Goal: Task Accomplishment & Management: Use online tool/utility

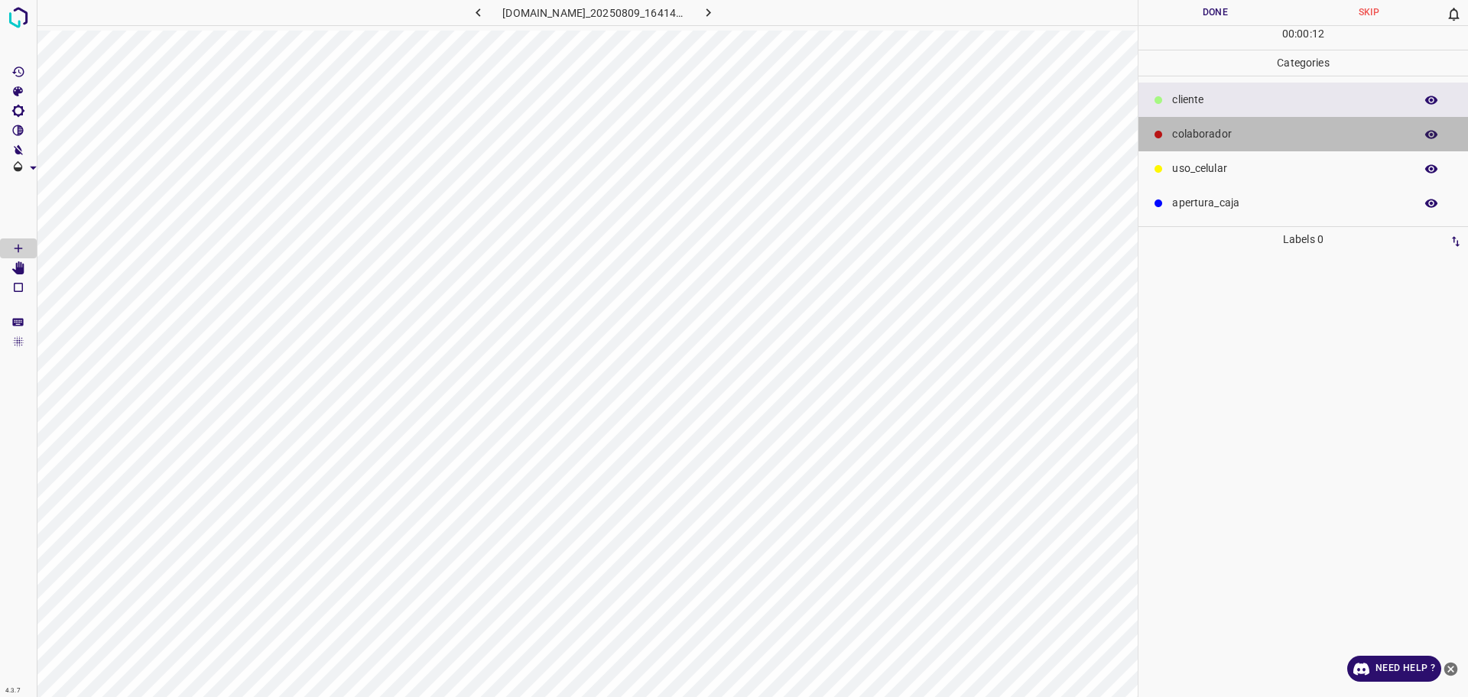
click at [1279, 130] on p "colaborador" at bounding box center [1289, 134] width 235 height 16
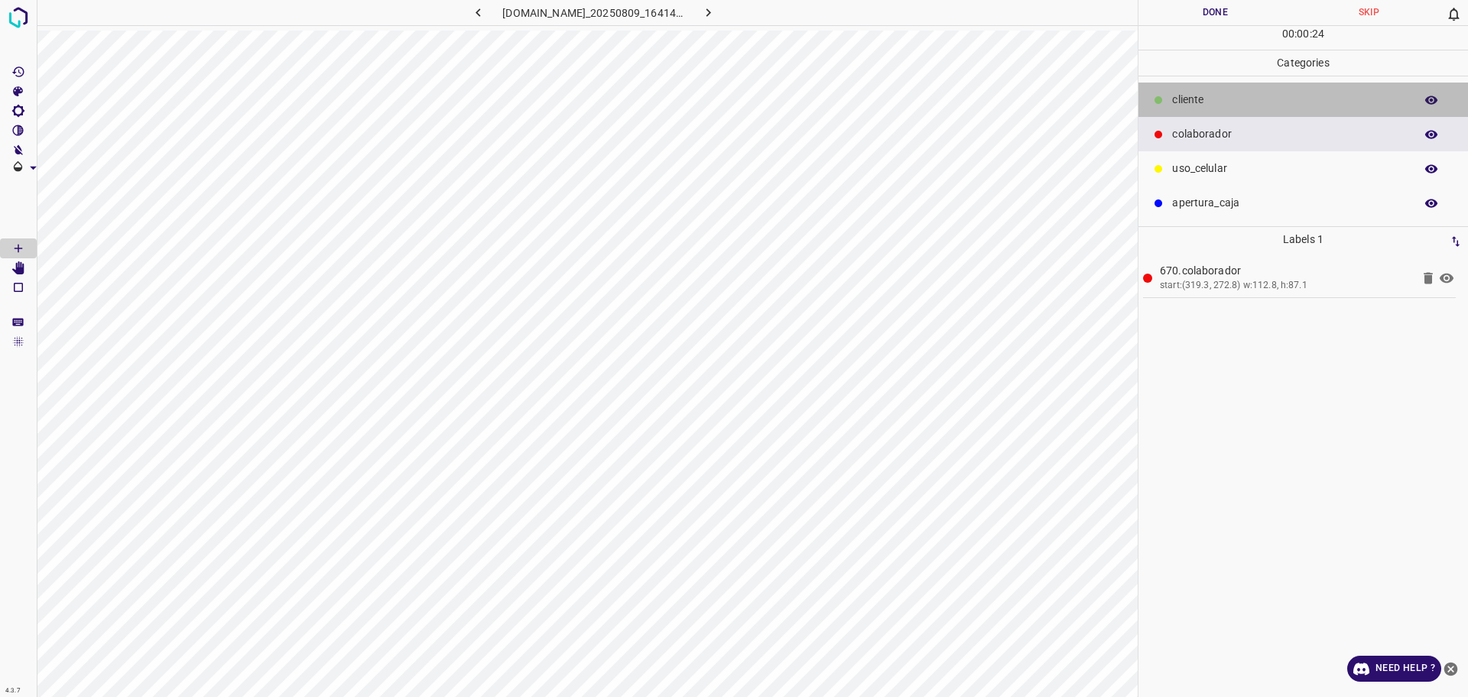
click at [1214, 94] on p "​​cliente" at bounding box center [1289, 100] width 235 height 16
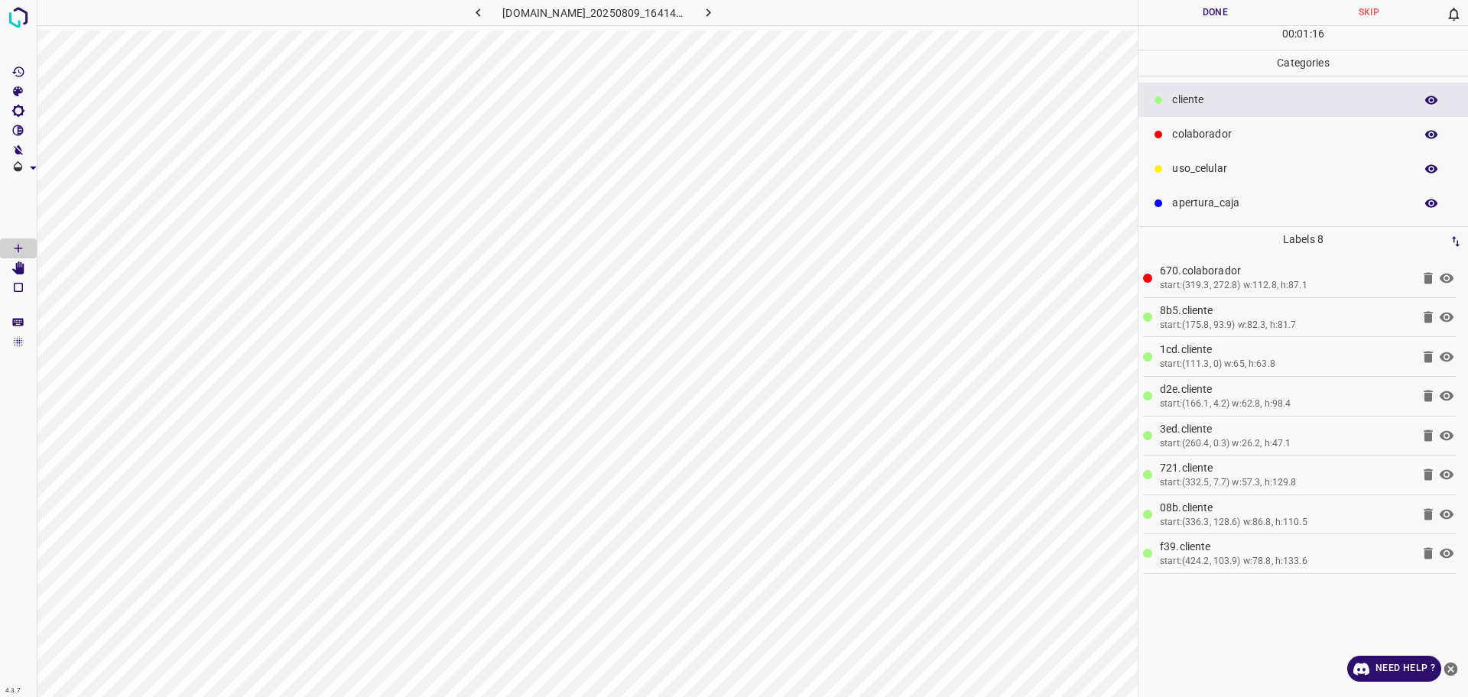
click at [1188, 21] on button "Done" at bounding box center [1216, 12] width 154 height 25
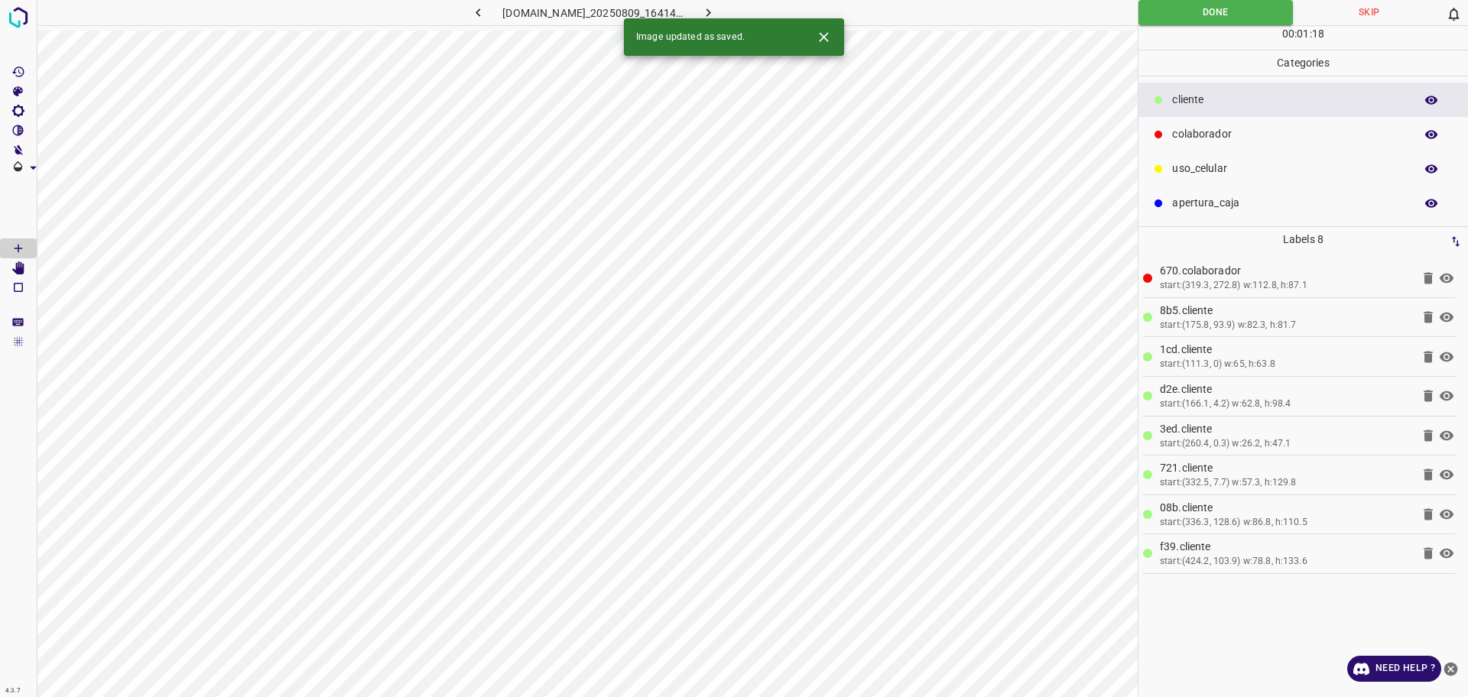
click at [733, 13] on button "button" at bounding box center [708, 12] width 49 height 25
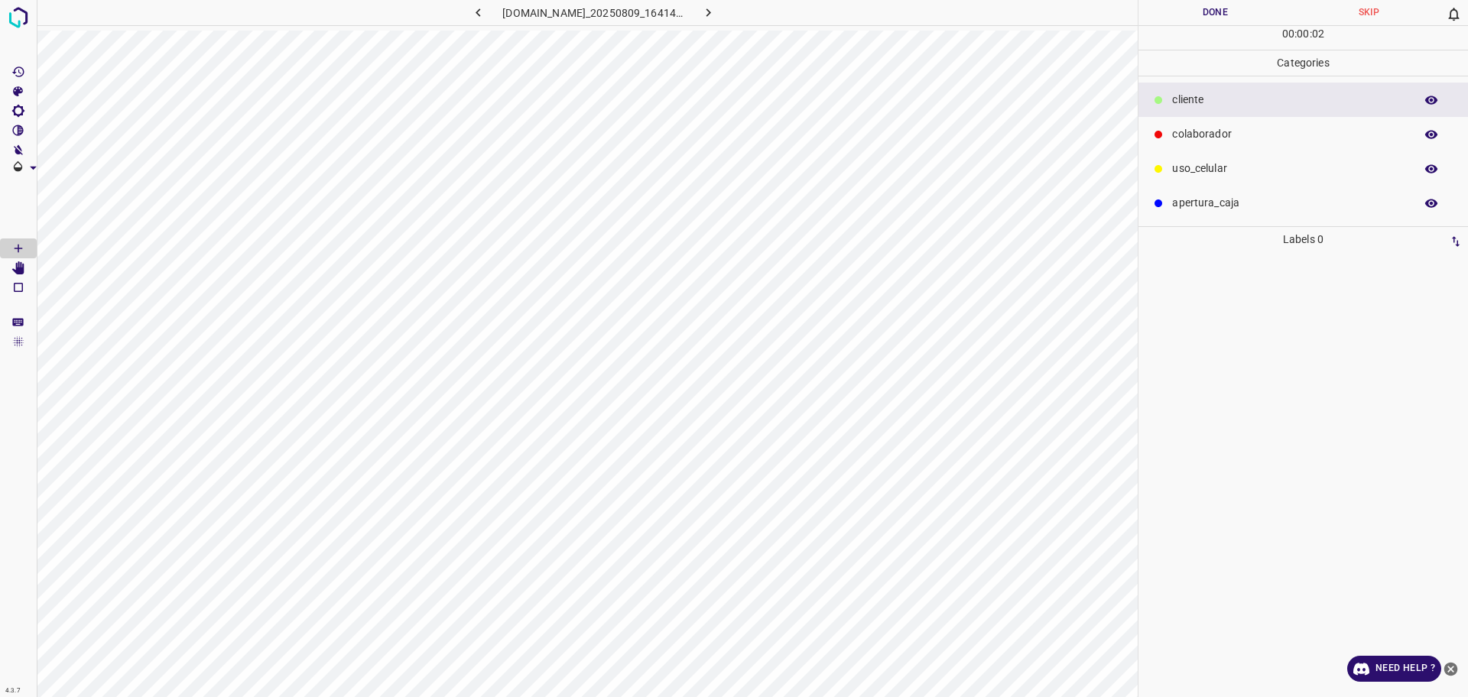
click at [1235, 131] on p "colaborador" at bounding box center [1289, 134] width 235 height 16
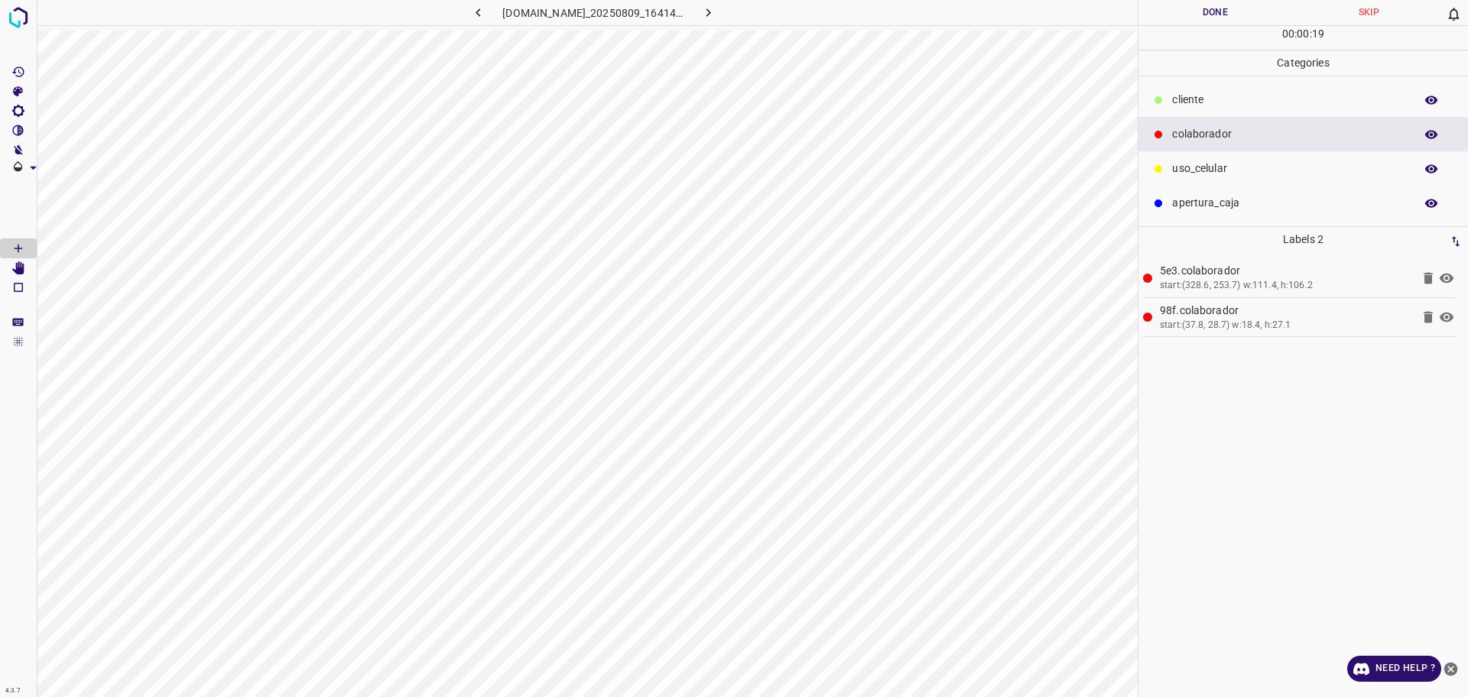
click at [1312, 94] on p "​​cliente" at bounding box center [1289, 100] width 235 height 16
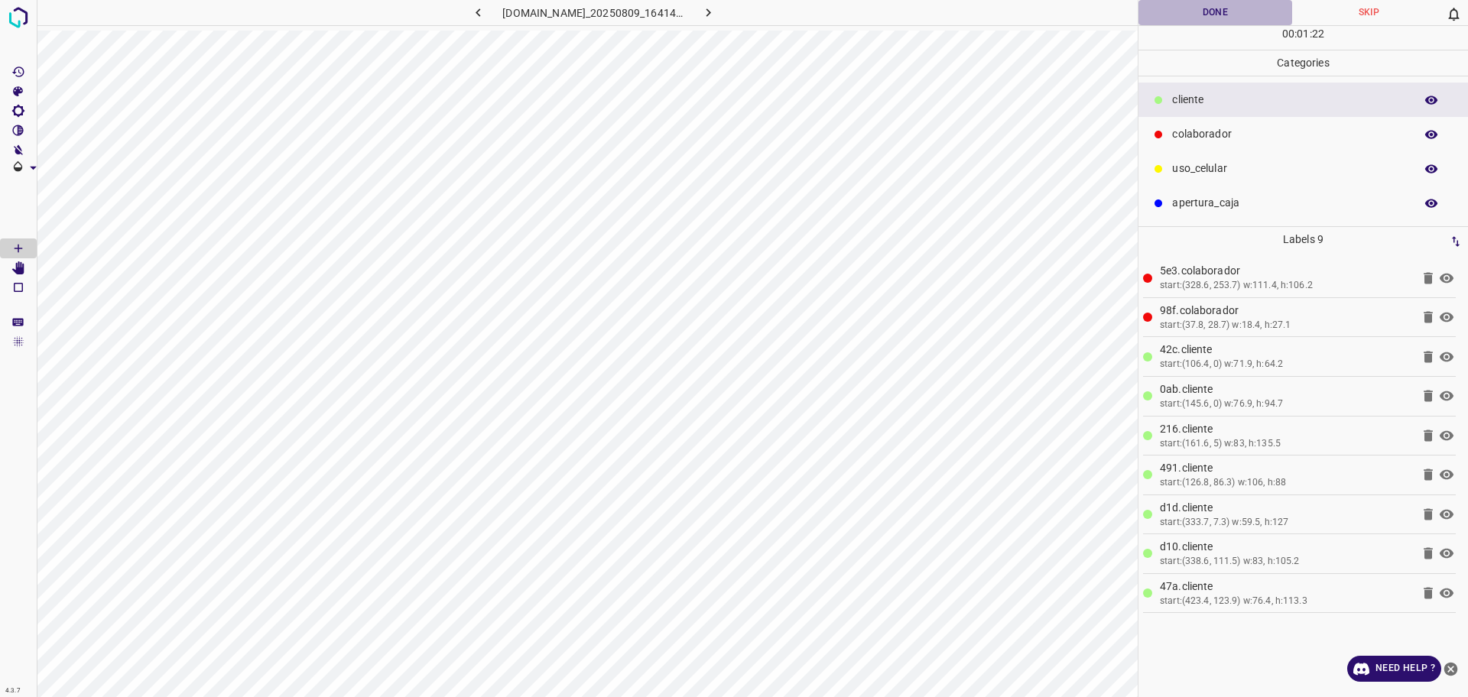
click at [1249, 9] on button "Done" at bounding box center [1216, 12] width 154 height 25
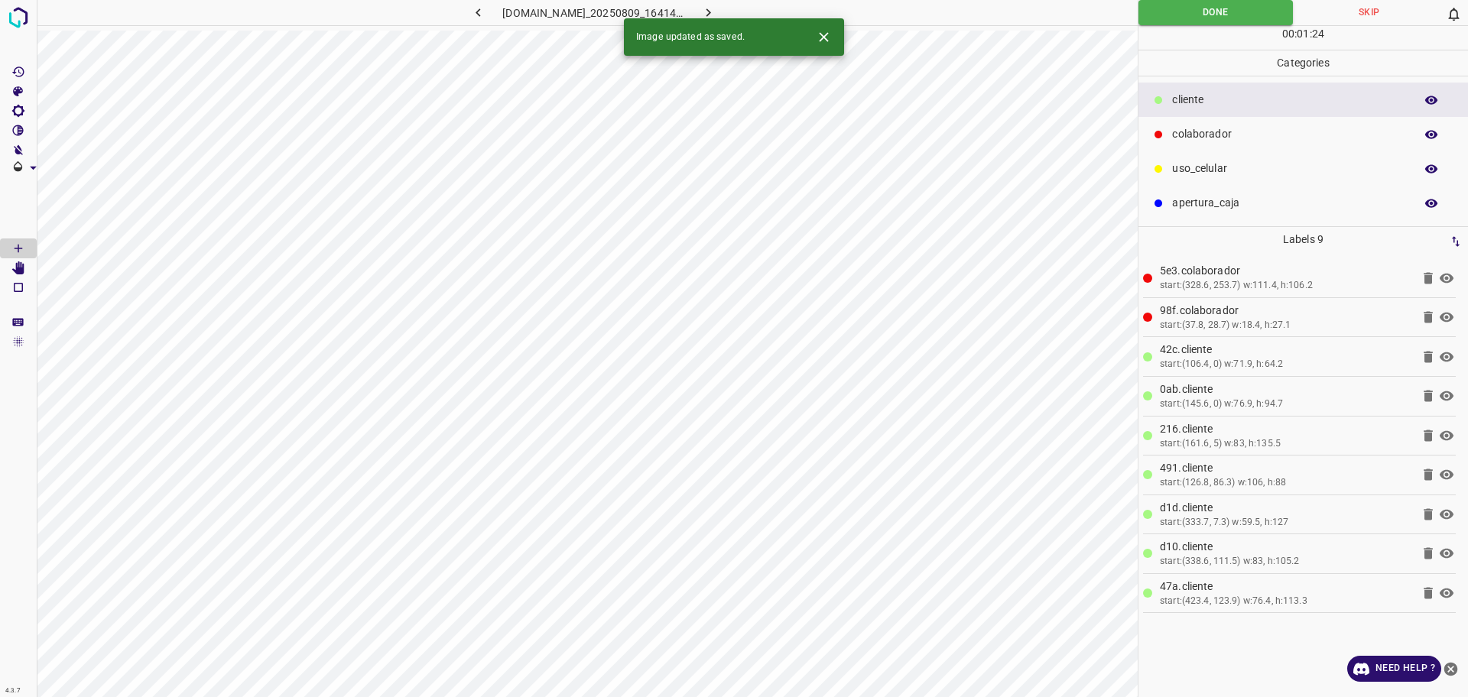
click at [717, 8] on icon "button" at bounding box center [708, 13] width 16 height 16
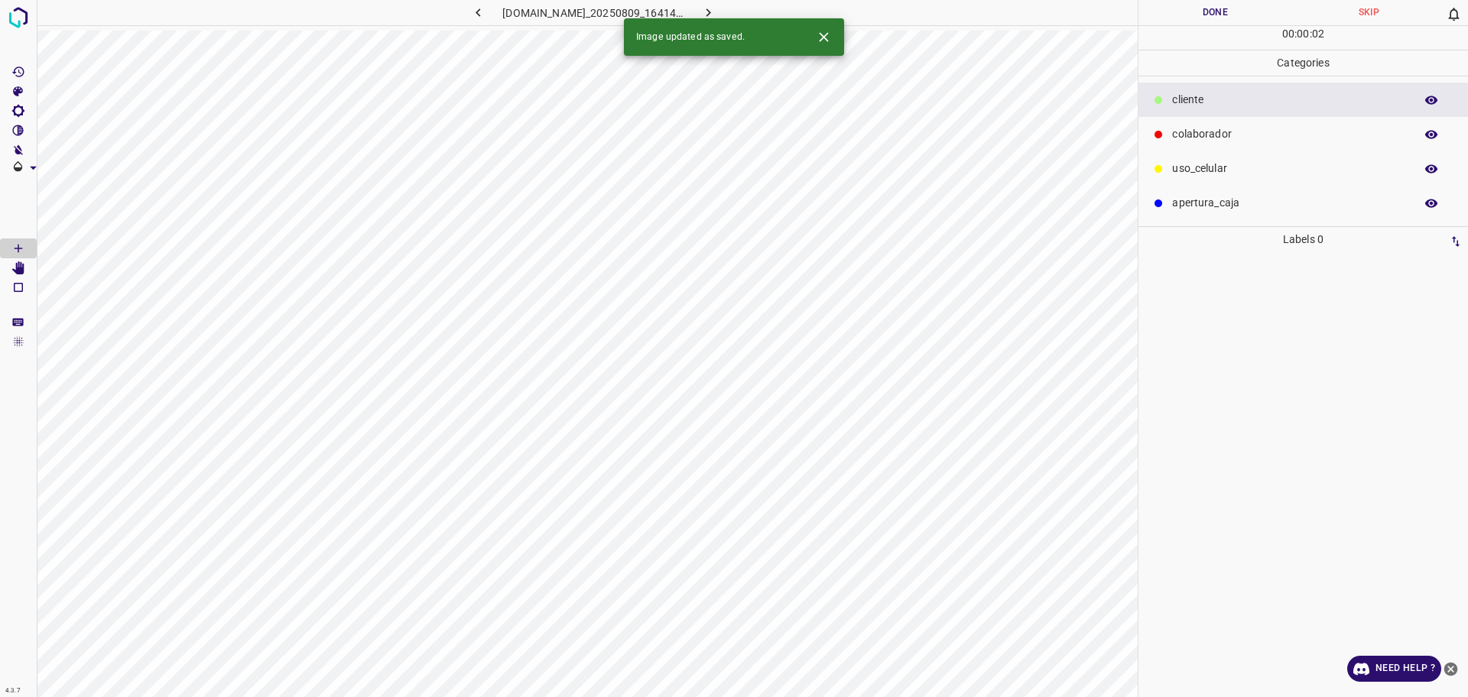
click at [1230, 125] on div "colaborador" at bounding box center [1304, 134] width 330 height 34
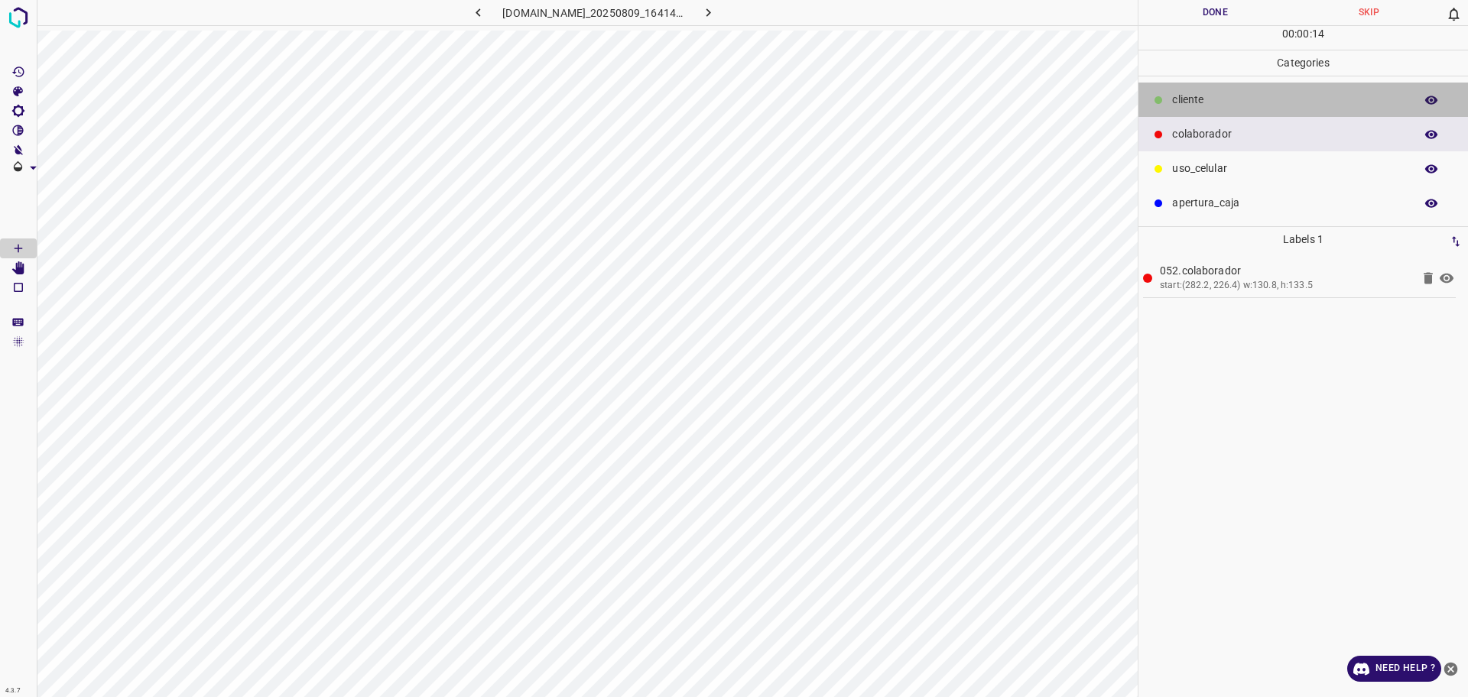
click at [1198, 112] on div "​​cliente" at bounding box center [1304, 100] width 330 height 34
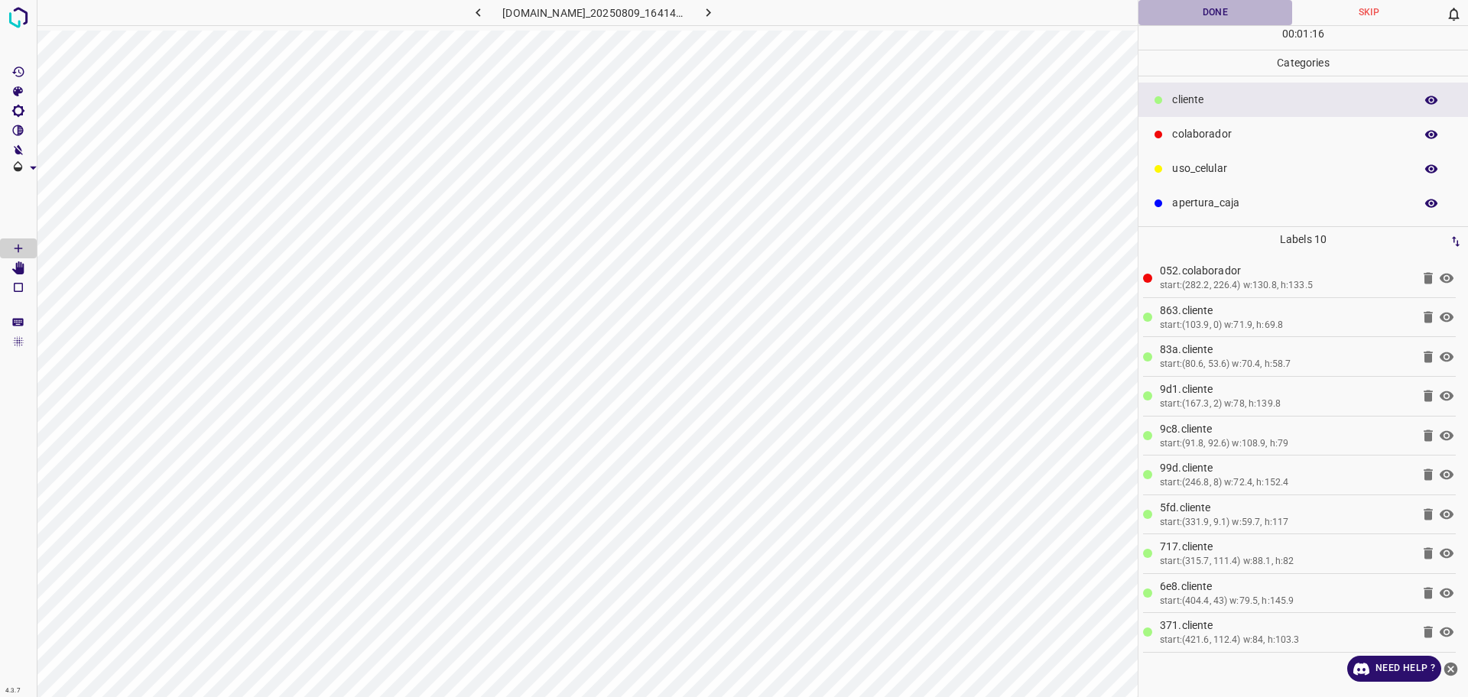
click at [1211, 9] on button "Done" at bounding box center [1216, 12] width 154 height 25
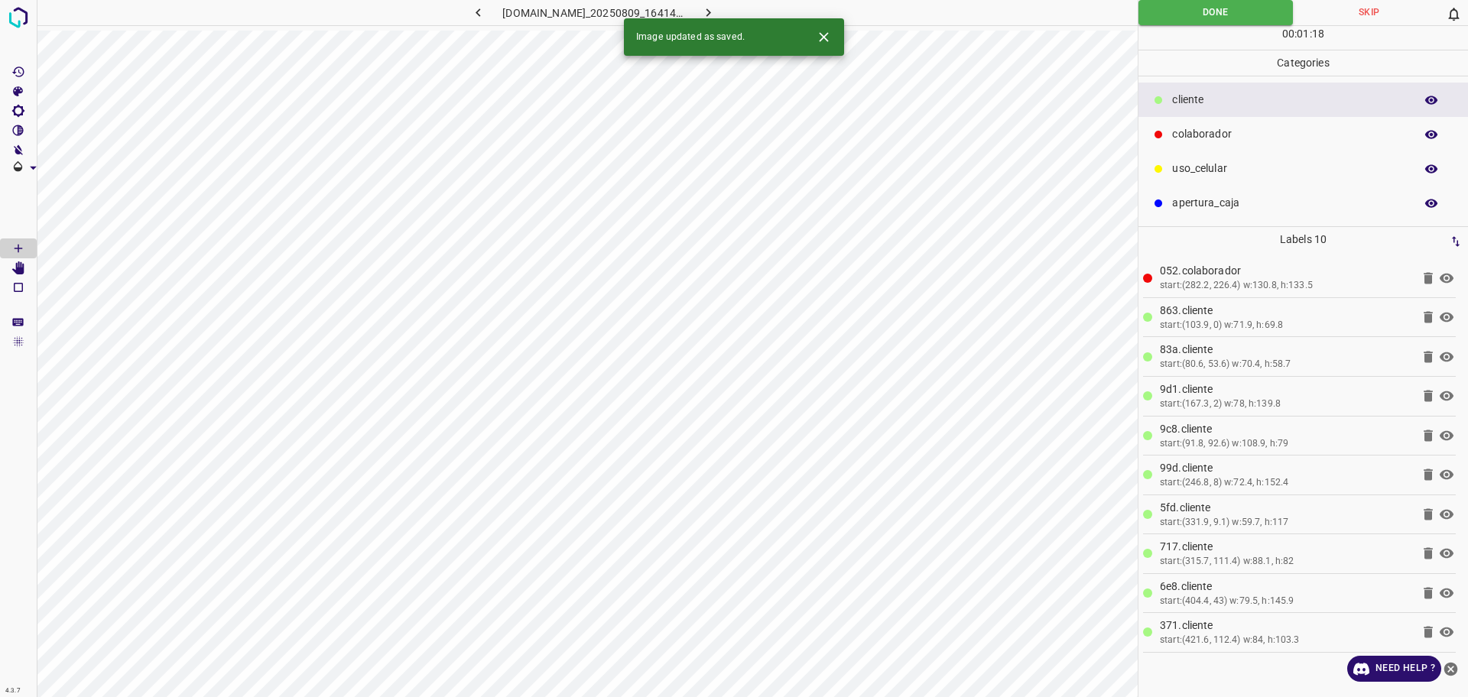
click at [717, 8] on icon "button" at bounding box center [708, 13] width 16 height 16
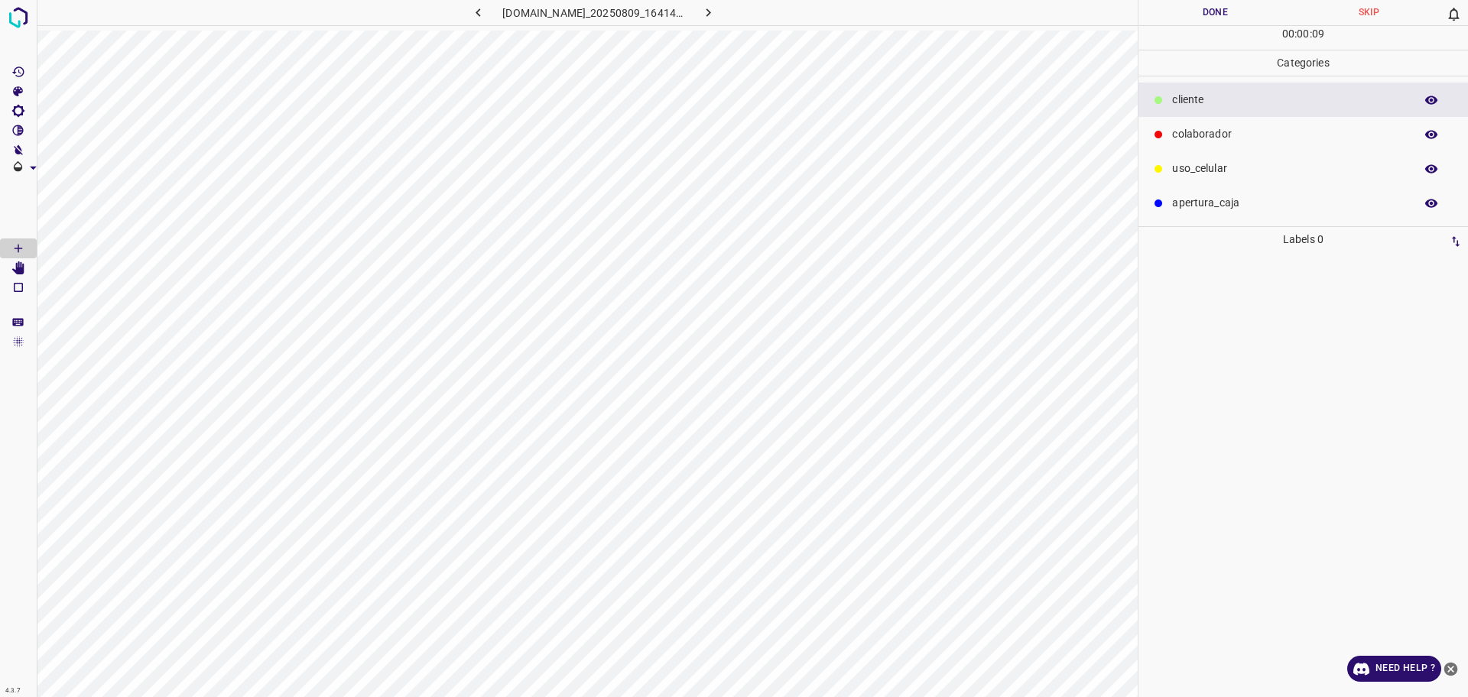
click at [1225, 132] on p "colaborador" at bounding box center [1289, 134] width 235 height 16
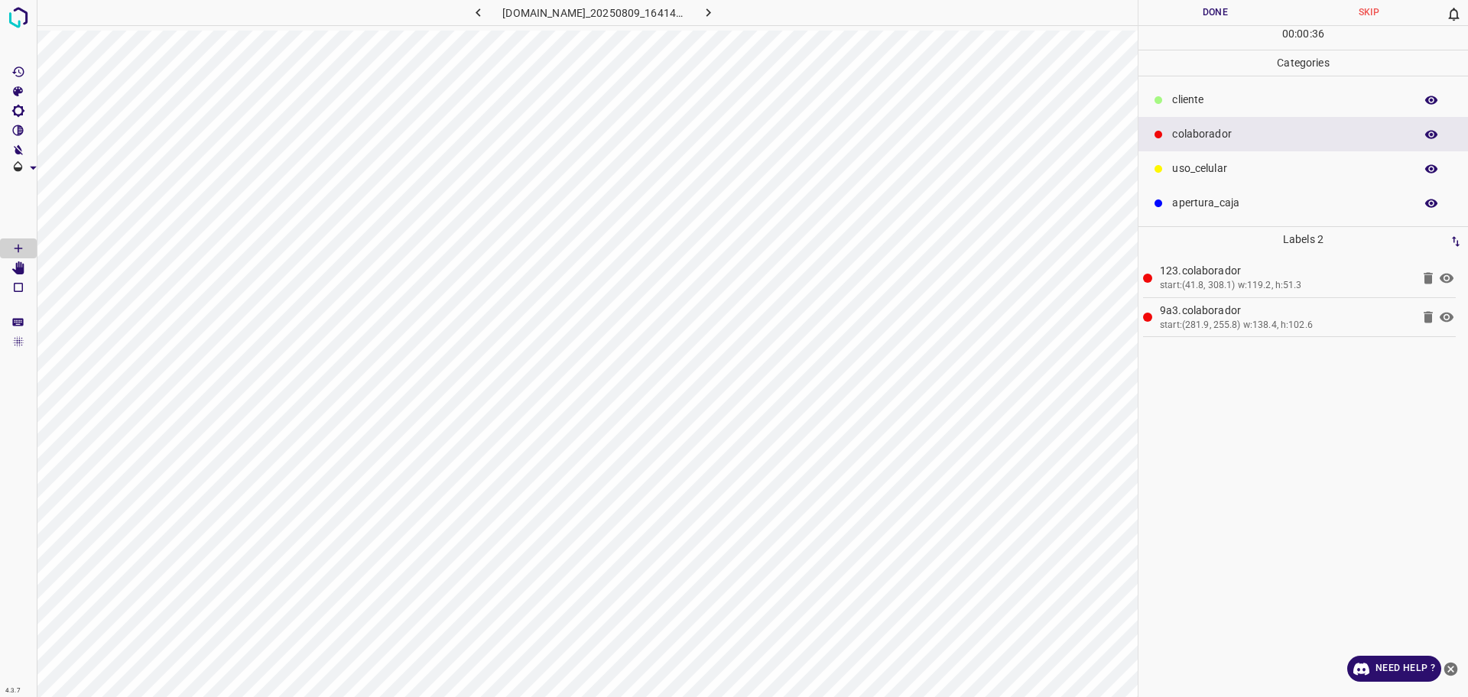
click at [1247, 99] on p "​​cliente" at bounding box center [1289, 100] width 235 height 16
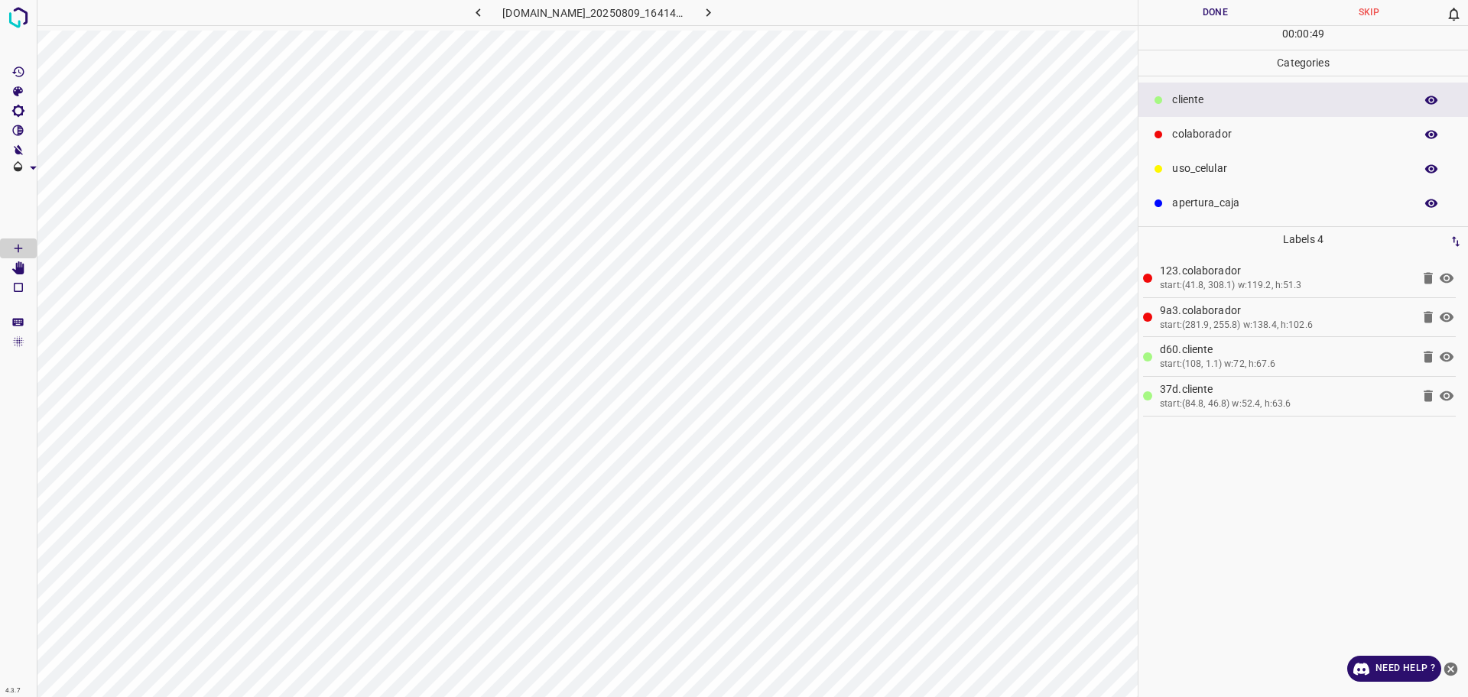
click at [1272, 130] on p "colaborador" at bounding box center [1289, 134] width 235 height 16
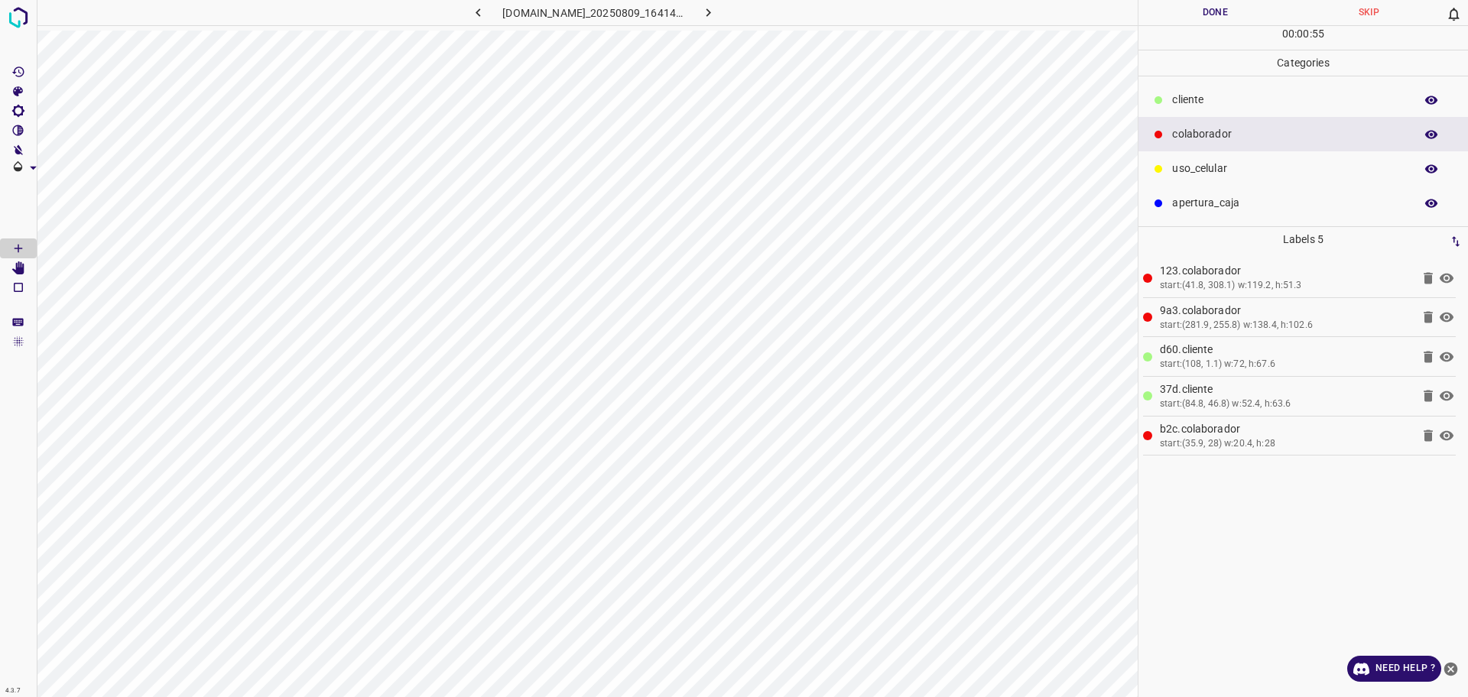
click at [1240, 105] on p "​​cliente" at bounding box center [1289, 100] width 235 height 16
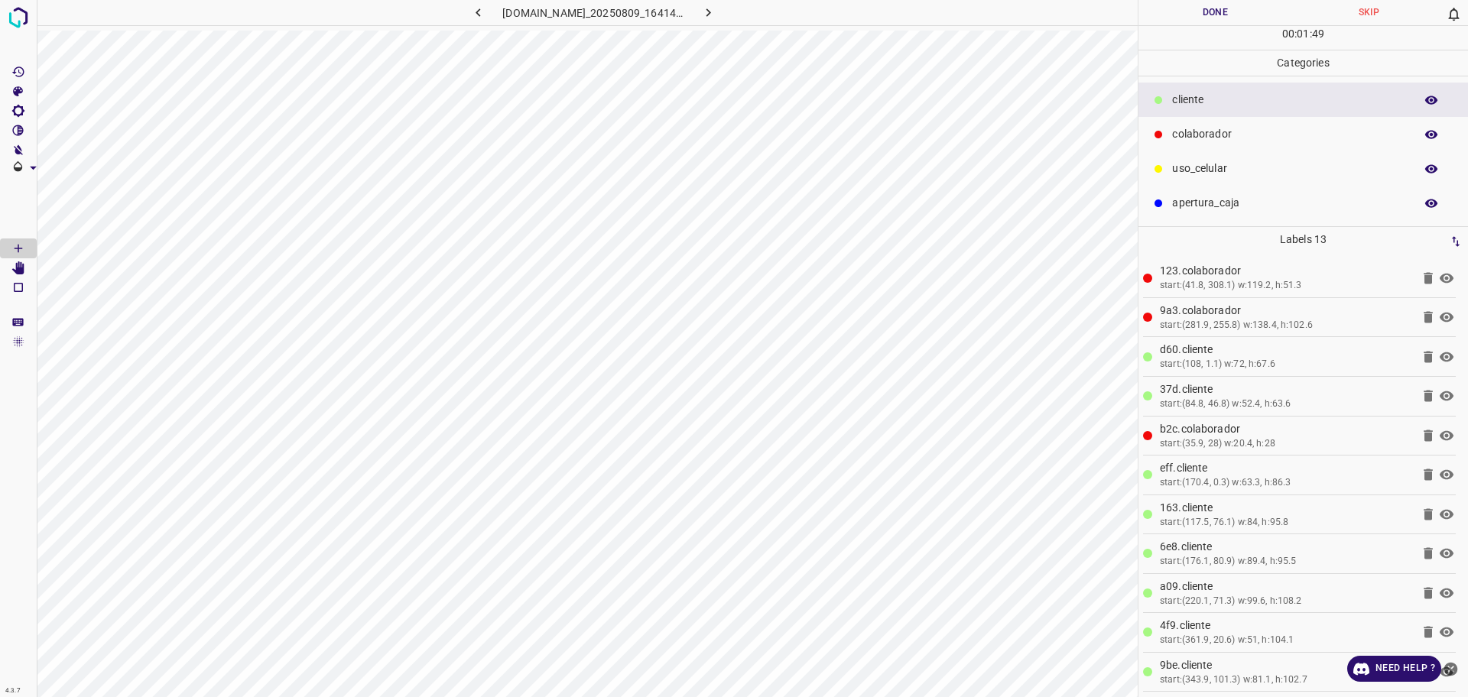
click at [1210, 15] on button "Done" at bounding box center [1216, 12] width 154 height 25
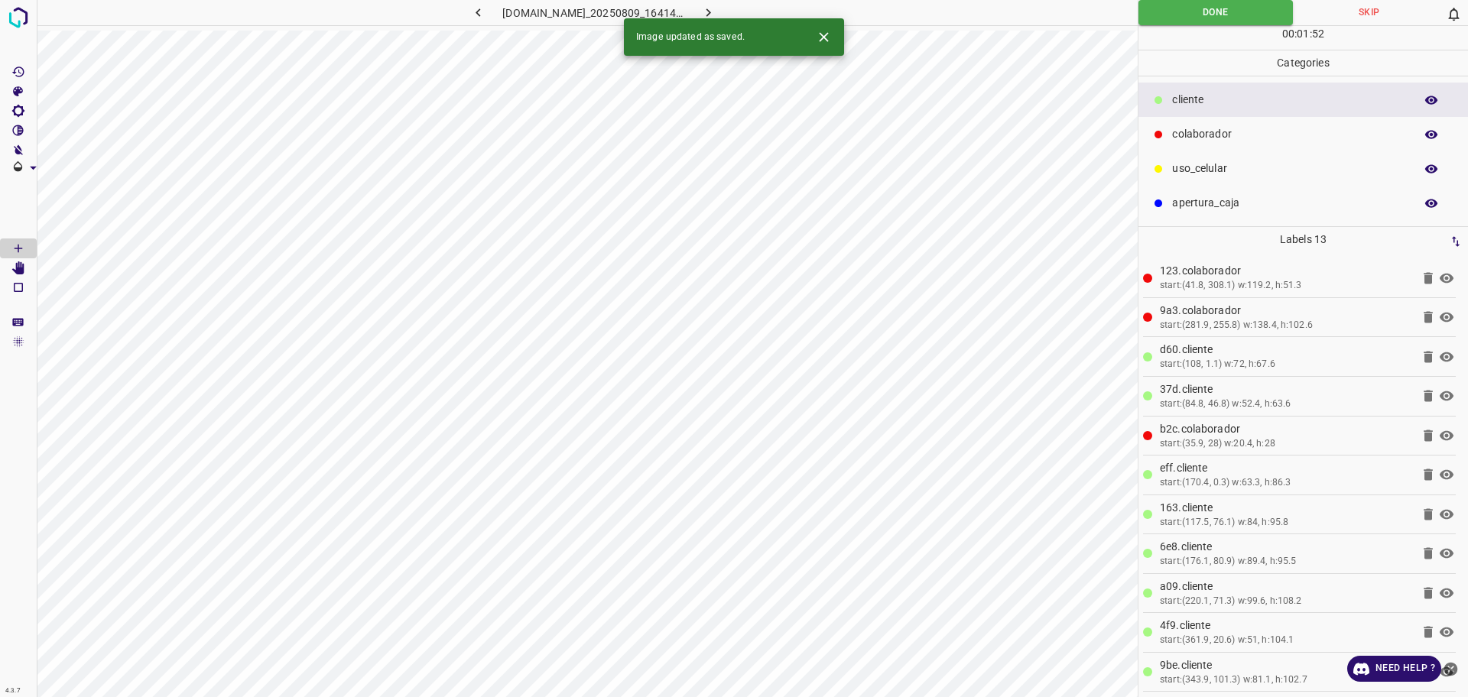
click at [717, 6] on icon "button" at bounding box center [708, 13] width 16 height 16
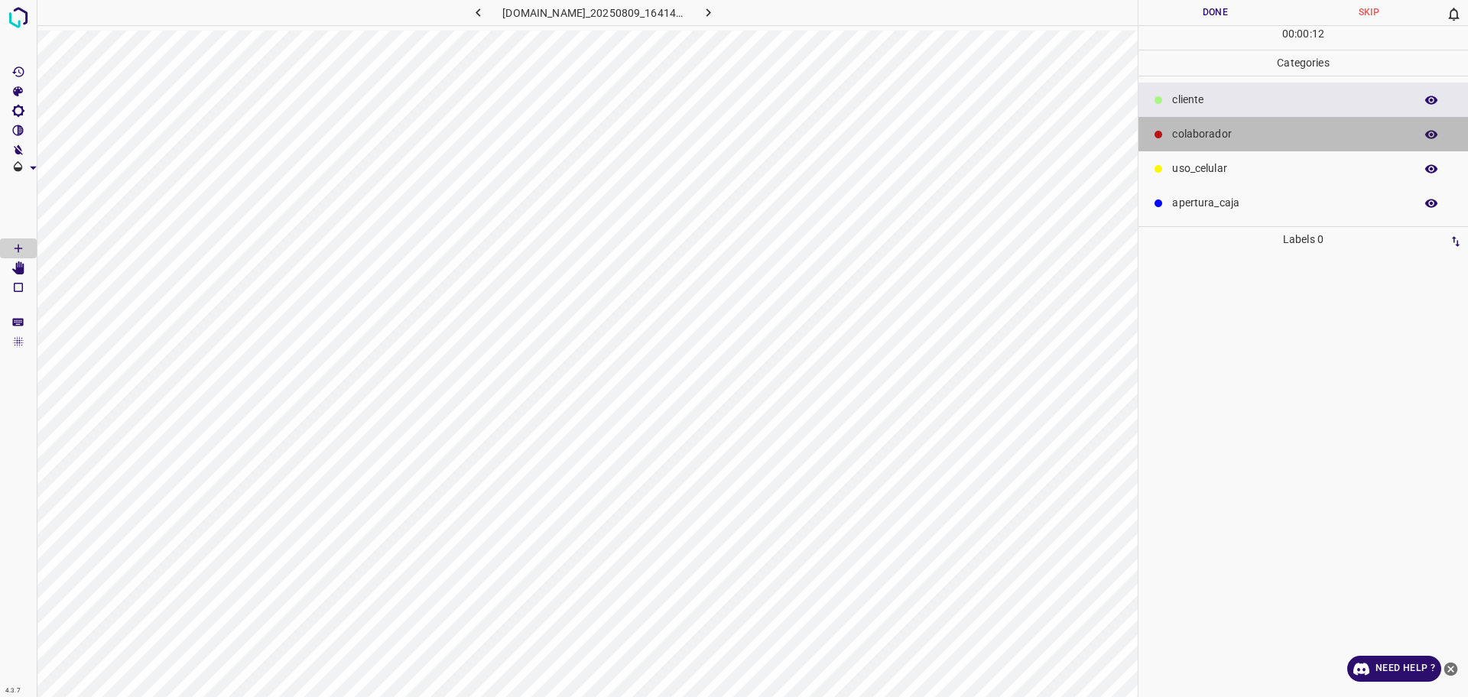
click at [1245, 139] on p "colaborador" at bounding box center [1289, 134] width 235 height 16
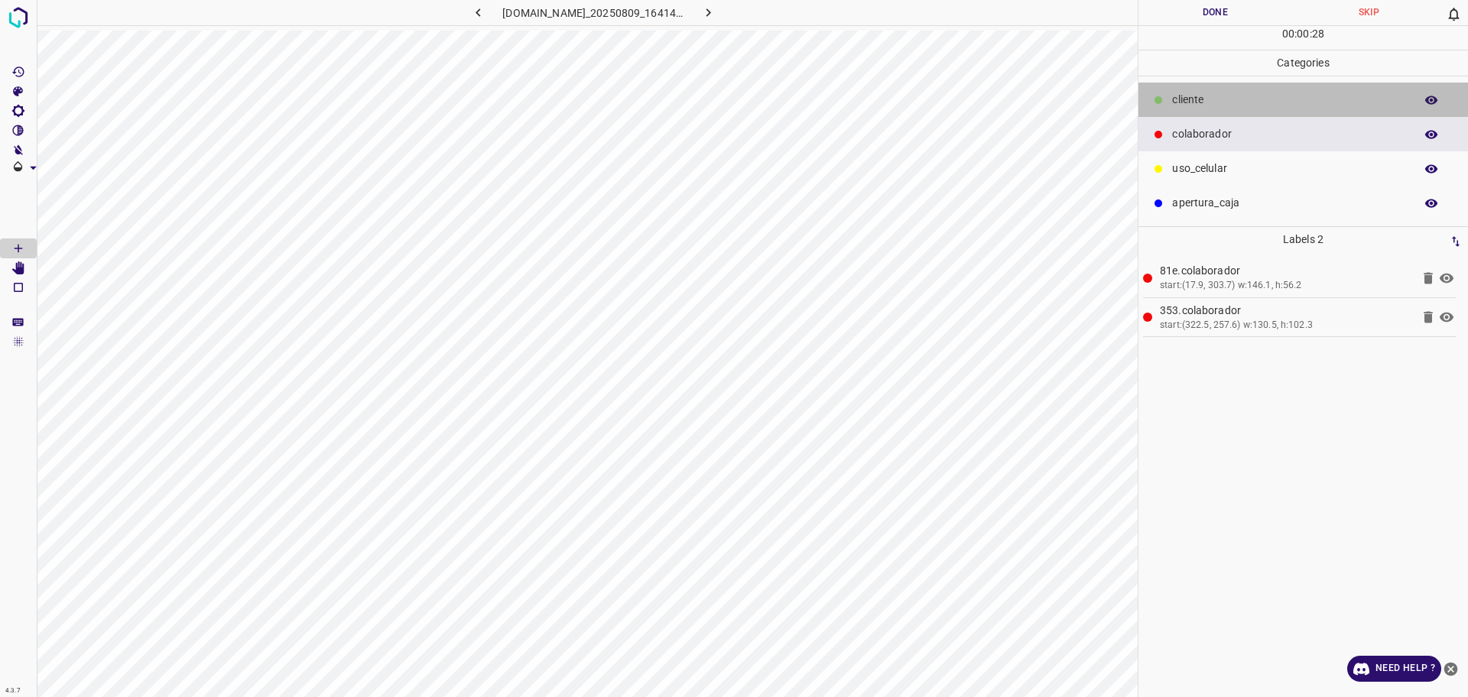
click at [1168, 109] on div "​​cliente" at bounding box center [1304, 100] width 330 height 34
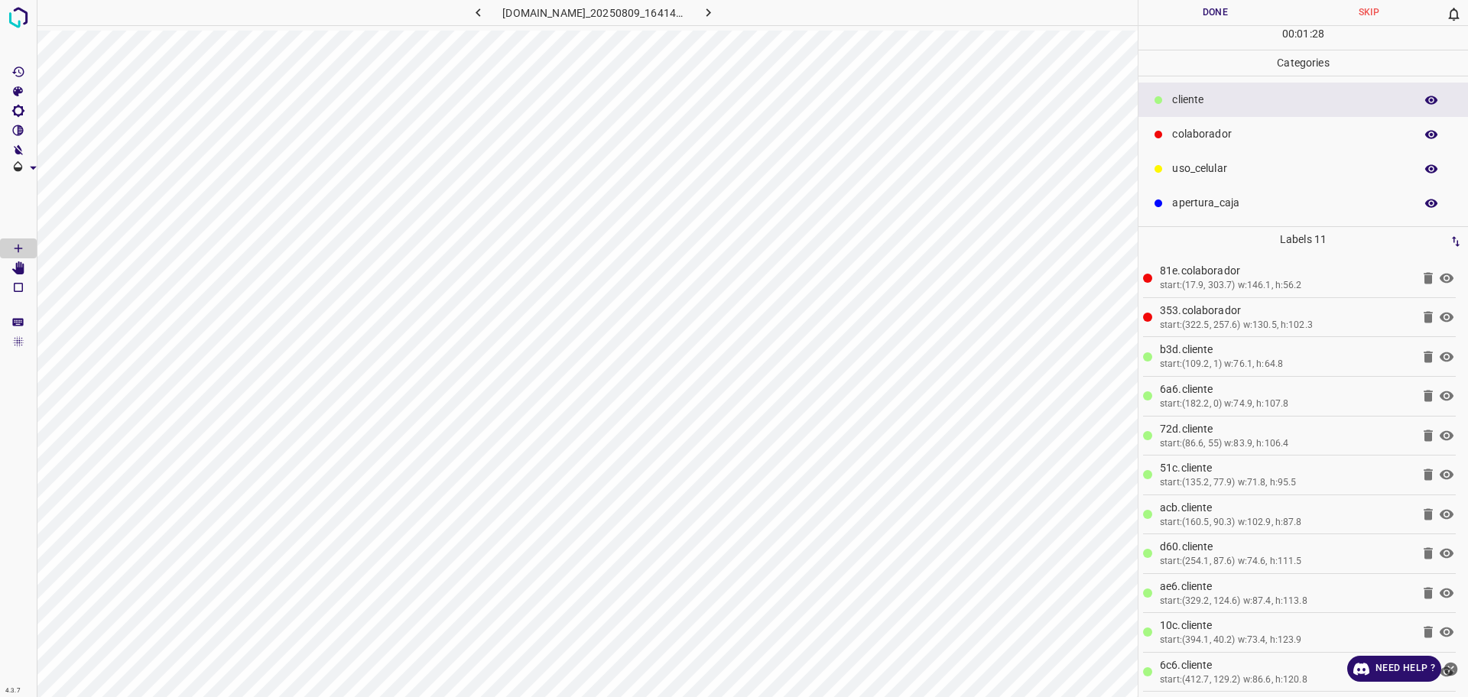
click at [1257, 151] on div "uso_celular" at bounding box center [1304, 168] width 330 height 34
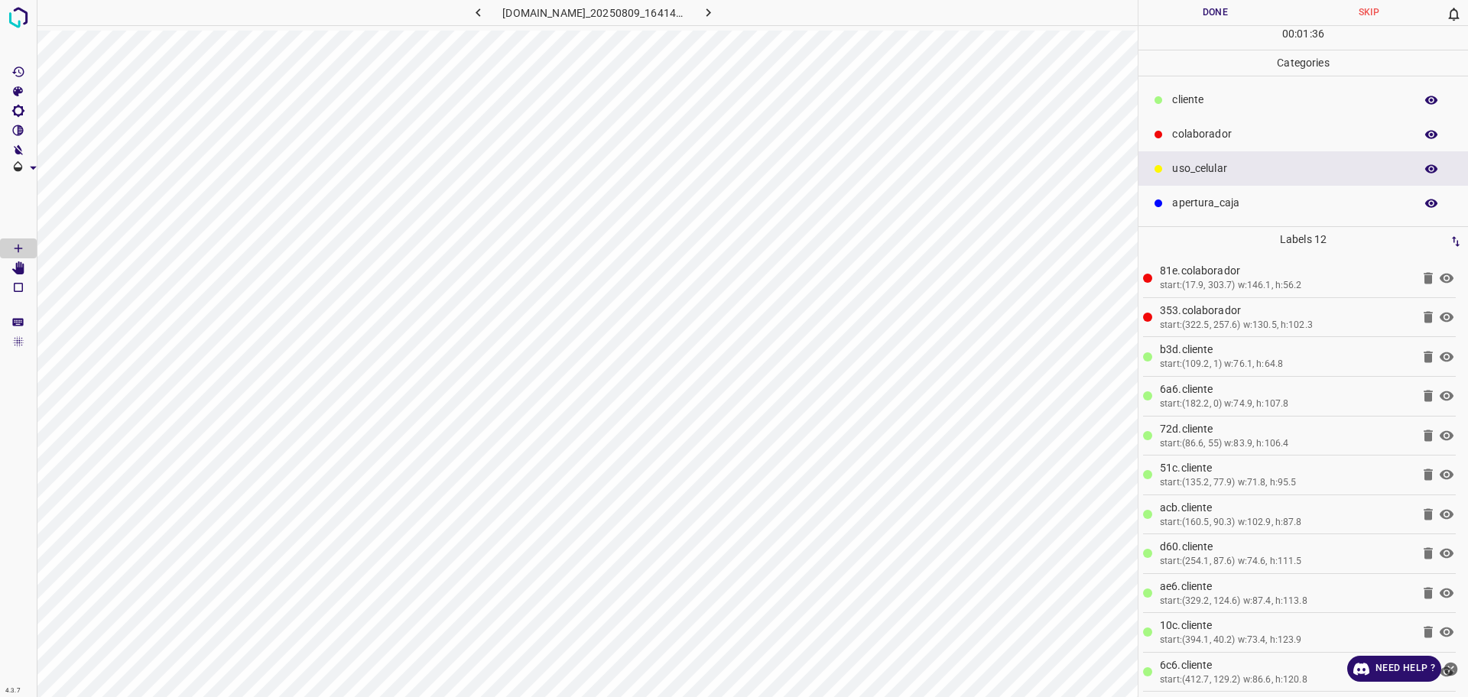
click at [1237, 13] on button "Done" at bounding box center [1216, 12] width 154 height 25
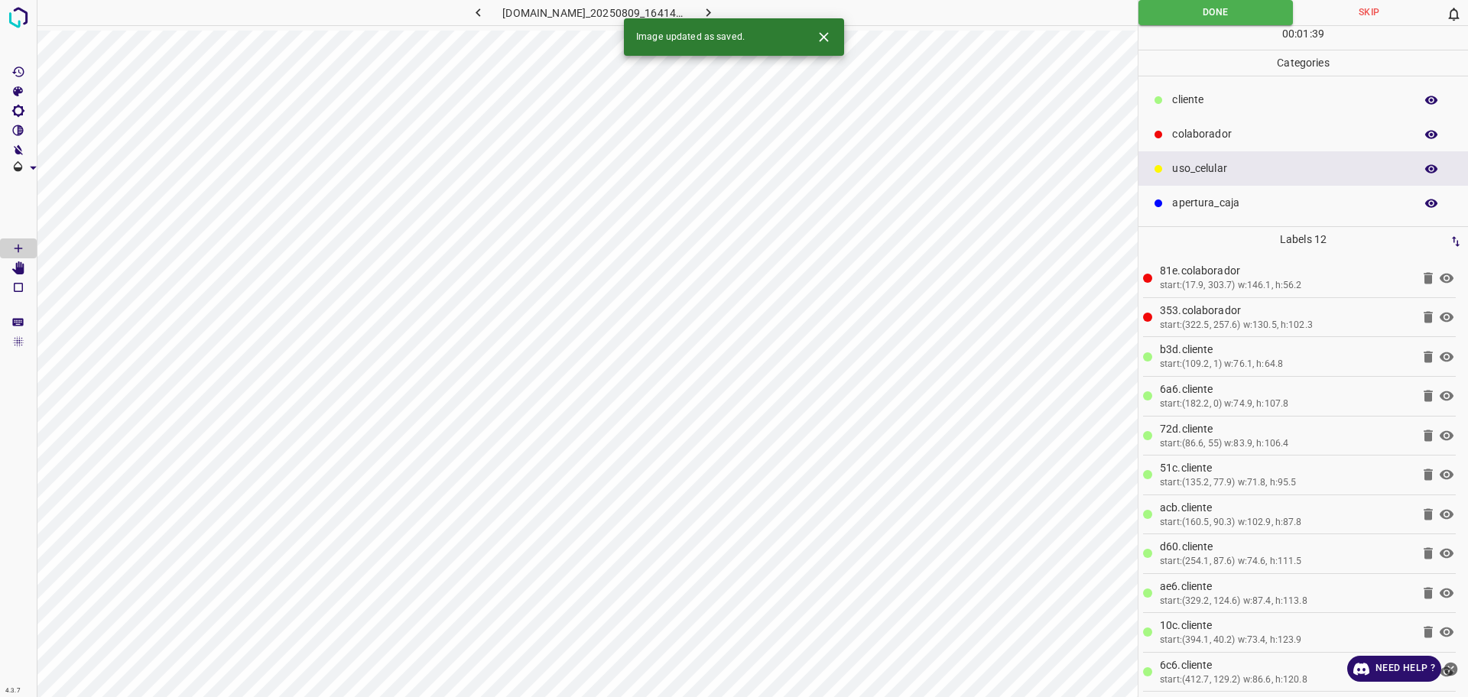
click at [717, 8] on icon "button" at bounding box center [708, 13] width 16 height 16
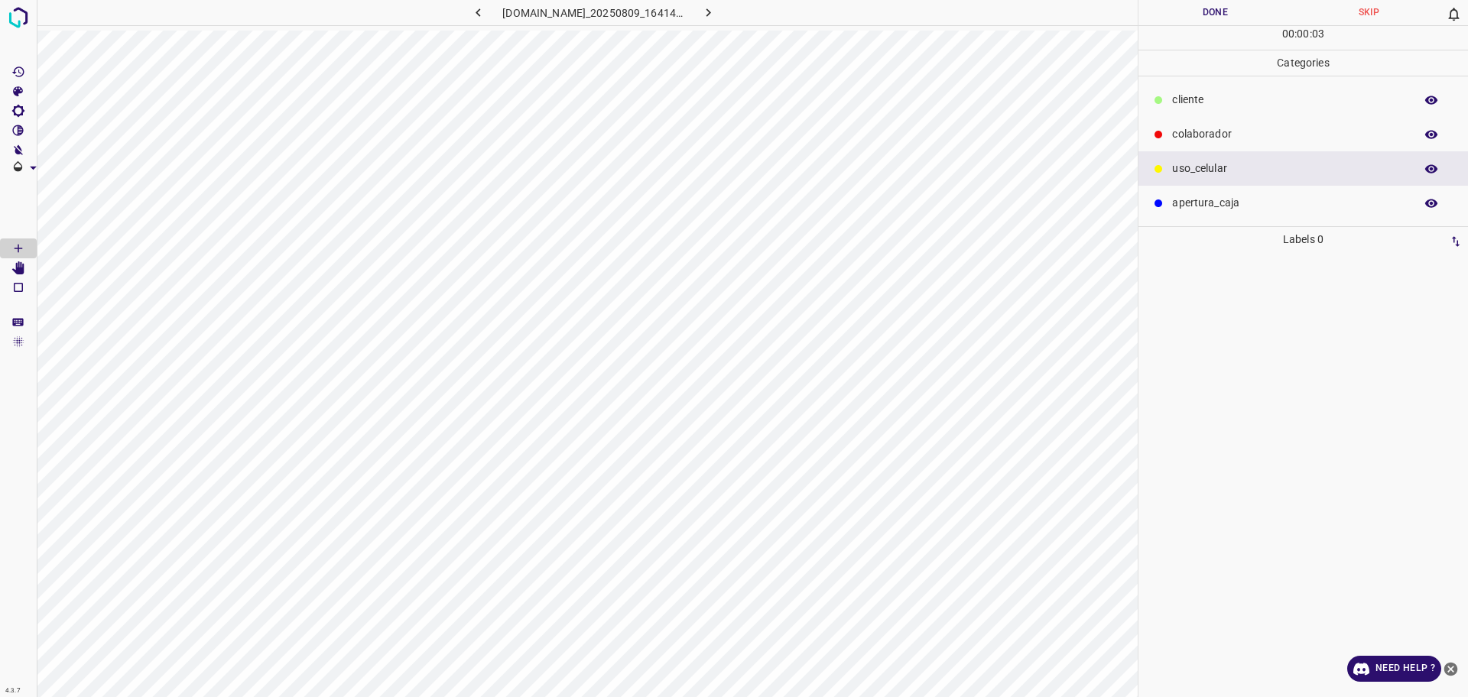
click at [1185, 156] on div "uso_celular" at bounding box center [1304, 168] width 330 height 34
click at [1185, 139] on p "colaborador" at bounding box center [1289, 134] width 235 height 16
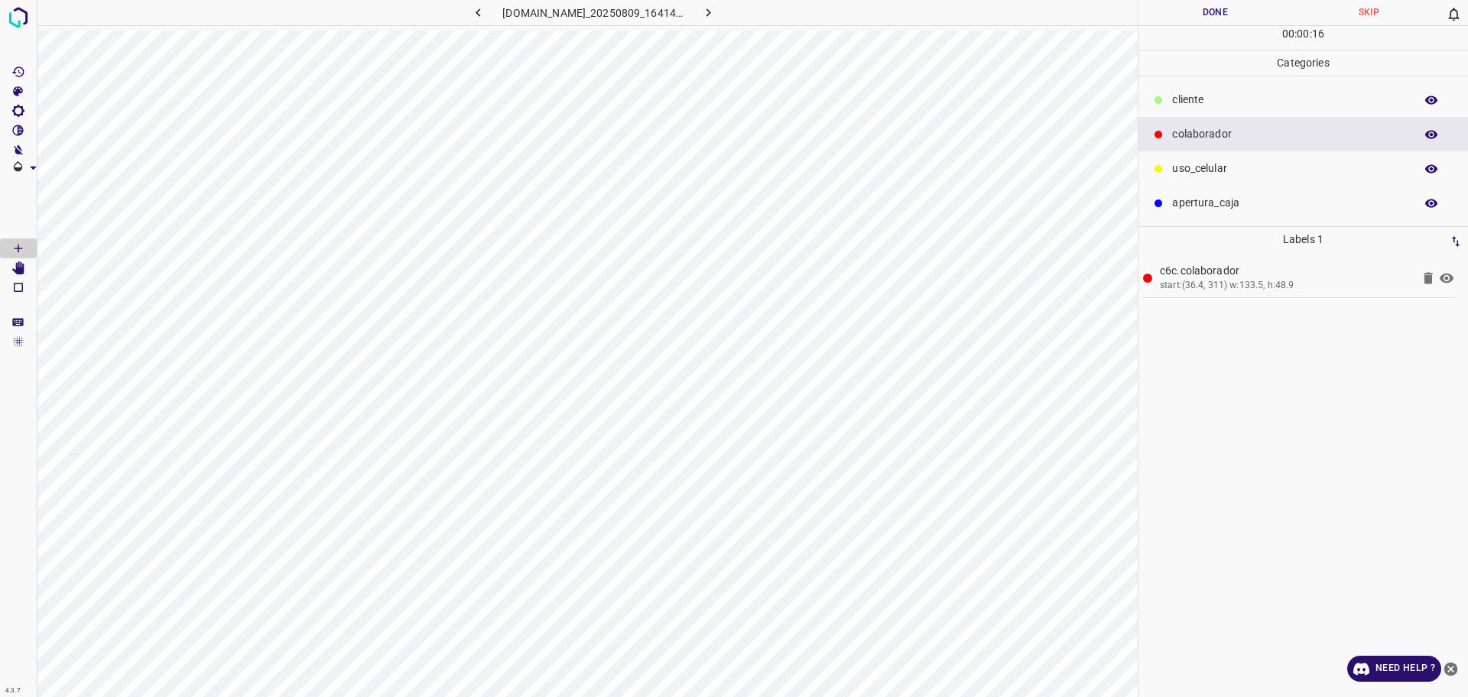
click at [1251, 96] on p "​​cliente" at bounding box center [1289, 100] width 235 height 16
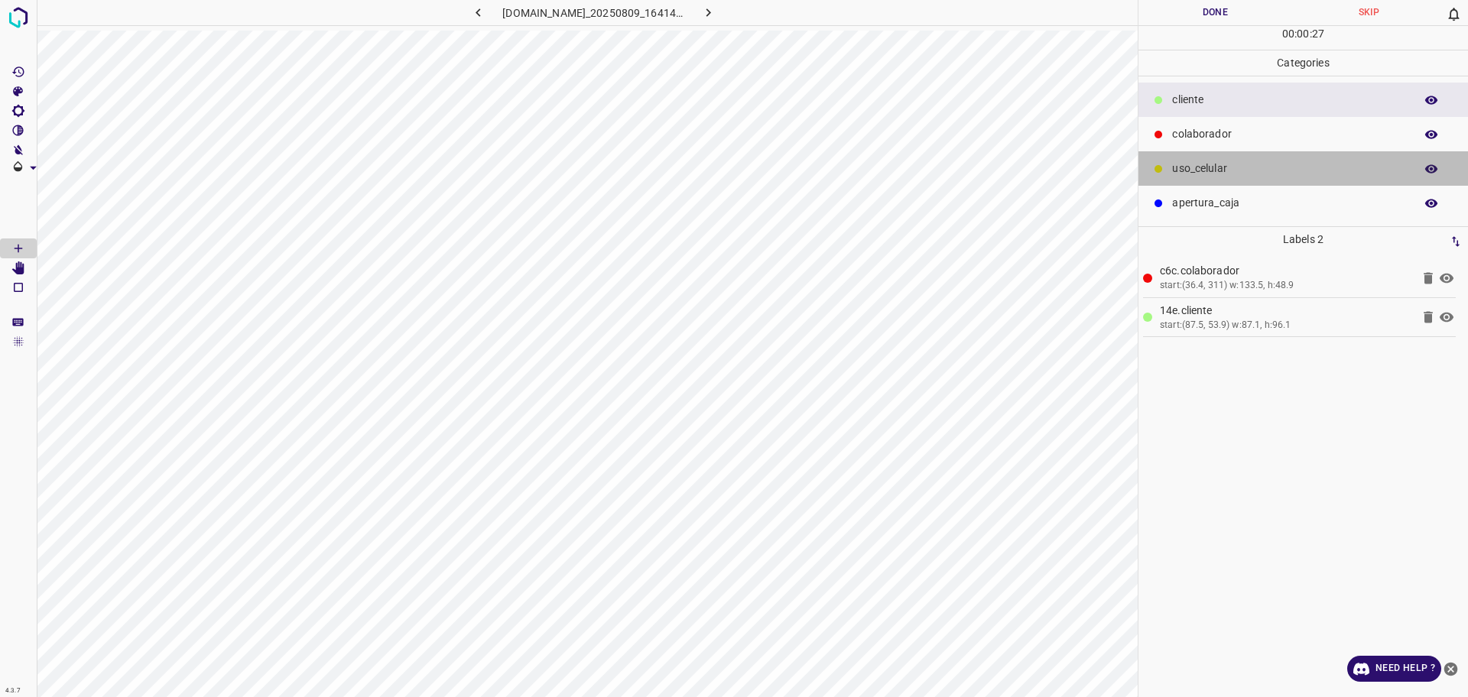
click at [1221, 176] on p "uso_celular" at bounding box center [1289, 169] width 235 height 16
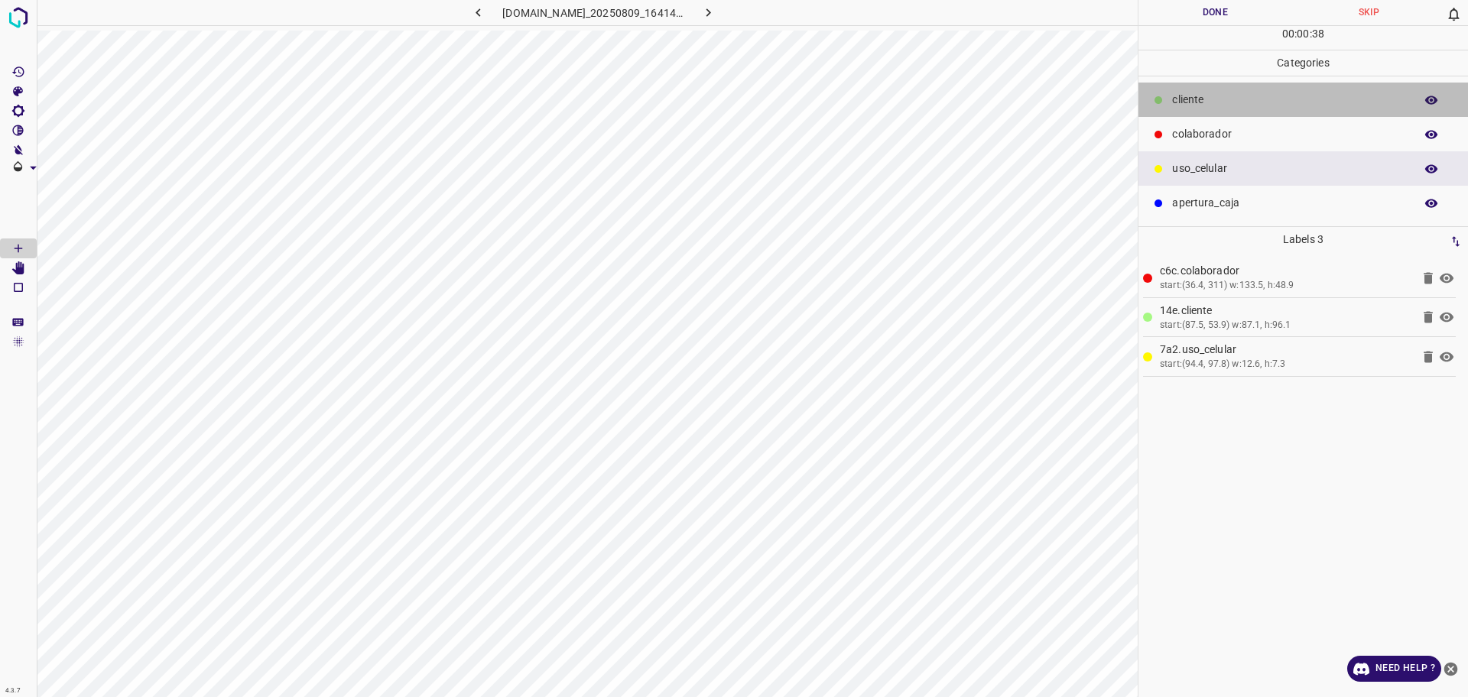
click at [1187, 95] on p "​​cliente" at bounding box center [1289, 100] width 235 height 16
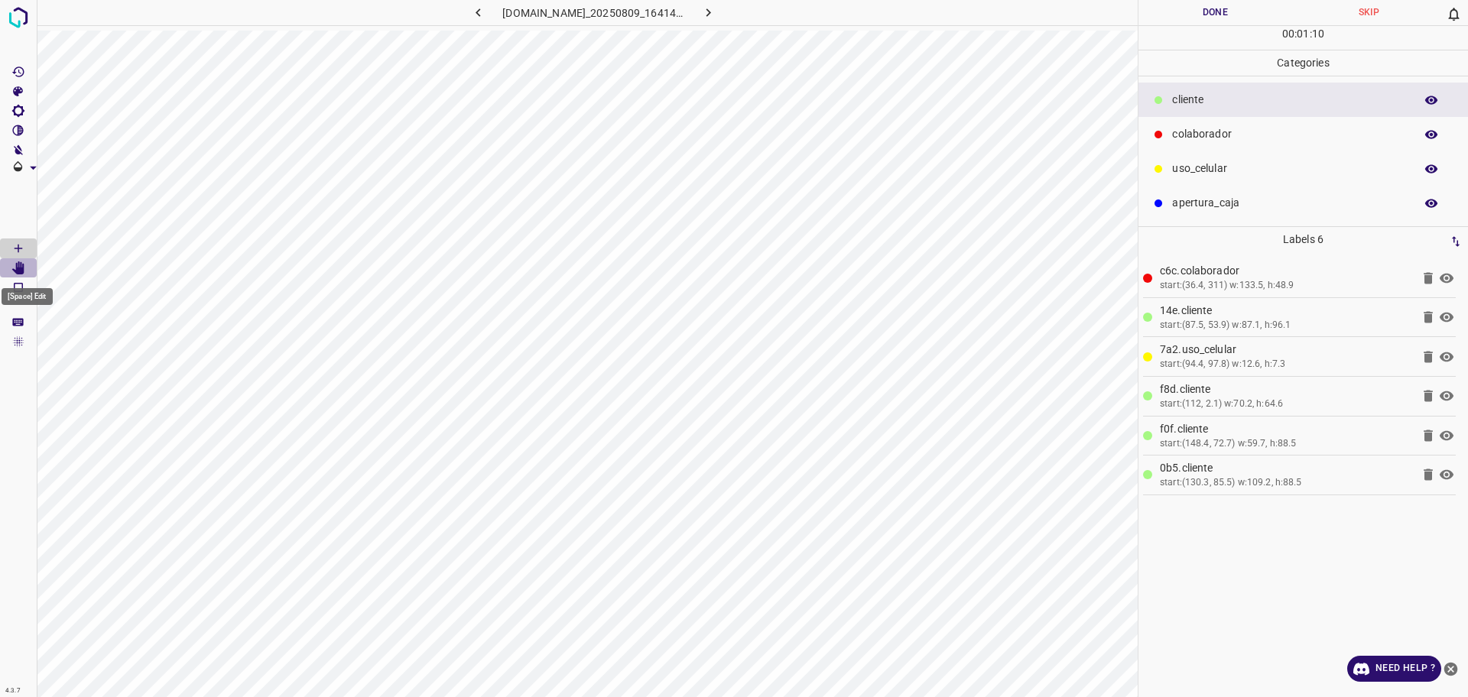
click at [21, 273] on icon "[Space] Edit" at bounding box center [18, 269] width 12 height 14
click at [13, 243] on icon "[Space] Draw" at bounding box center [18, 249] width 14 height 14
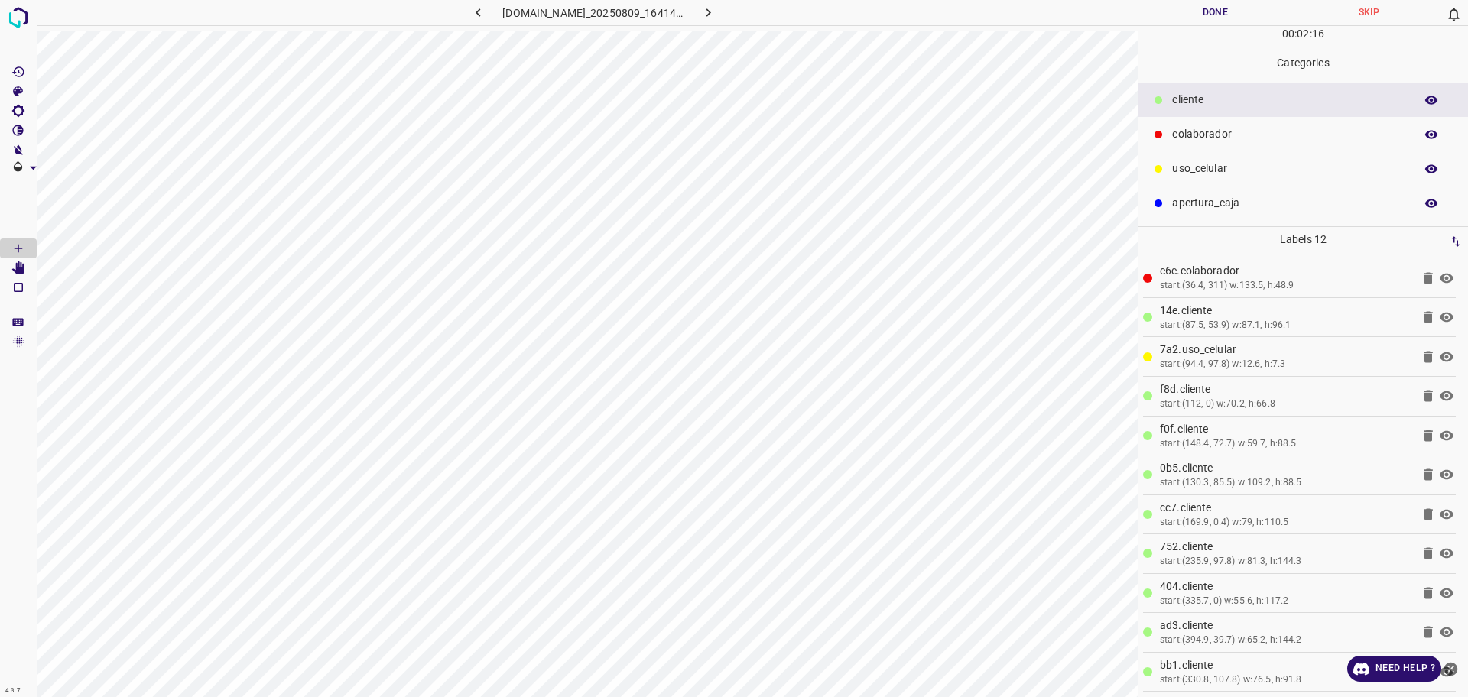
click at [1207, 11] on button "Done" at bounding box center [1216, 12] width 154 height 25
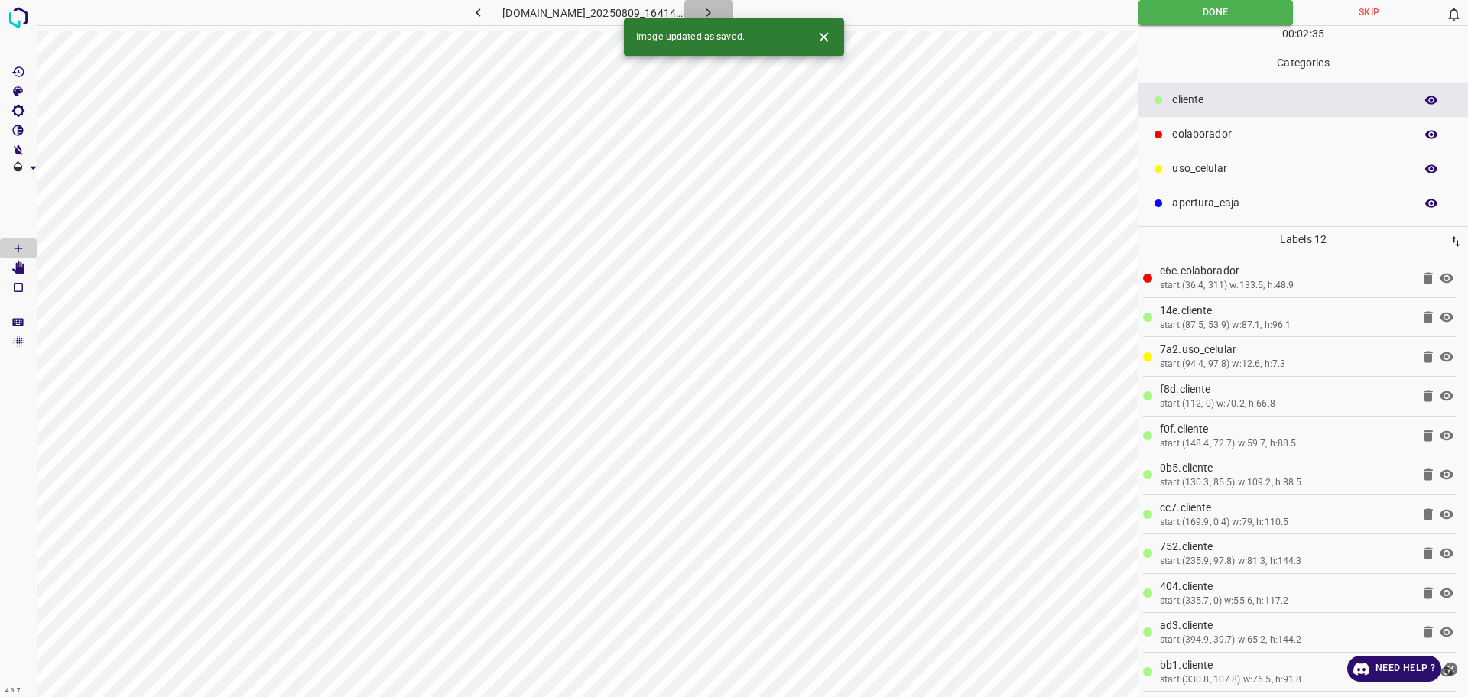
click at [718, 11] on button "button" at bounding box center [708, 12] width 49 height 25
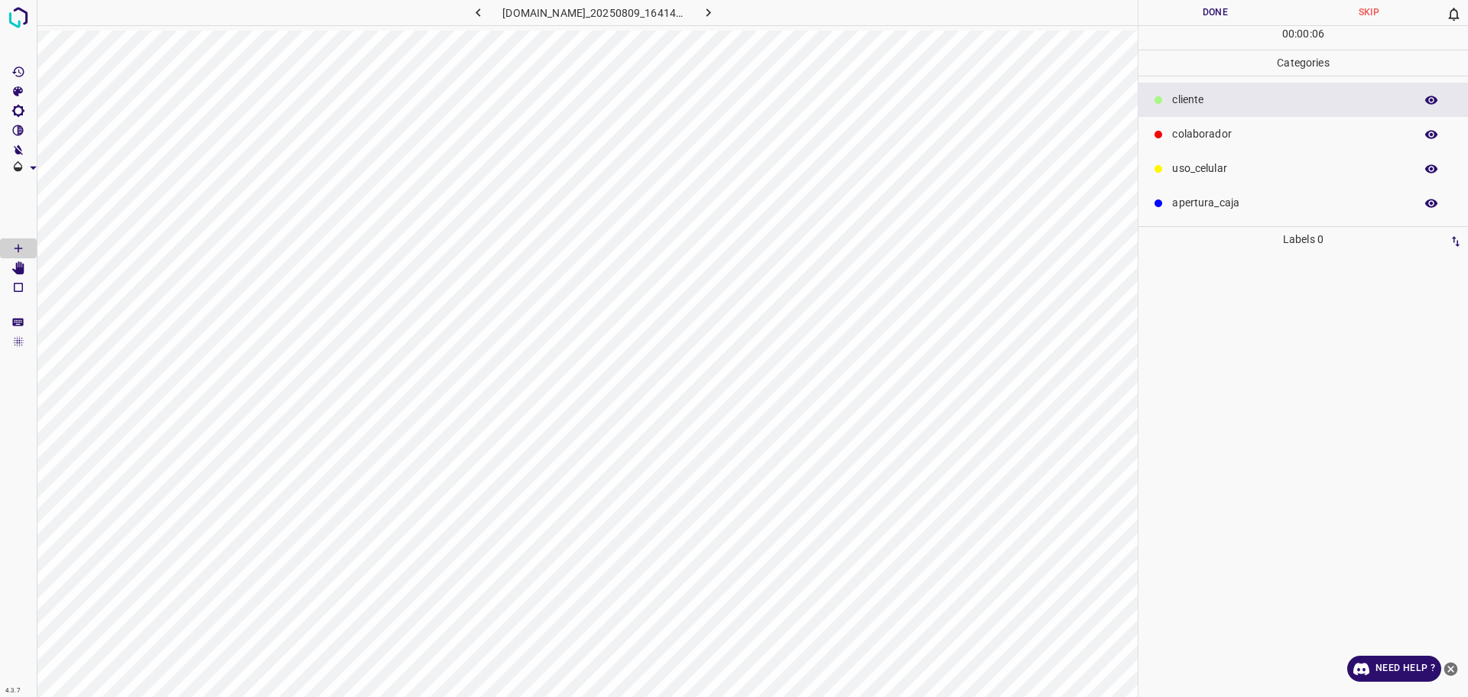
click at [1283, 119] on div "colaborador" at bounding box center [1304, 134] width 330 height 34
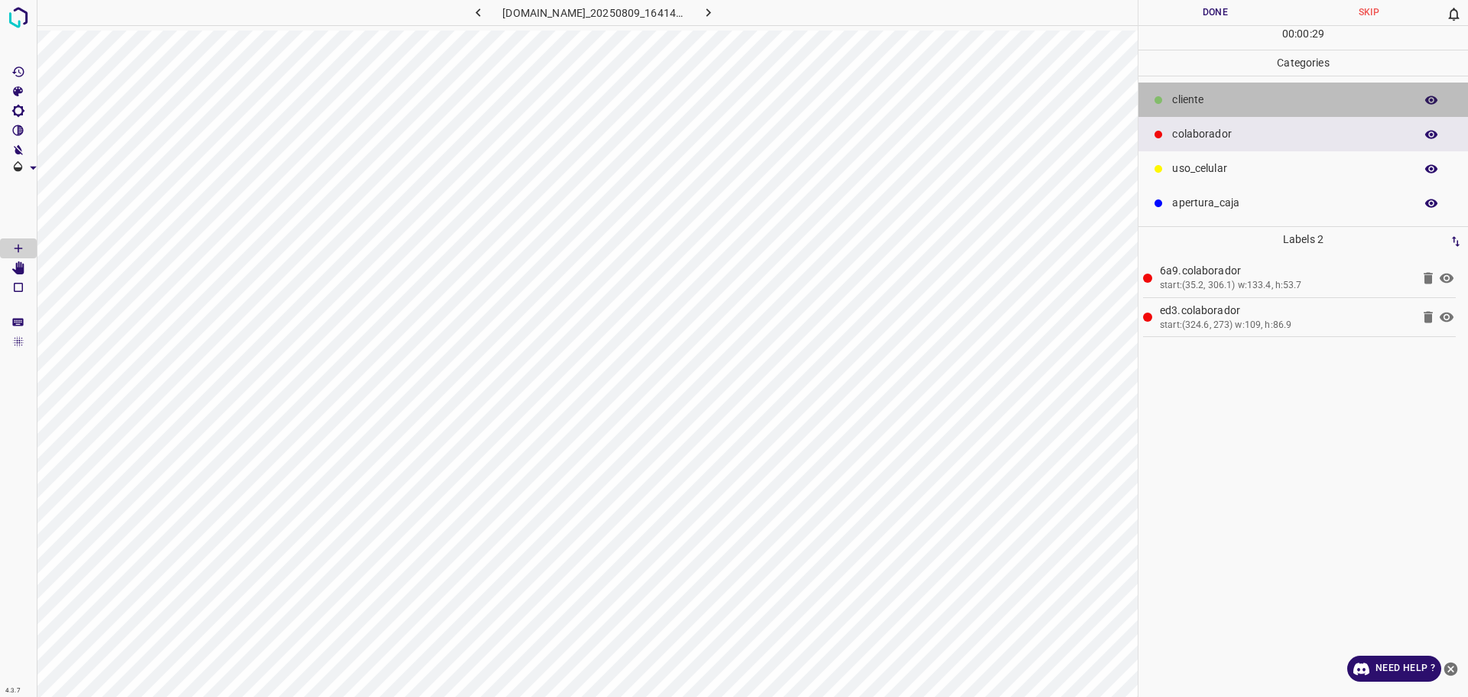
click at [1271, 97] on p "​​cliente" at bounding box center [1289, 100] width 235 height 16
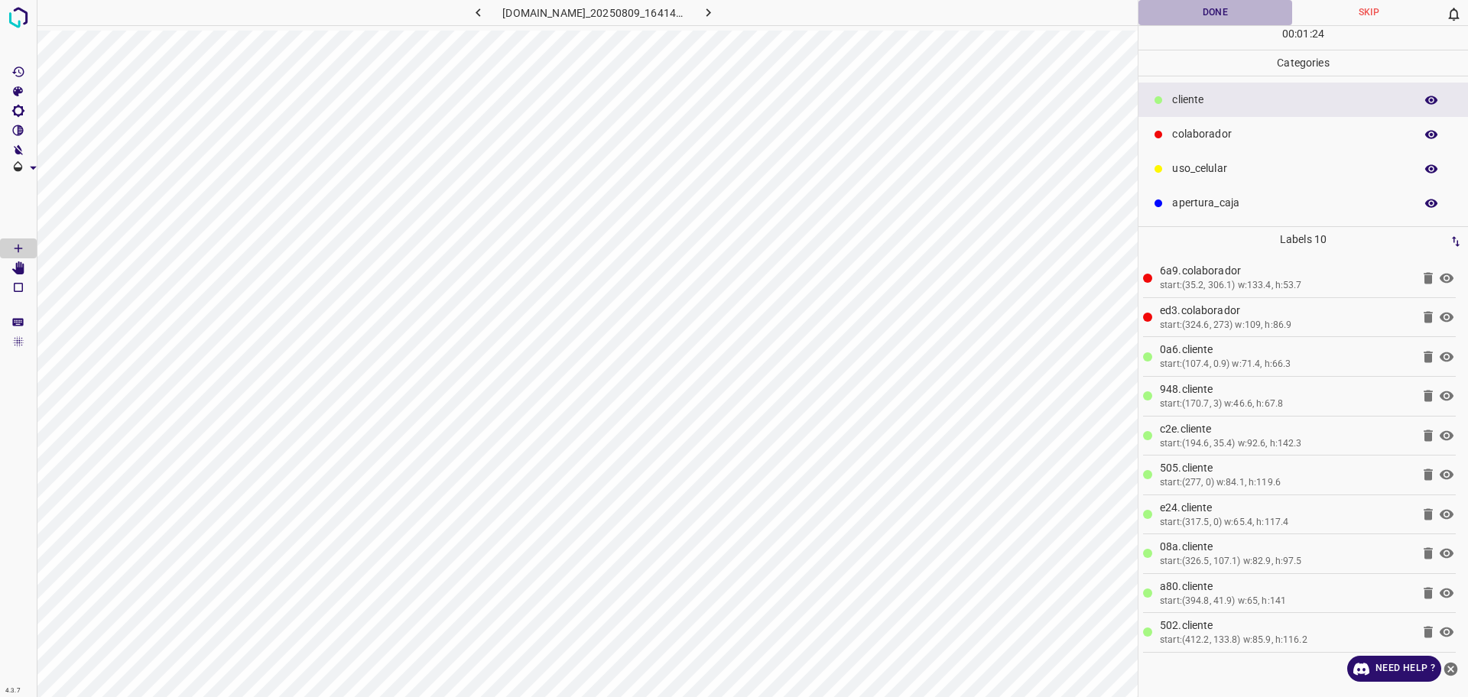
click at [1255, 18] on button "Done" at bounding box center [1216, 12] width 154 height 25
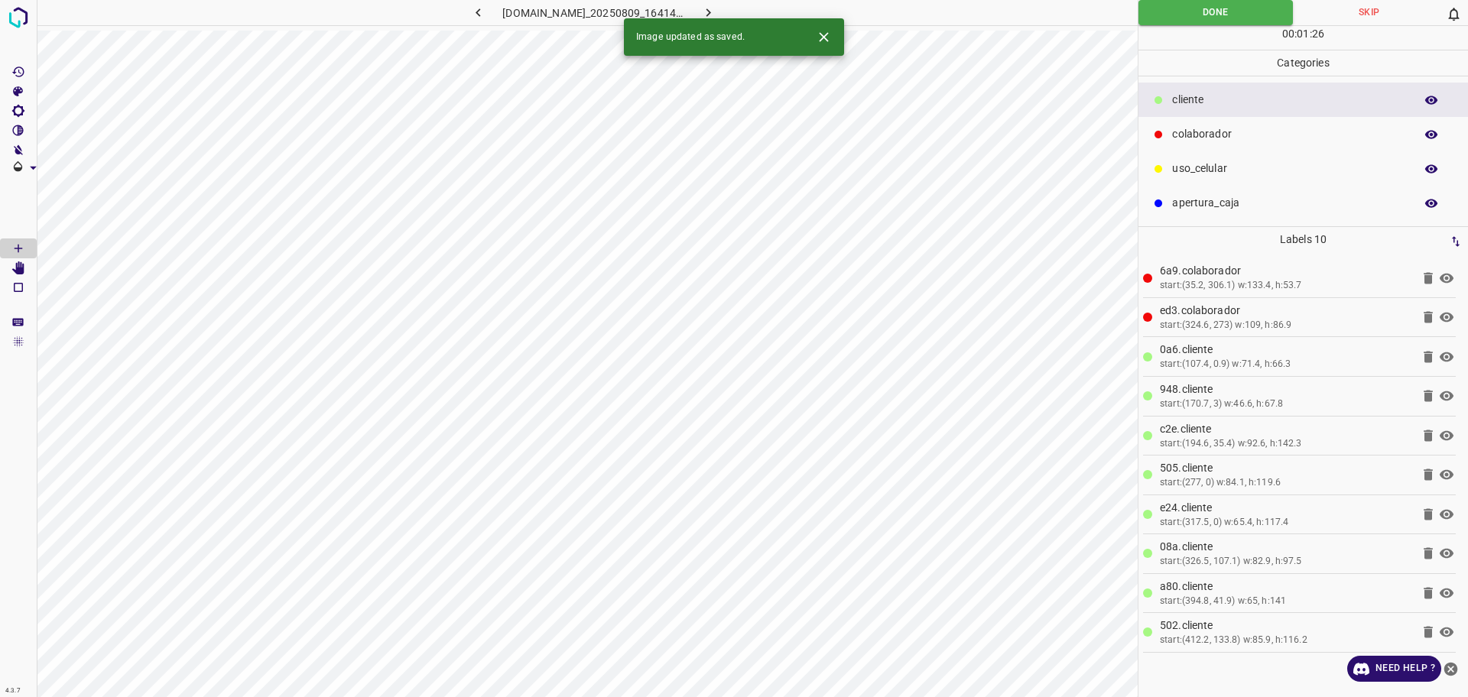
click at [717, 11] on icon "button" at bounding box center [708, 13] width 16 height 16
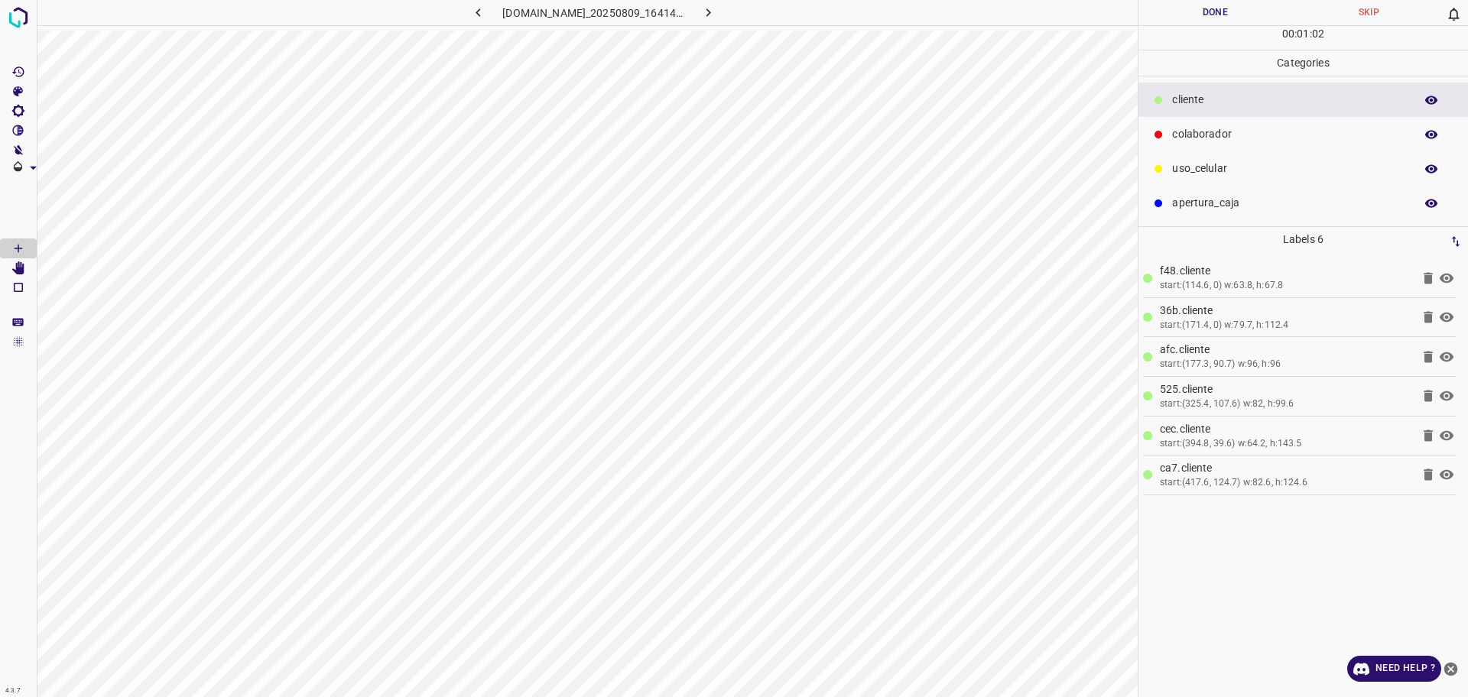
click at [1295, 118] on div "colaborador" at bounding box center [1304, 134] width 330 height 34
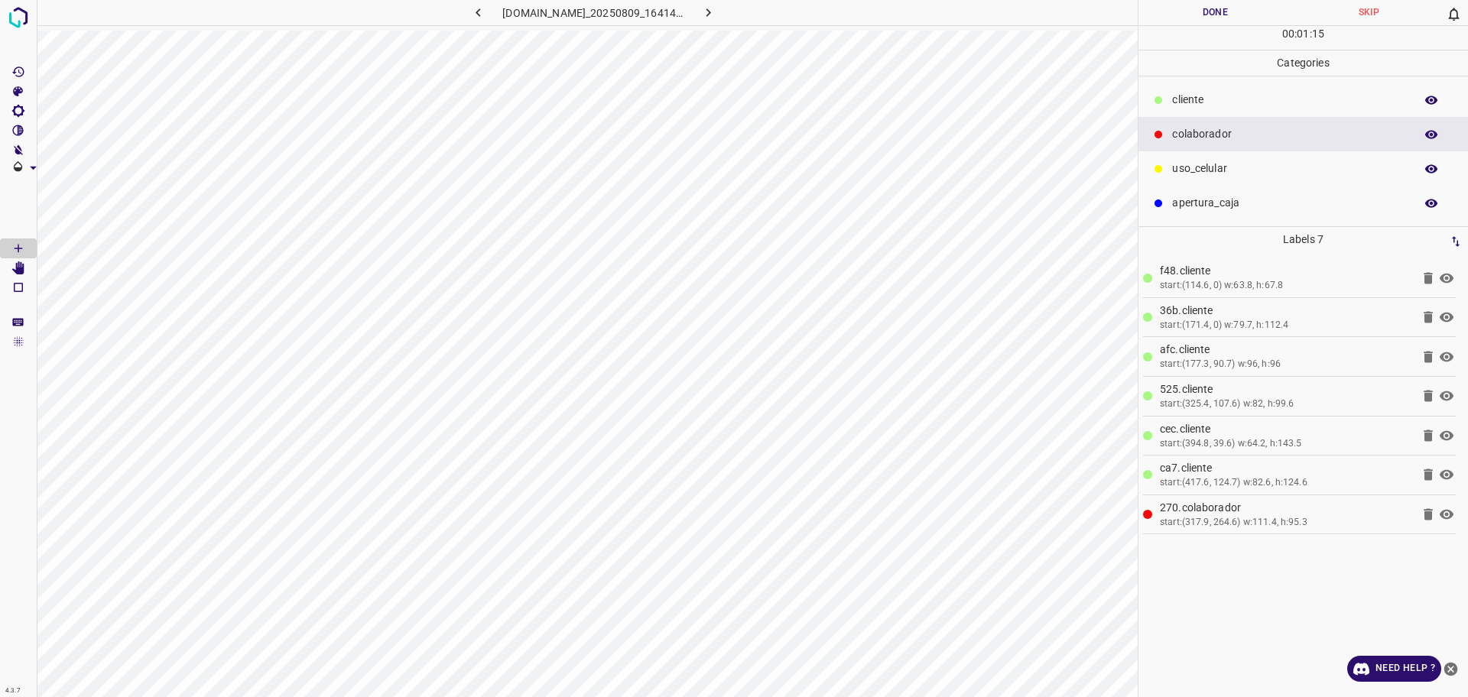
click at [1158, 16] on button "Done" at bounding box center [1216, 12] width 154 height 25
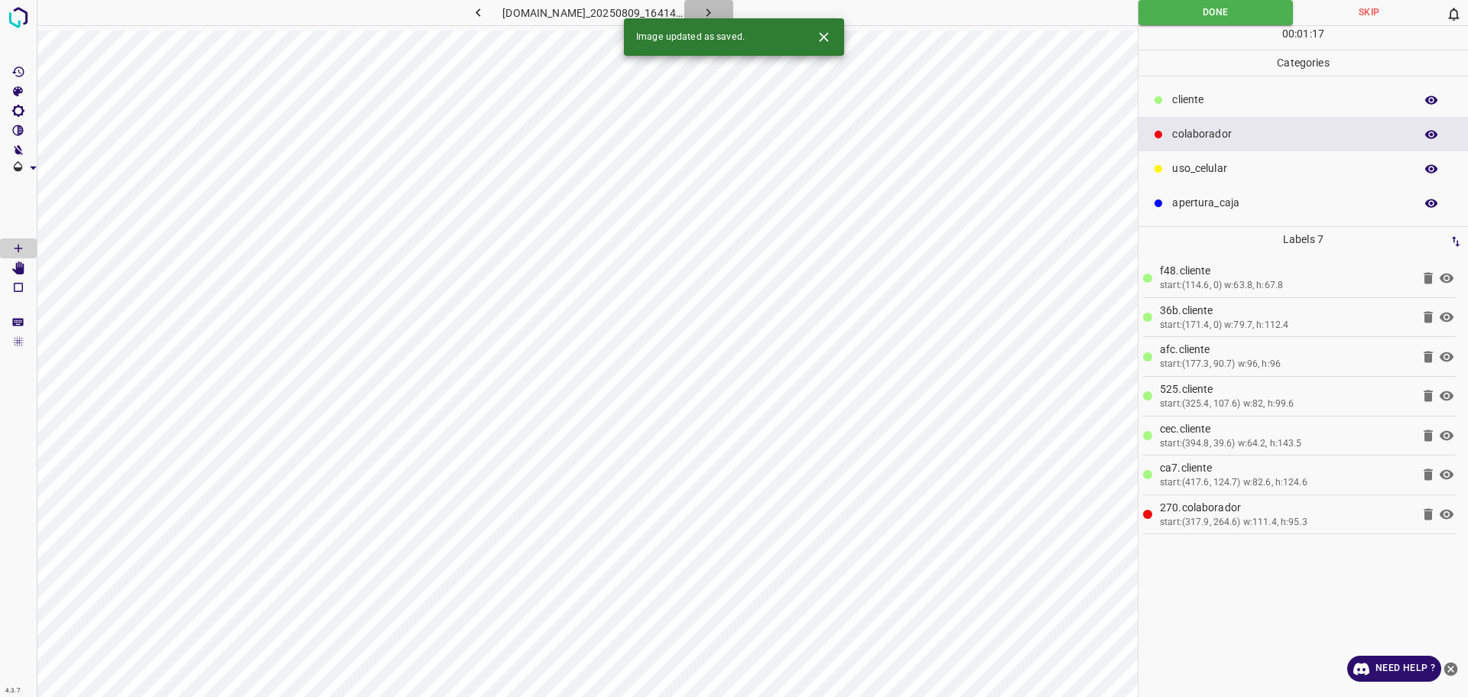
click at [717, 9] on icon "button" at bounding box center [708, 13] width 16 height 16
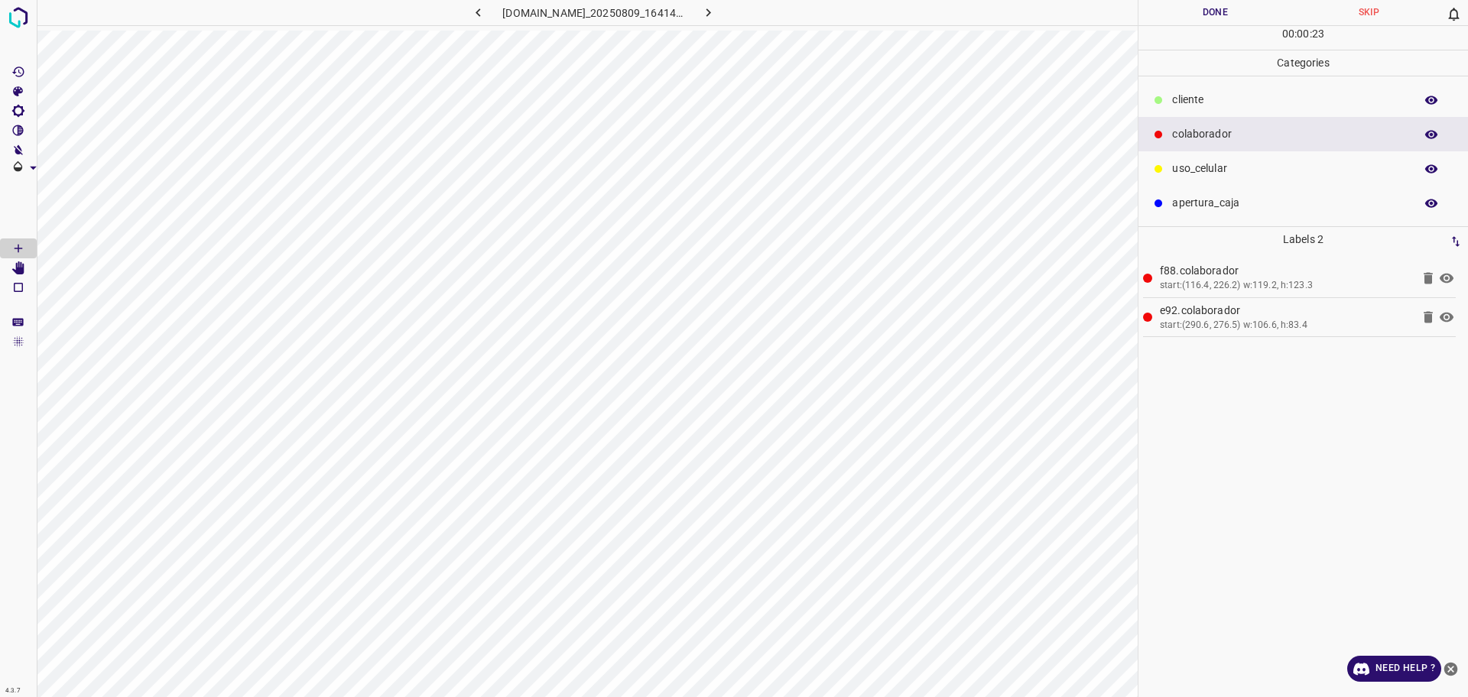
click at [1247, 93] on p "​​cliente" at bounding box center [1289, 100] width 235 height 16
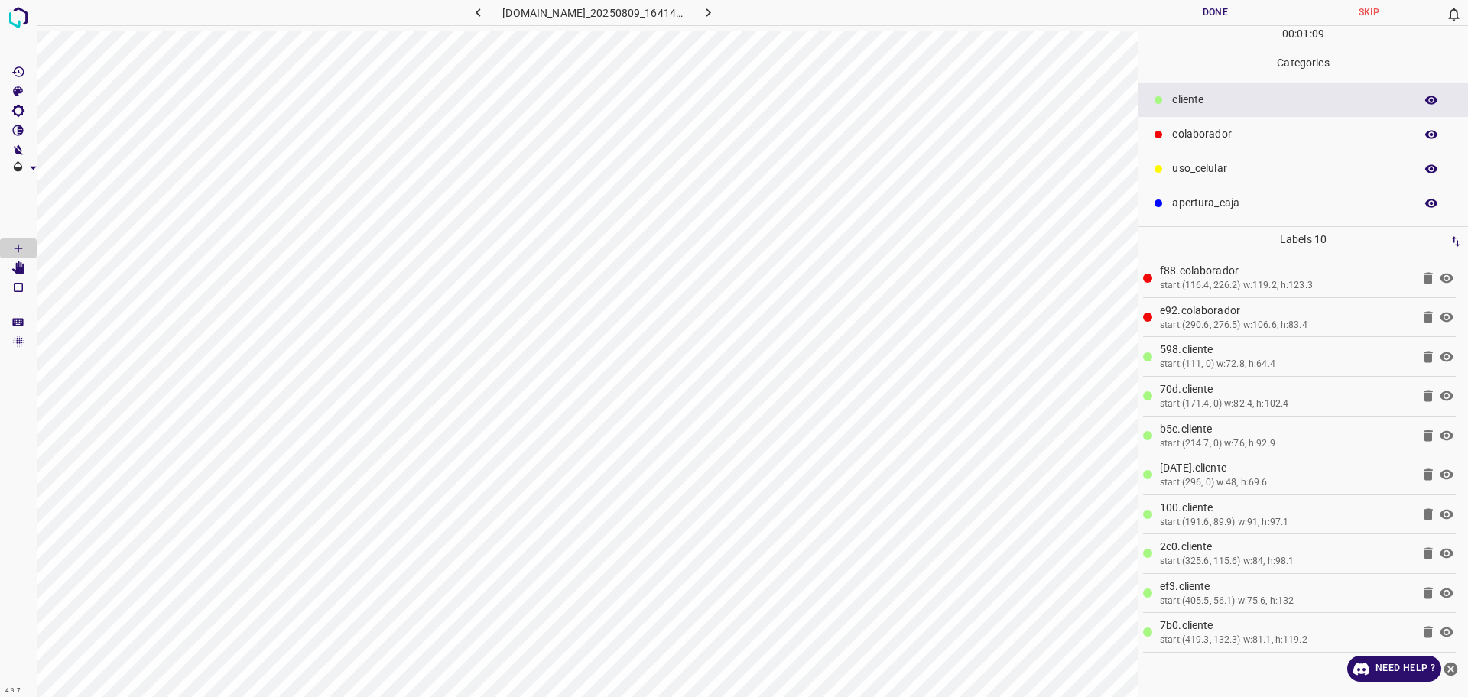
click at [1214, 21] on button "Done" at bounding box center [1216, 12] width 154 height 25
click at [1214, 15] on button "Done" at bounding box center [1216, 12] width 154 height 25
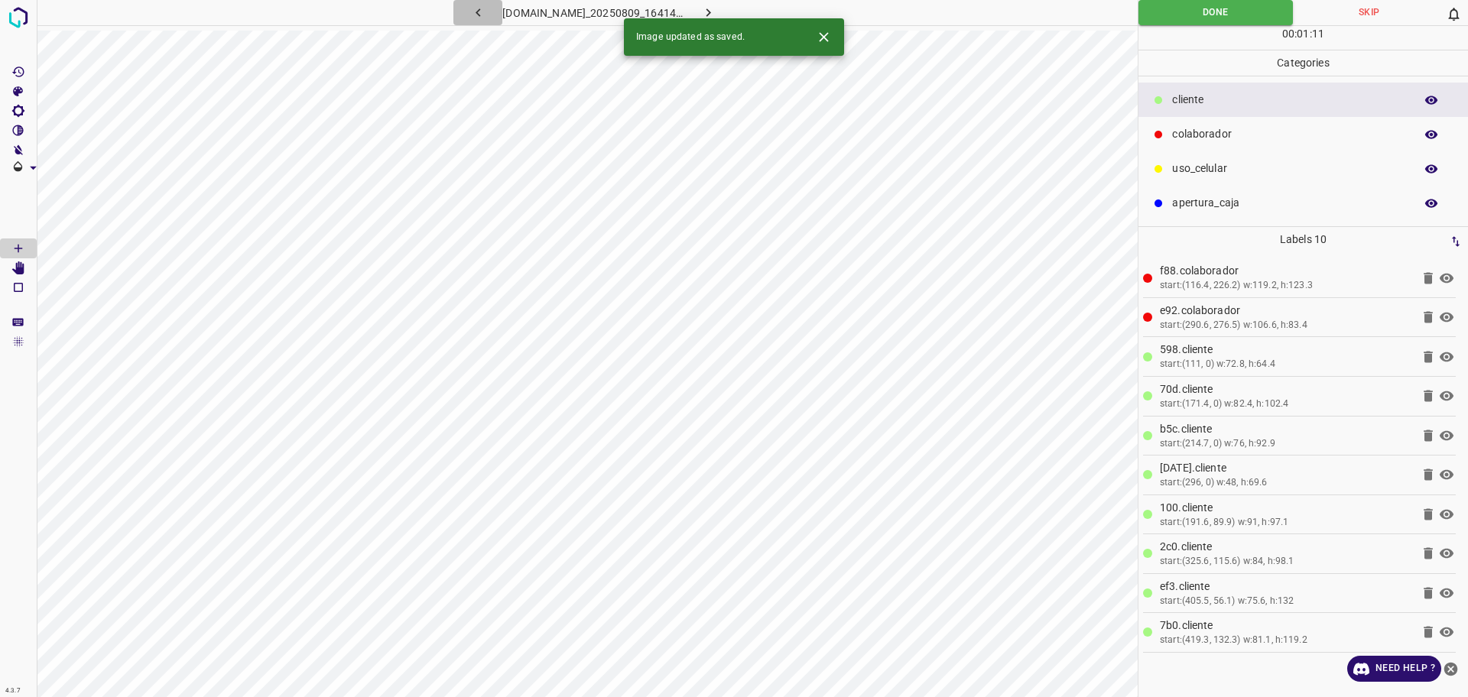
click at [470, 17] on icon "button" at bounding box center [478, 13] width 16 height 16
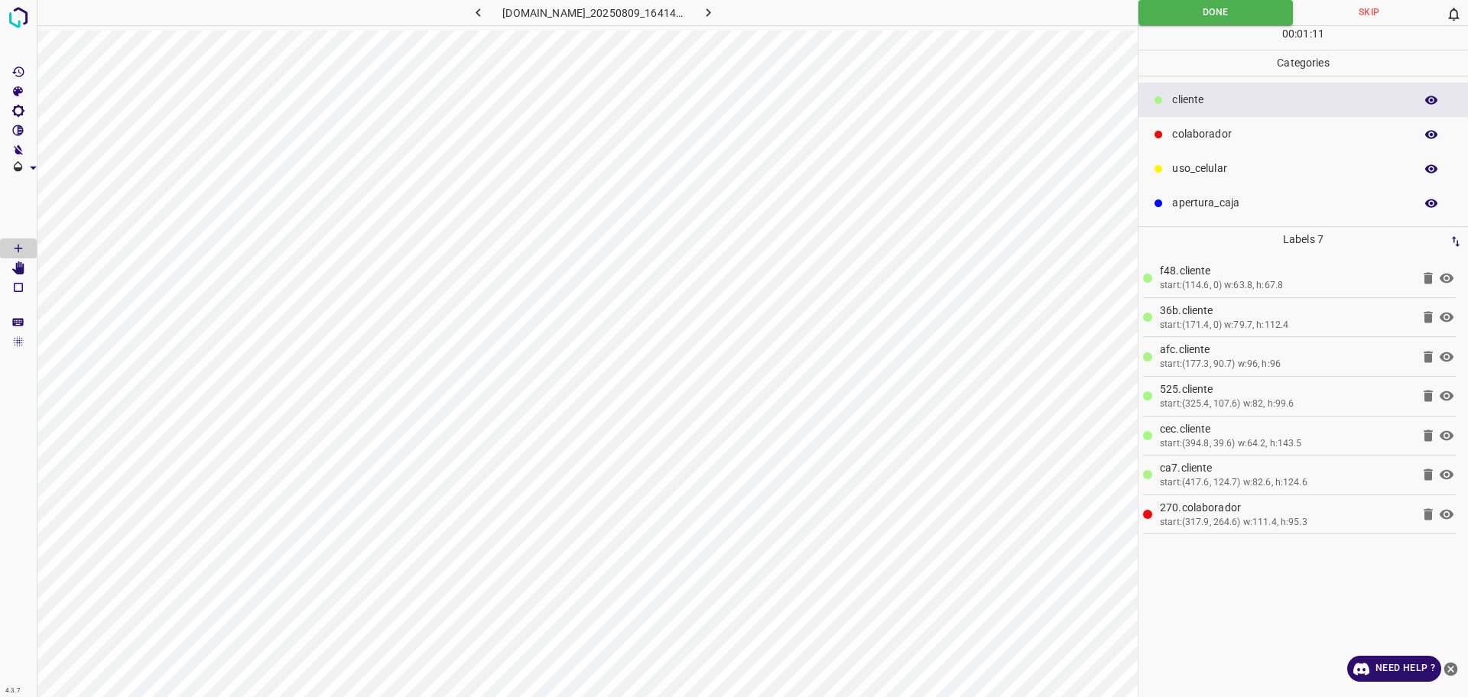
click at [470, 16] on icon "button" at bounding box center [478, 13] width 16 height 16
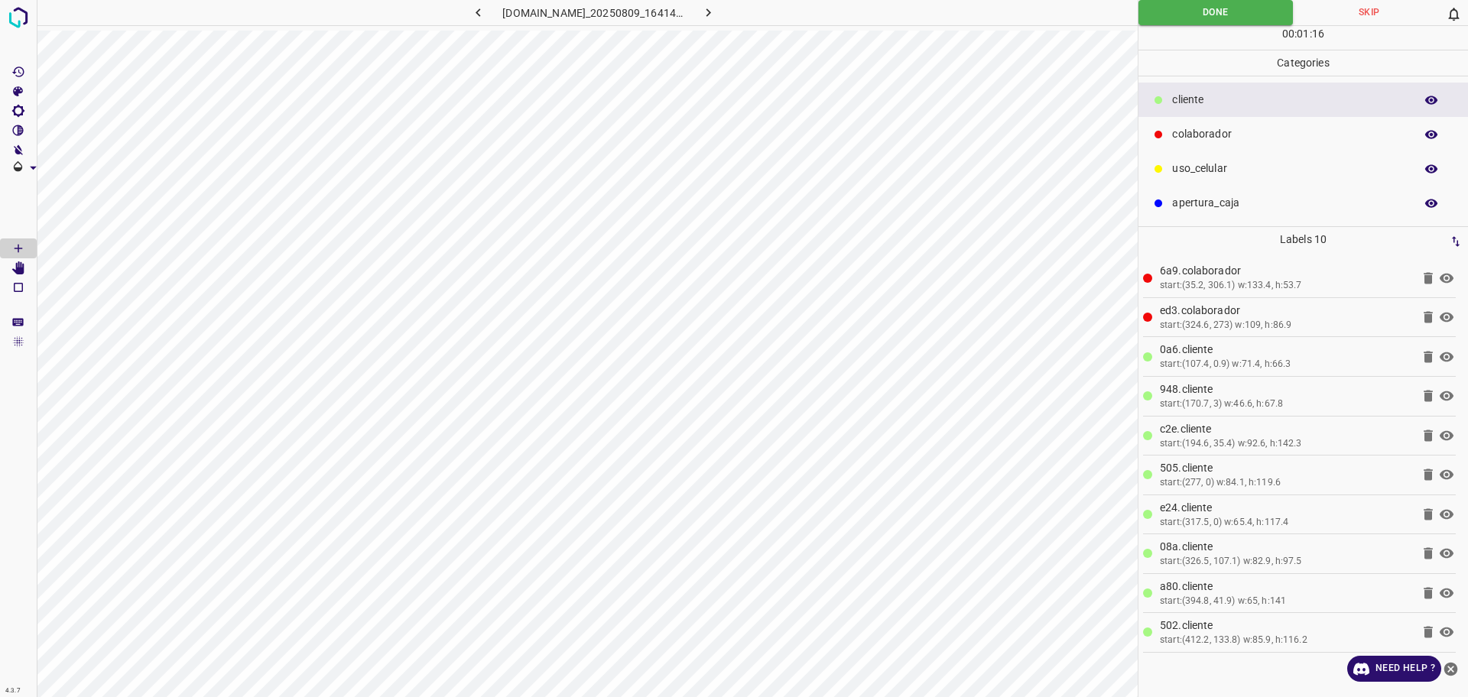
click at [470, 16] on icon "button" at bounding box center [478, 13] width 16 height 16
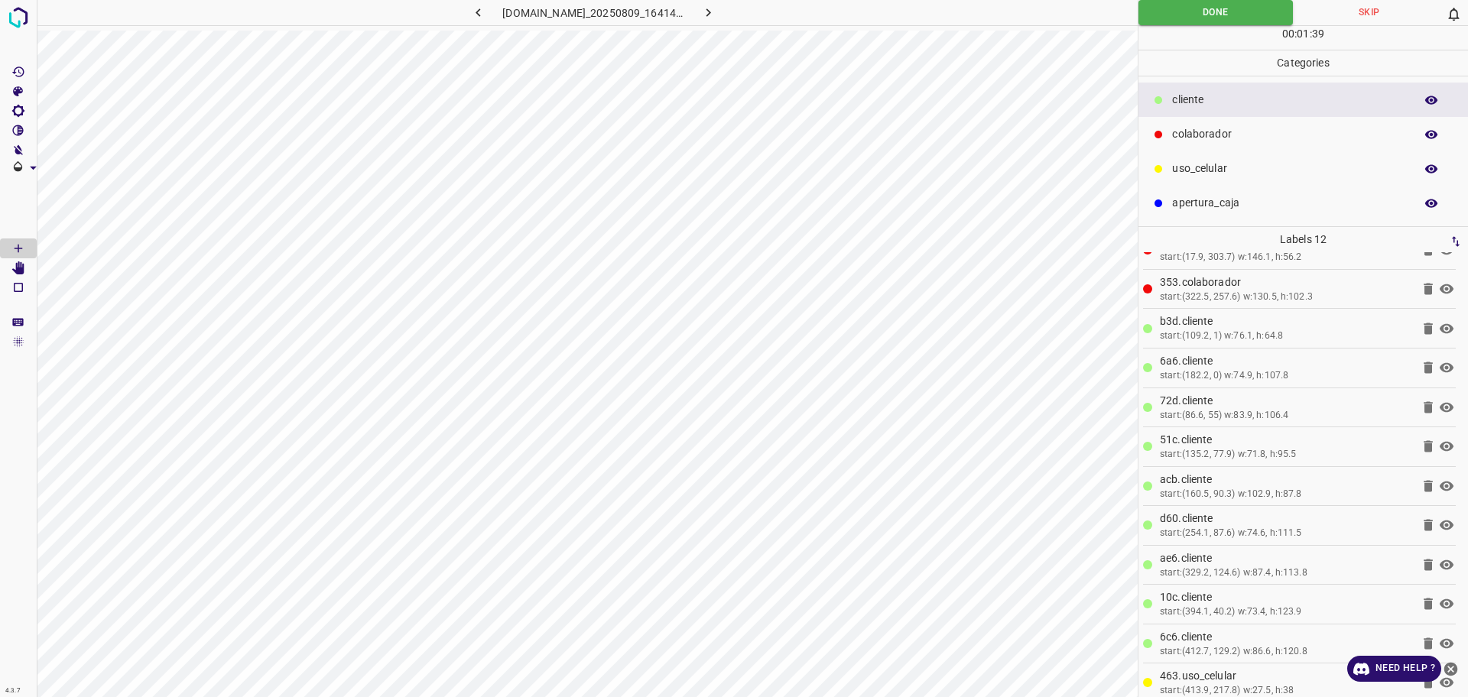
scroll to position [40, 0]
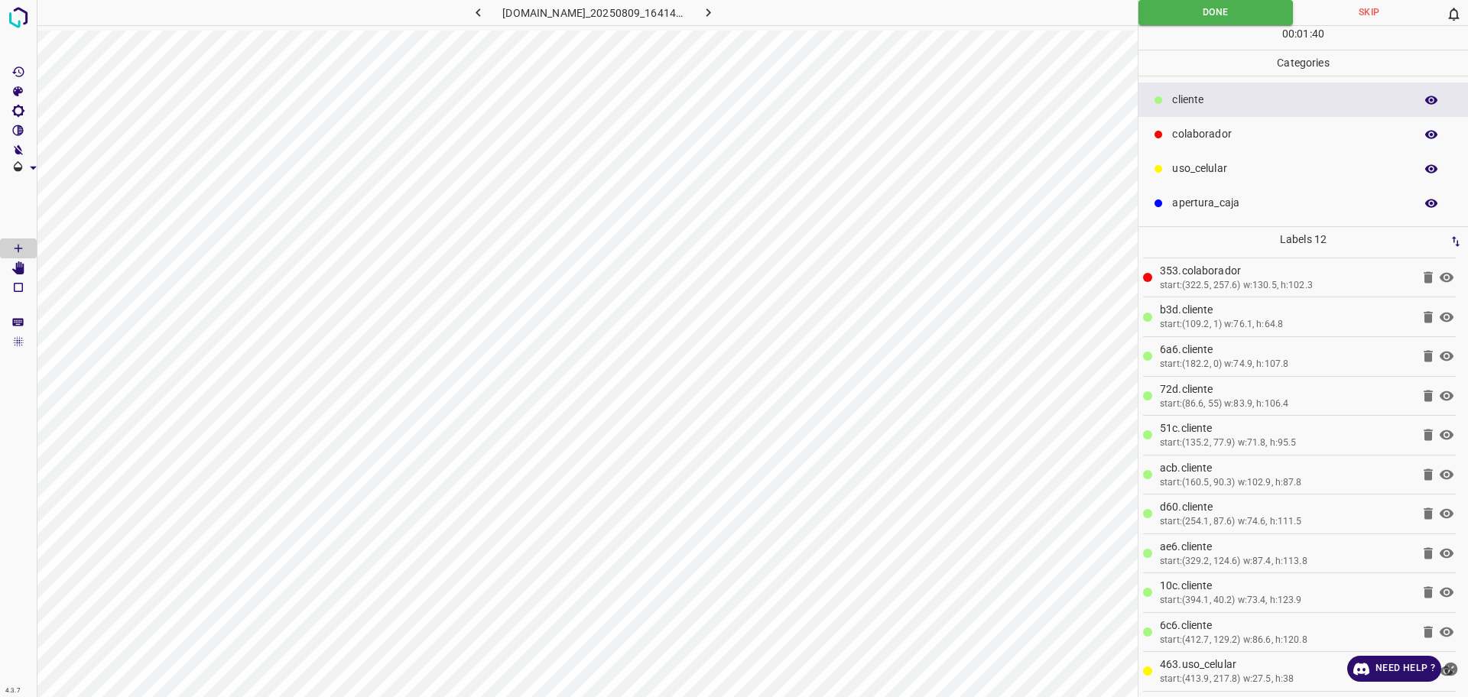
click at [1252, 671] on p "463.uso_celular" at bounding box center [1286, 665] width 252 height 16
click at [1453, 669] on icon "close-help" at bounding box center [1451, 669] width 14 height 14
click at [1424, 674] on icon at bounding box center [1428, 671] width 9 height 11
click at [1188, 8] on button "Done" at bounding box center [1216, 12] width 154 height 25
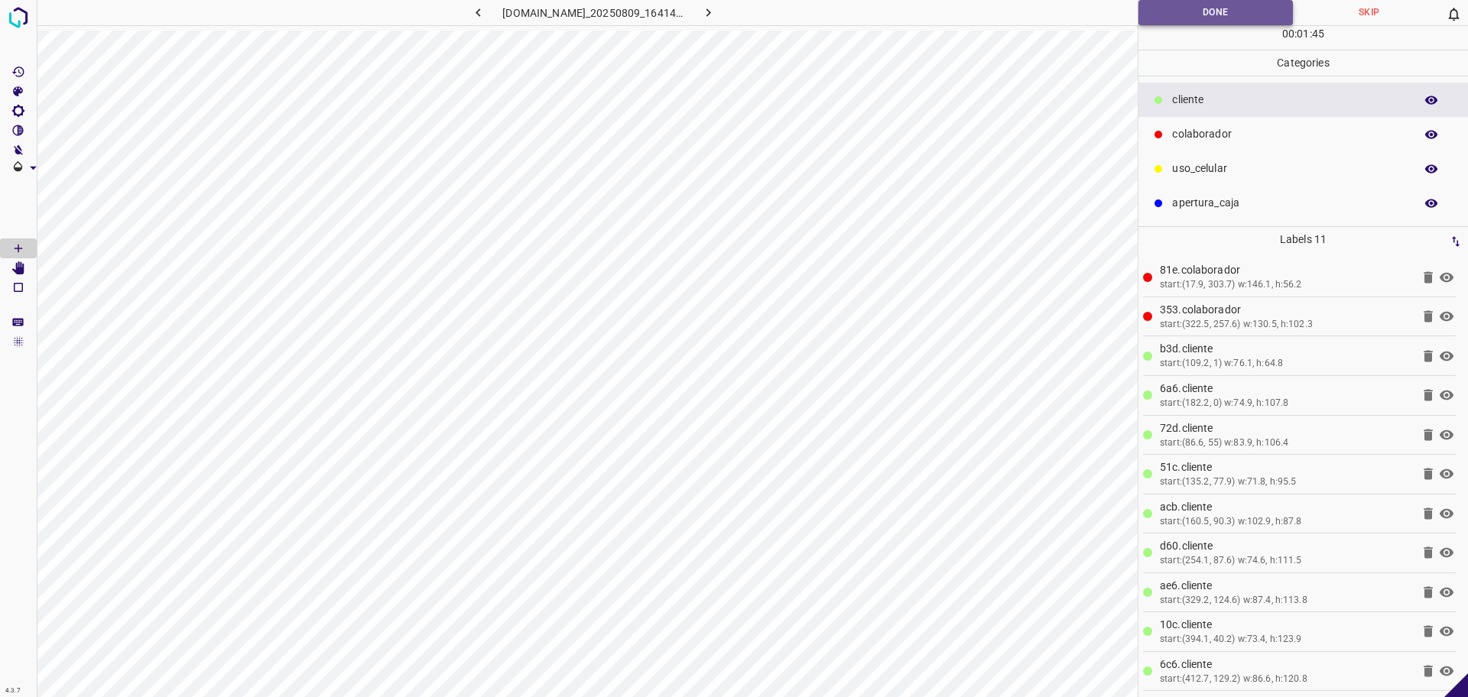
click at [1188, 8] on button "Done" at bounding box center [1216, 12] width 154 height 25
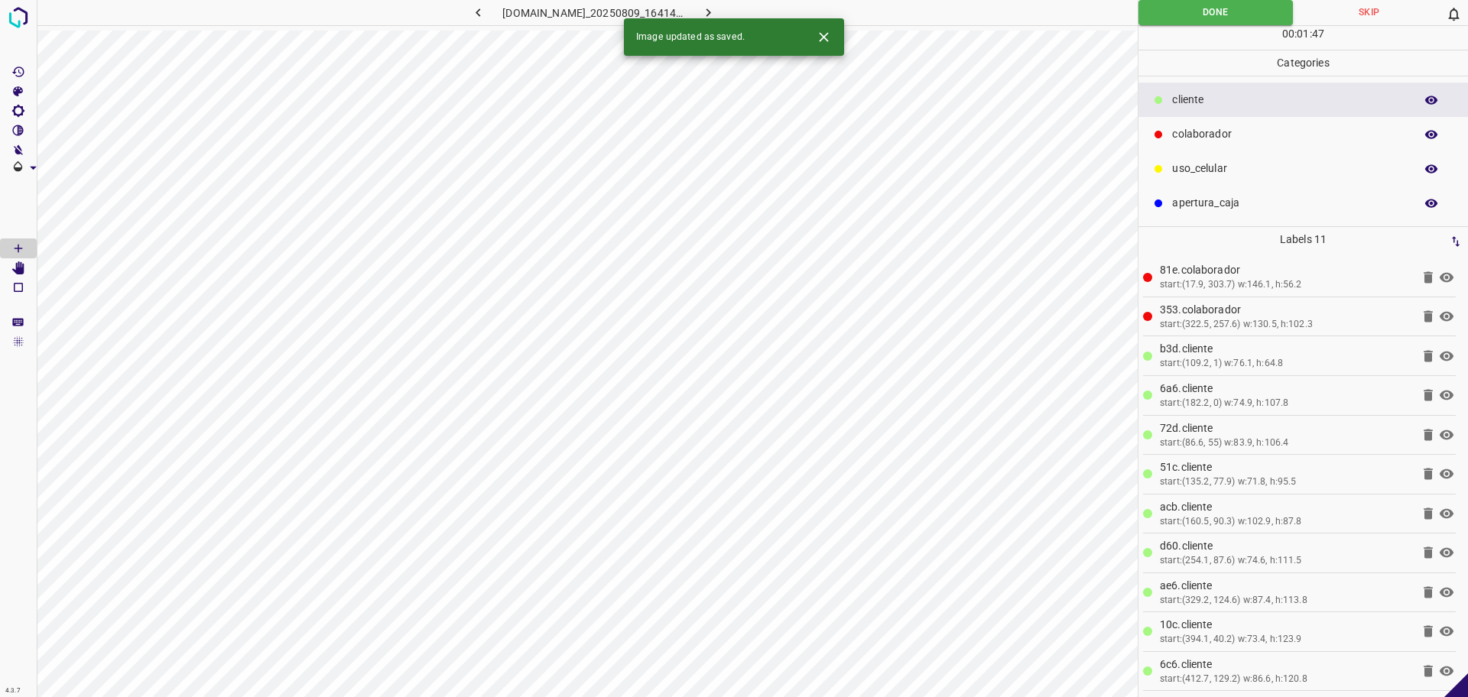
click at [717, 14] on icon "button" at bounding box center [708, 13] width 16 height 16
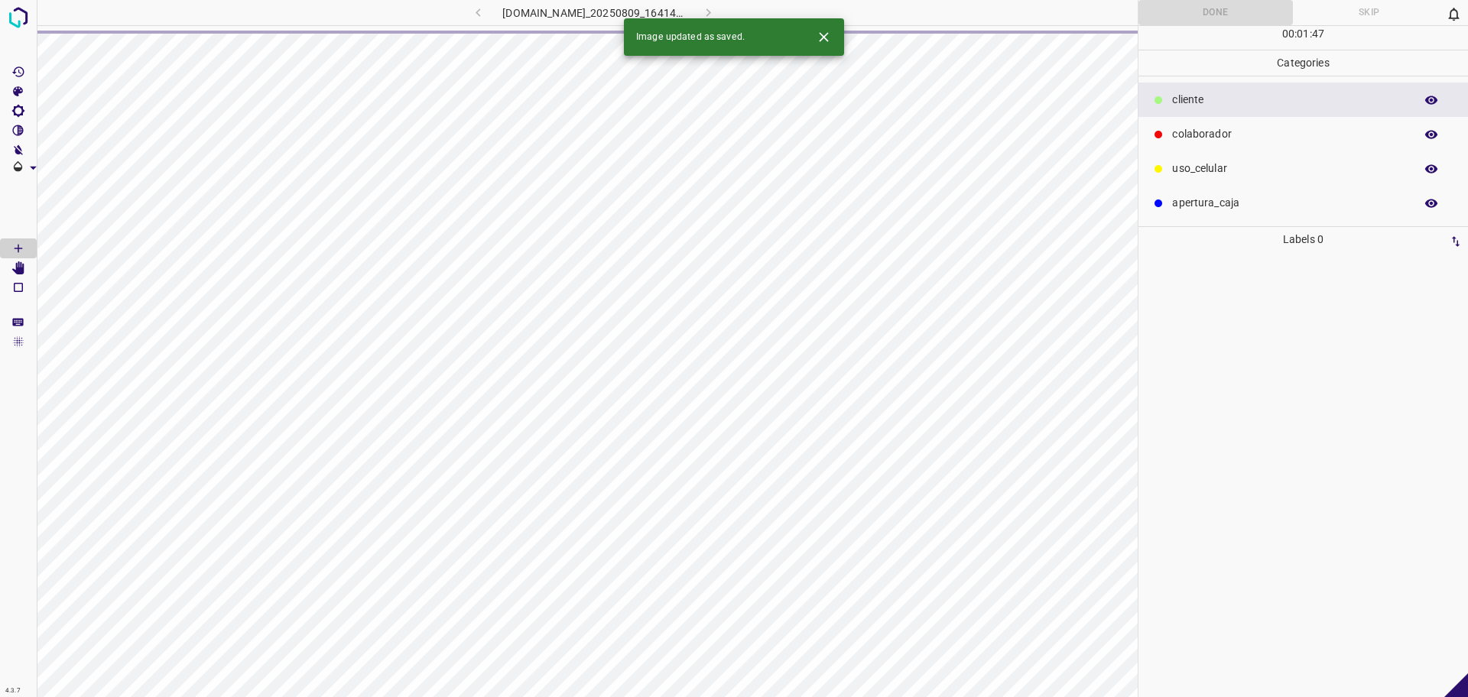
scroll to position [0, 0]
click at [724, 14] on div "[DOMAIN_NAME]_20250809_164149_000001290.jpg" at bounding box center [593, 12] width 363 height 25
click at [724, 14] on div "[DOMAIN_NAME]_20250809_164149_000001380.jpg" at bounding box center [593, 12] width 363 height 25
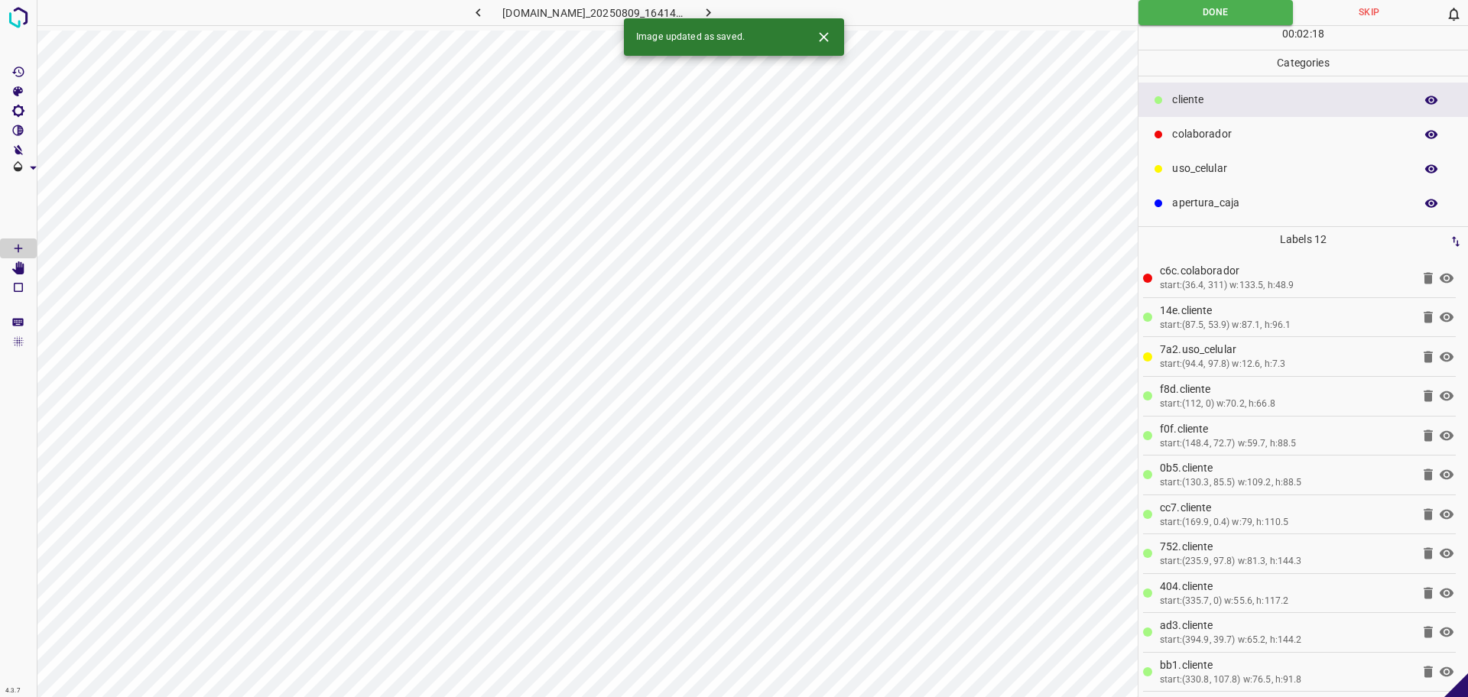
click at [717, 14] on icon "button" at bounding box center [708, 13] width 16 height 16
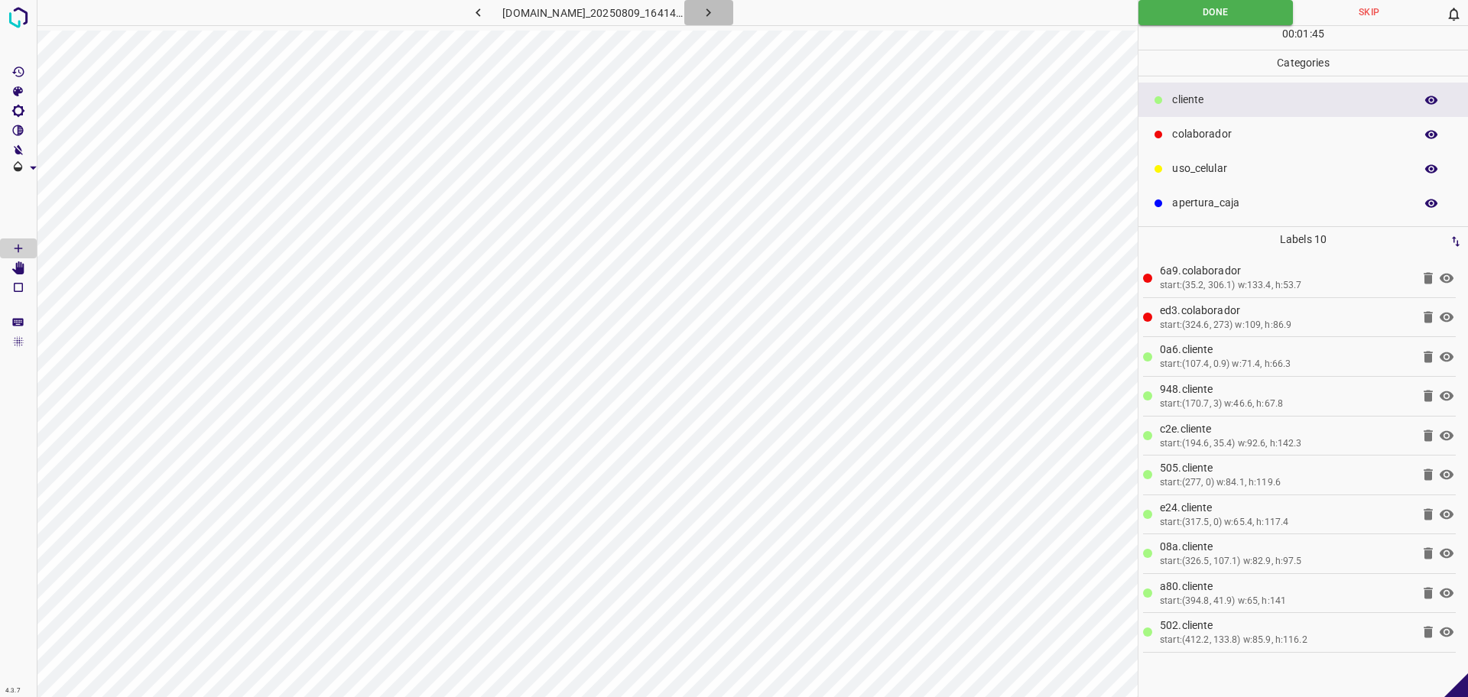
click at [733, 24] on button "button" at bounding box center [708, 12] width 49 height 25
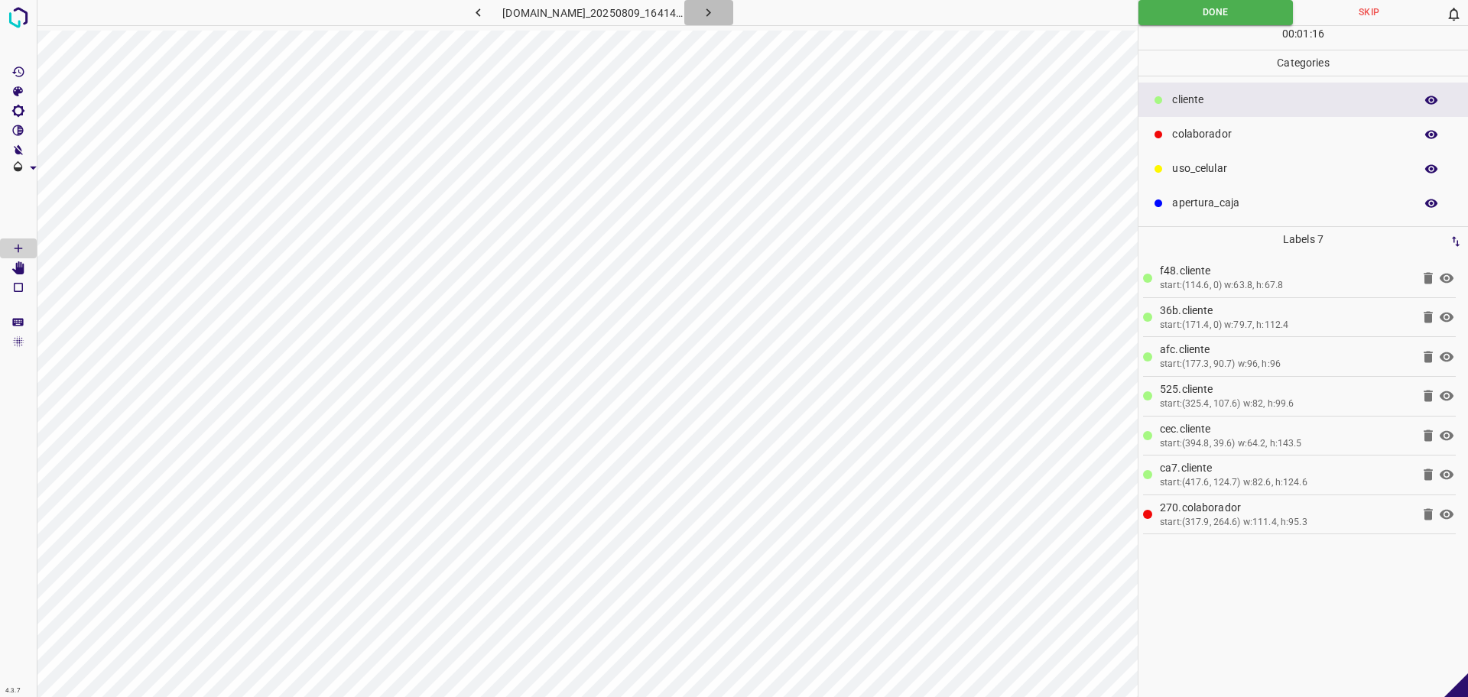
click at [717, 14] on icon "button" at bounding box center [708, 13] width 16 height 16
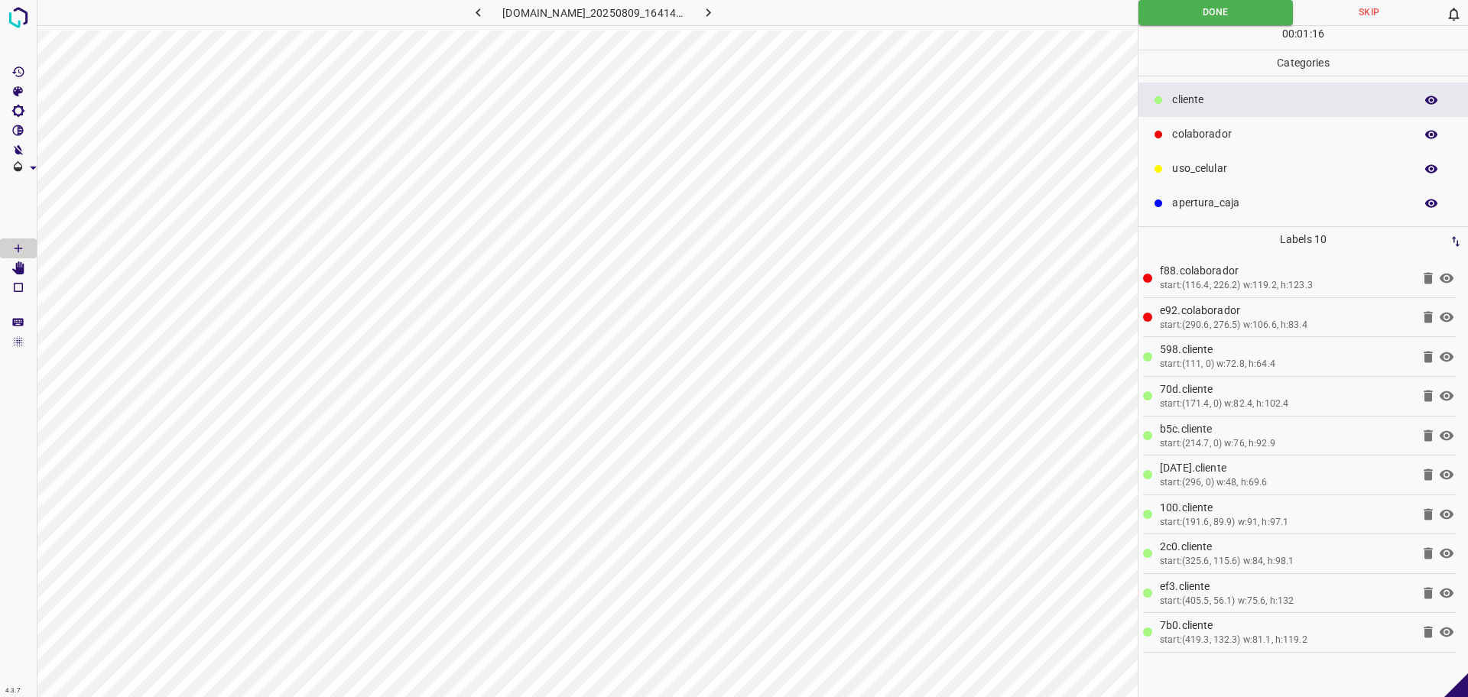
click at [717, 14] on icon "button" at bounding box center [708, 13] width 16 height 16
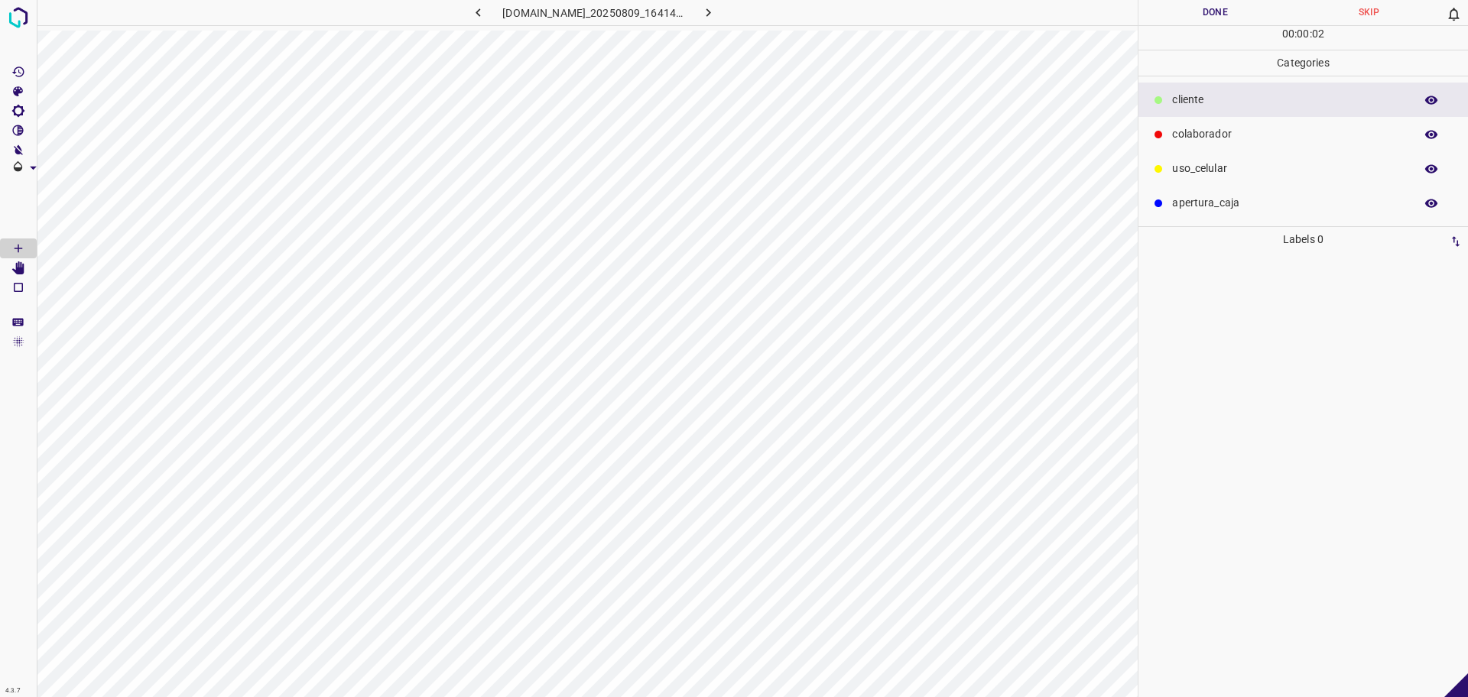
click at [1188, 131] on p "colaborador" at bounding box center [1289, 134] width 235 height 16
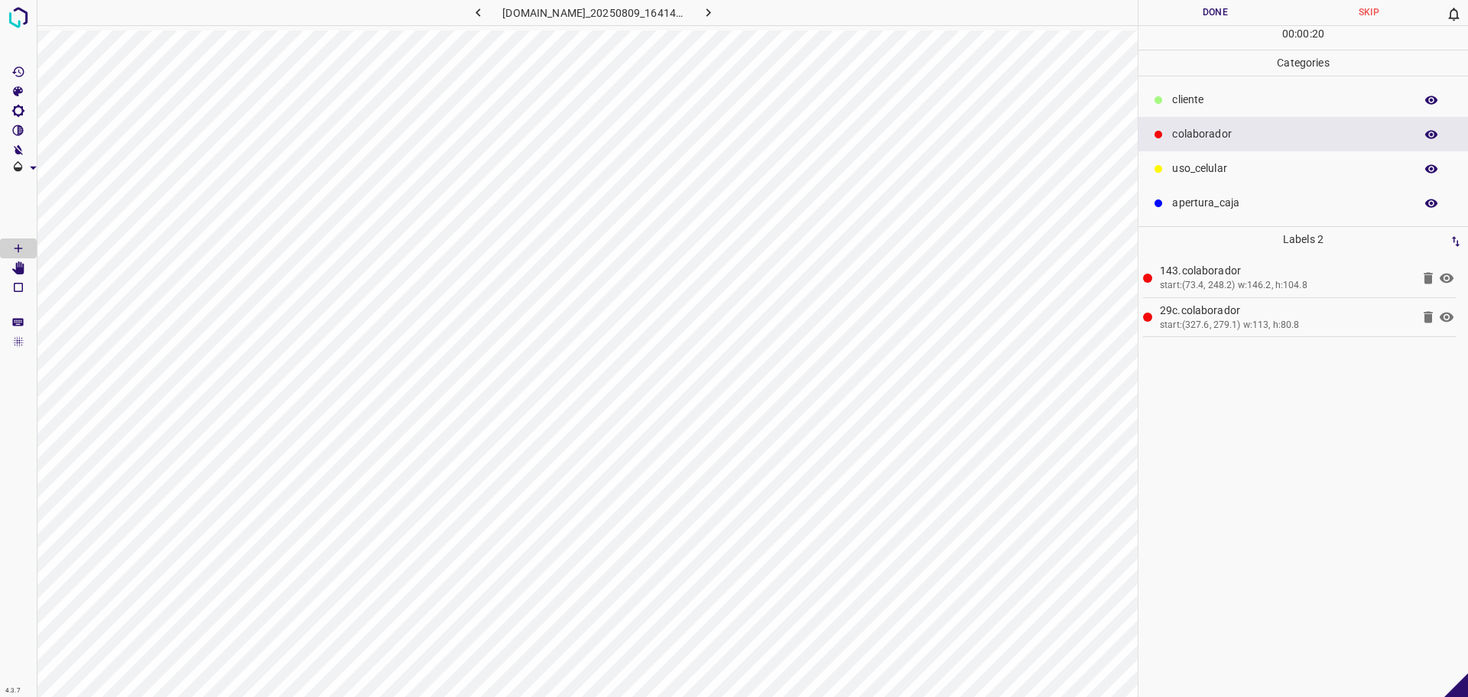
click at [1233, 106] on p "​​cliente" at bounding box center [1289, 100] width 235 height 16
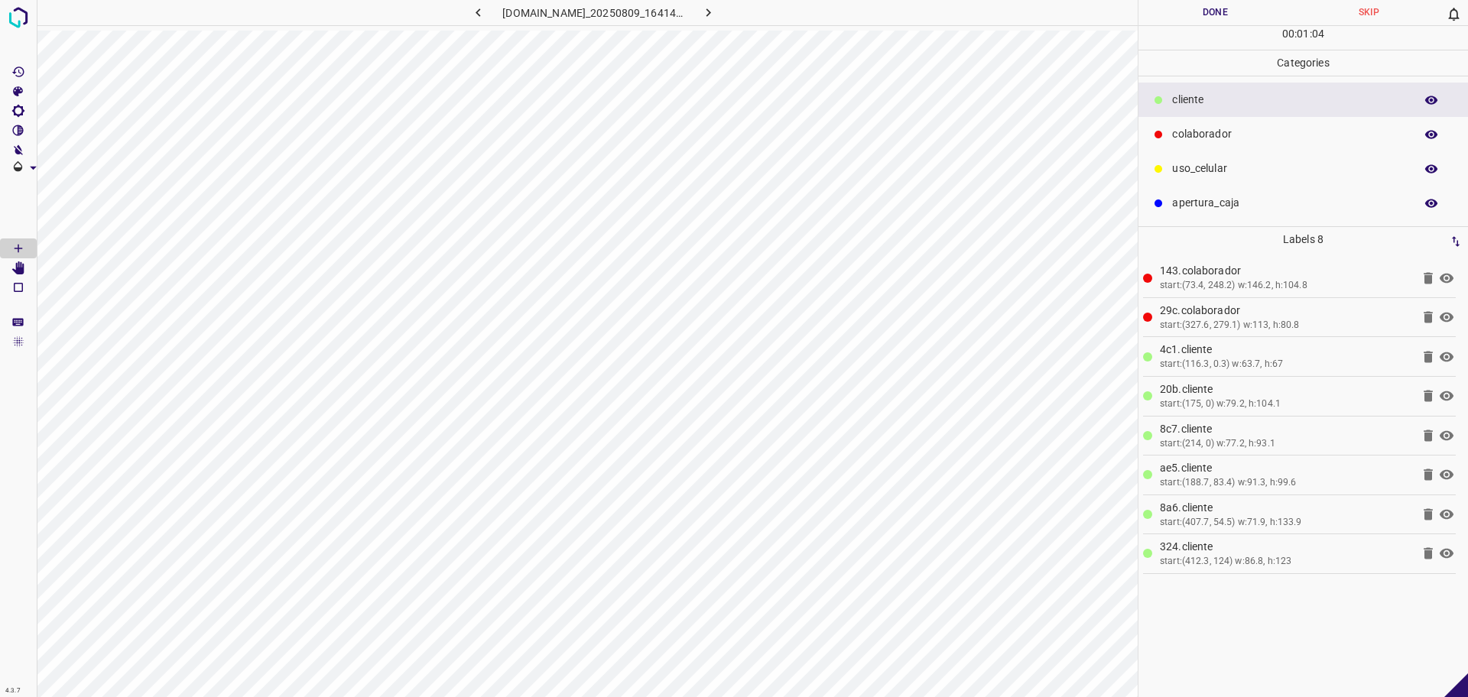
click at [1159, 170] on icon at bounding box center [1159, 169] width 8 height 8
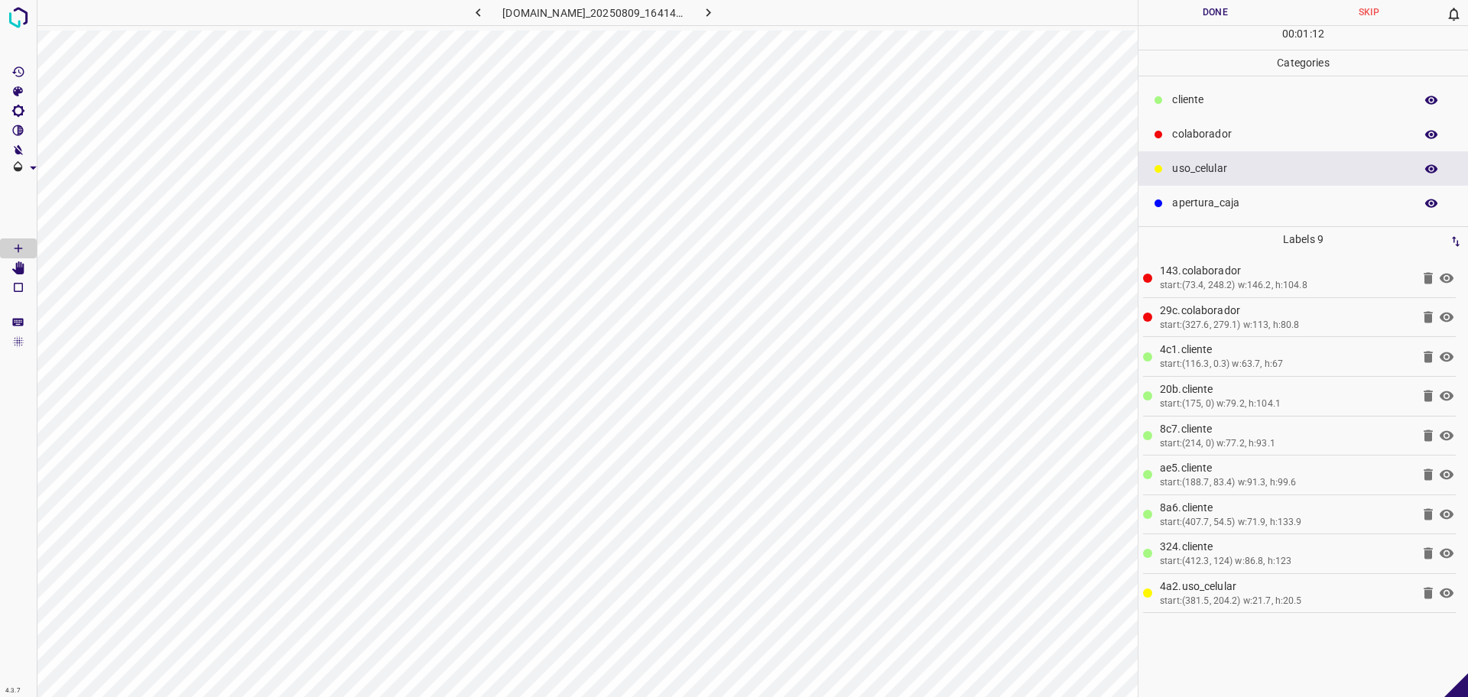
click at [1217, 89] on div "​​cliente" at bounding box center [1304, 100] width 330 height 34
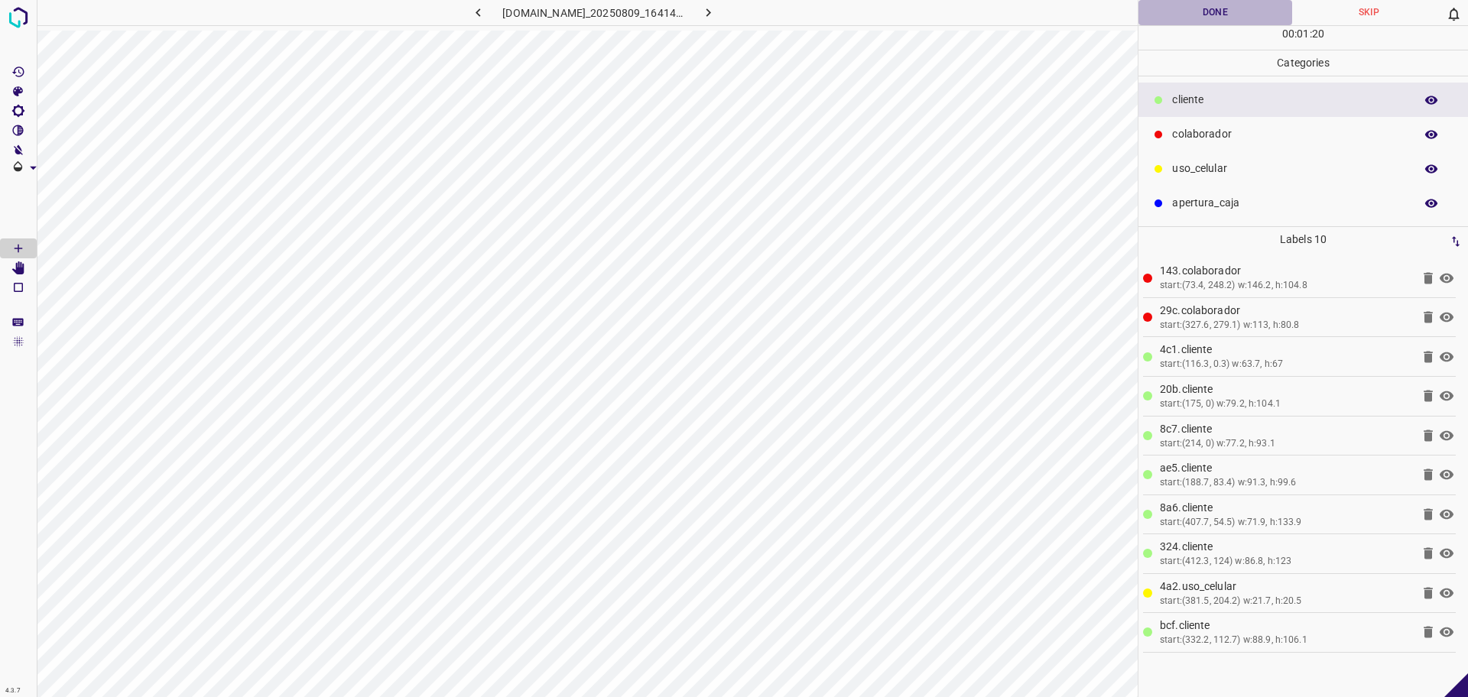
click at [1217, 17] on button "Done" at bounding box center [1216, 12] width 154 height 25
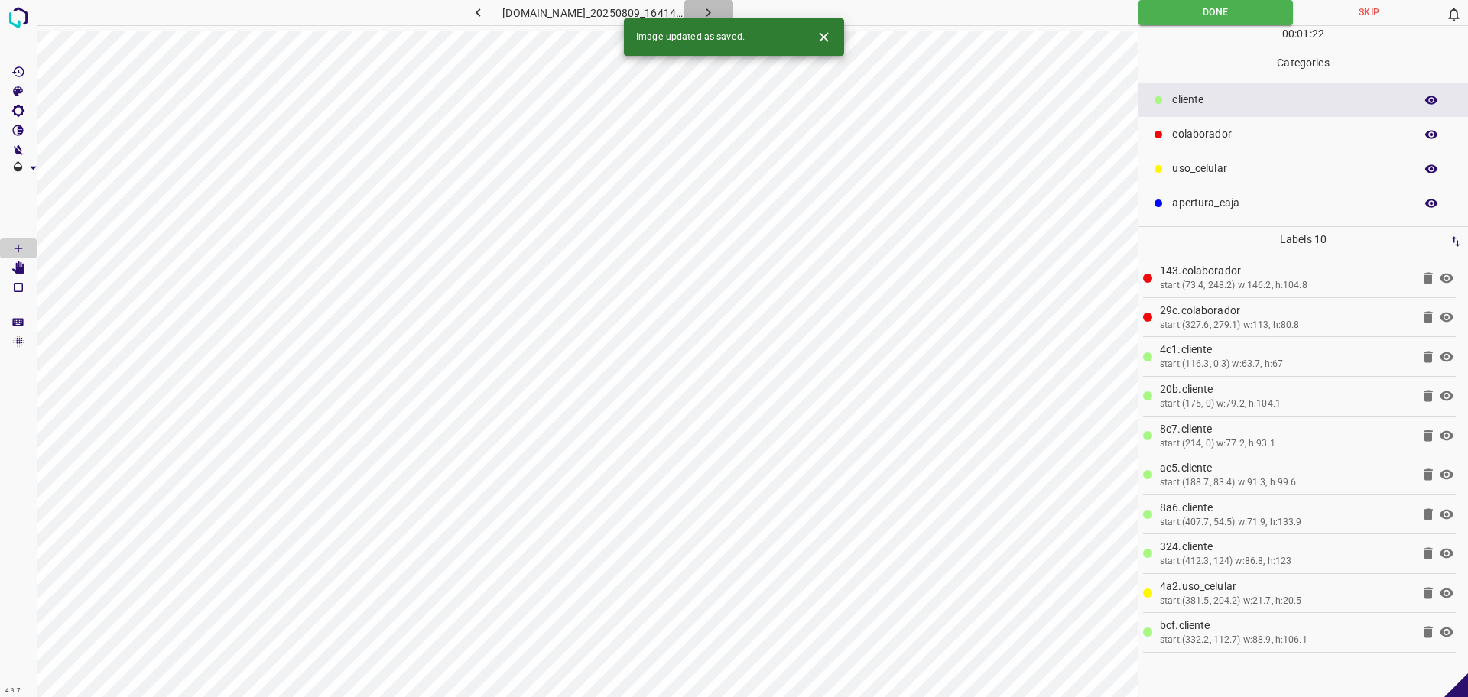
click at [717, 5] on icon "button" at bounding box center [708, 13] width 16 height 16
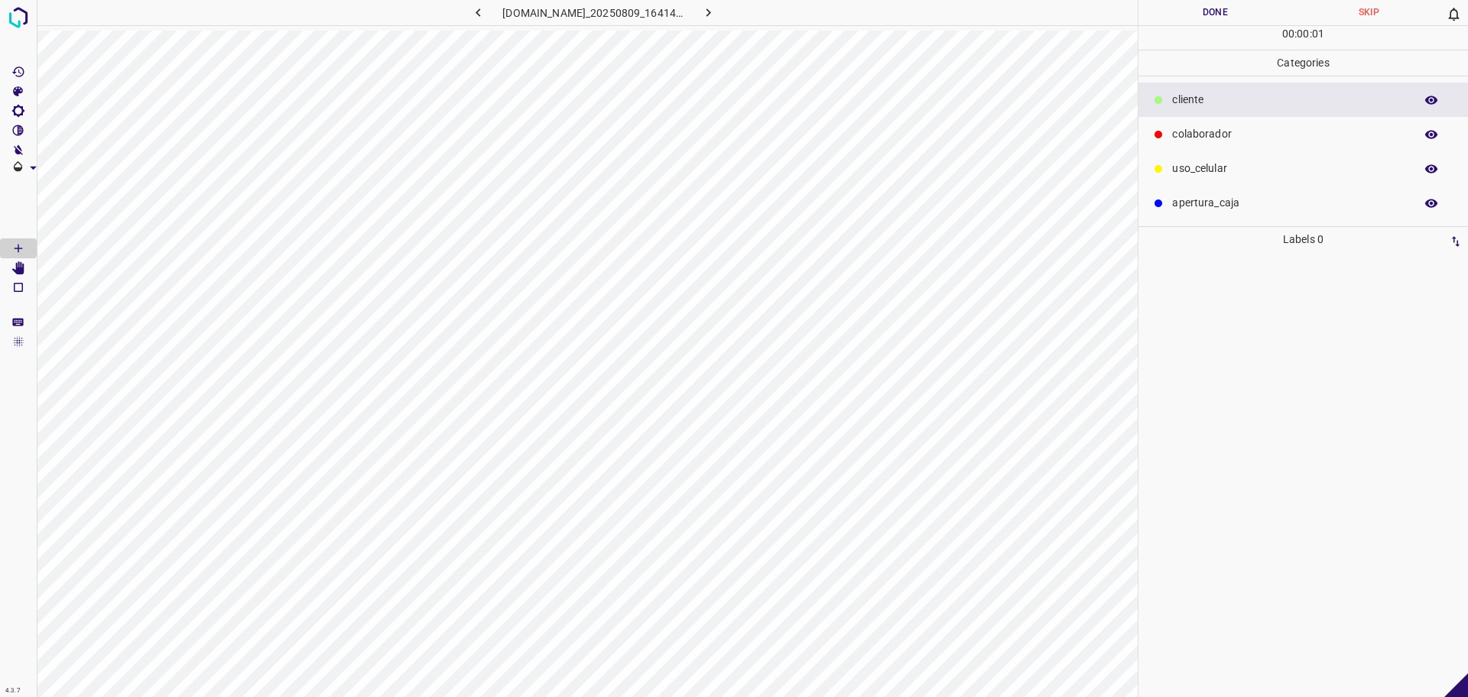
click at [1230, 102] on p "​​cliente" at bounding box center [1289, 100] width 235 height 16
drag, startPoint x: 1186, startPoint y: 138, endPoint x: 1145, endPoint y: 158, distance: 45.8
click at [1178, 142] on p "colaborador" at bounding box center [1289, 134] width 235 height 16
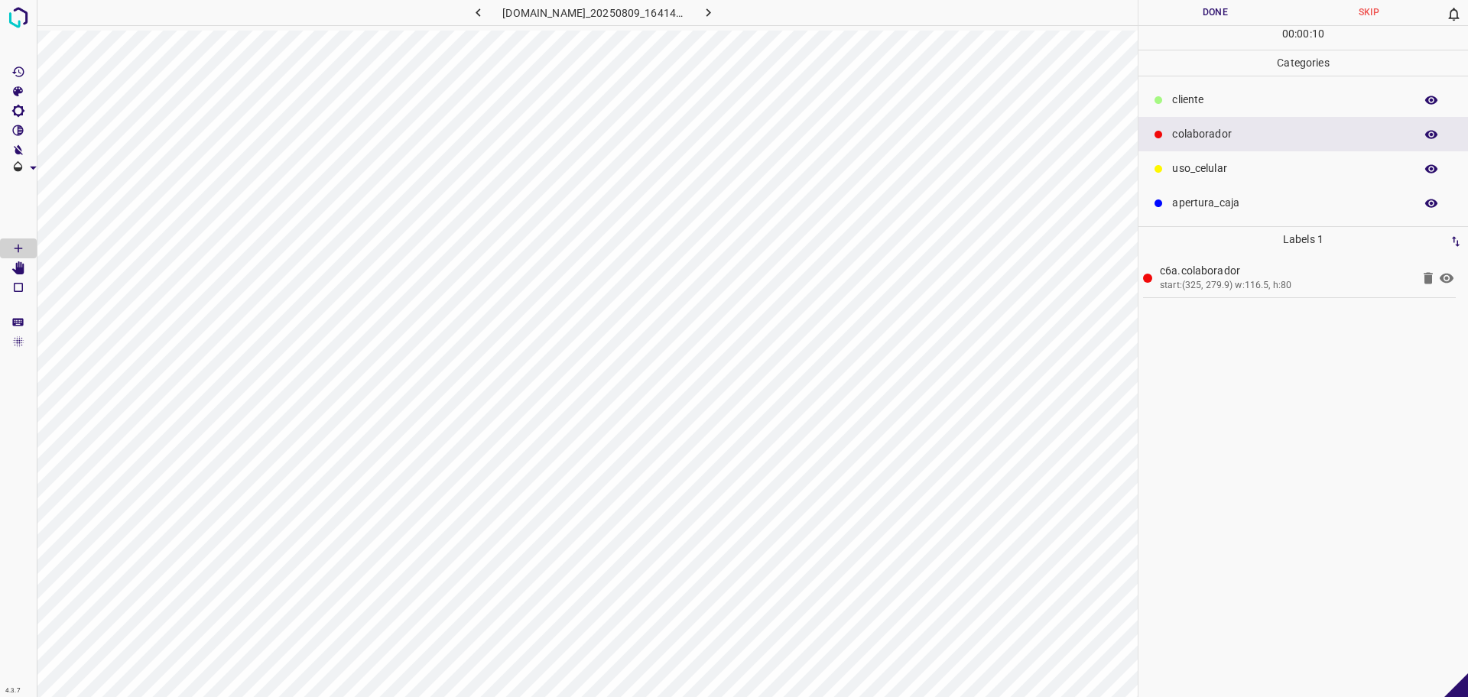
click at [1250, 110] on div "​​cliente" at bounding box center [1304, 100] width 330 height 34
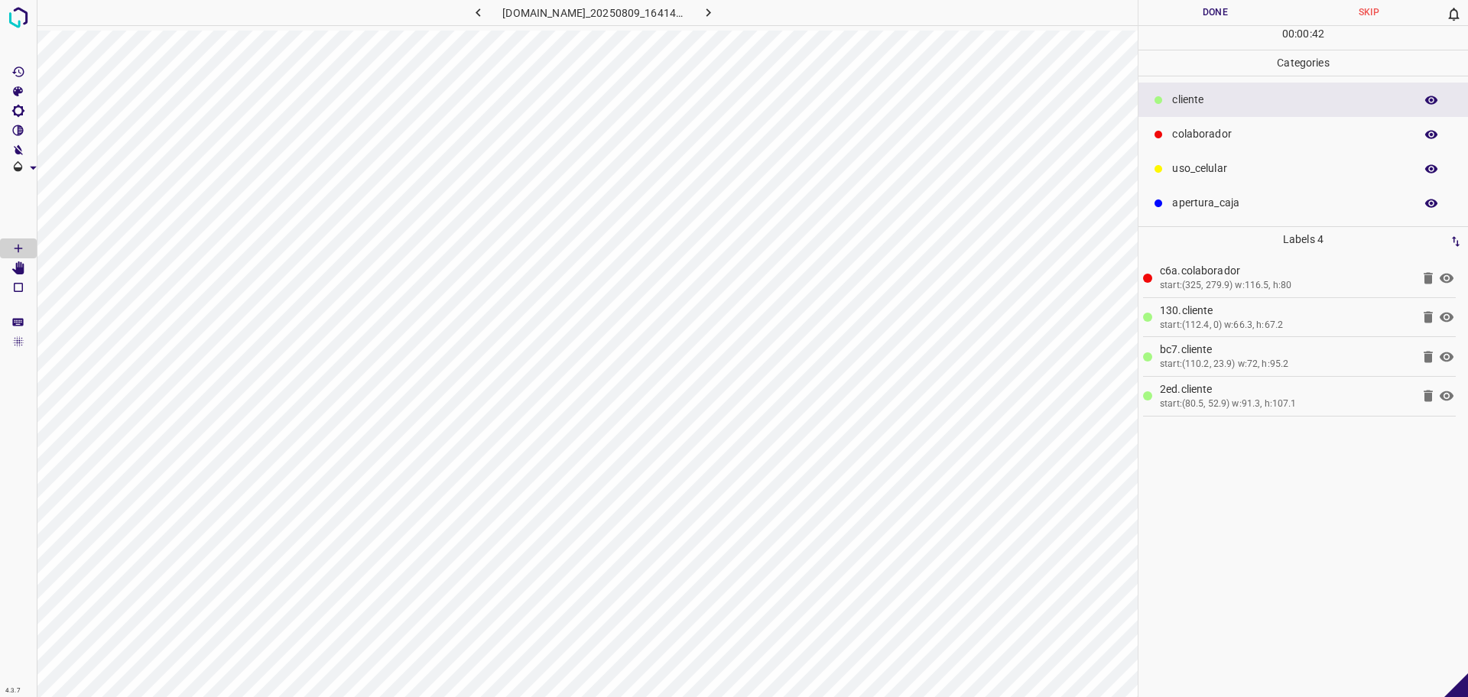
click at [1213, 132] on p "colaborador" at bounding box center [1289, 134] width 235 height 16
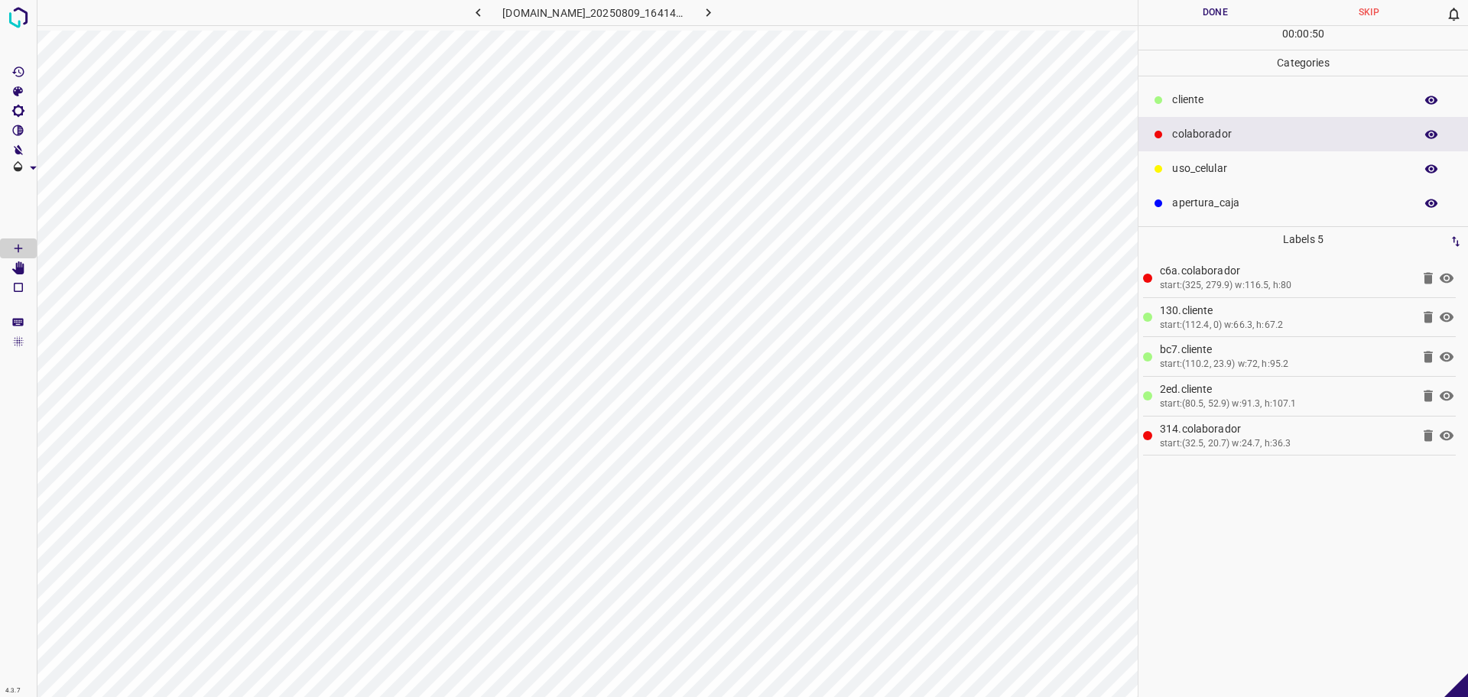
click at [1299, 113] on div "​​cliente" at bounding box center [1304, 100] width 330 height 34
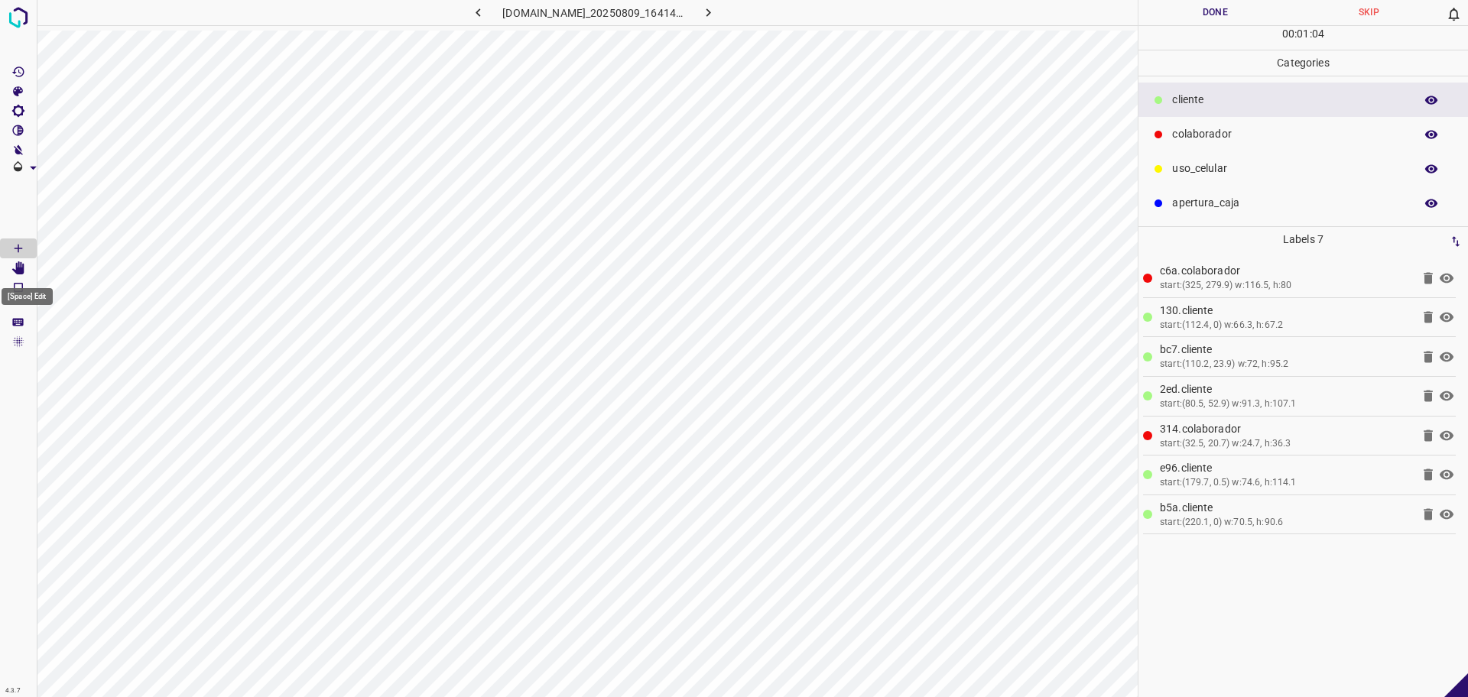
click at [21, 268] on icon "[Space] Edit" at bounding box center [18, 269] width 12 height 14
click at [18, 246] on icon "[Space] Draw" at bounding box center [18, 249] width 14 height 14
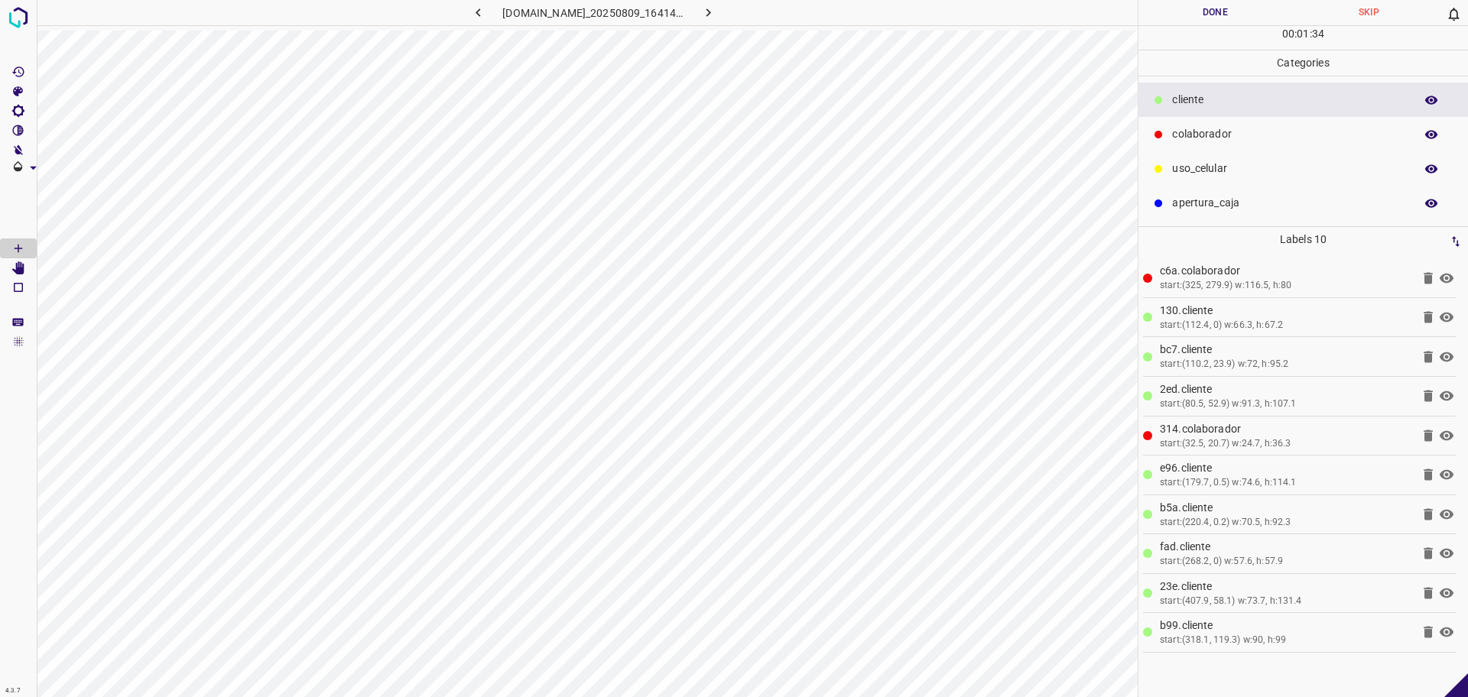
click at [1207, 176] on p "uso_celular" at bounding box center [1289, 169] width 235 height 16
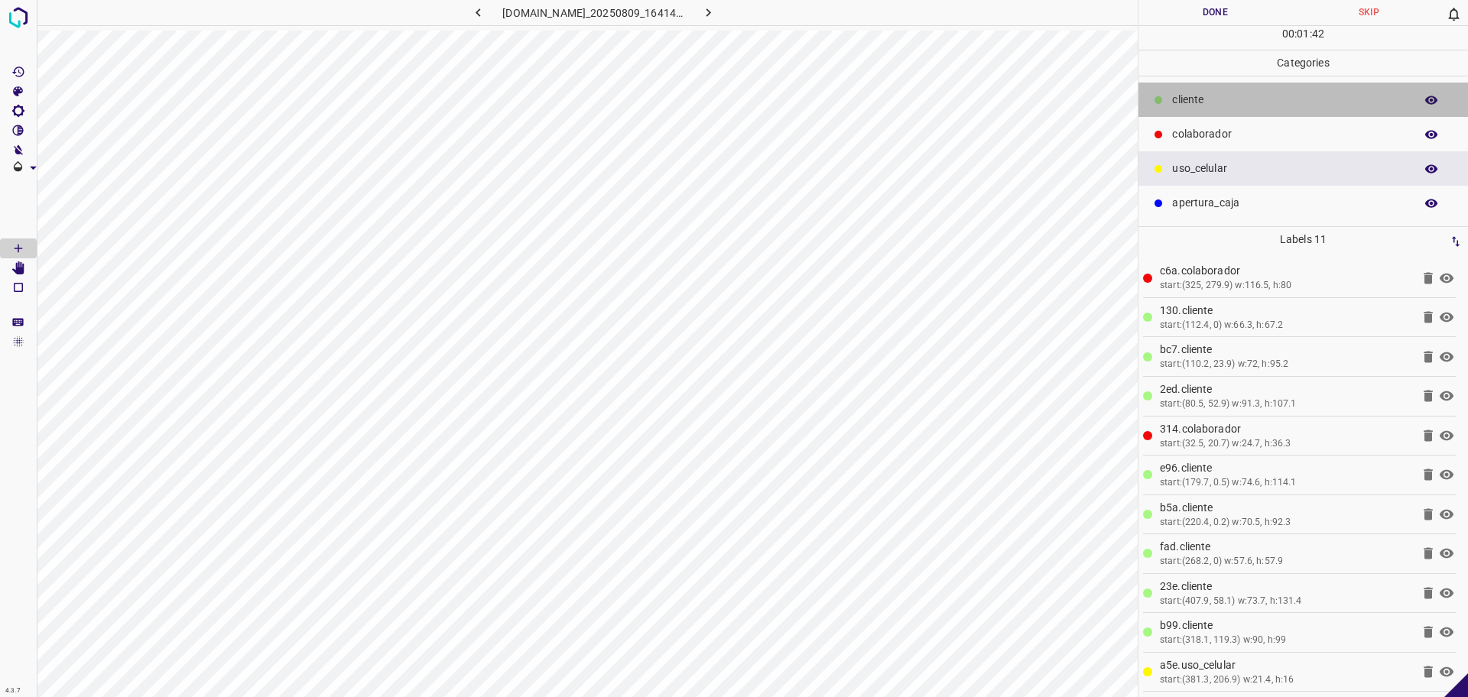
click at [1281, 99] on p "​​cliente" at bounding box center [1289, 100] width 235 height 16
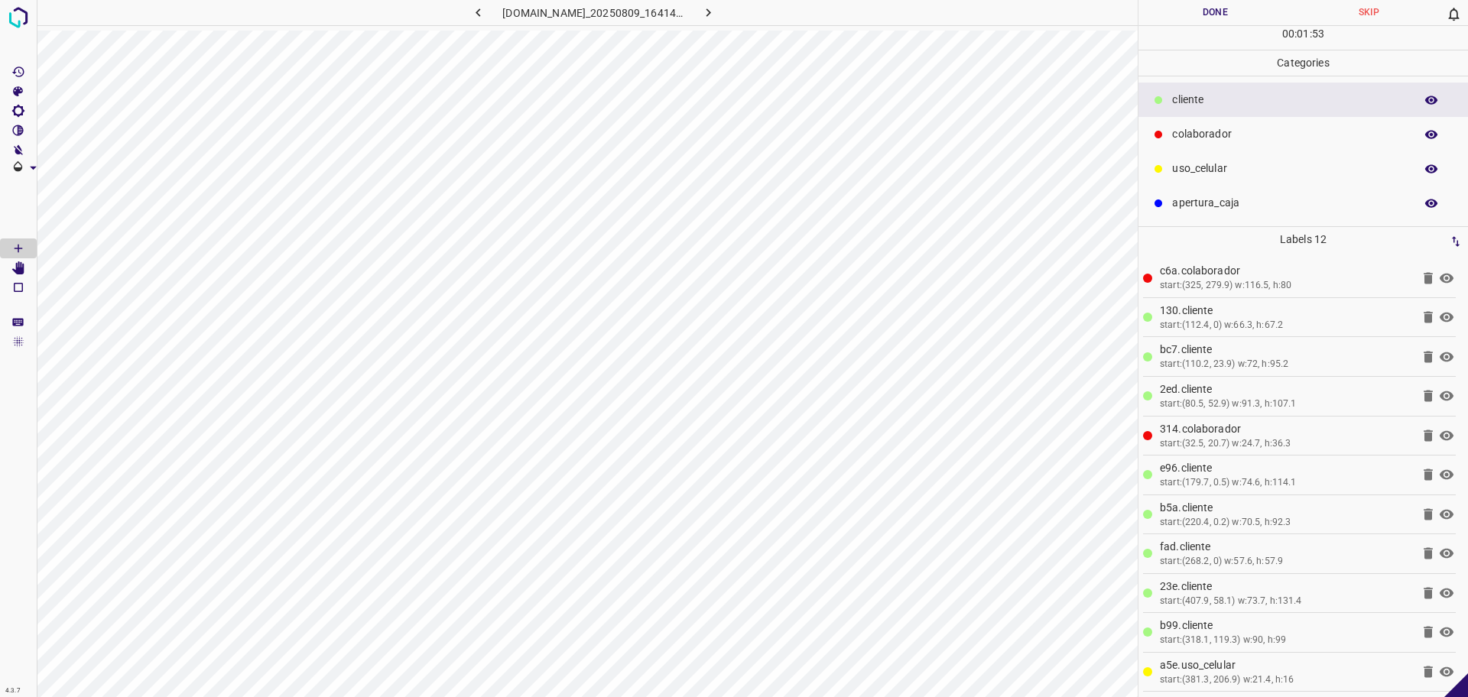
click at [1211, 20] on button "Done" at bounding box center [1216, 12] width 154 height 25
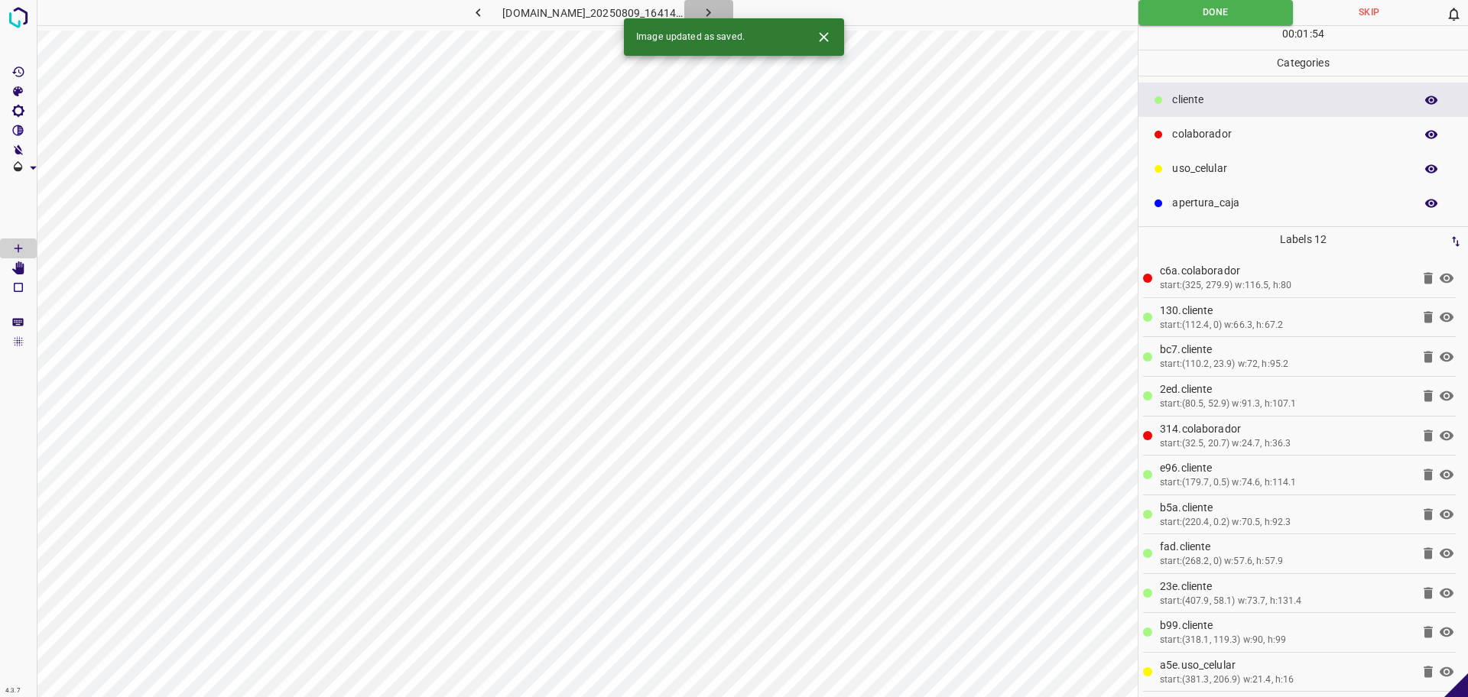
click at [717, 8] on icon "button" at bounding box center [708, 13] width 16 height 16
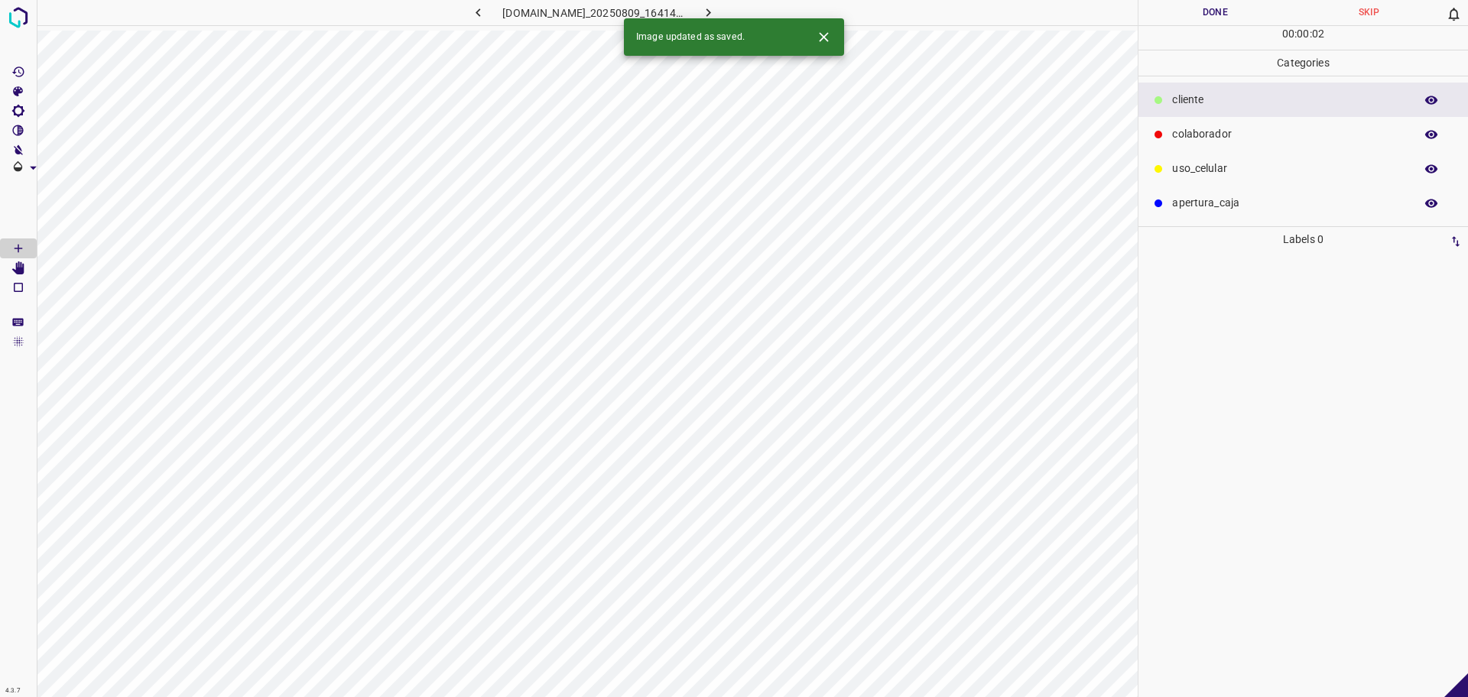
click at [1186, 129] on p "colaborador" at bounding box center [1289, 134] width 235 height 16
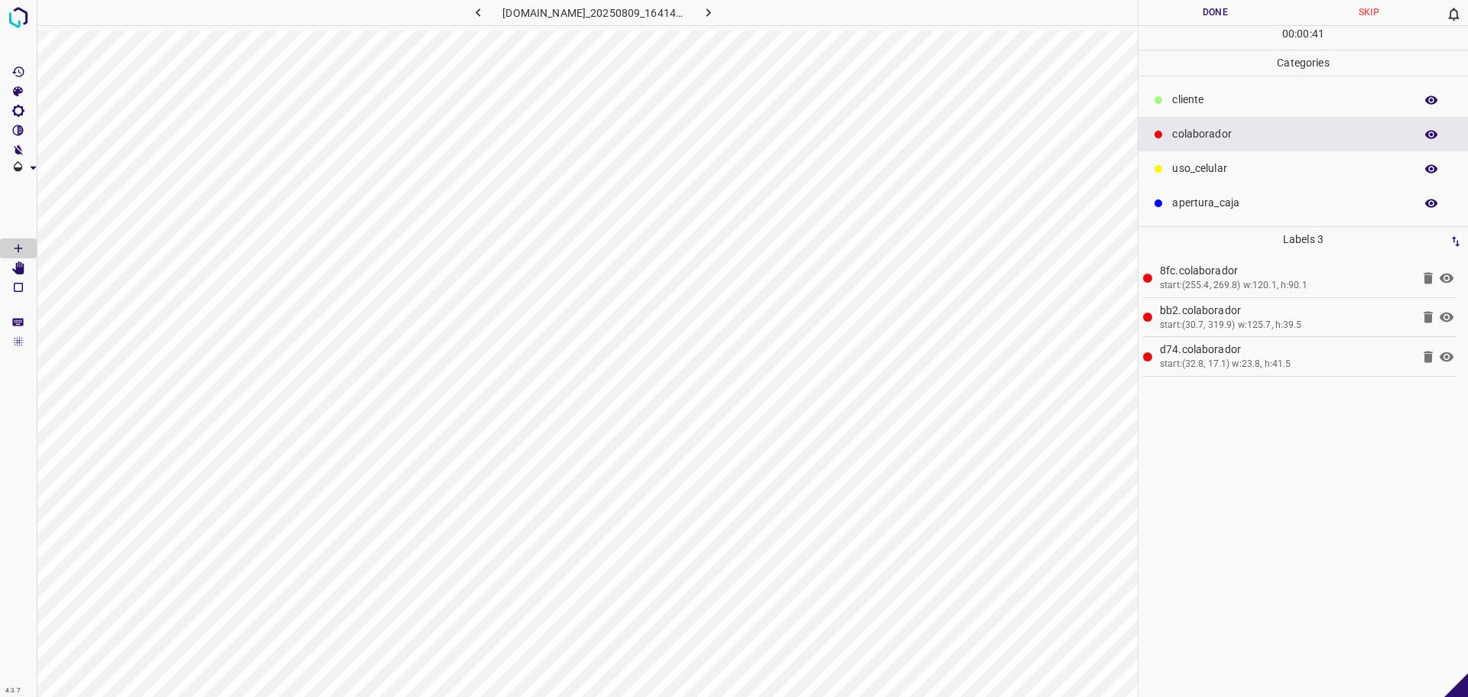
click at [1243, 92] on p "​​cliente" at bounding box center [1289, 100] width 235 height 16
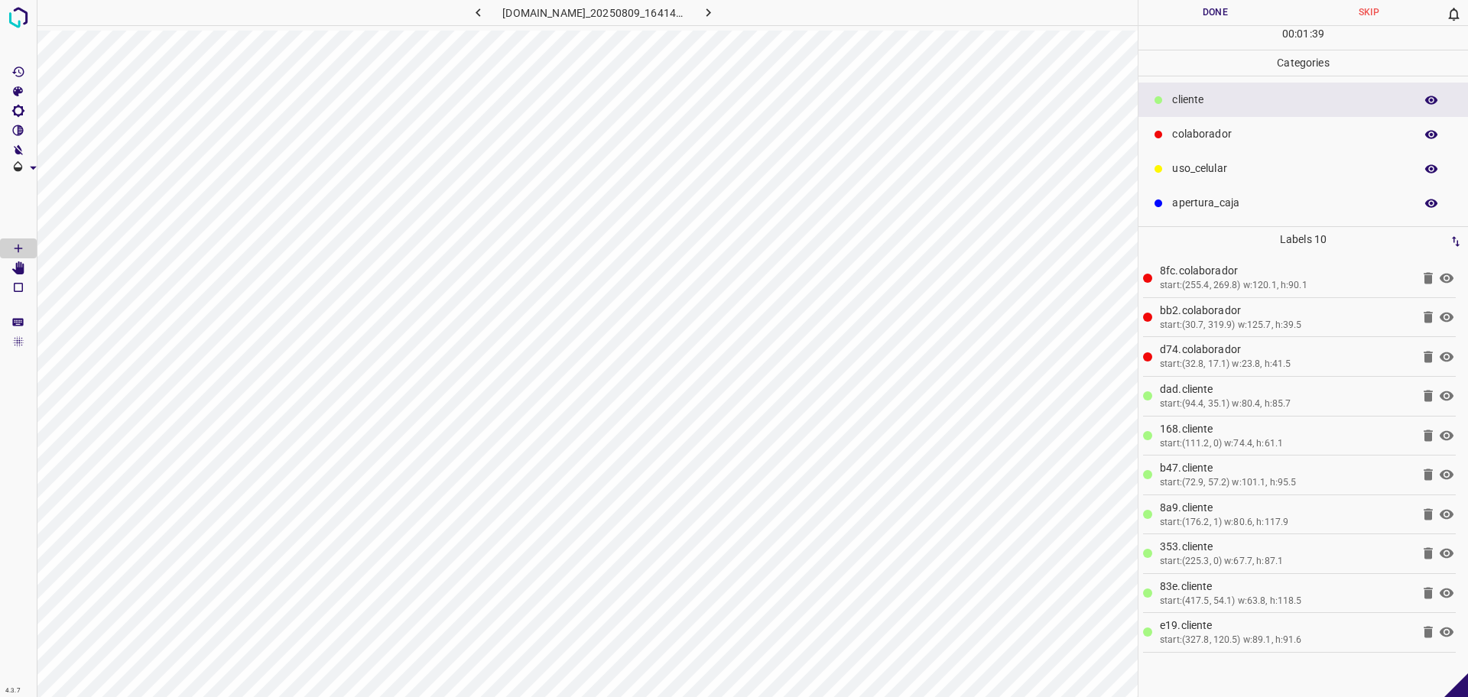
click at [1254, 165] on p "uso_celular" at bounding box center [1289, 169] width 235 height 16
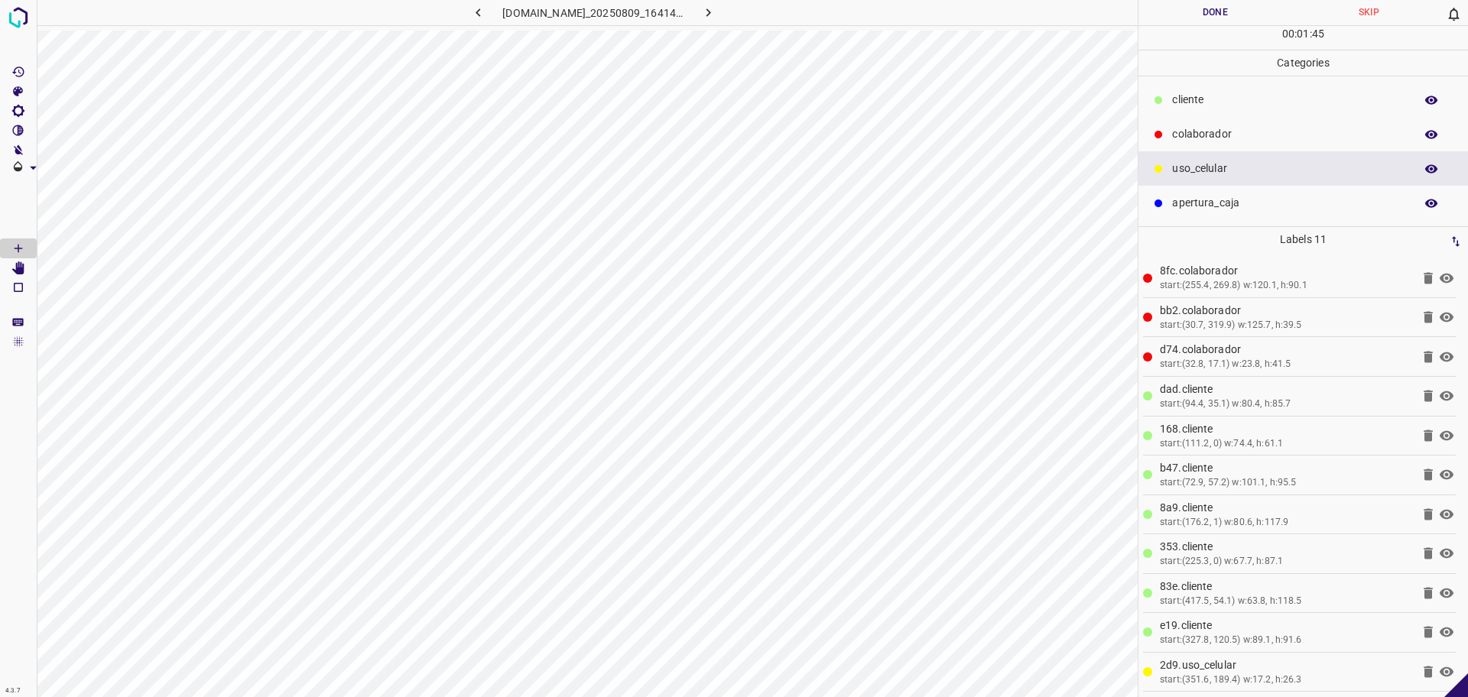
click at [1207, 132] on p "colaborador" at bounding box center [1289, 134] width 235 height 16
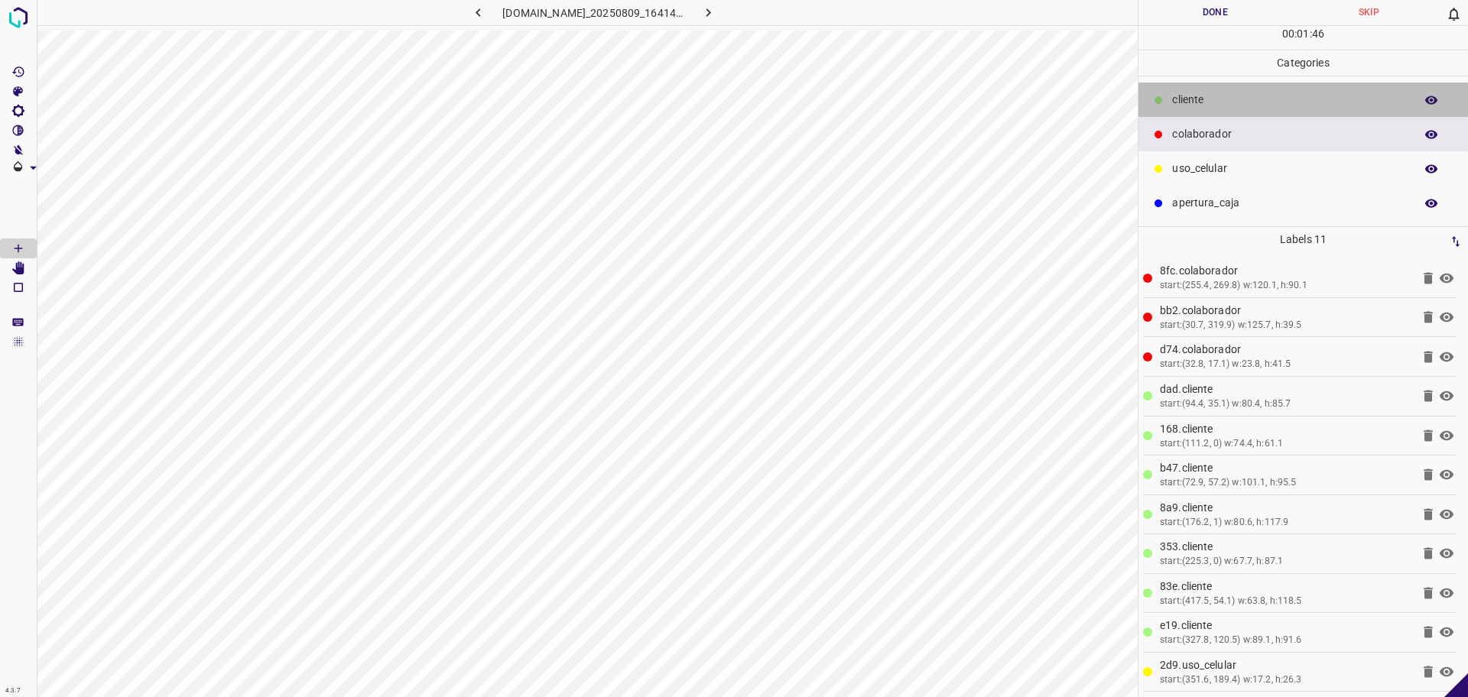
click at [1204, 102] on p "​​cliente" at bounding box center [1289, 100] width 235 height 16
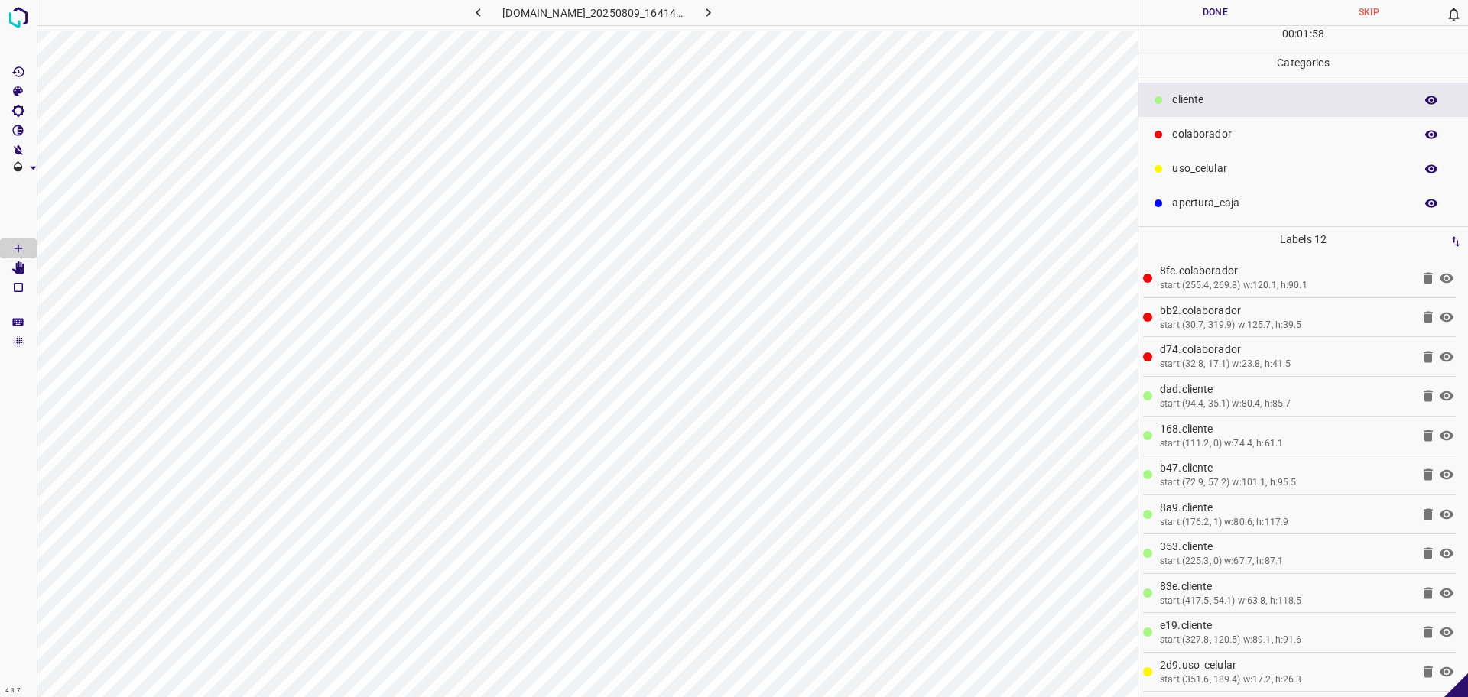
click at [1186, 4] on button "Done" at bounding box center [1216, 12] width 154 height 25
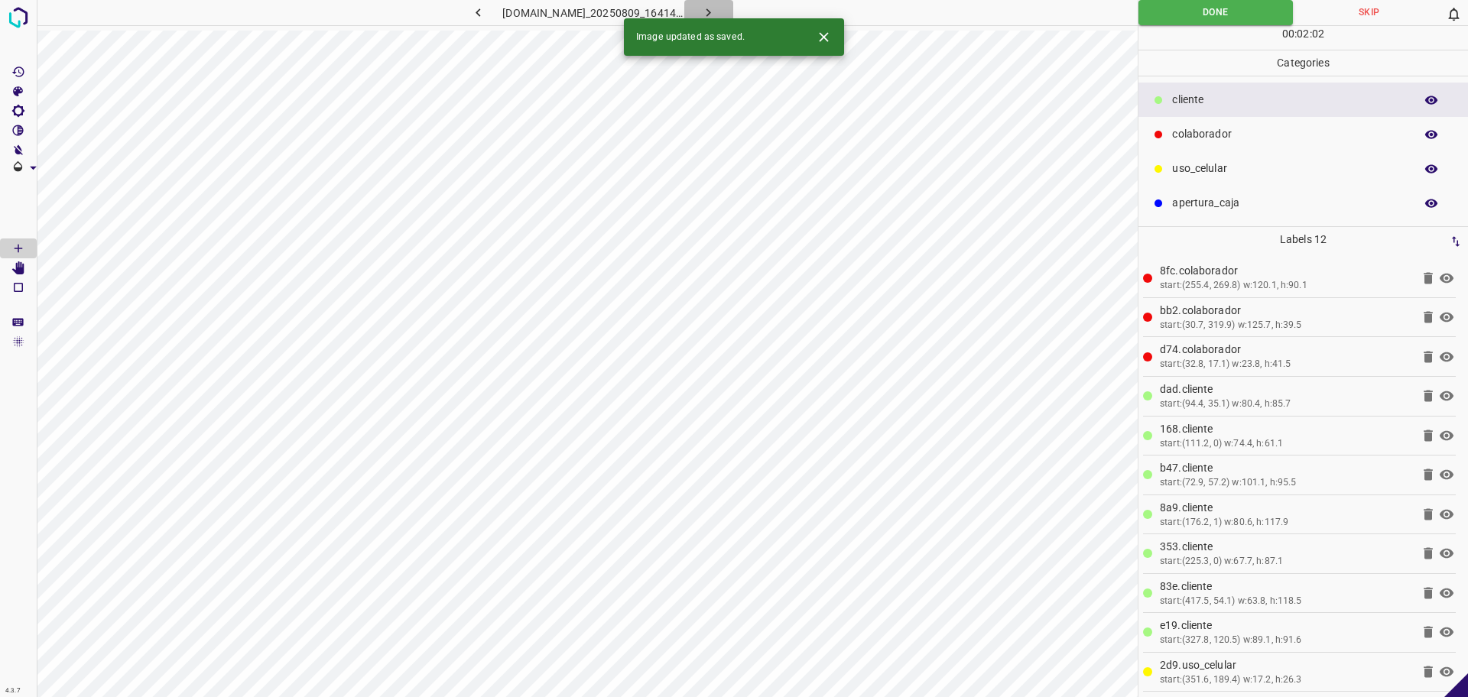
click at [717, 13] on icon "button" at bounding box center [708, 13] width 16 height 16
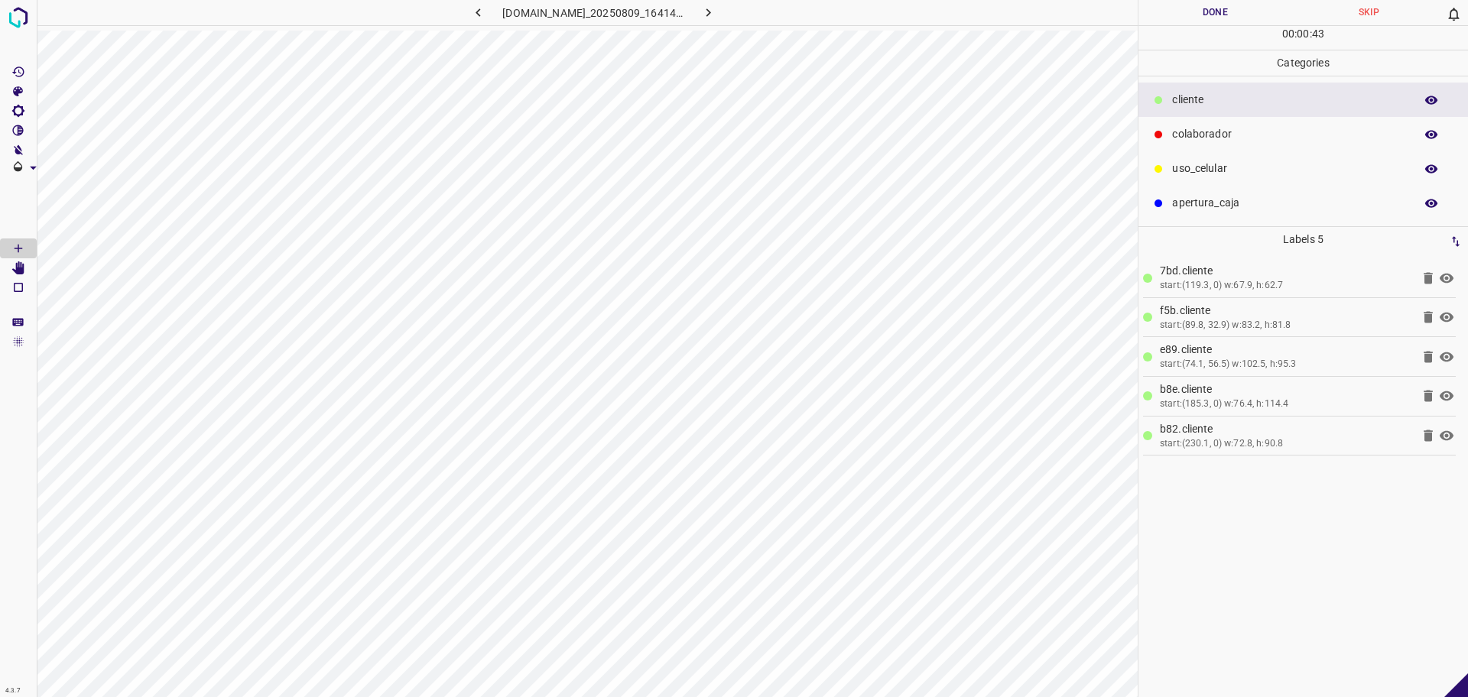
click at [1337, 134] on p "colaborador" at bounding box center [1289, 134] width 235 height 16
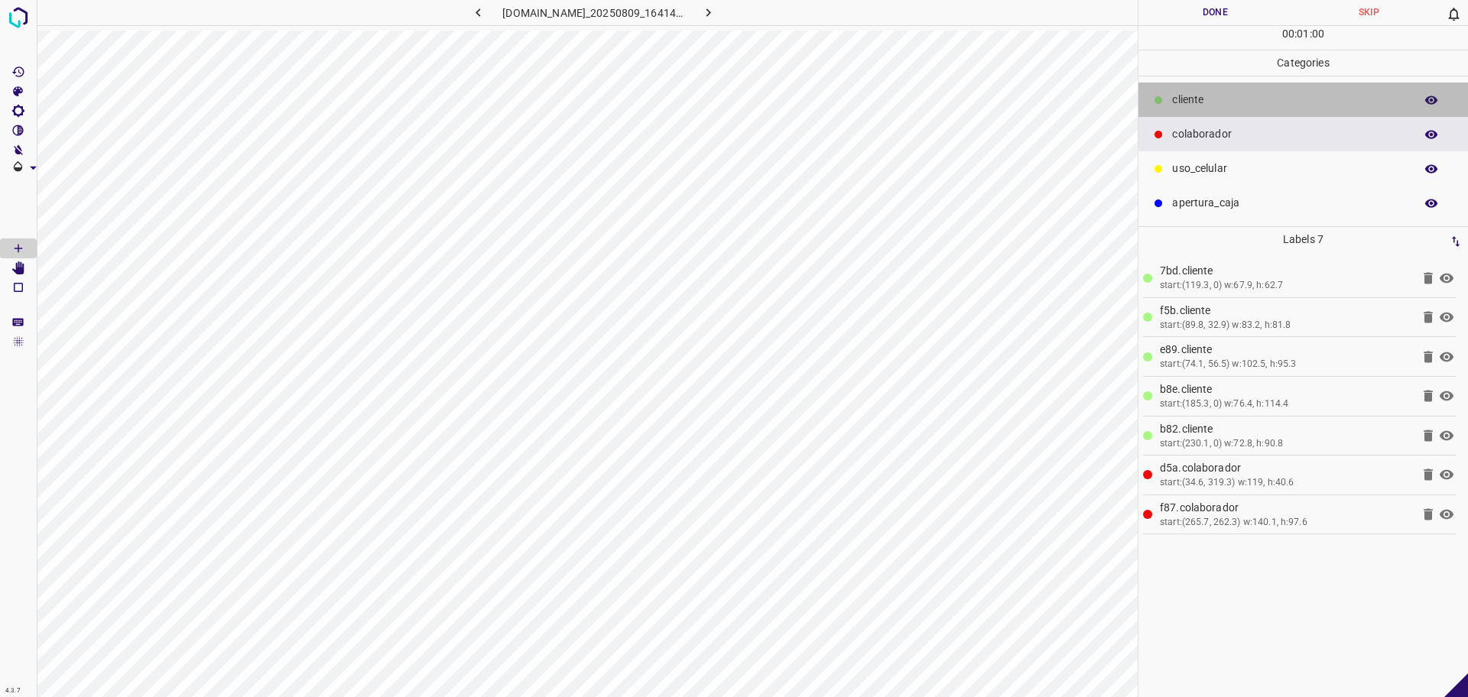
click at [1238, 96] on p "​​cliente" at bounding box center [1289, 100] width 235 height 16
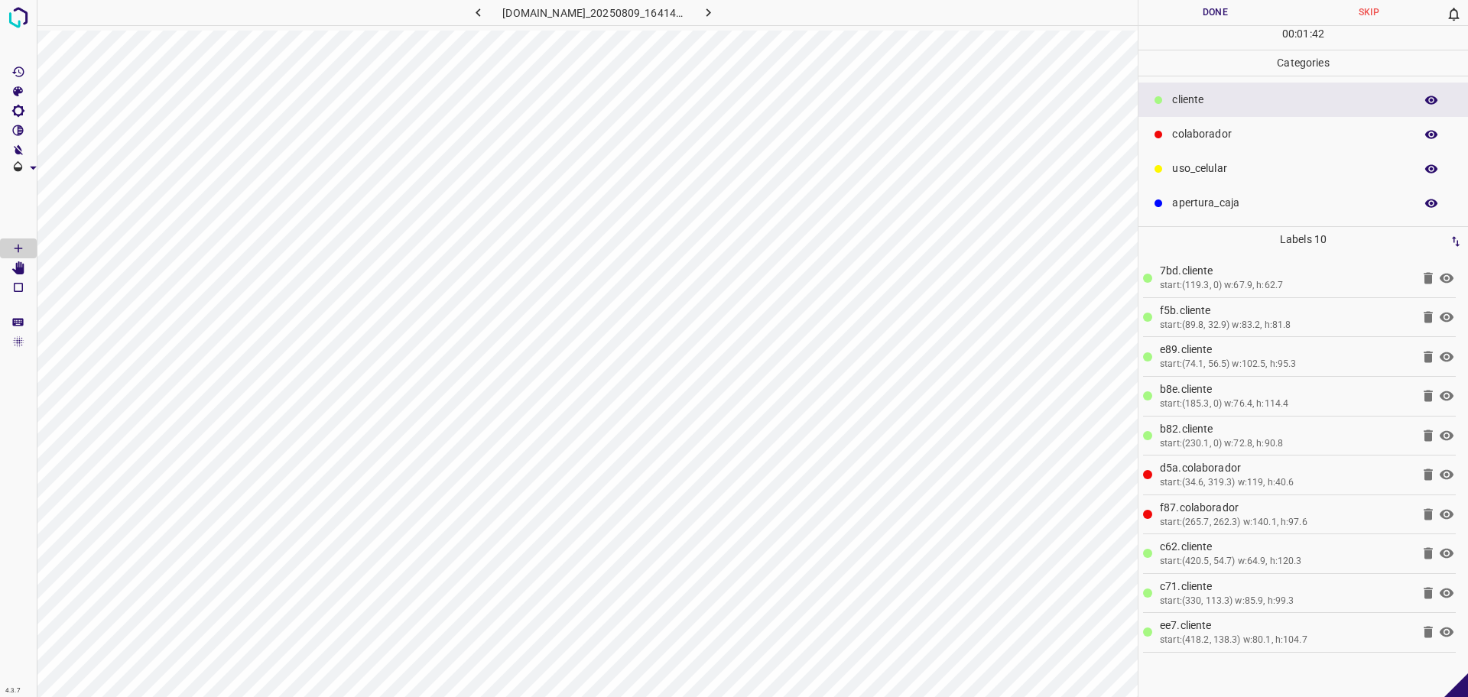
click at [1204, 174] on p "uso_celular" at bounding box center [1289, 169] width 235 height 16
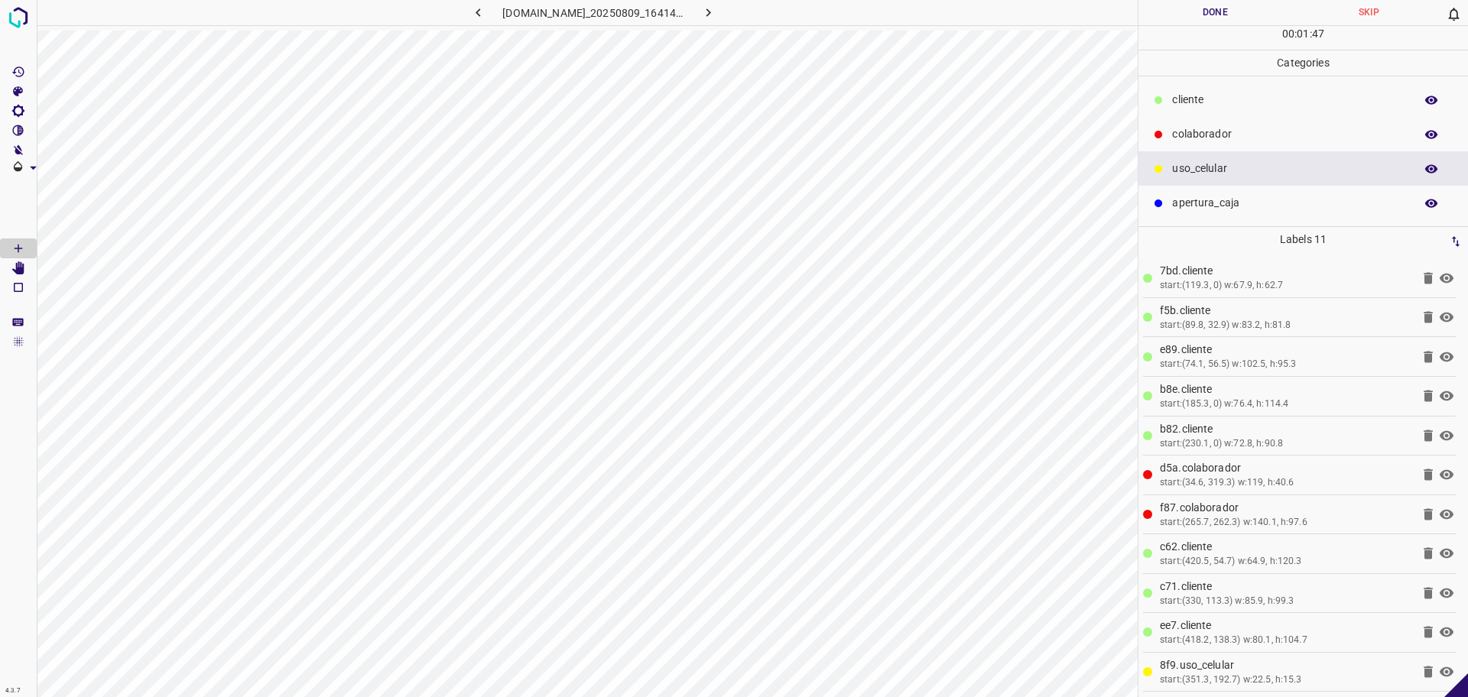
click at [1226, 18] on button "Done" at bounding box center [1216, 12] width 154 height 25
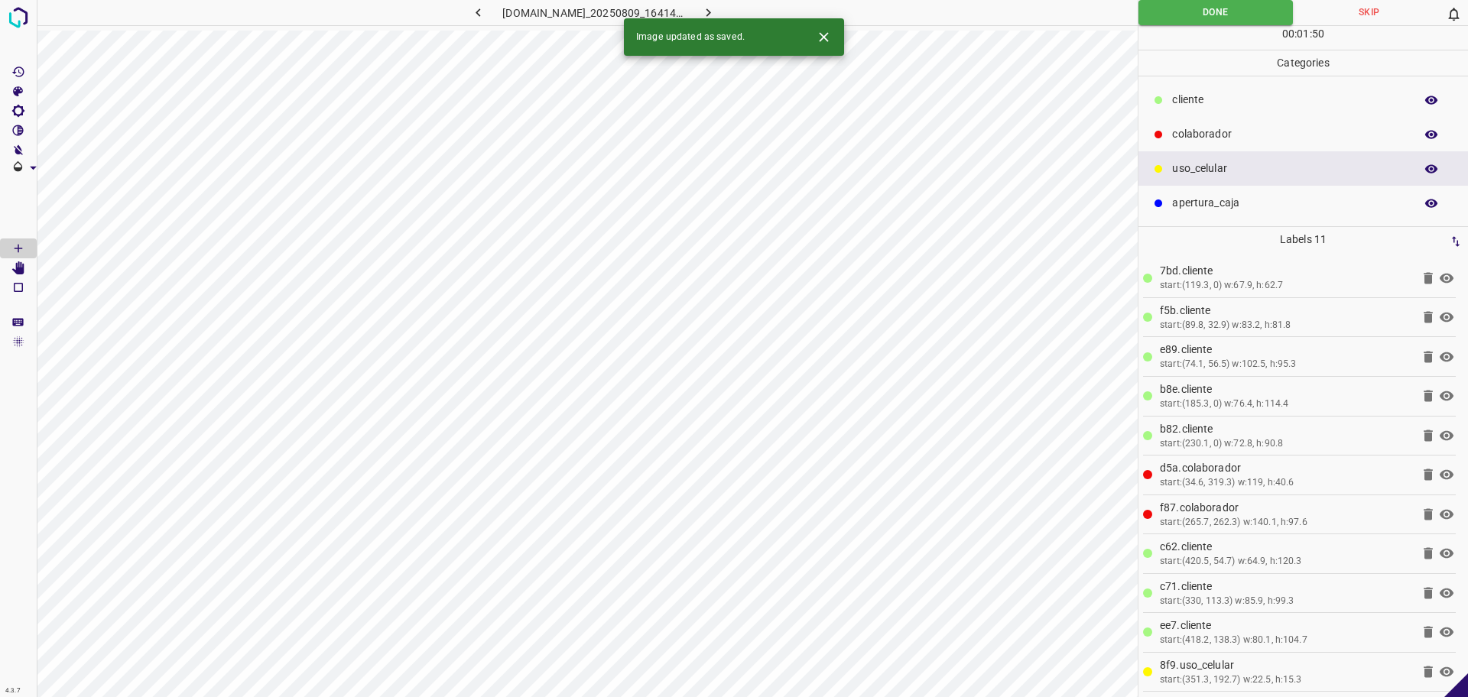
click at [733, 11] on button "button" at bounding box center [708, 12] width 49 height 25
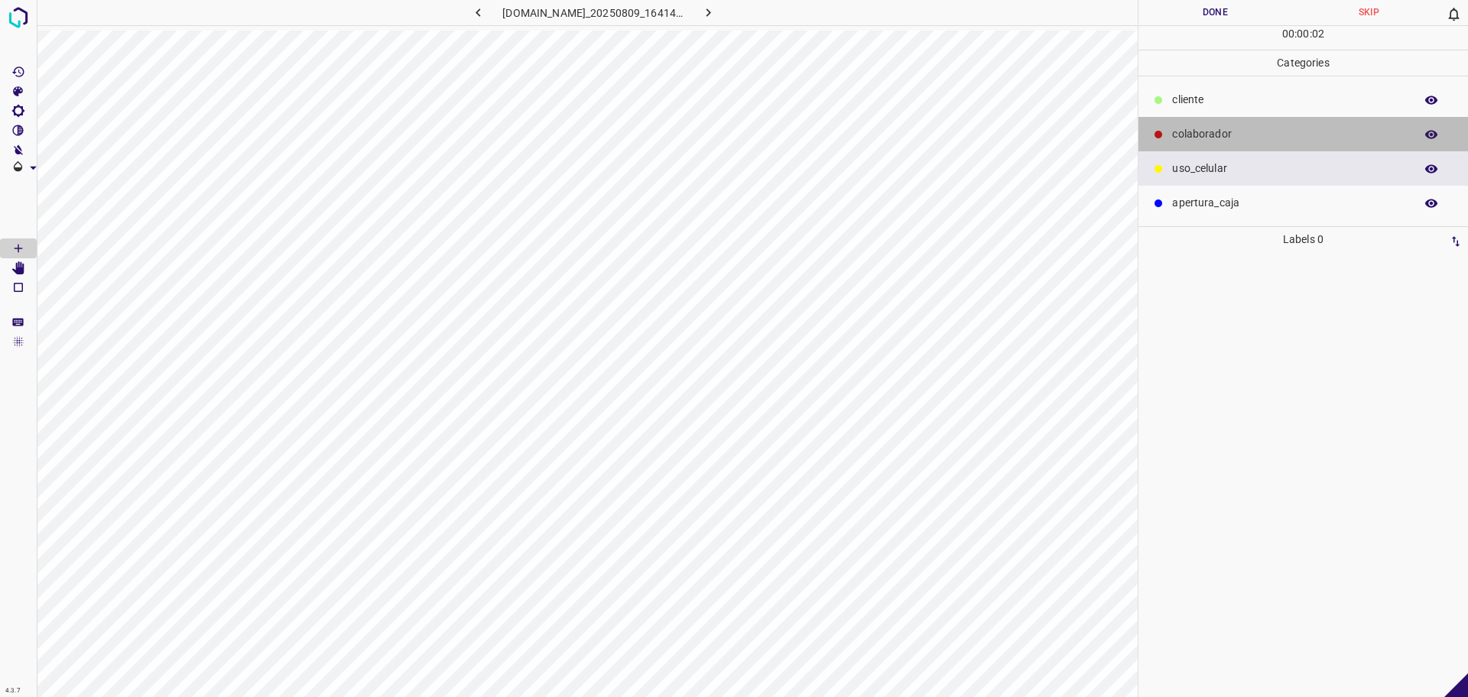
click at [1217, 132] on p "colaborador" at bounding box center [1289, 134] width 235 height 16
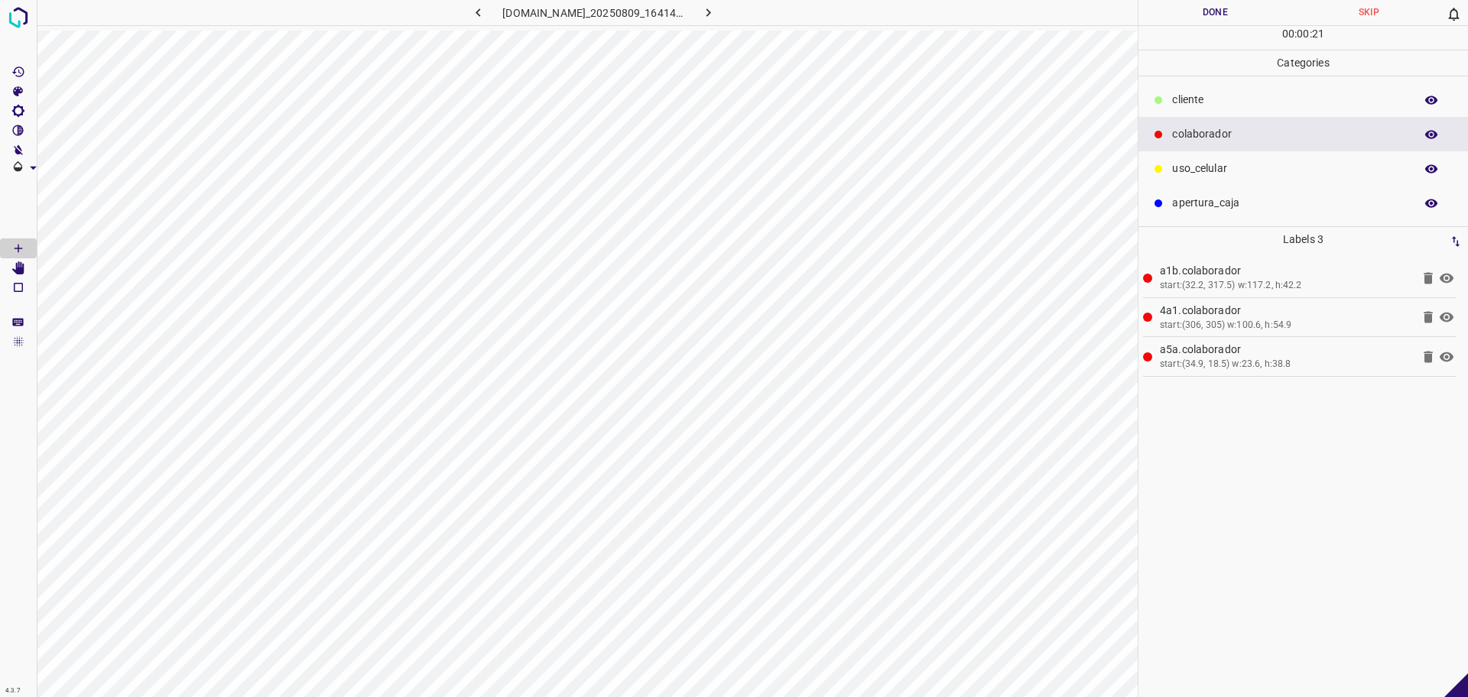
click at [1272, 102] on p "​​cliente" at bounding box center [1289, 100] width 235 height 16
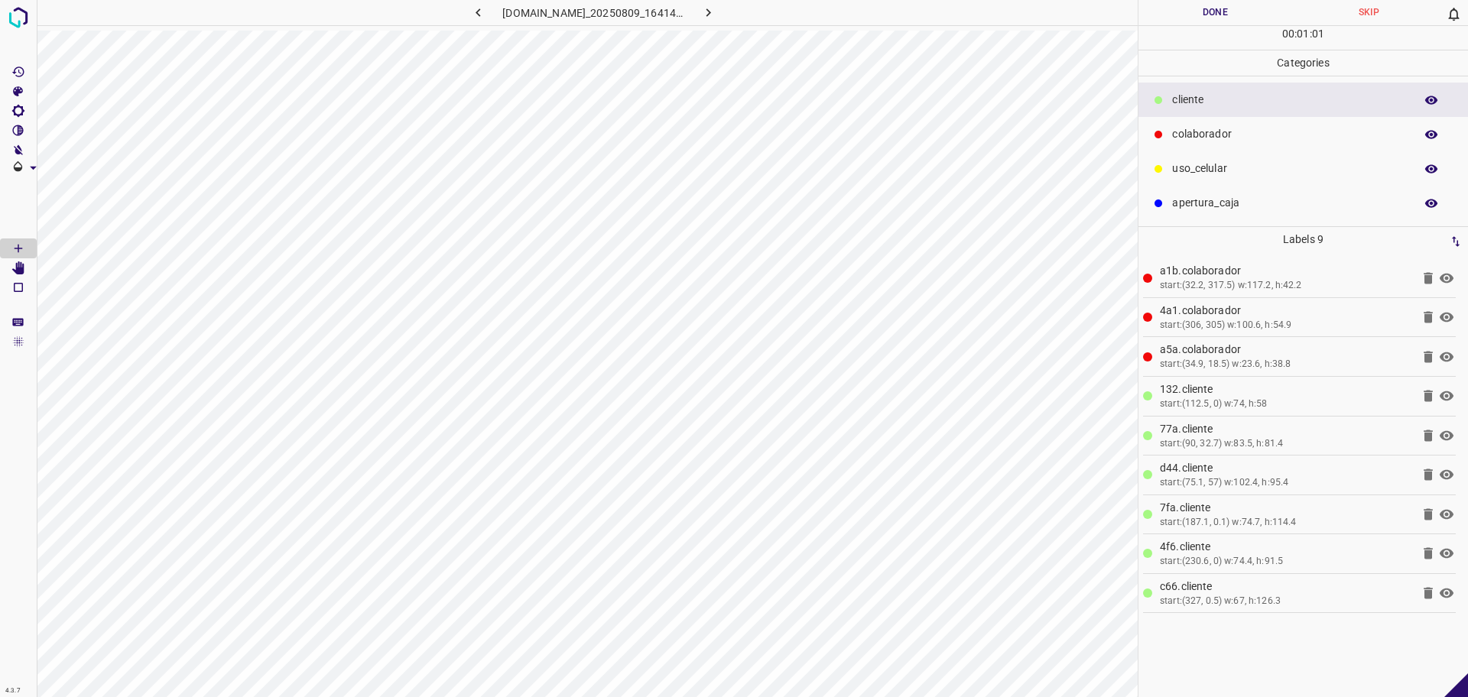
click at [1272, 171] on p "uso_celular" at bounding box center [1289, 169] width 235 height 16
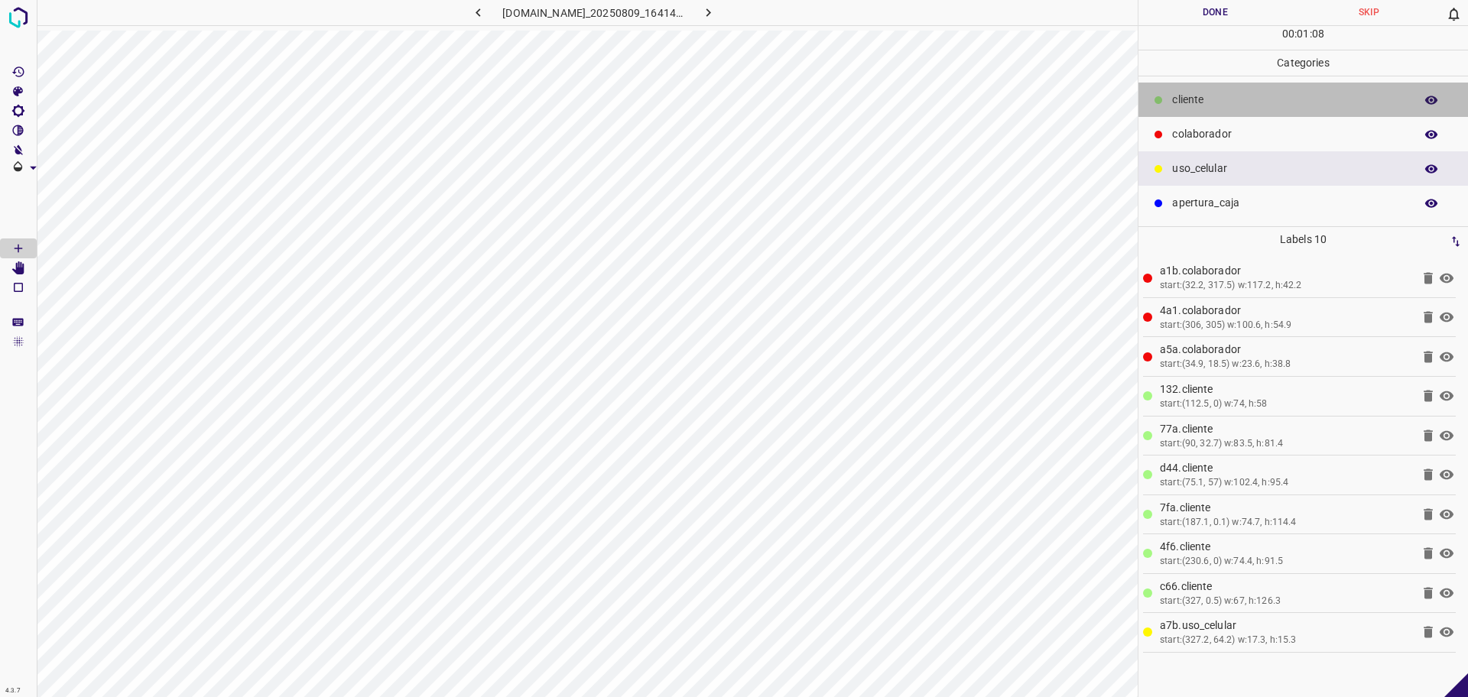
click at [1231, 95] on p "​​cliente" at bounding box center [1289, 100] width 235 height 16
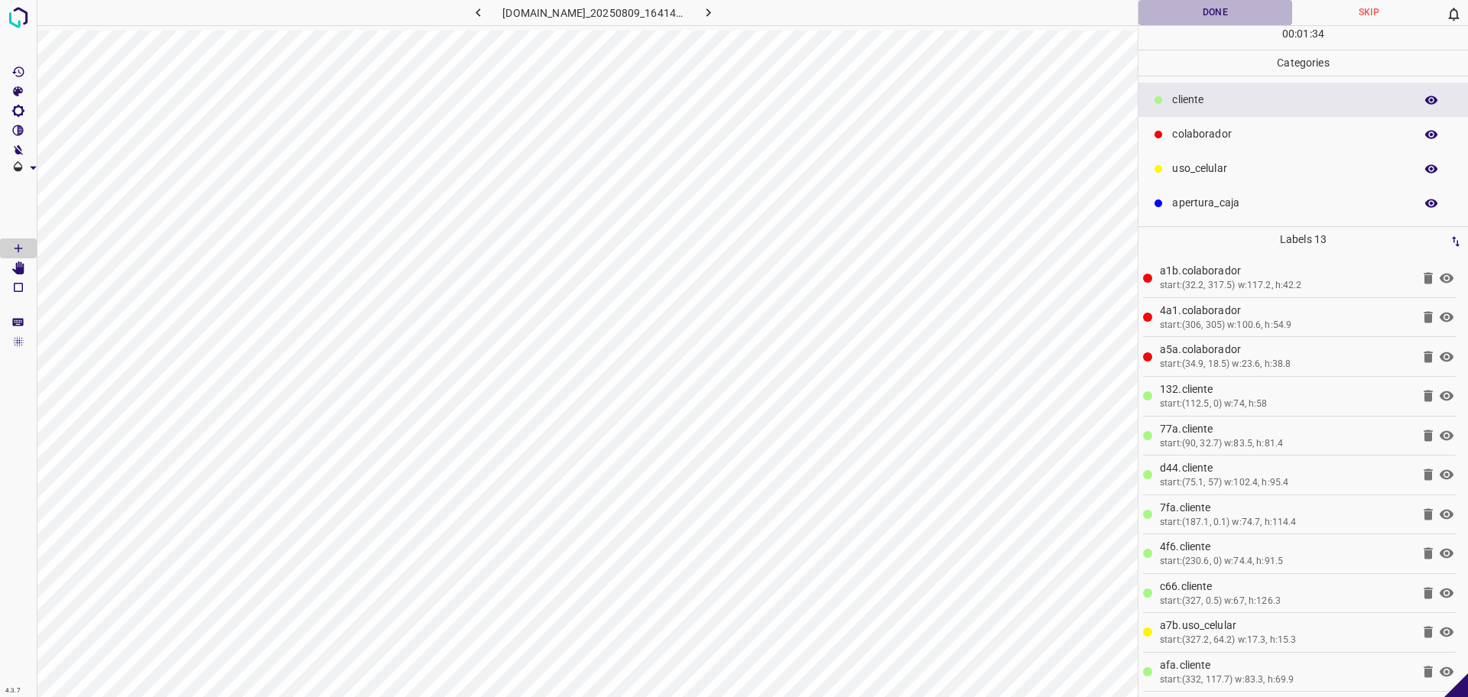
click at [1229, 23] on button "Done" at bounding box center [1216, 12] width 154 height 25
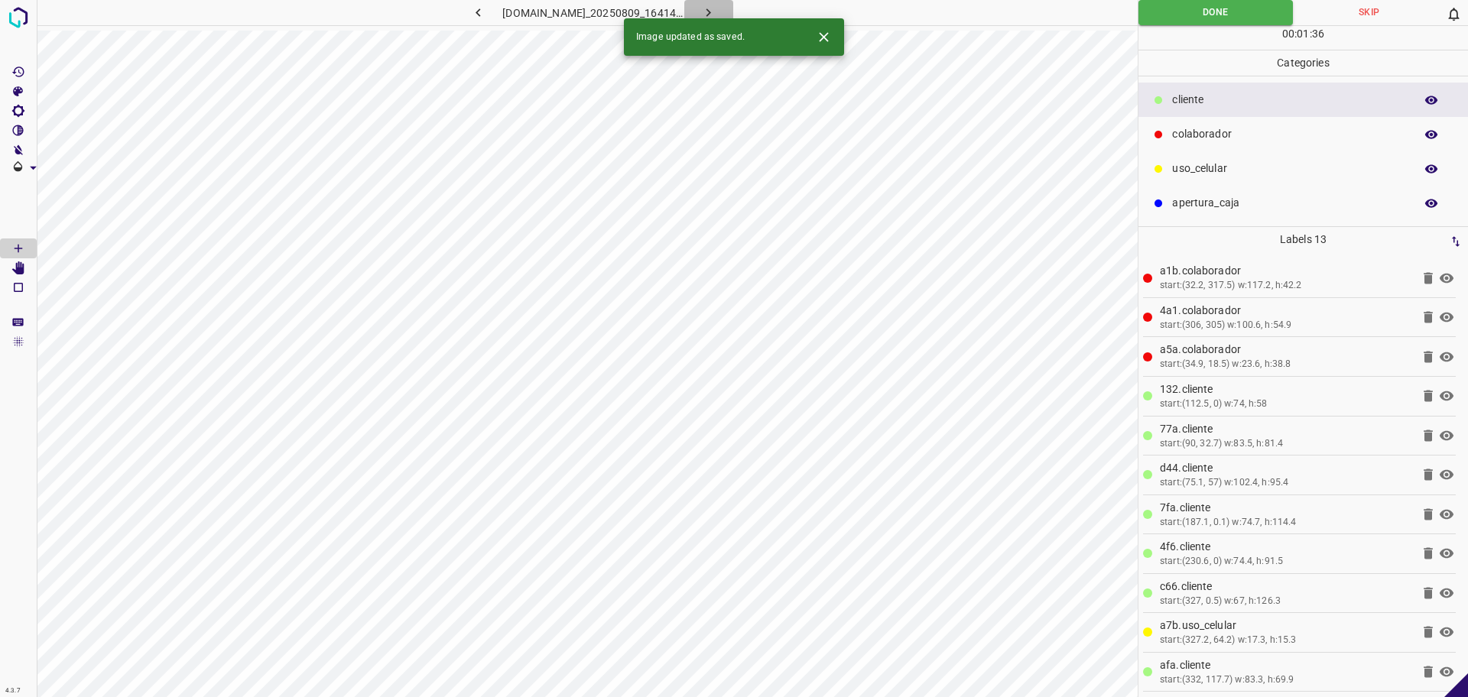
click at [717, 9] on icon "button" at bounding box center [708, 13] width 16 height 16
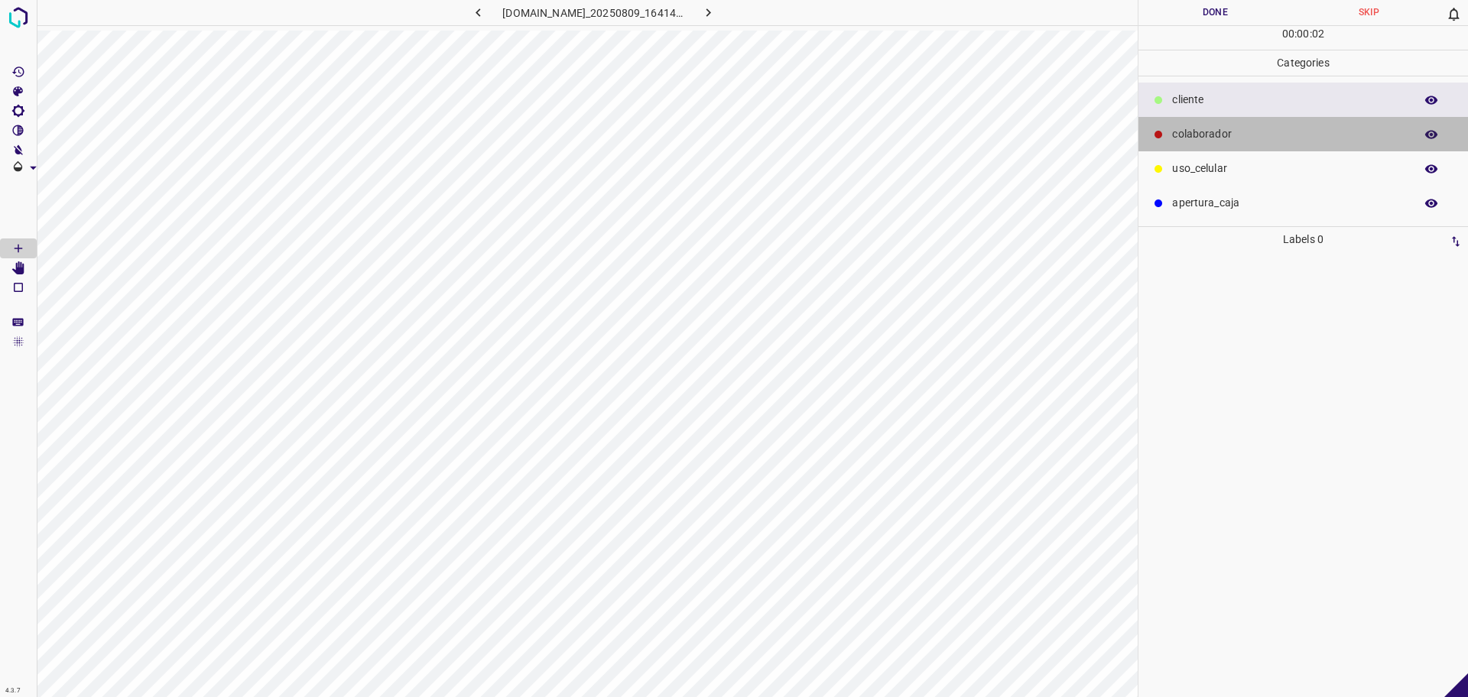
drag, startPoint x: 1223, startPoint y: 132, endPoint x: 1161, endPoint y: 154, distance: 65.8
click at [1222, 132] on p "colaborador" at bounding box center [1289, 134] width 235 height 16
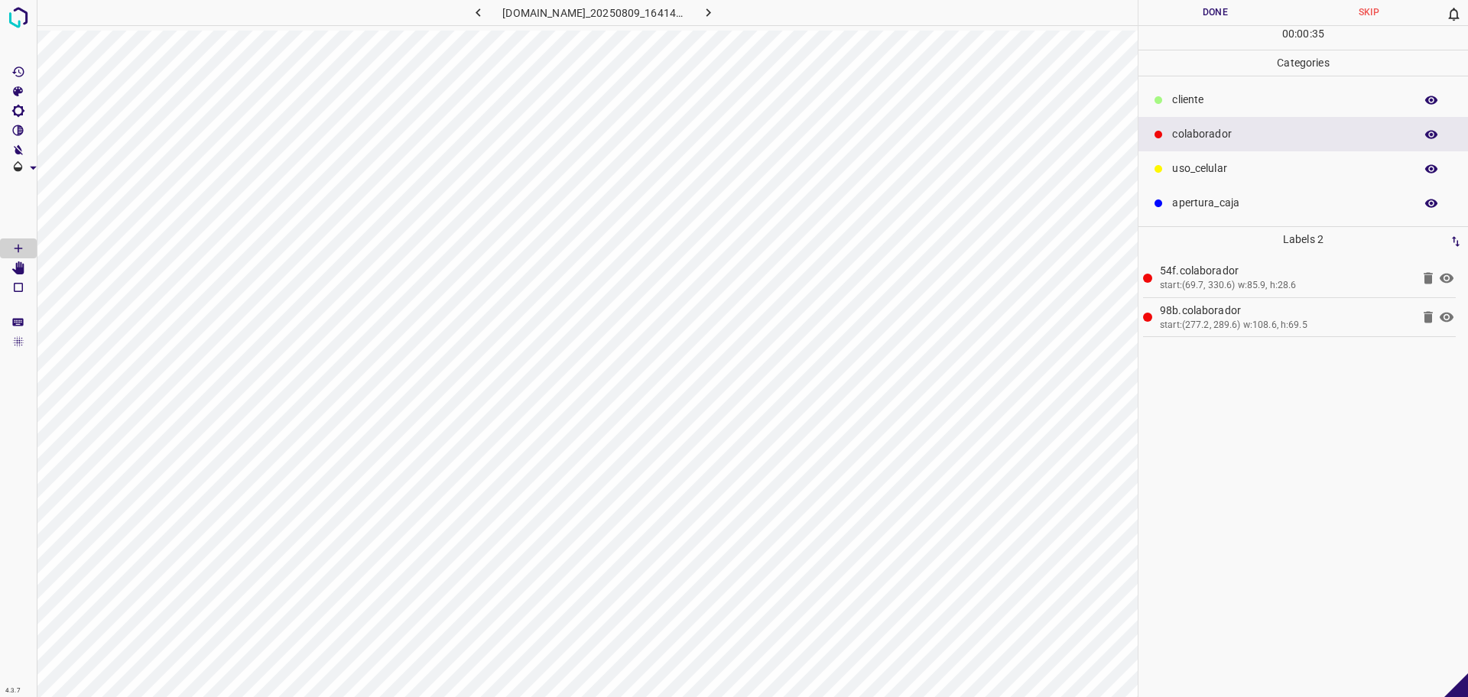
click at [1288, 102] on p "​​cliente" at bounding box center [1289, 100] width 235 height 16
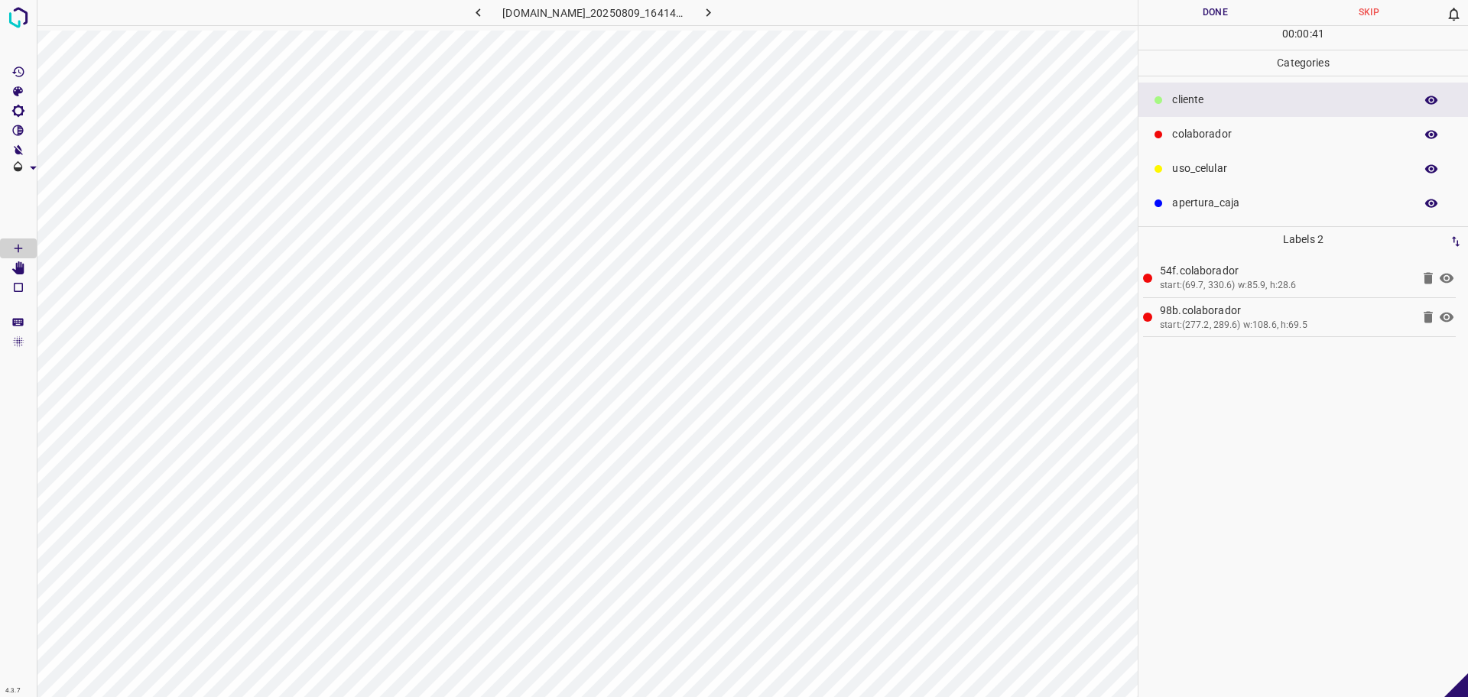
click at [1215, 170] on p "uso_celular" at bounding box center [1289, 169] width 235 height 16
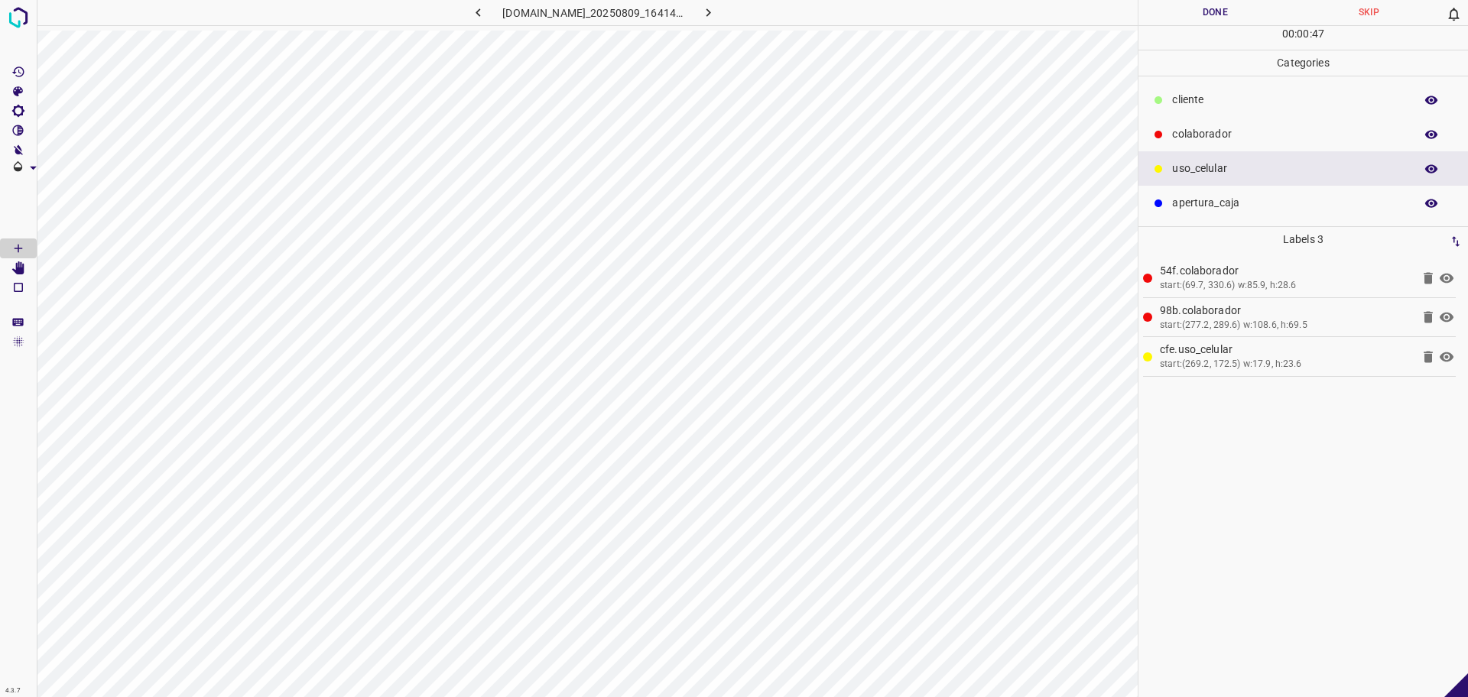
click at [1346, 103] on p "​​cliente" at bounding box center [1289, 100] width 235 height 16
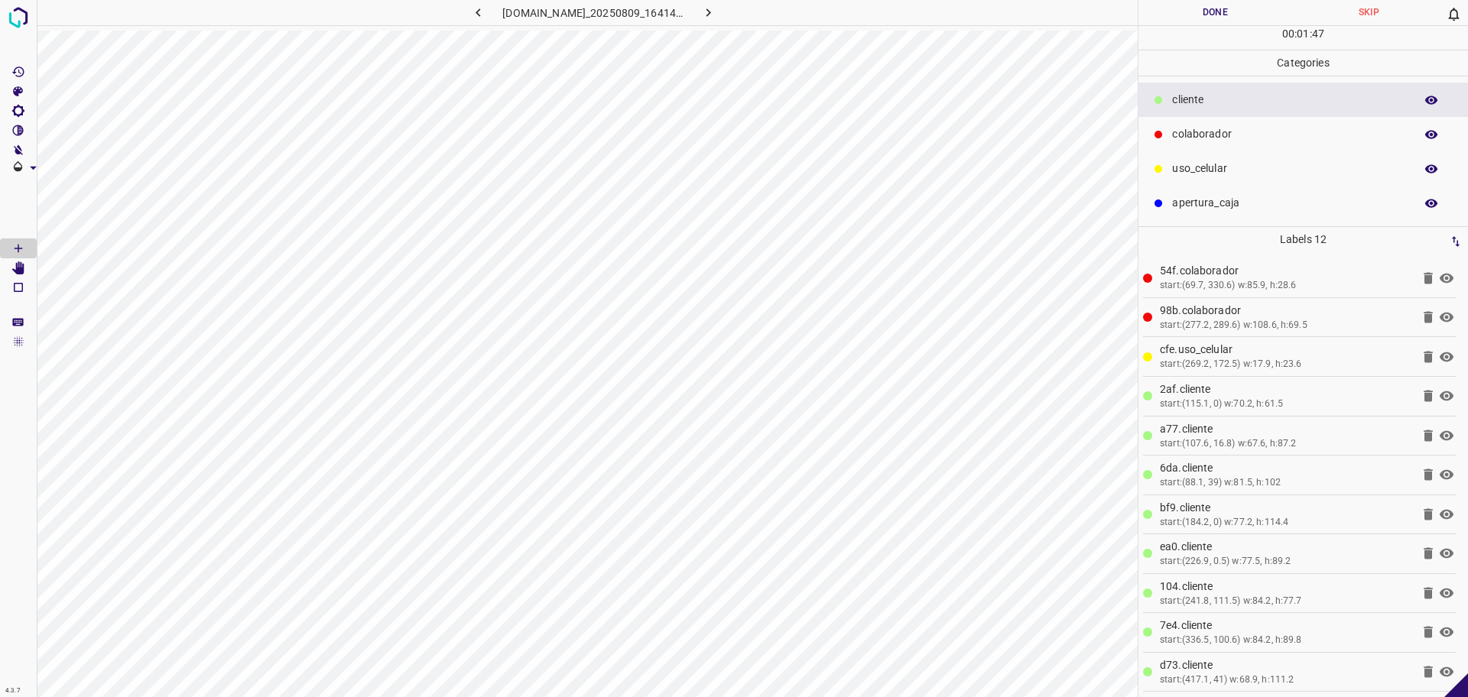
click at [1215, 21] on button "Done" at bounding box center [1216, 12] width 154 height 25
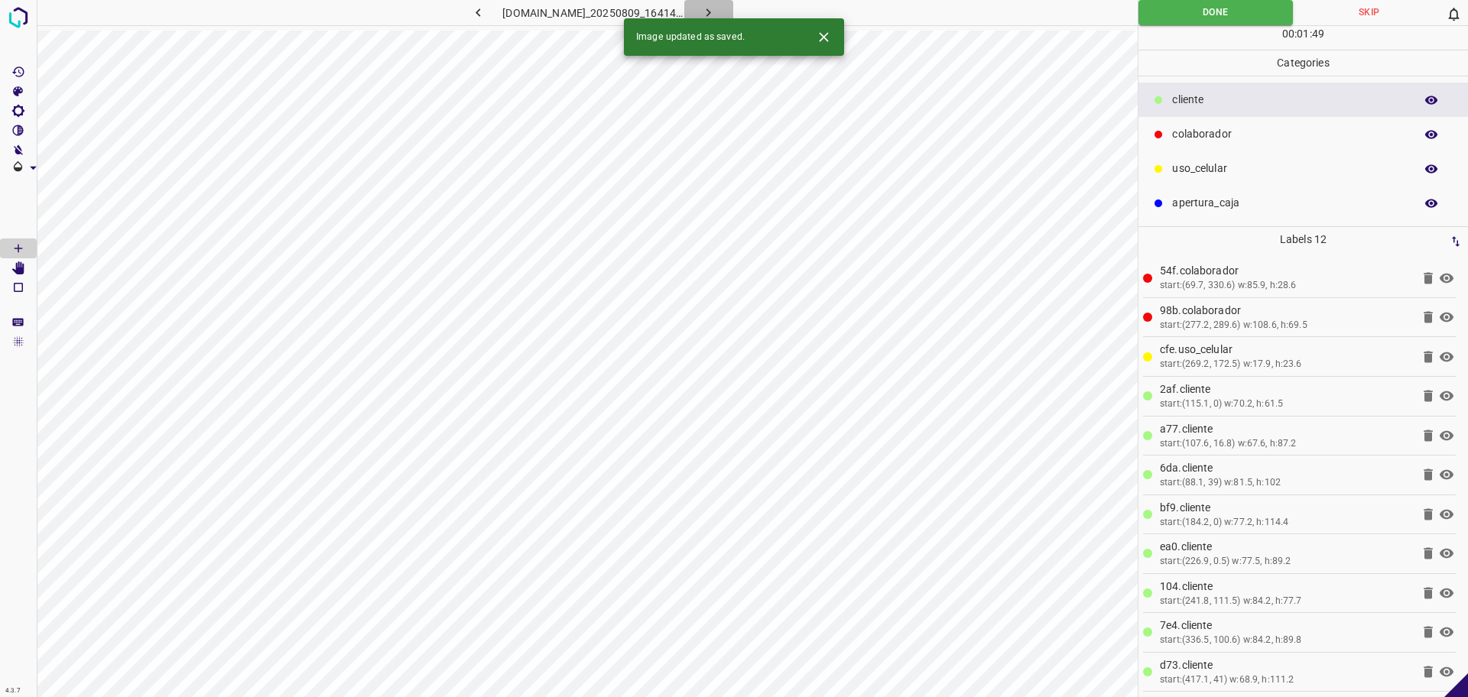
click at [717, 8] on icon "button" at bounding box center [708, 13] width 16 height 16
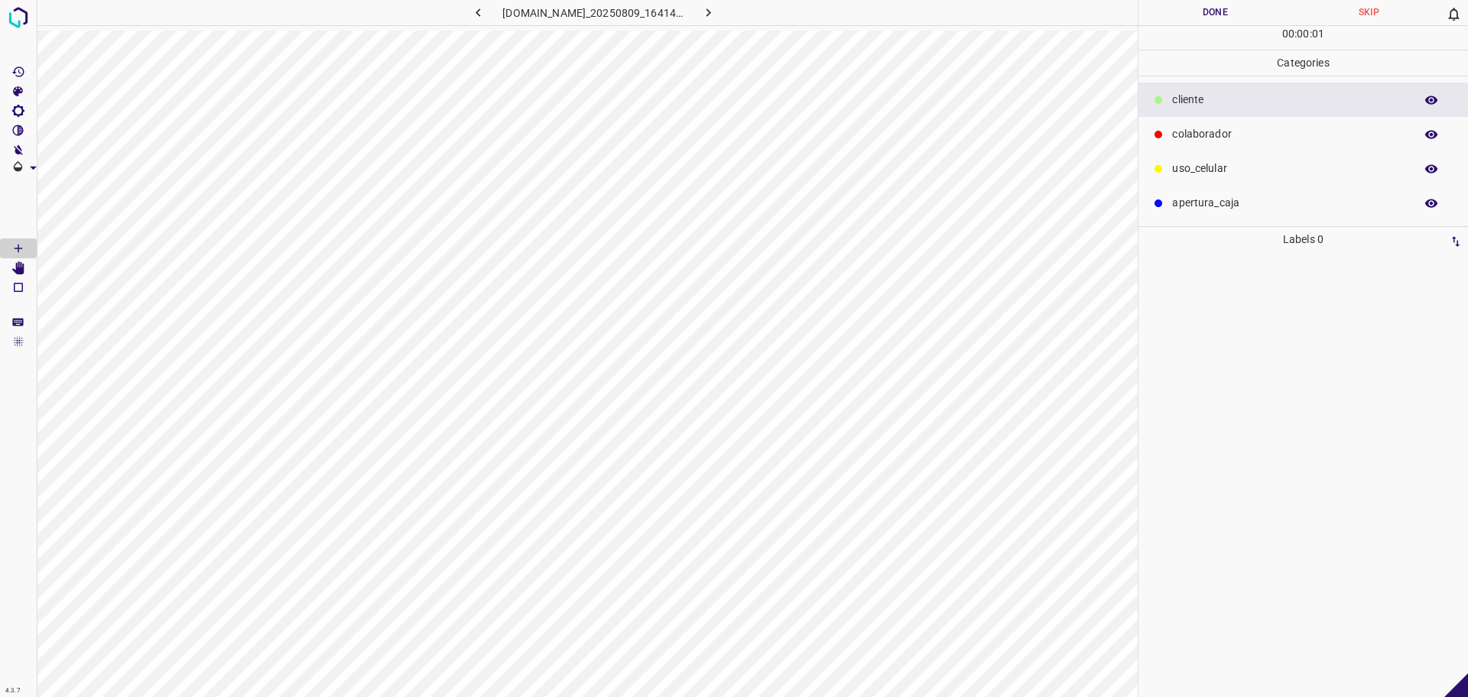
click at [1161, 148] on div "colaborador" at bounding box center [1304, 134] width 330 height 34
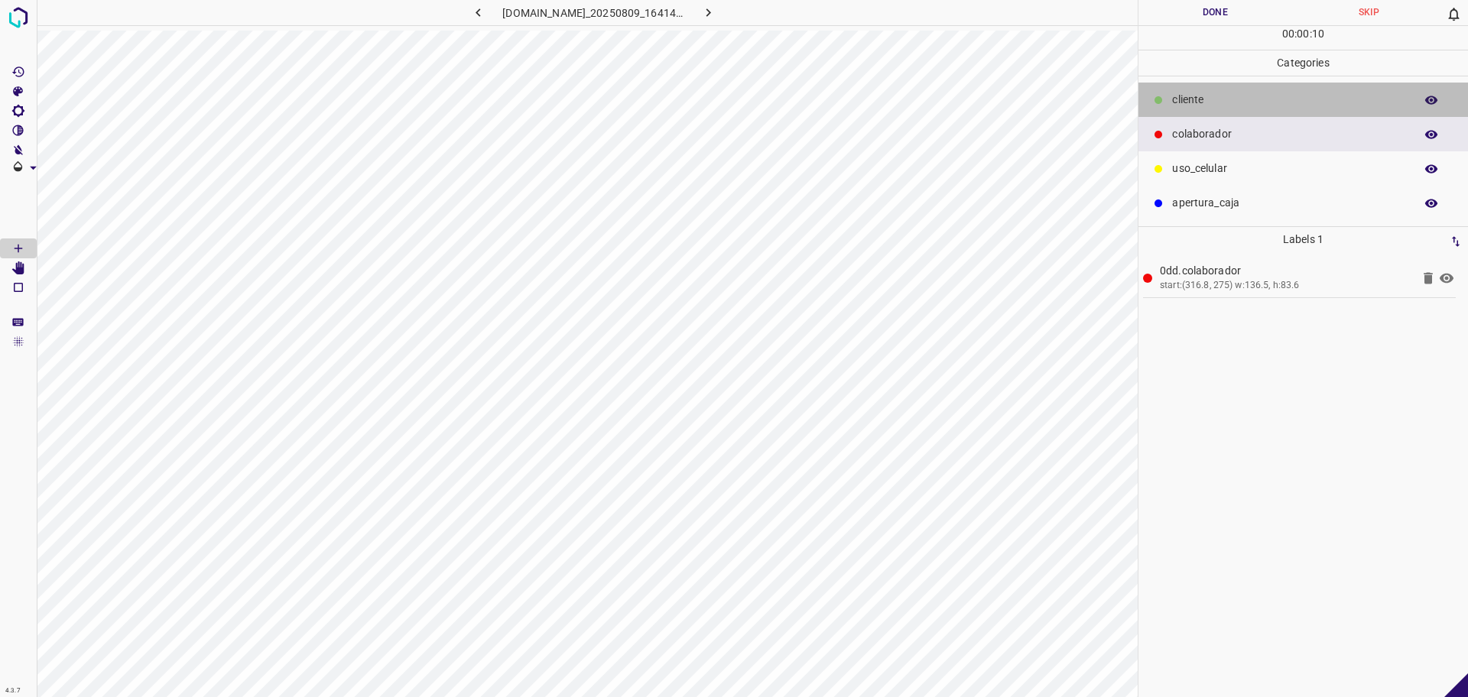
click at [1296, 98] on p "​​cliente" at bounding box center [1289, 100] width 235 height 16
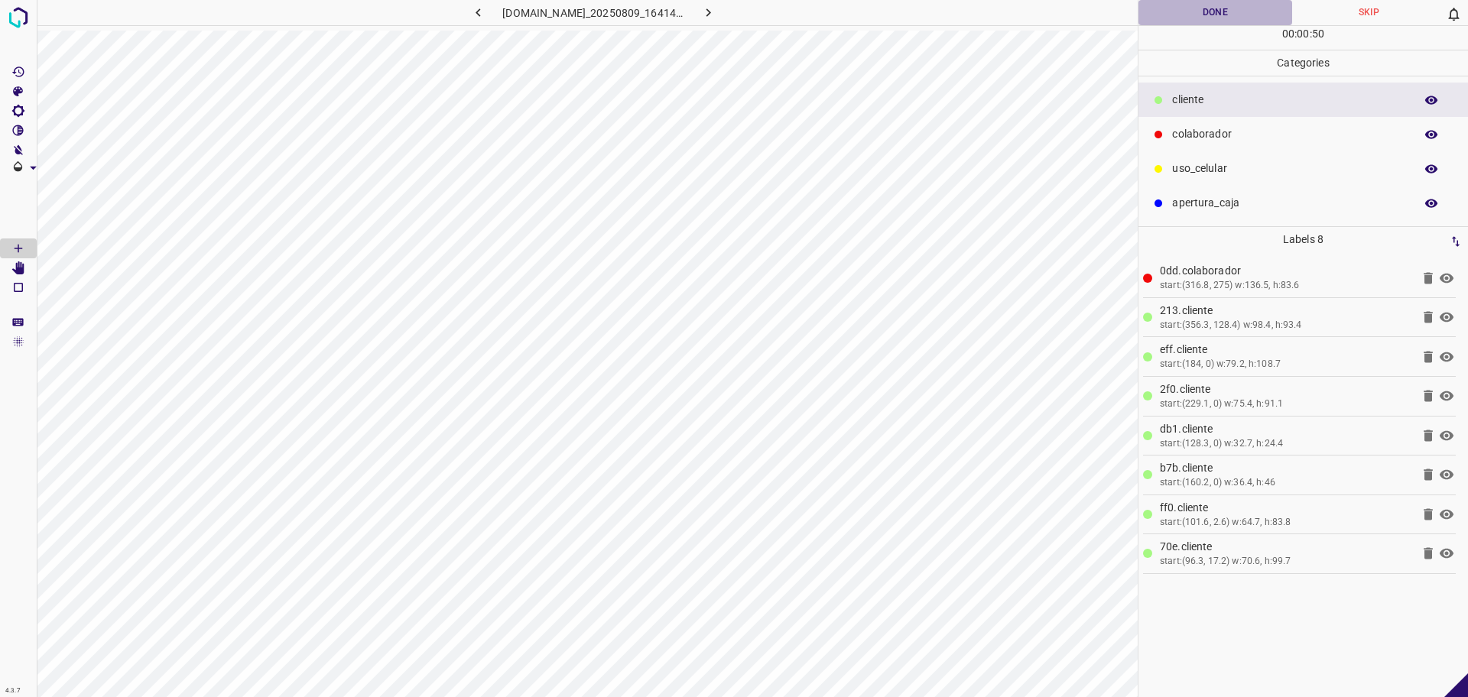
click at [1243, 5] on button "Done" at bounding box center [1216, 12] width 154 height 25
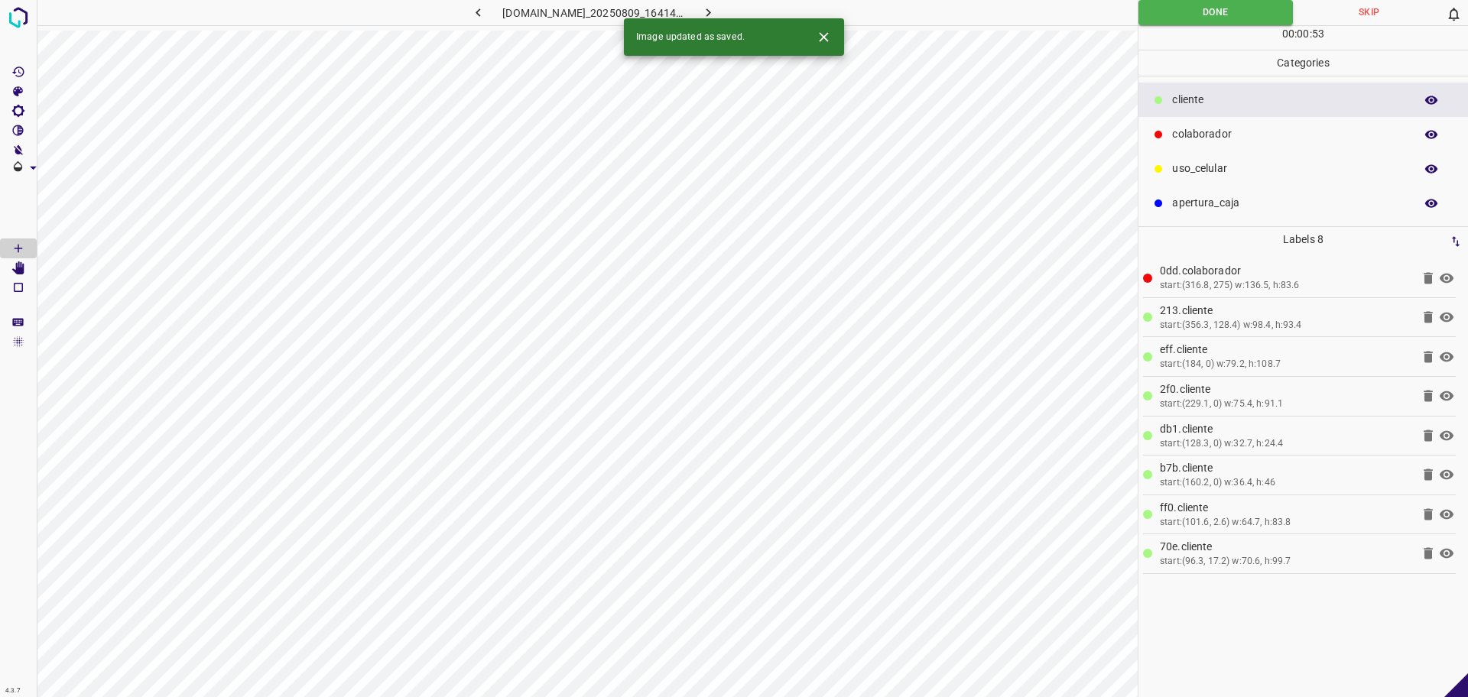
click at [717, 11] on icon "button" at bounding box center [708, 13] width 16 height 16
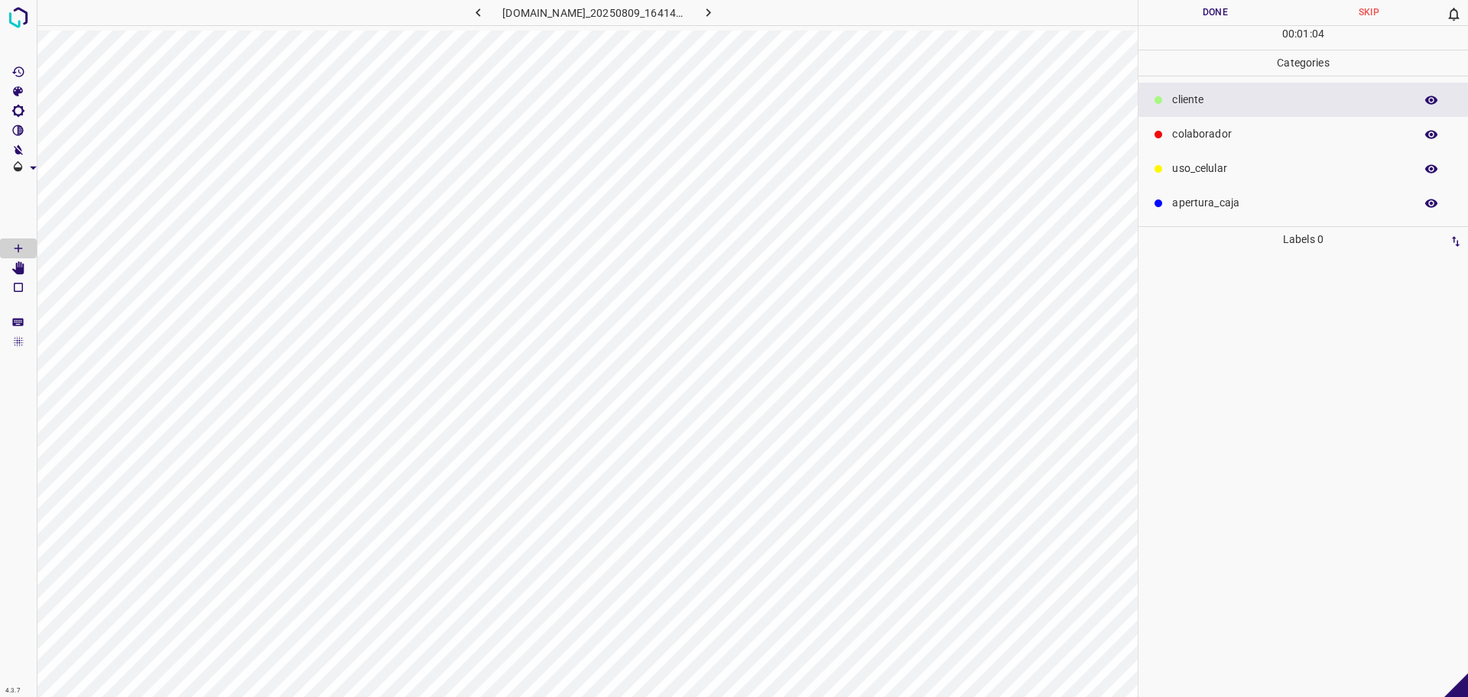
click at [1194, 142] on p "colaborador" at bounding box center [1289, 134] width 235 height 16
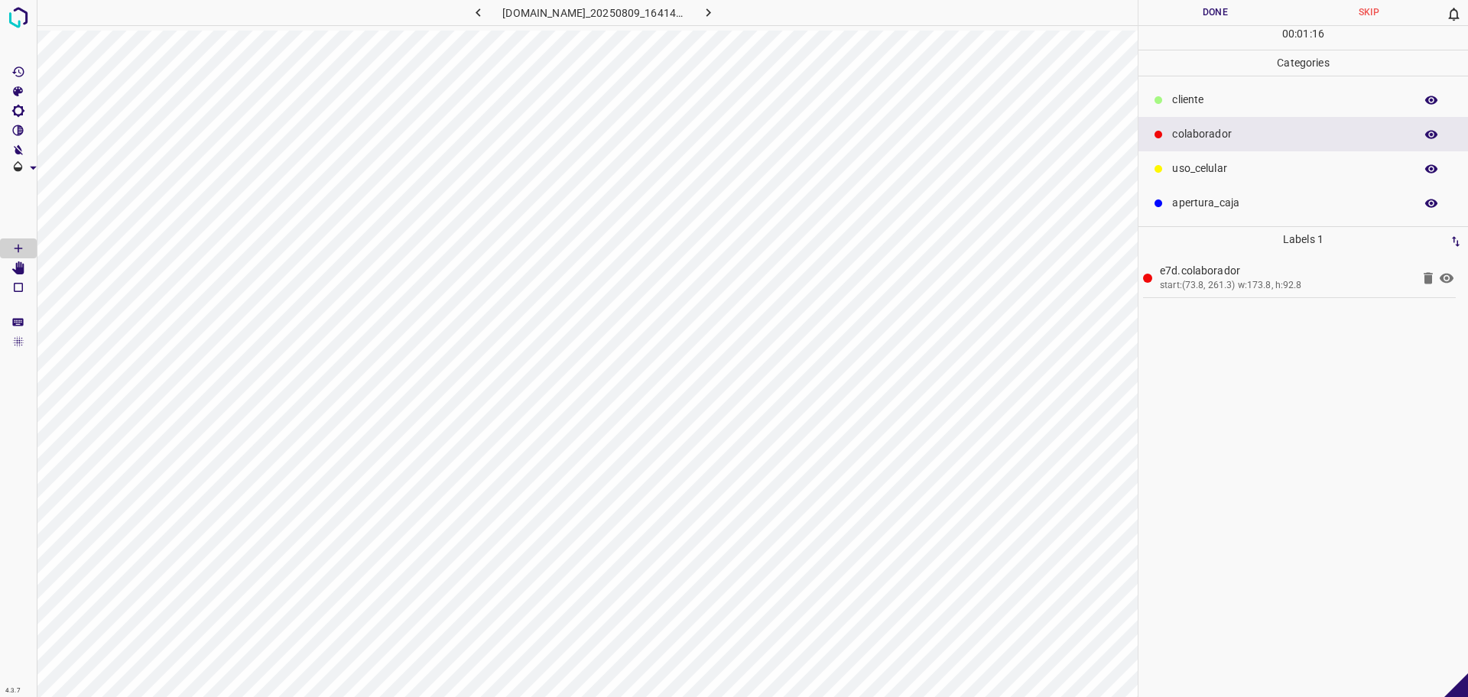
click at [1248, 65] on p "Categories" at bounding box center [1304, 62] width 330 height 25
click at [1240, 90] on div "​​cliente" at bounding box center [1304, 100] width 330 height 34
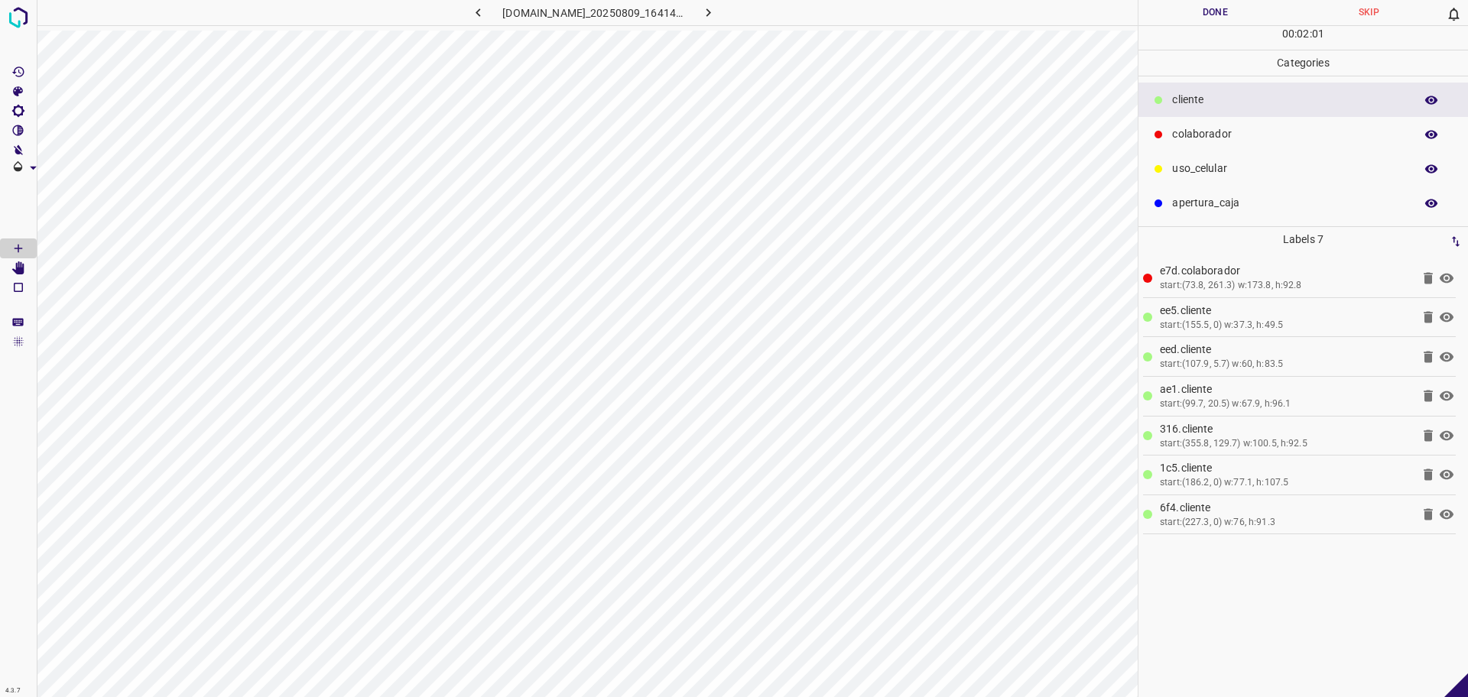
click at [1204, 23] on button "Done" at bounding box center [1216, 12] width 154 height 25
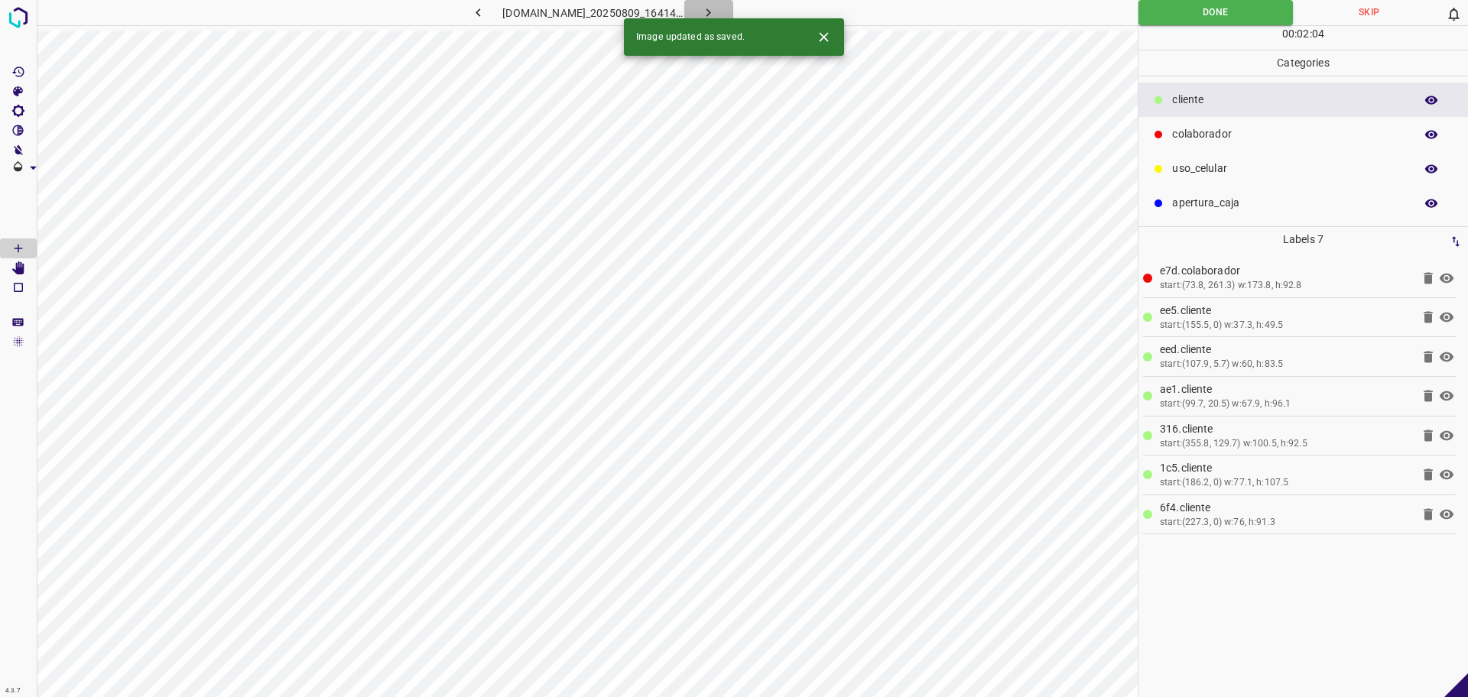
click at [711, 13] on icon "button" at bounding box center [709, 12] width 5 height 8
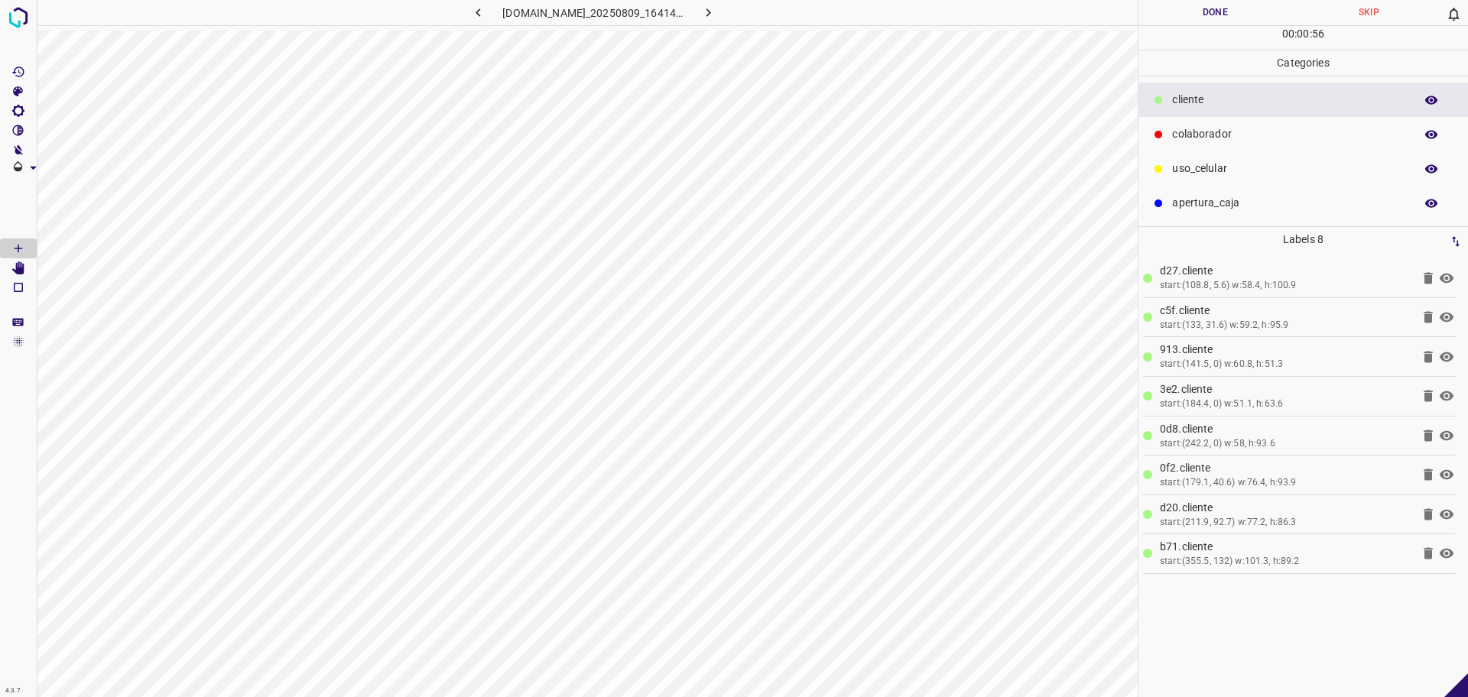
click at [1214, 138] on p "colaborador" at bounding box center [1289, 134] width 235 height 16
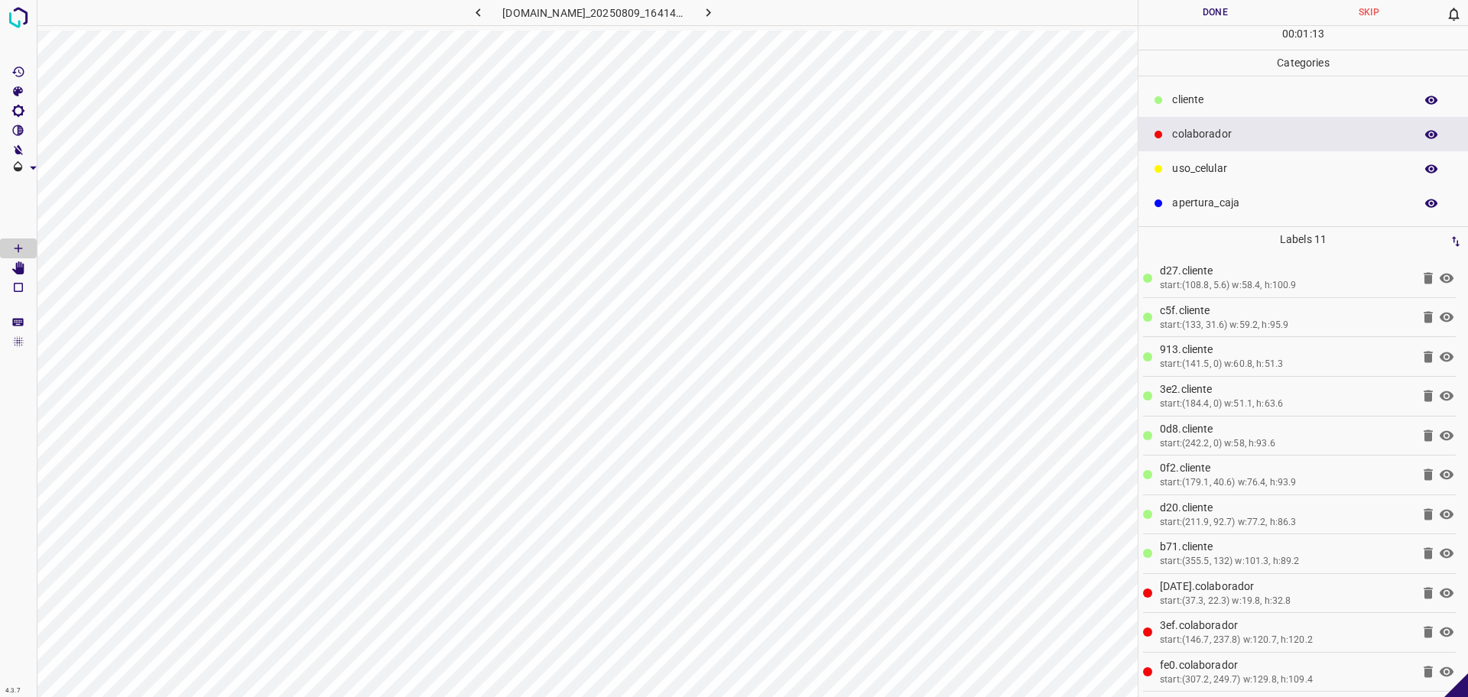
click at [1188, 22] on button "Done" at bounding box center [1216, 12] width 154 height 25
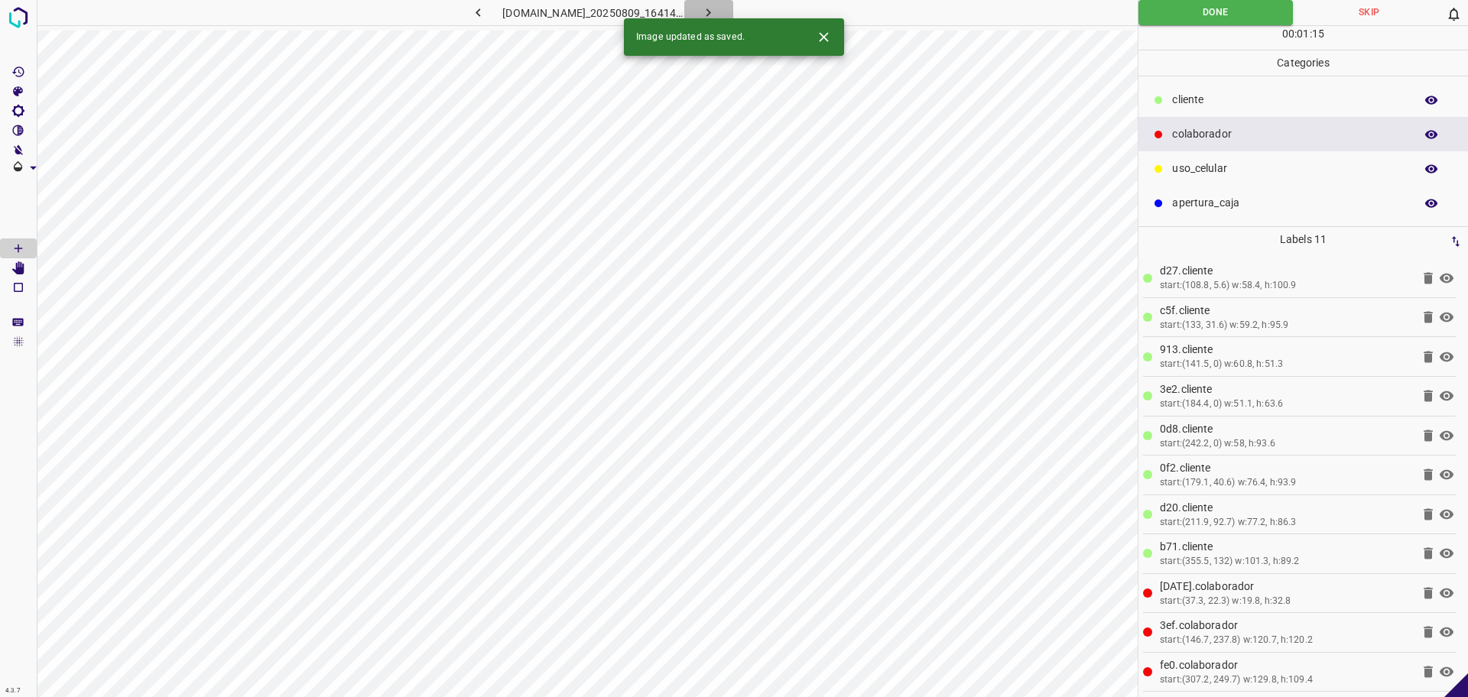
click at [717, 15] on icon "button" at bounding box center [708, 13] width 16 height 16
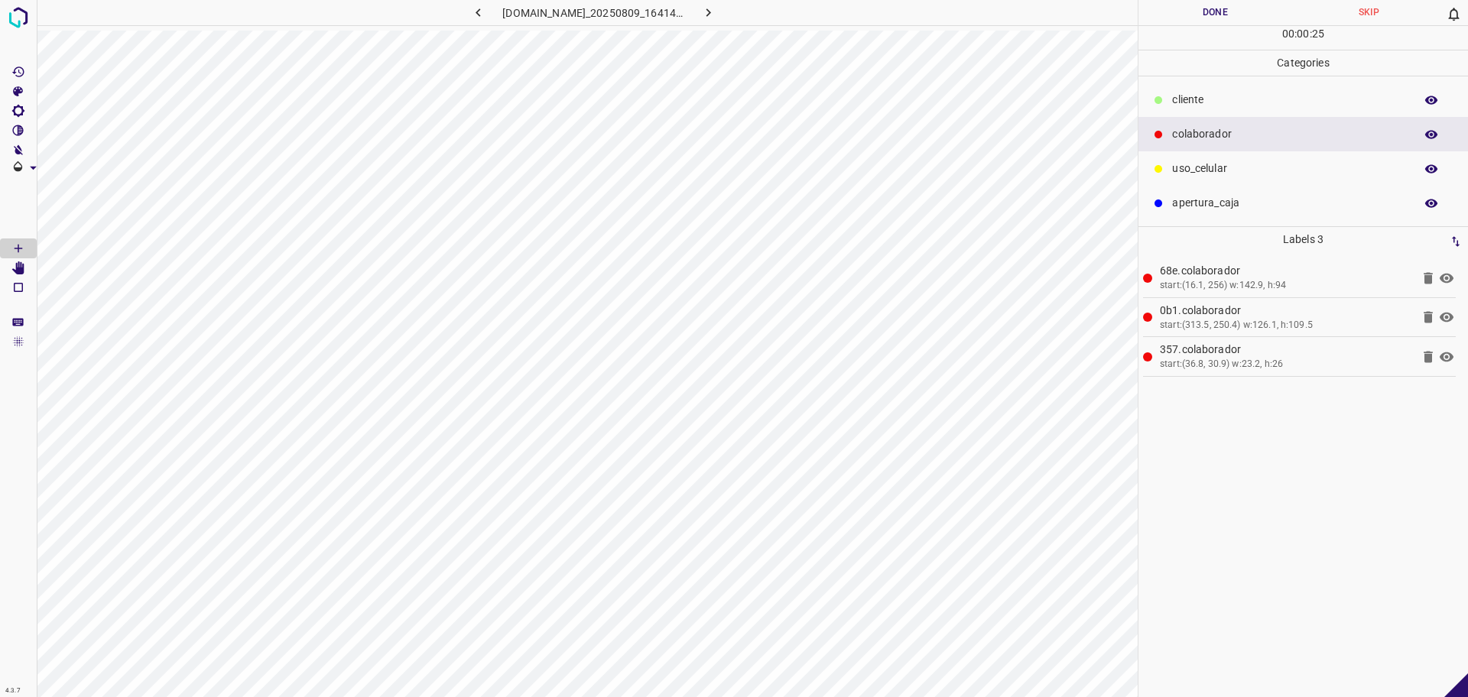
click at [1195, 100] on p "​​cliente" at bounding box center [1289, 100] width 235 height 16
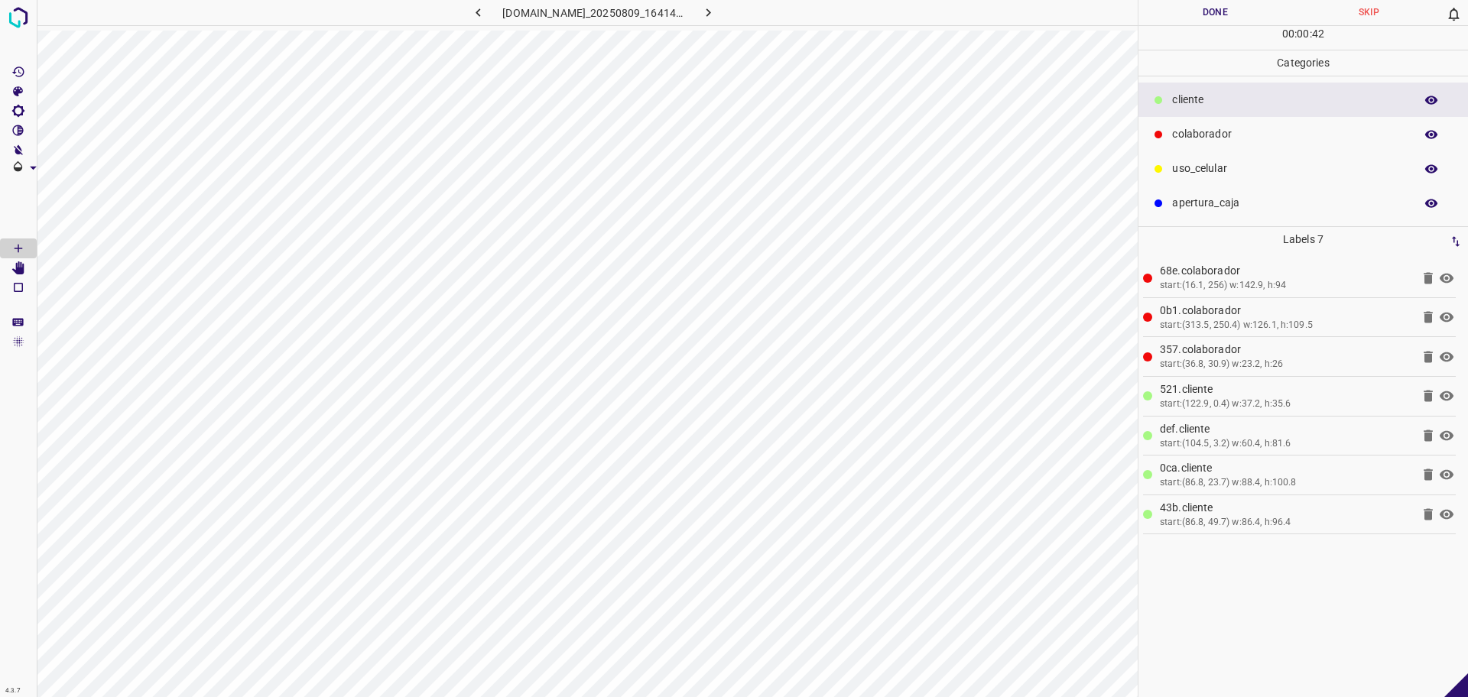
click at [1178, 172] on p "uso_celular" at bounding box center [1289, 169] width 235 height 16
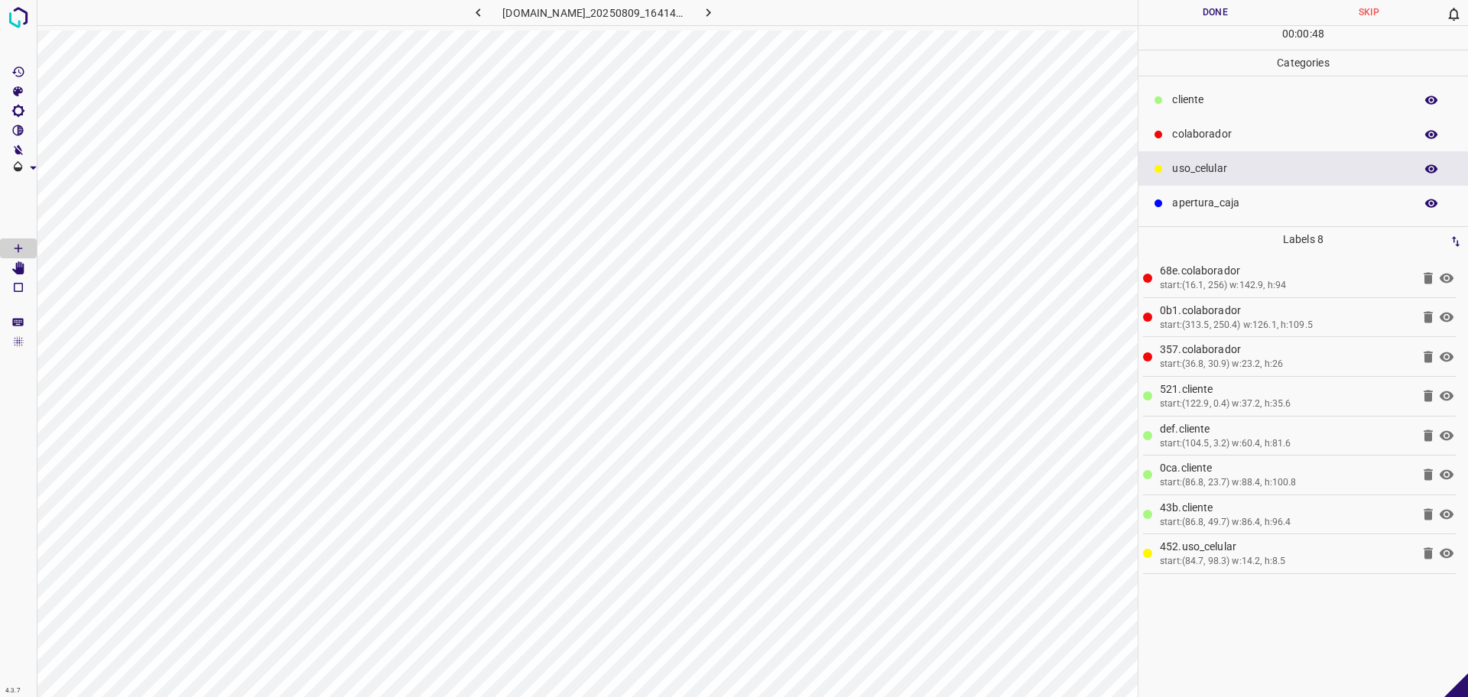
click at [1177, 105] on p "​​cliente" at bounding box center [1289, 100] width 235 height 16
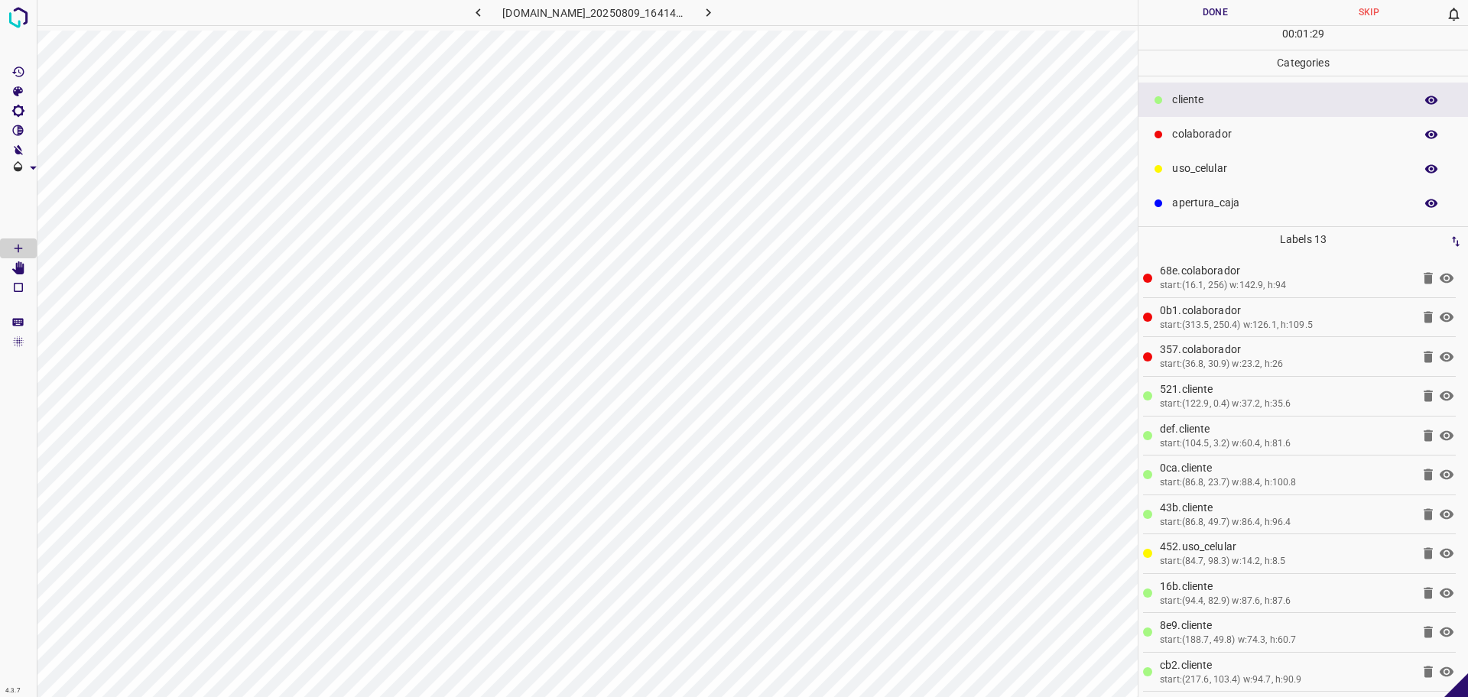
click at [1210, 15] on button "Done" at bounding box center [1216, 12] width 154 height 25
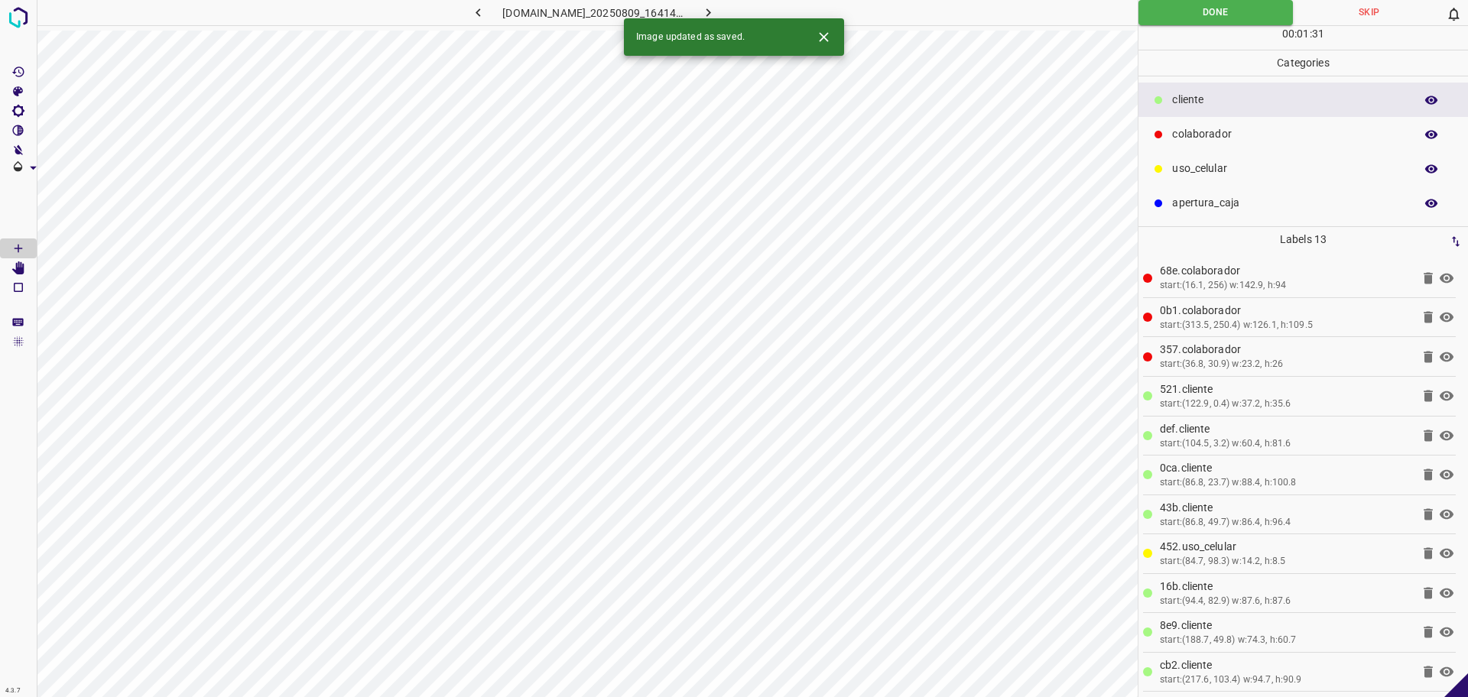
click at [717, 10] on icon "button" at bounding box center [708, 13] width 16 height 16
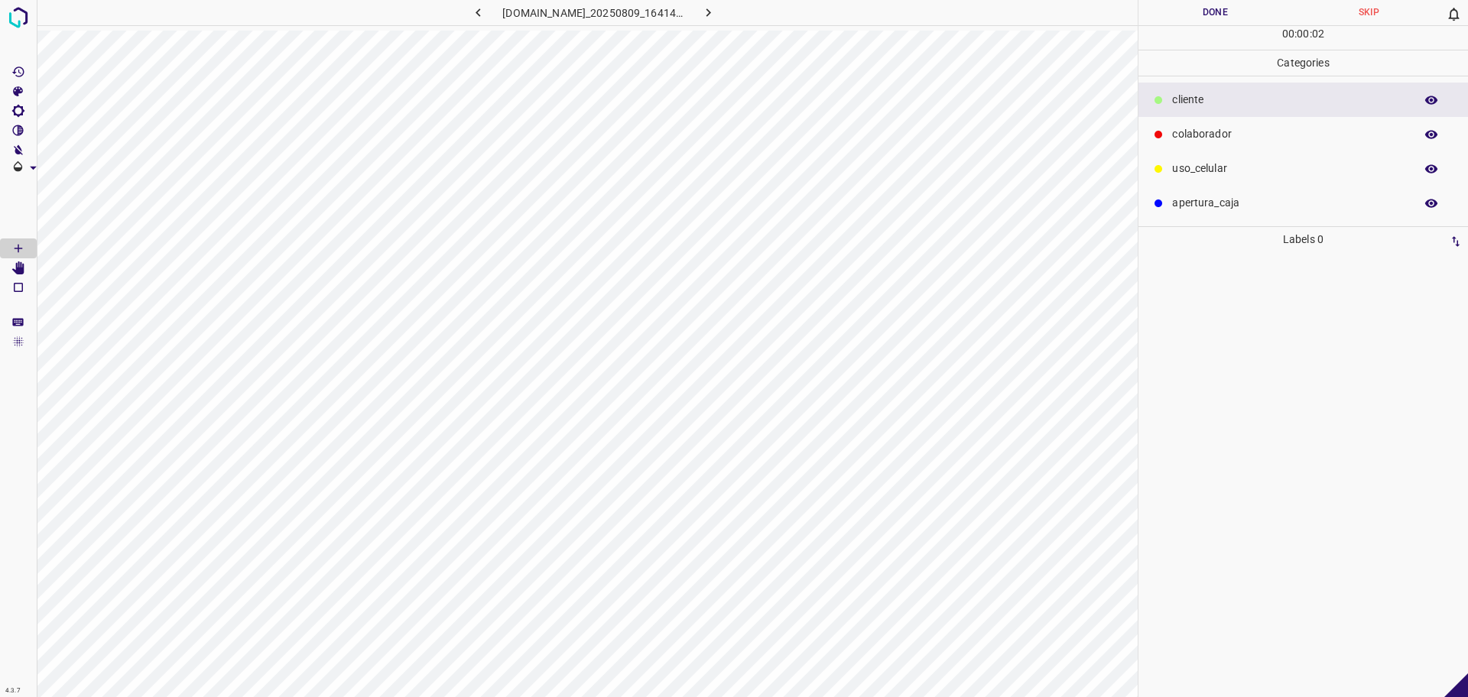
click at [1180, 132] on p "colaborador" at bounding box center [1289, 134] width 235 height 16
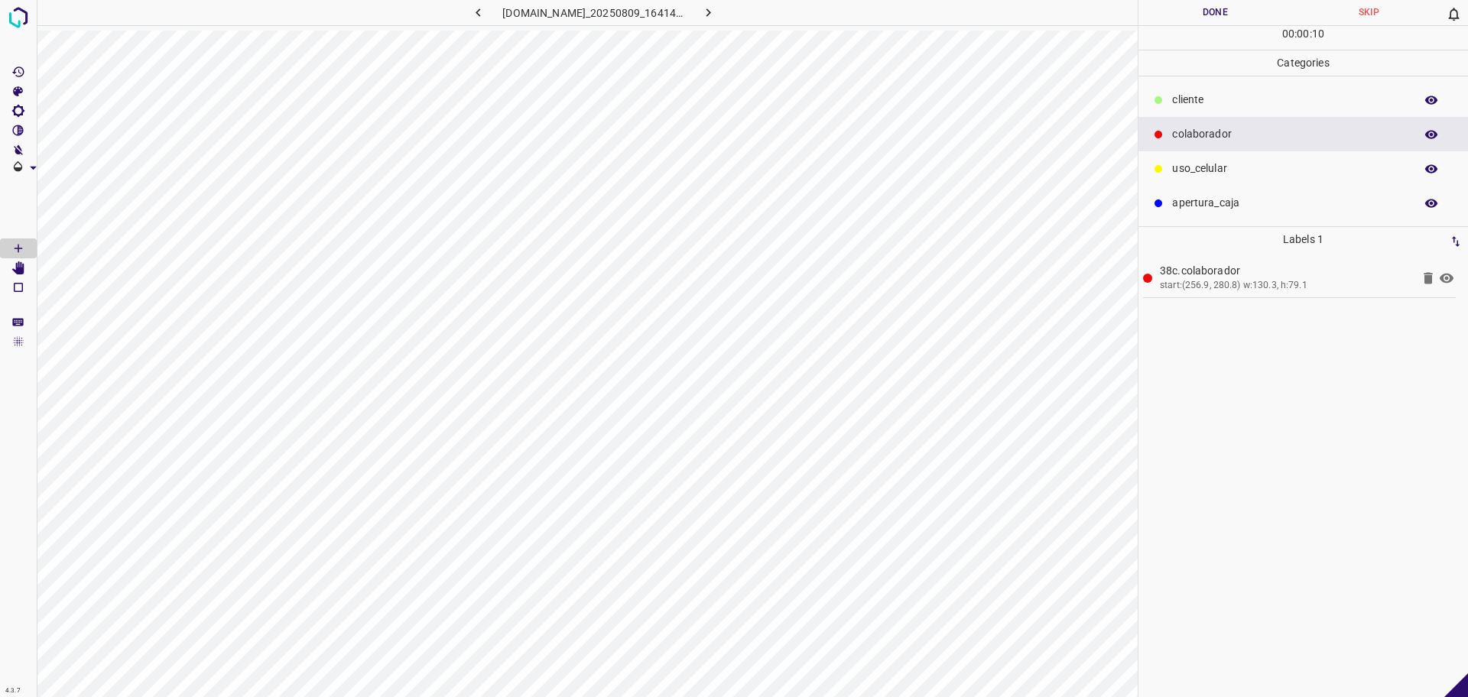
click at [1207, 102] on p "​​cliente" at bounding box center [1289, 100] width 235 height 16
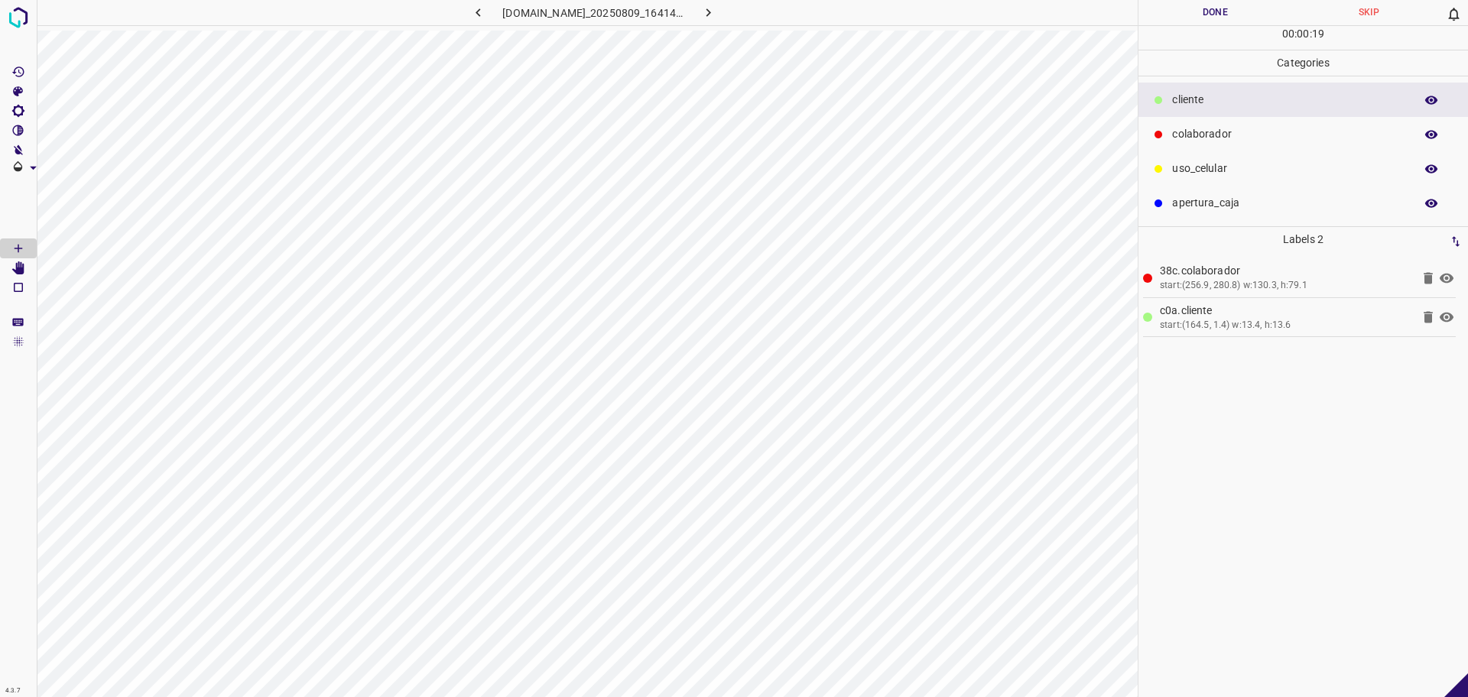
click at [310, 29] on div "[DOMAIN_NAME]_20250809_164149_000002880.jpg" at bounding box center [587, 348] width 1101 height 697
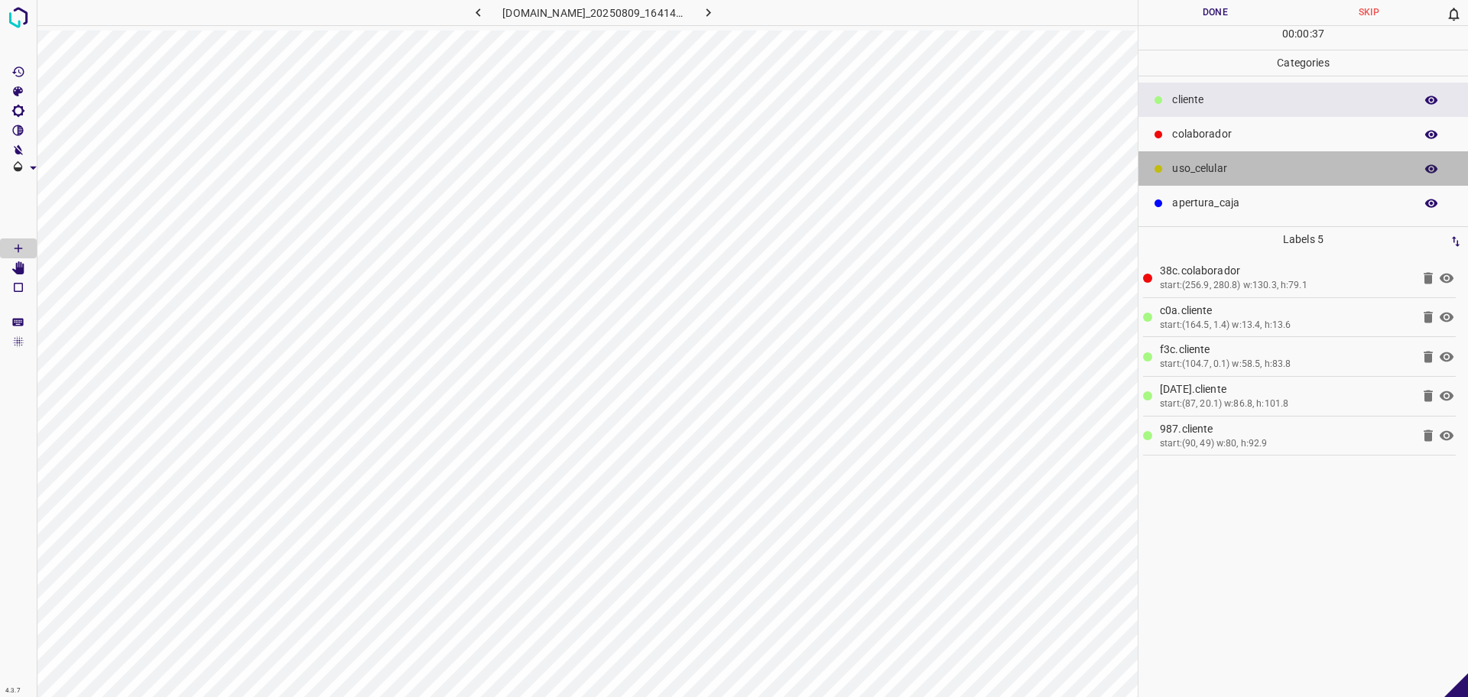
click at [1181, 171] on p "uso_celular" at bounding box center [1289, 169] width 235 height 16
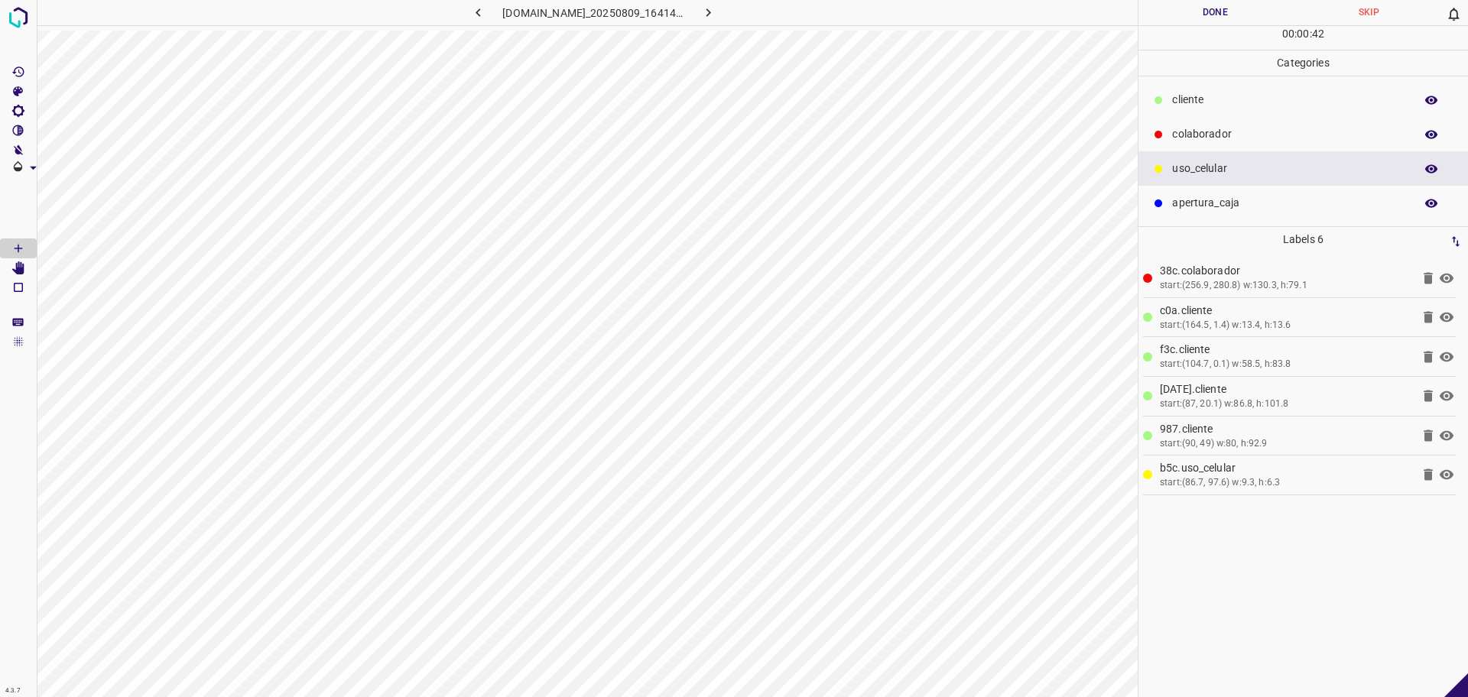
click at [1183, 108] on p "​​cliente" at bounding box center [1289, 100] width 235 height 16
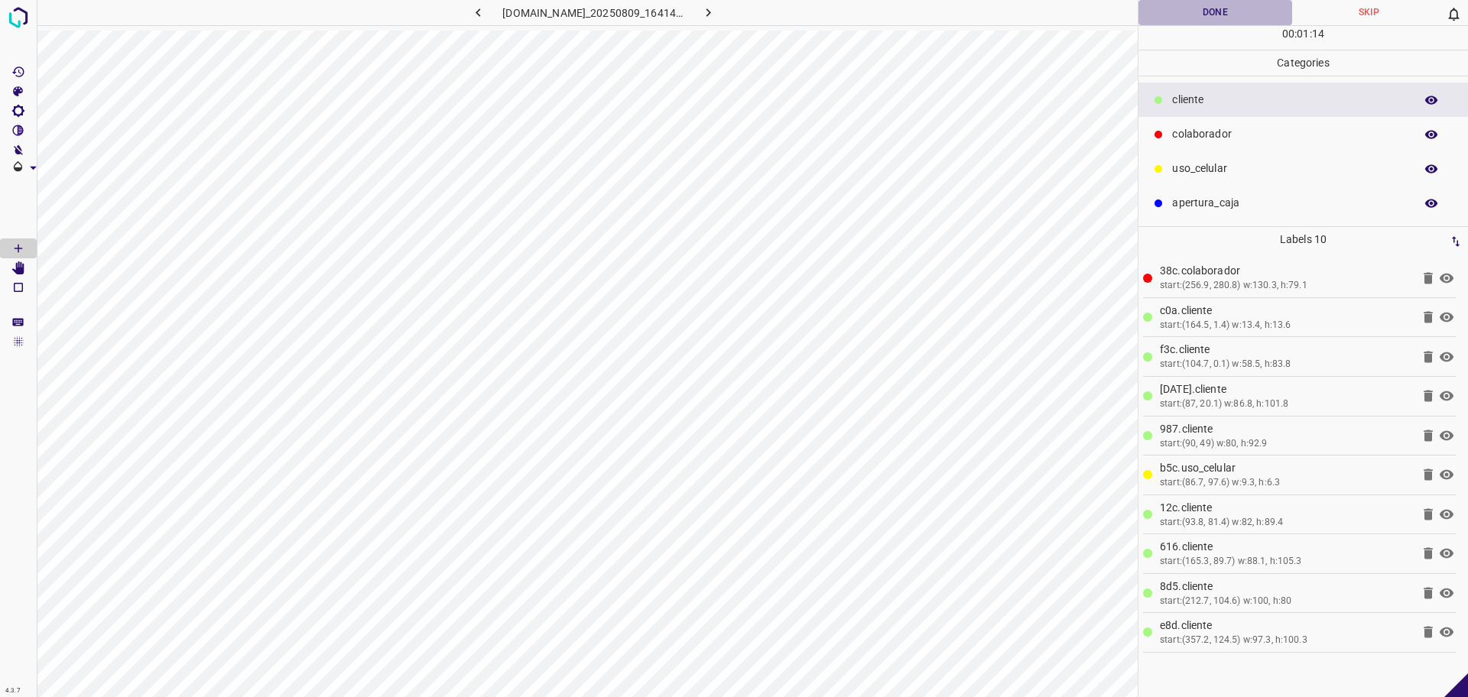
click at [1170, 16] on button "Done" at bounding box center [1216, 12] width 154 height 25
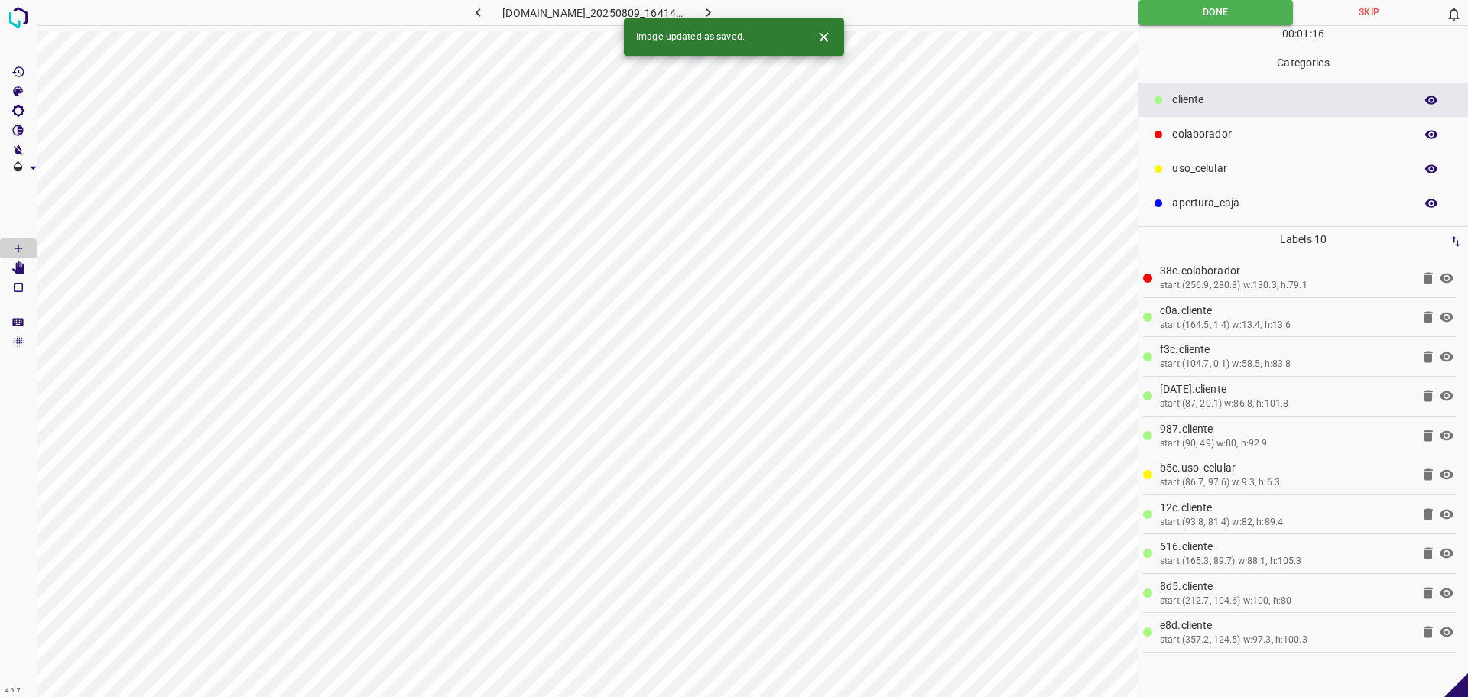
click at [717, 9] on icon "button" at bounding box center [708, 13] width 16 height 16
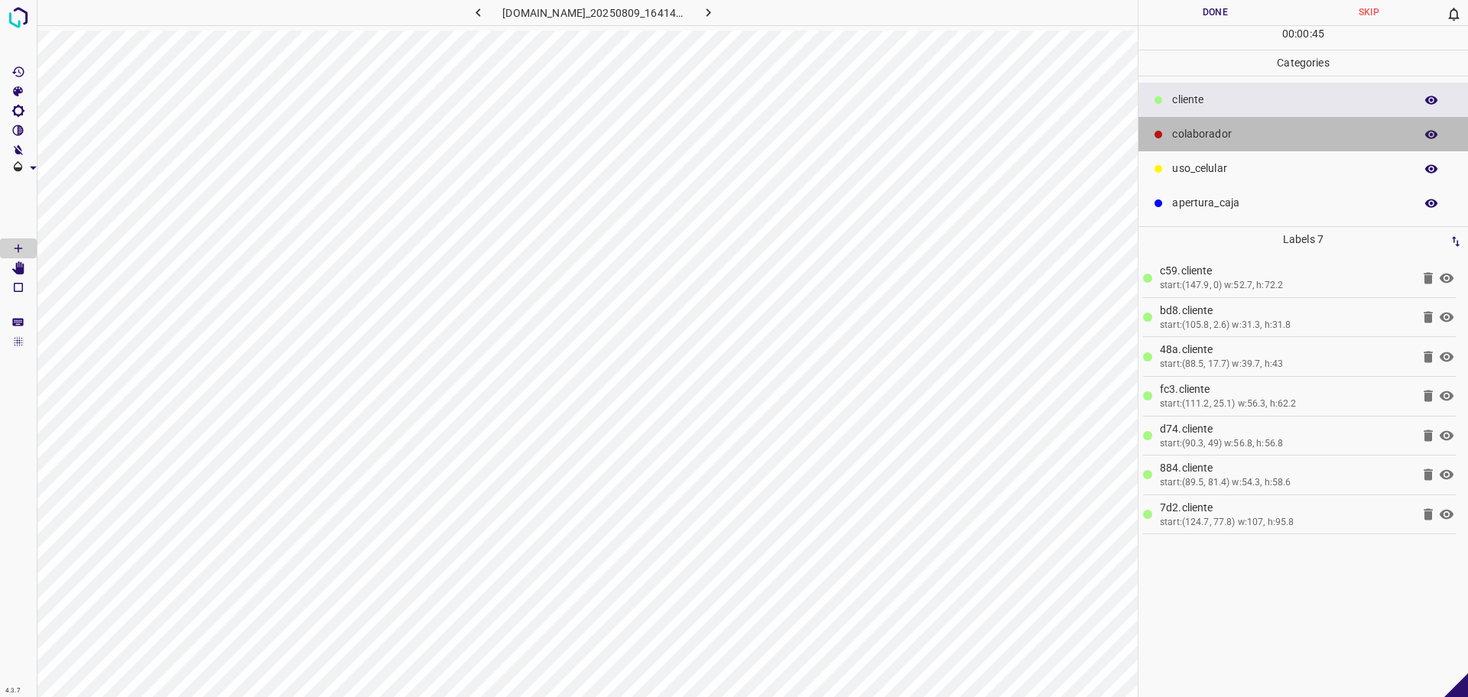
click at [1189, 145] on div "colaborador" at bounding box center [1304, 134] width 330 height 34
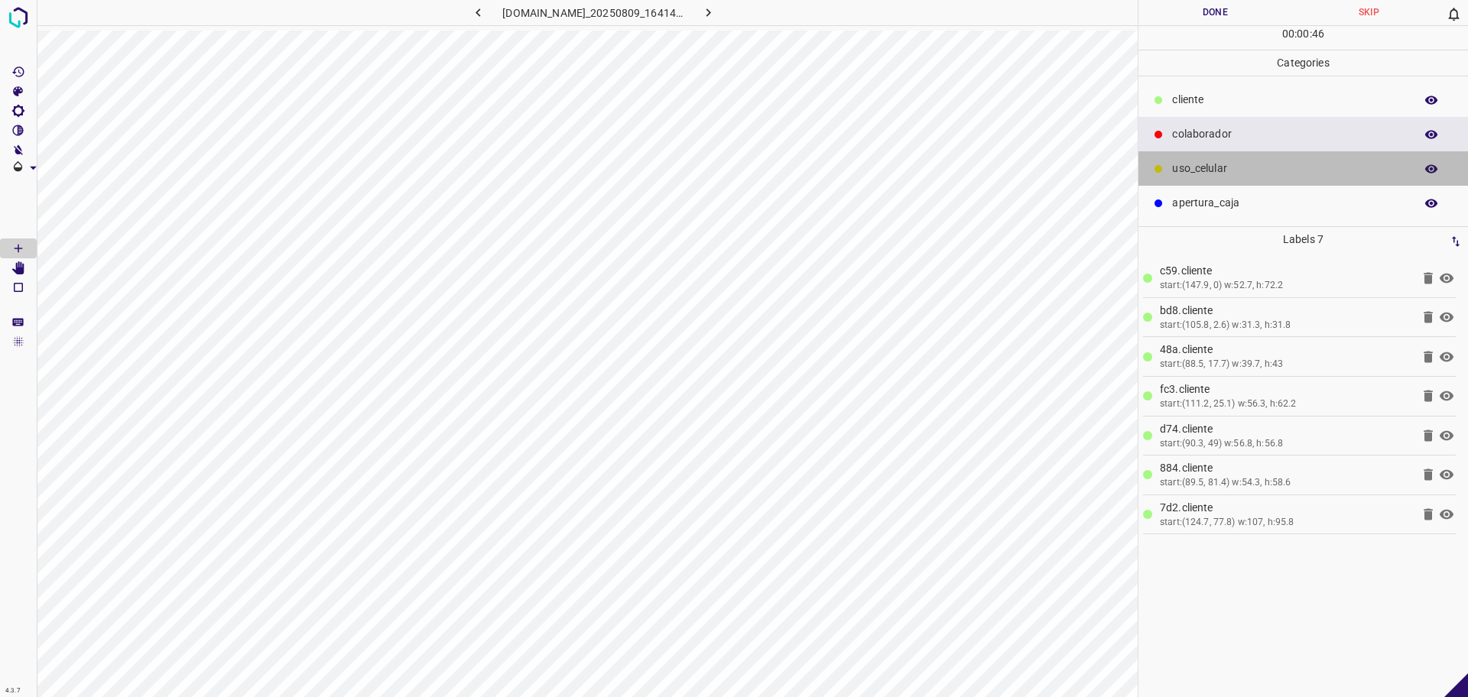
click at [1294, 165] on p "uso_celular" at bounding box center [1289, 169] width 235 height 16
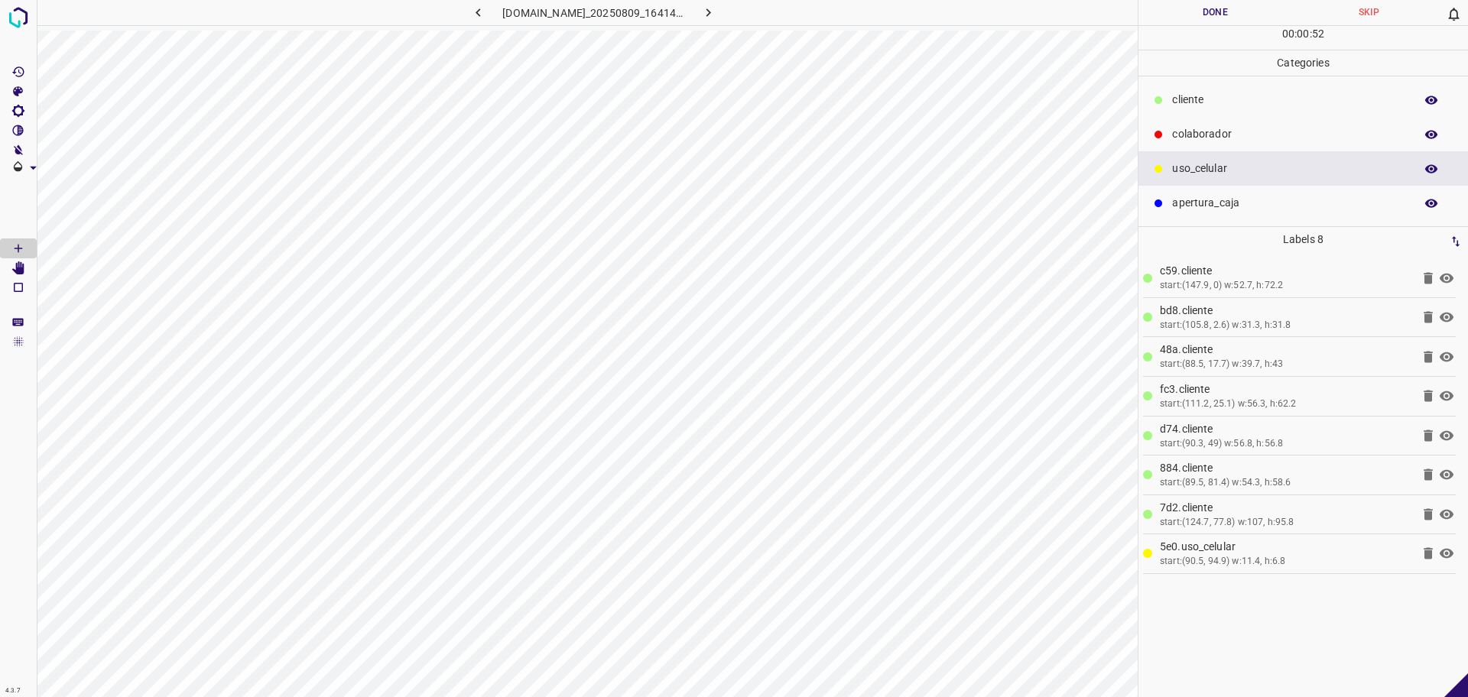
click at [1190, 109] on div "​​cliente" at bounding box center [1304, 100] width 330 height 34
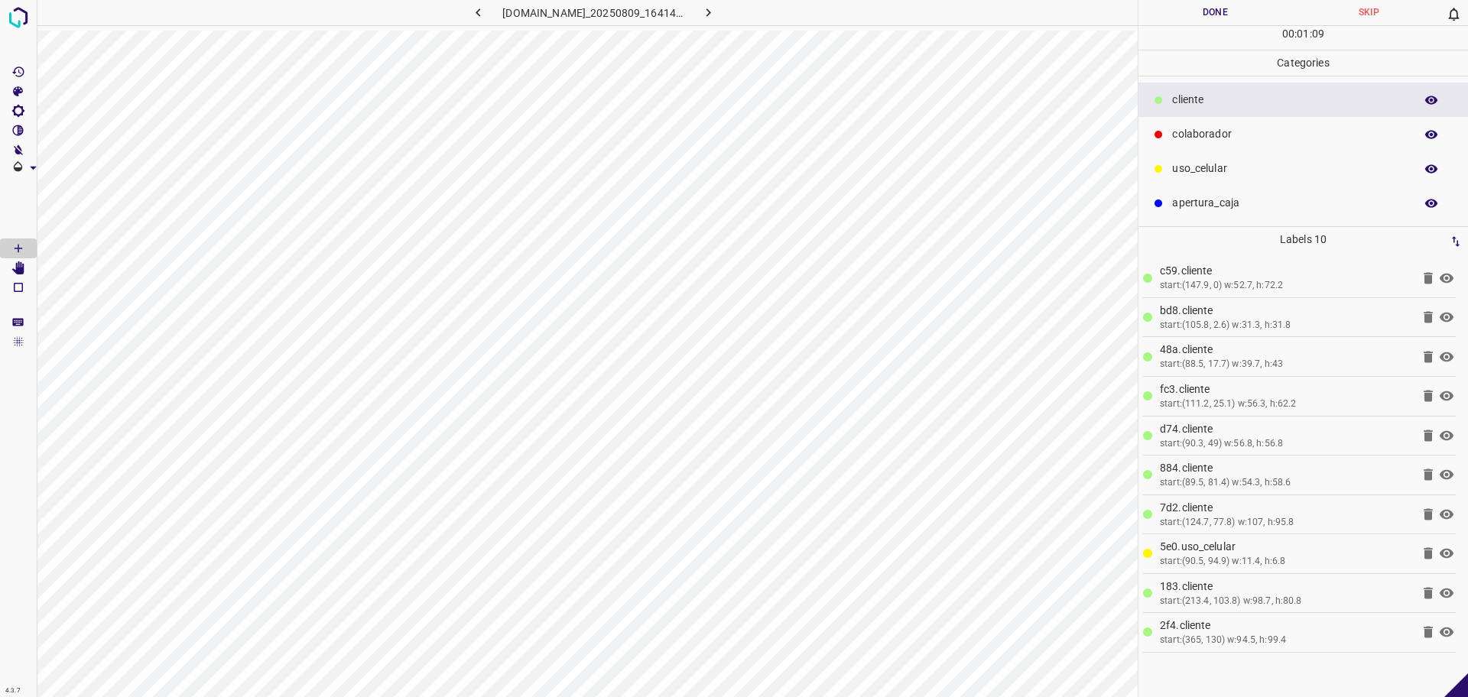
drag, startPoint x: 1201, startPoint y: 143, endPoint x: 1188, endPoint y: 157, distance: 18.9
click at [1201, 142] on div "colaborador" at bounding box center [1304, 134] width 330 height 34
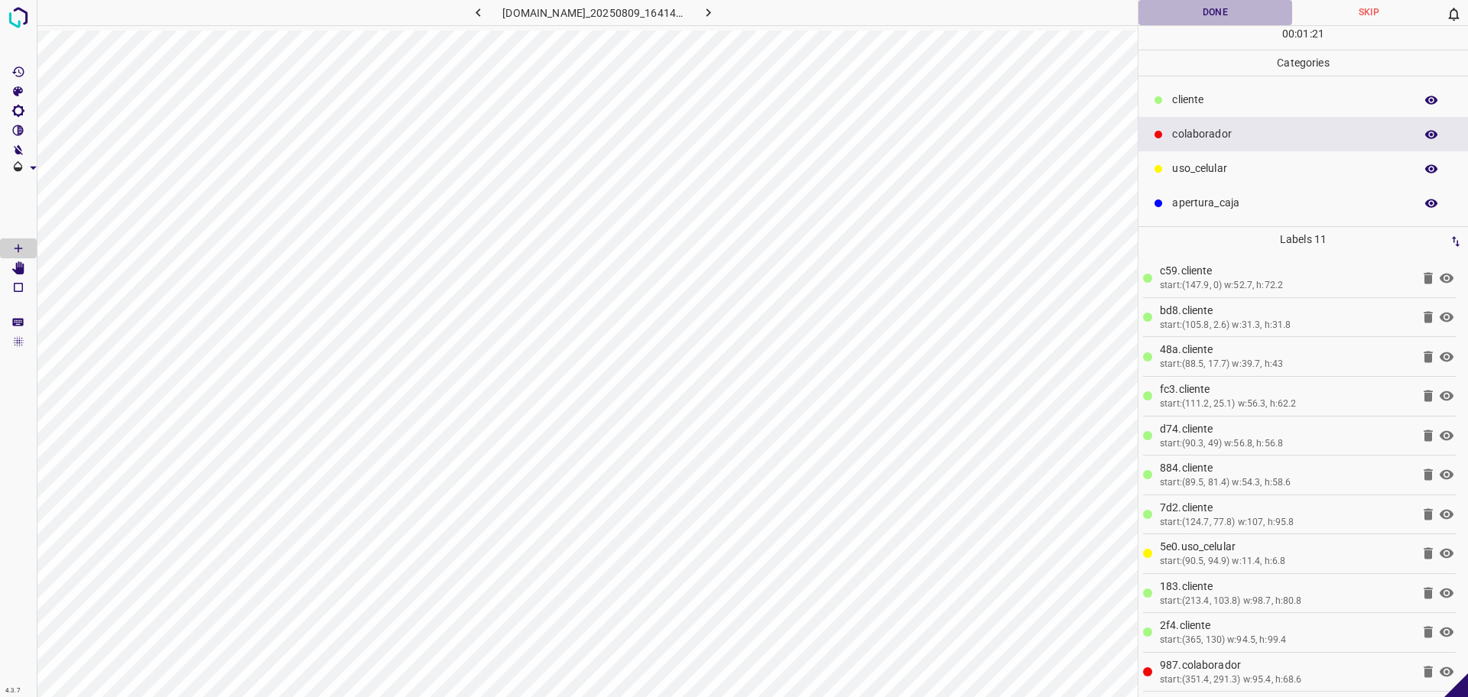
click at [1216, 16] on button "Done" at bounding box center [1216, 12] width 154 height 25
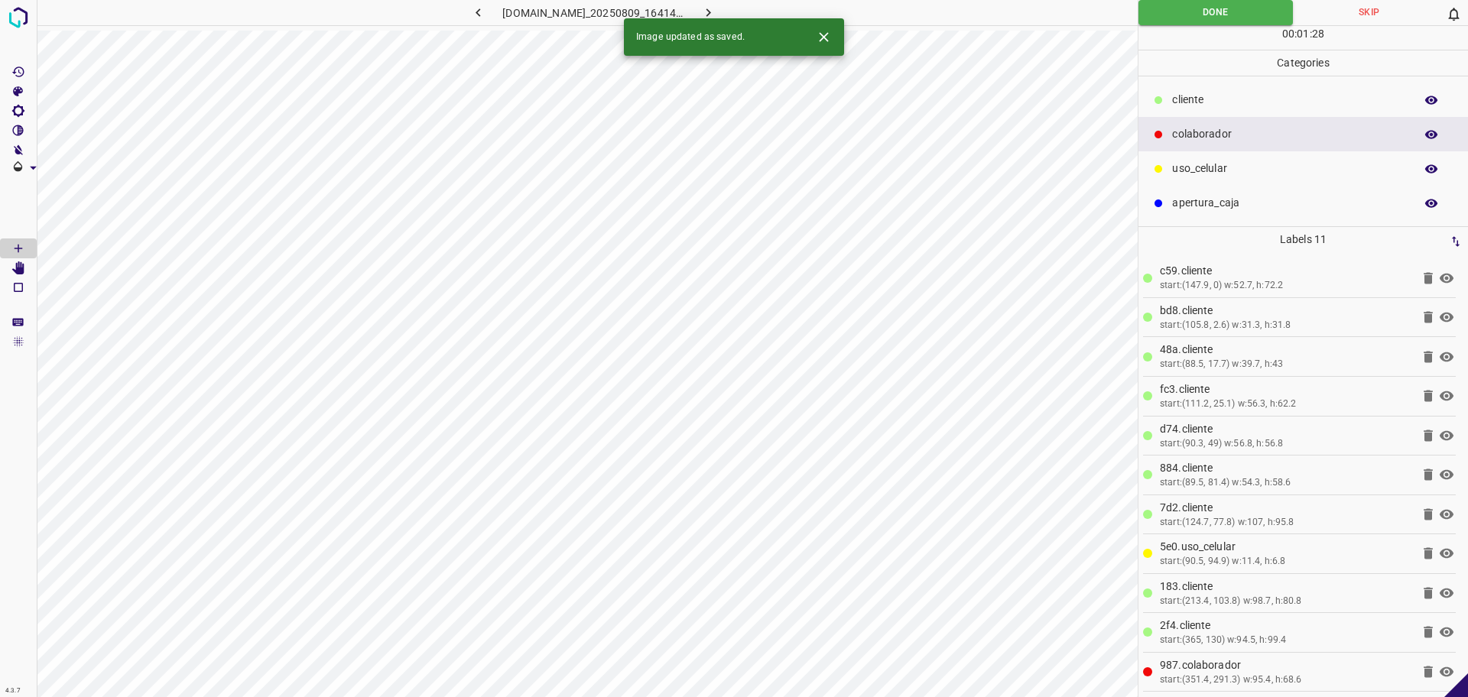
click at [733, 11] on button "button" at bounding box center [708, 12] width 49 height 25
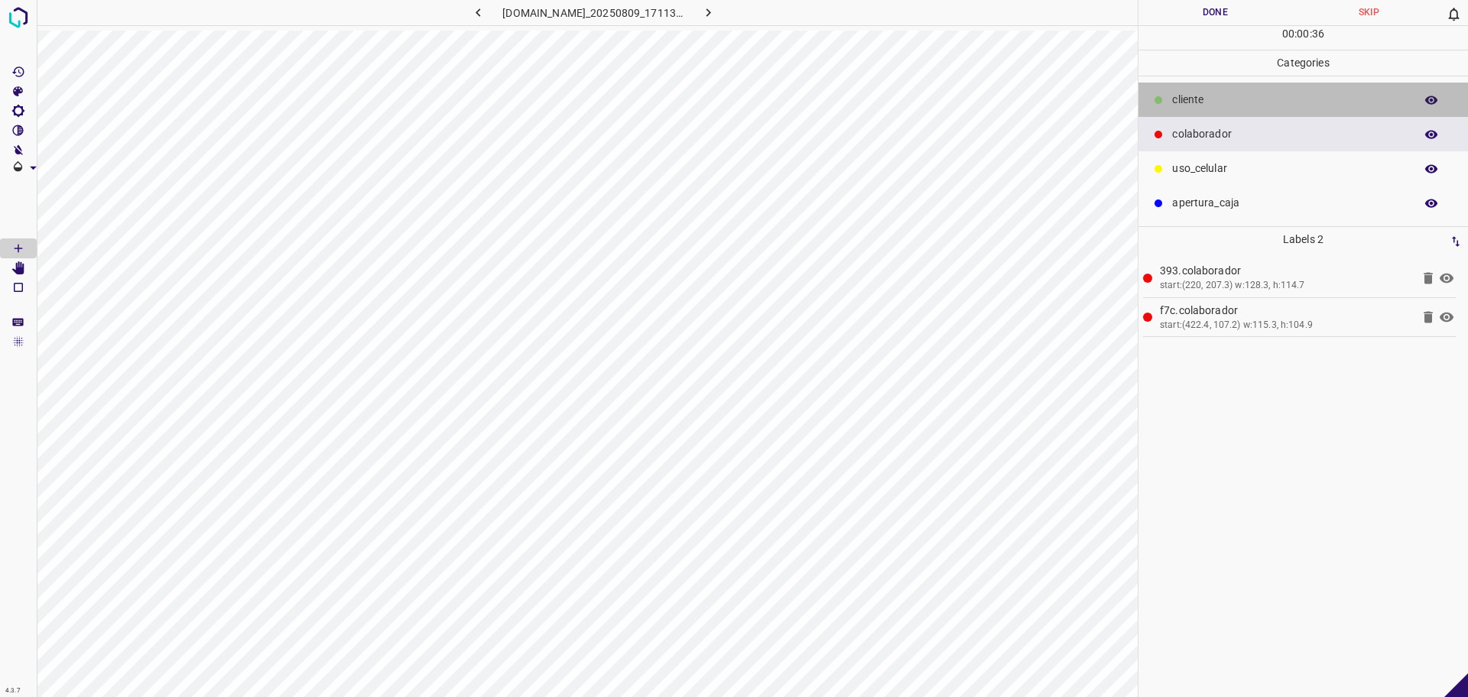
click at [1236, 98] on p "​​cliente" at bounding box center [1289, 100] width 235 height 16
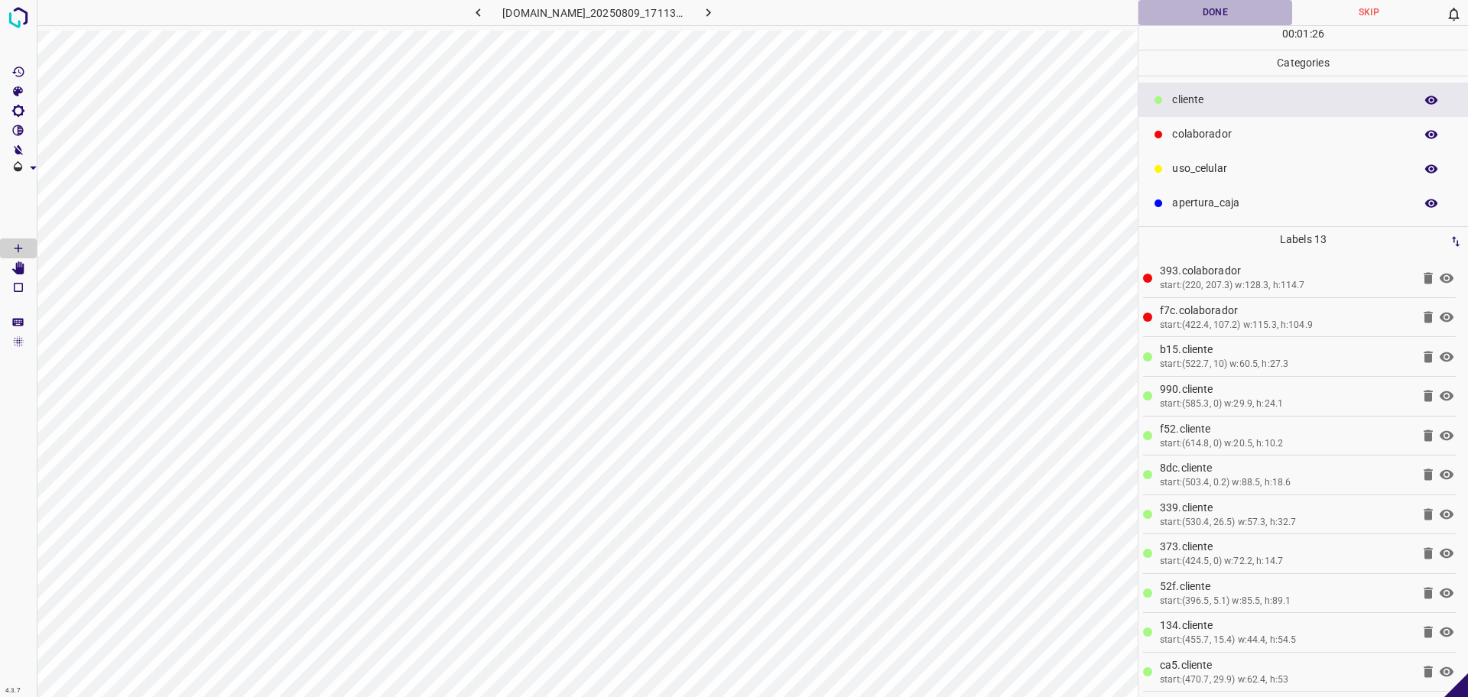
click at [1229, 21] on button "Done" at bounding box center [1216, 12] width 154 height 25
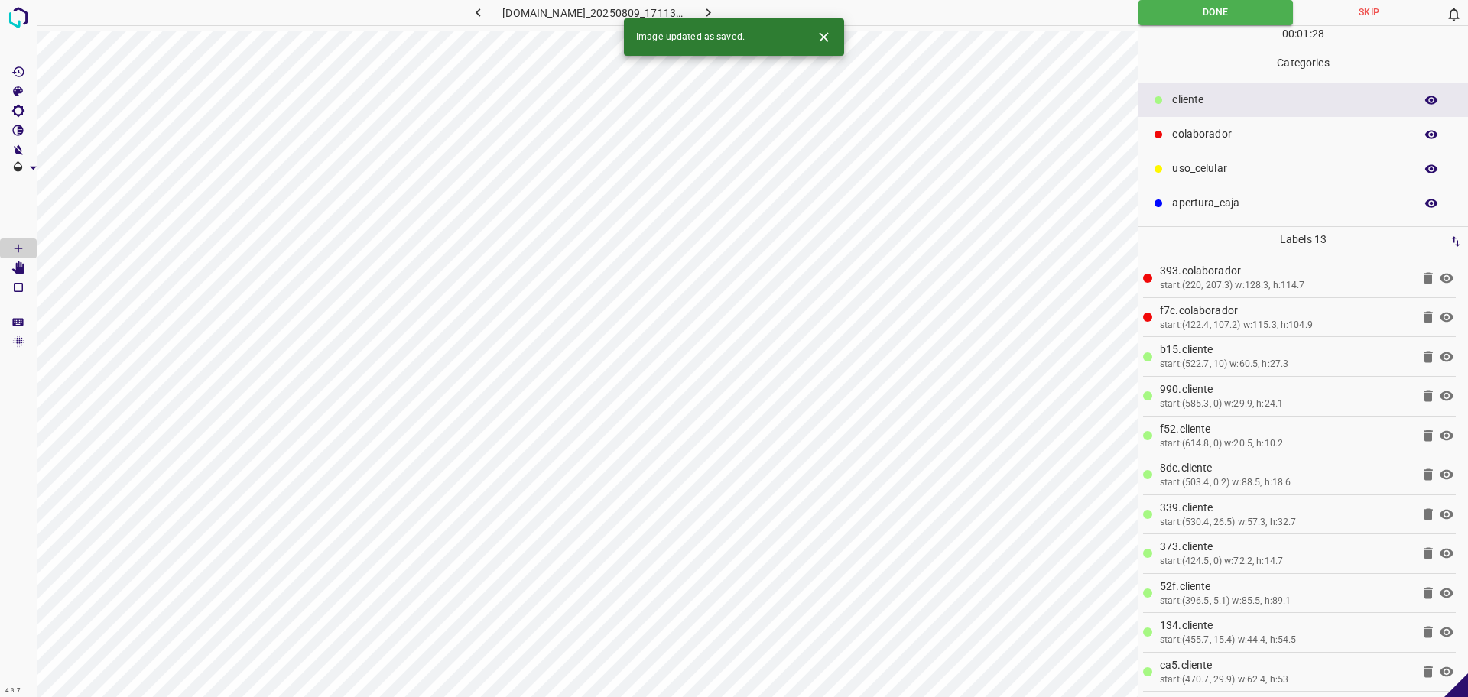
click at [717, 16] on icon "button" at bounding box center [708, 13] width 16 height 16
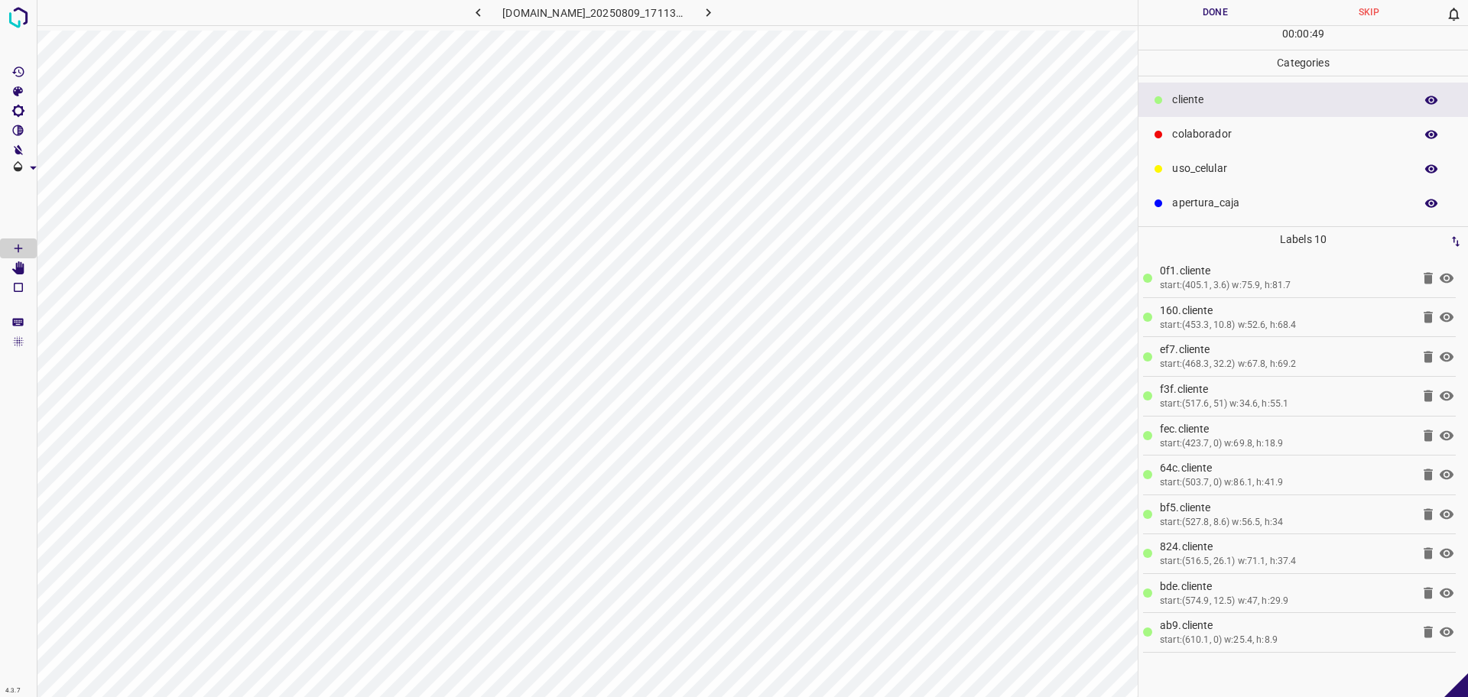
click at [1186, 26] on div "00 : 00 : 49" at bounding box center [1304, 38] width 330 height 24
click at [1193, 24] on button "Done" at bounding box center [1216, 12] width 154 height 25
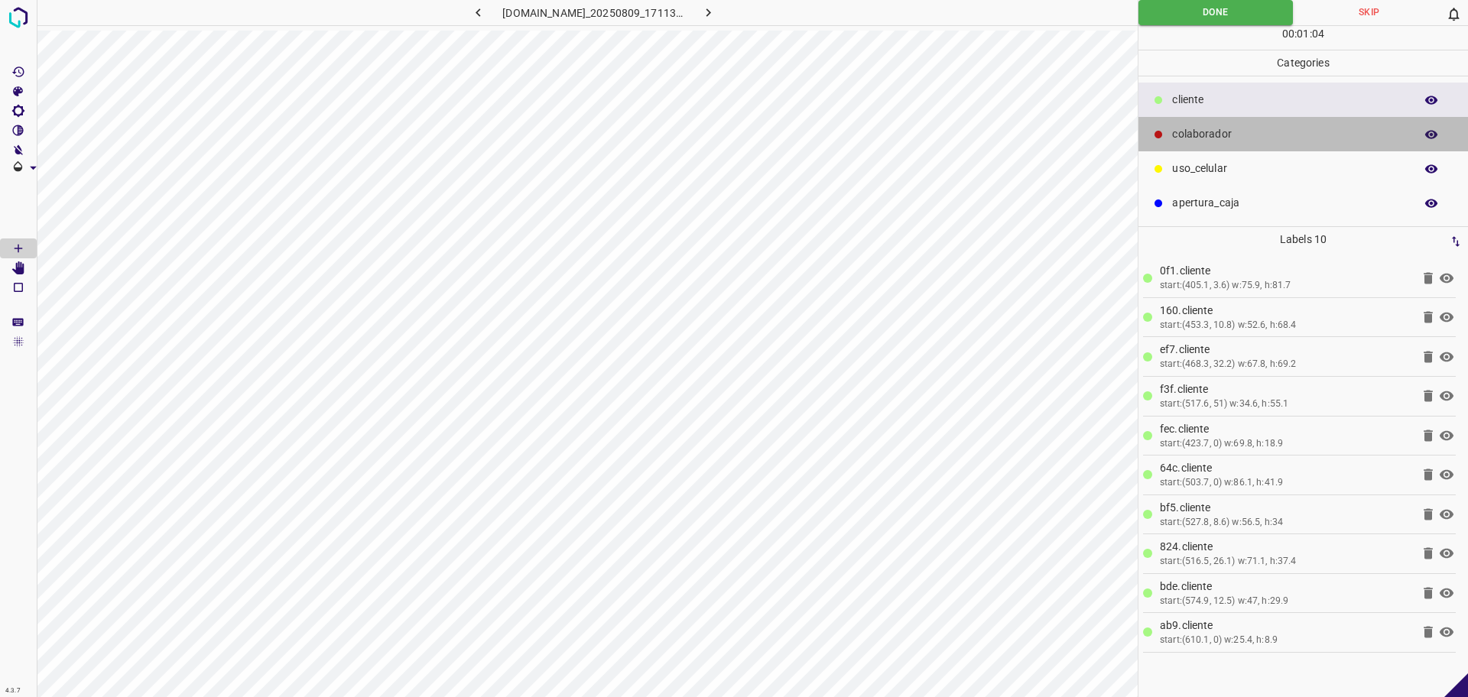
click at [1187, 130] on p "colaborador" at bounding box center [1289, 134] width 235 height 16
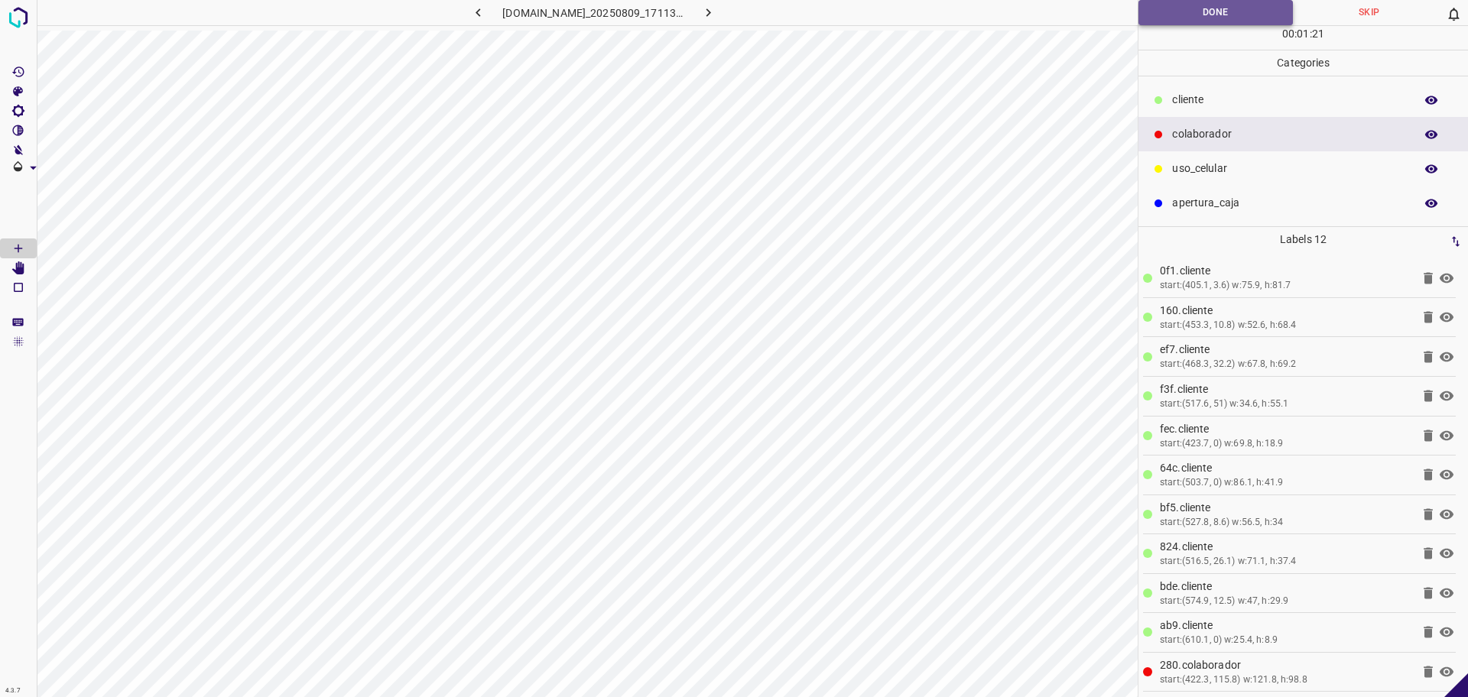
click at [1207, 24] on button "Done" at bounding box center [1216, 12] width 154 height 25
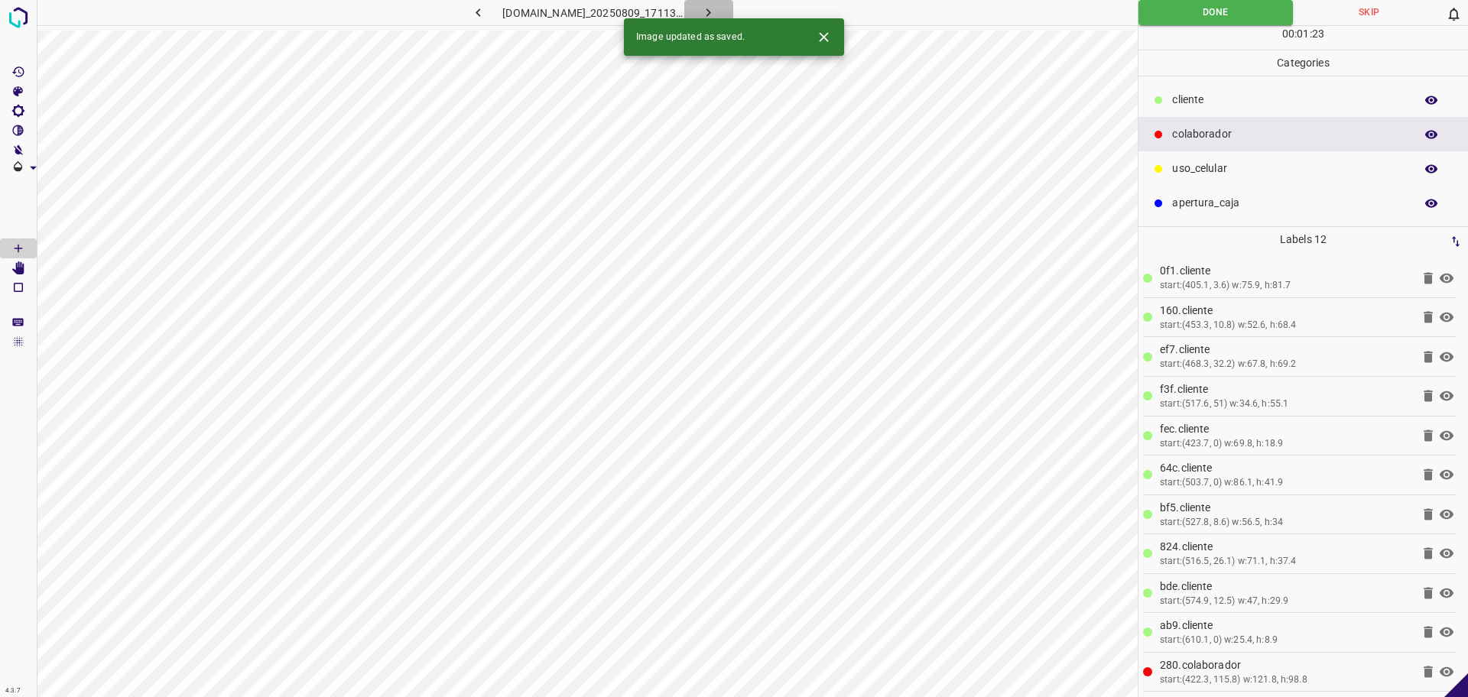
click at [717, 12] on icon "button" at bounding box center [708, 13] width 16 height 16
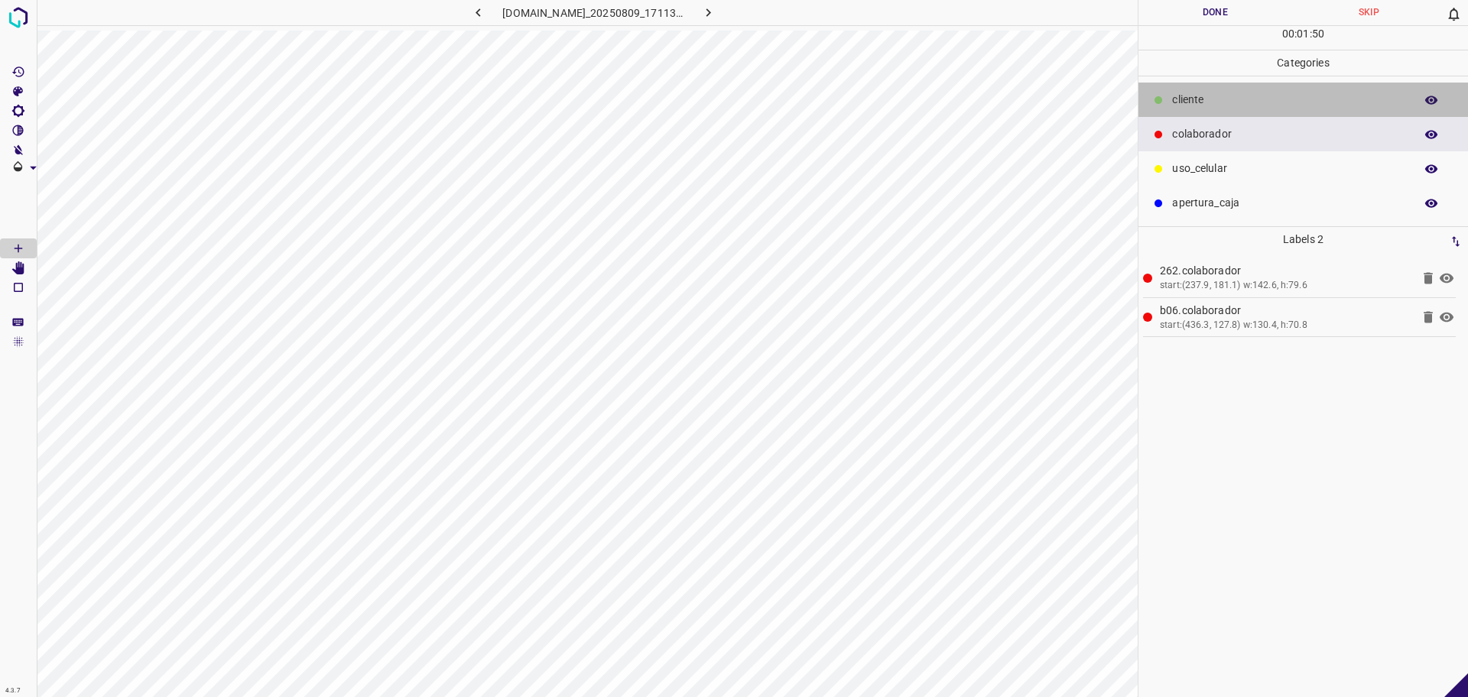
click at [1204, 94] on p "​​cliente" at bounding box center [1289, 100] width 235 height 16
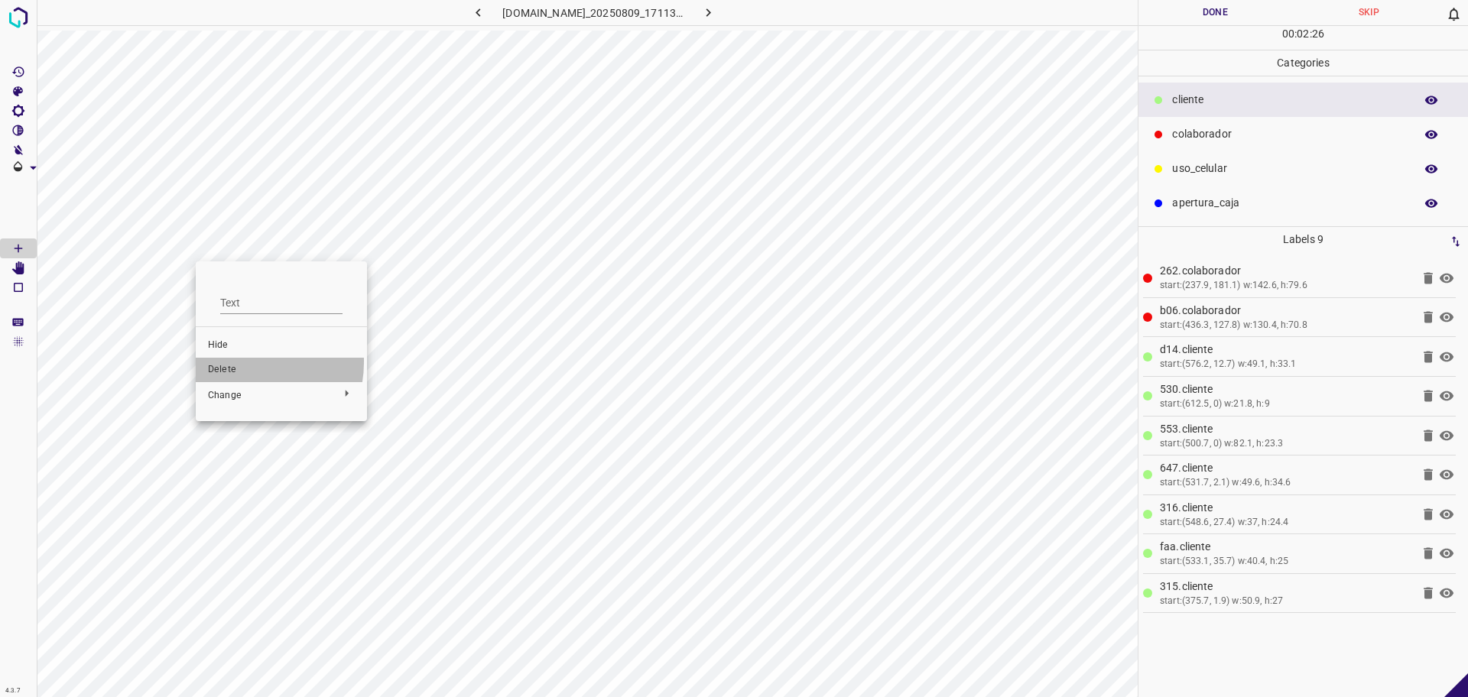
click at [239, 362] on li "Delete" at bounding box center [281, 370] width 171 height 24
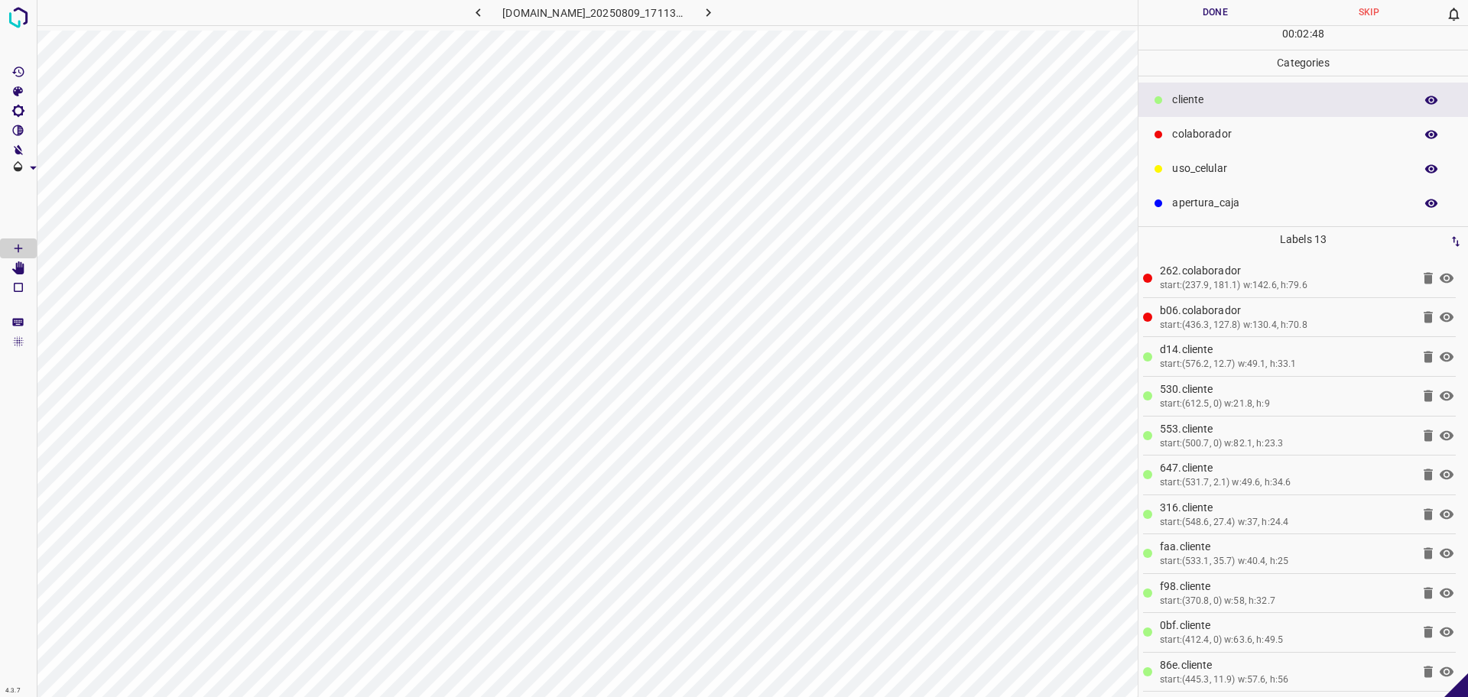
click at [1257, 24] on button "Done" at bounding box center [1216, 12] width 154 height 25
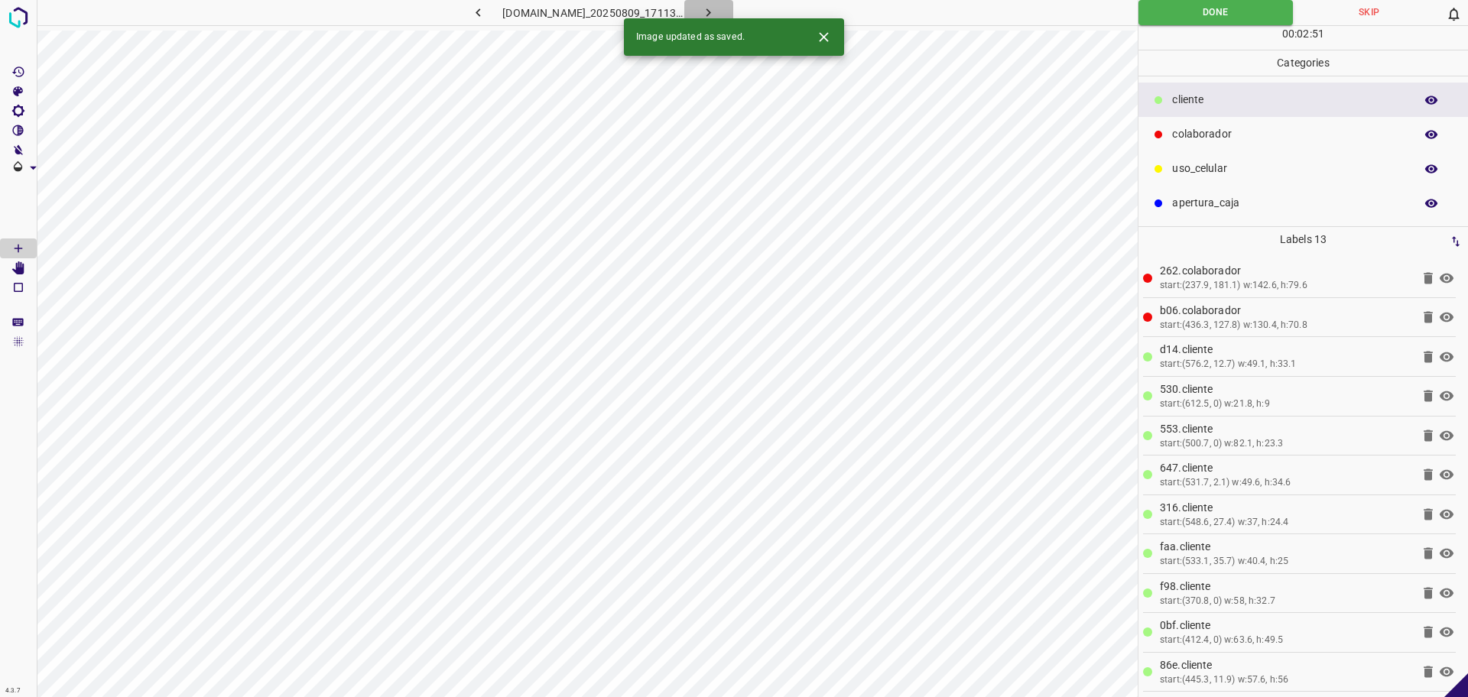
click at [711, 10] on icon "button" at bounding box center [709, 12] width 5 height 8
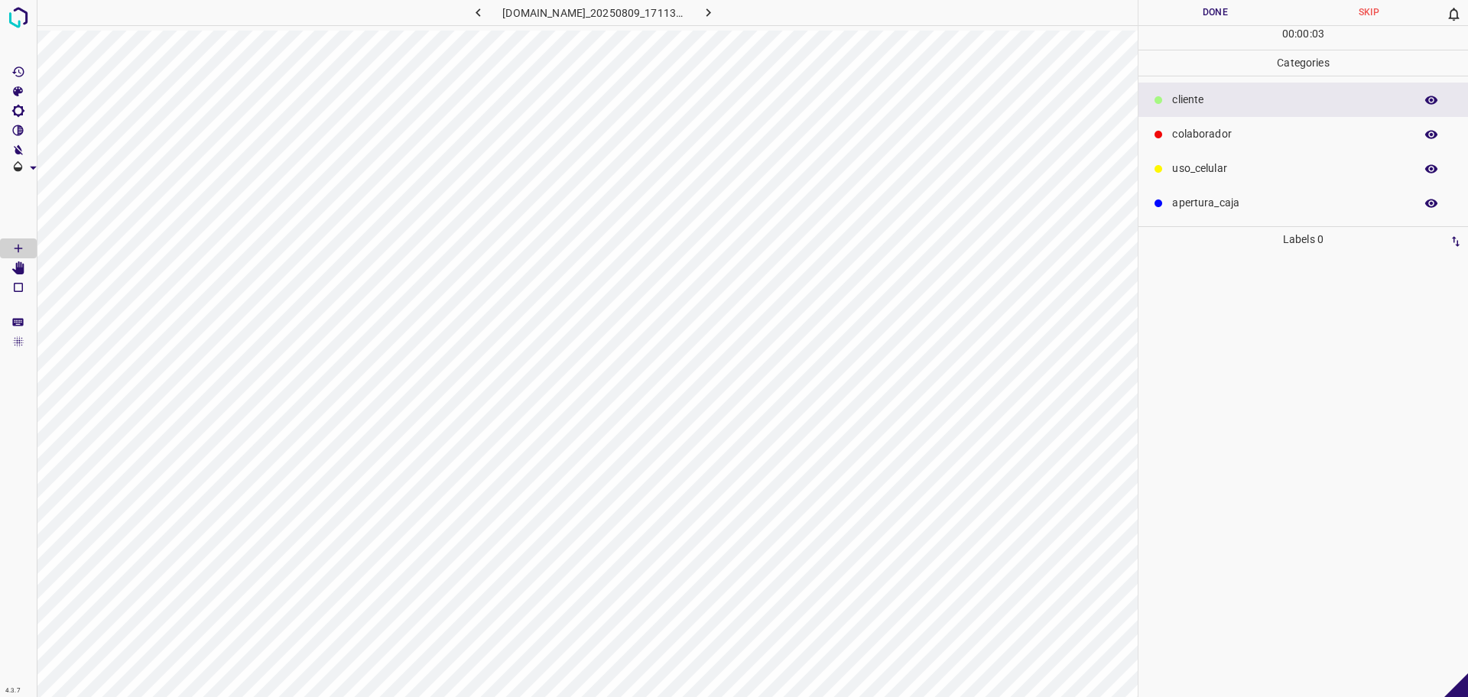
click at [1205, 121] on div "colaborador" at bounding box center [1304, 134] width 330 height 34
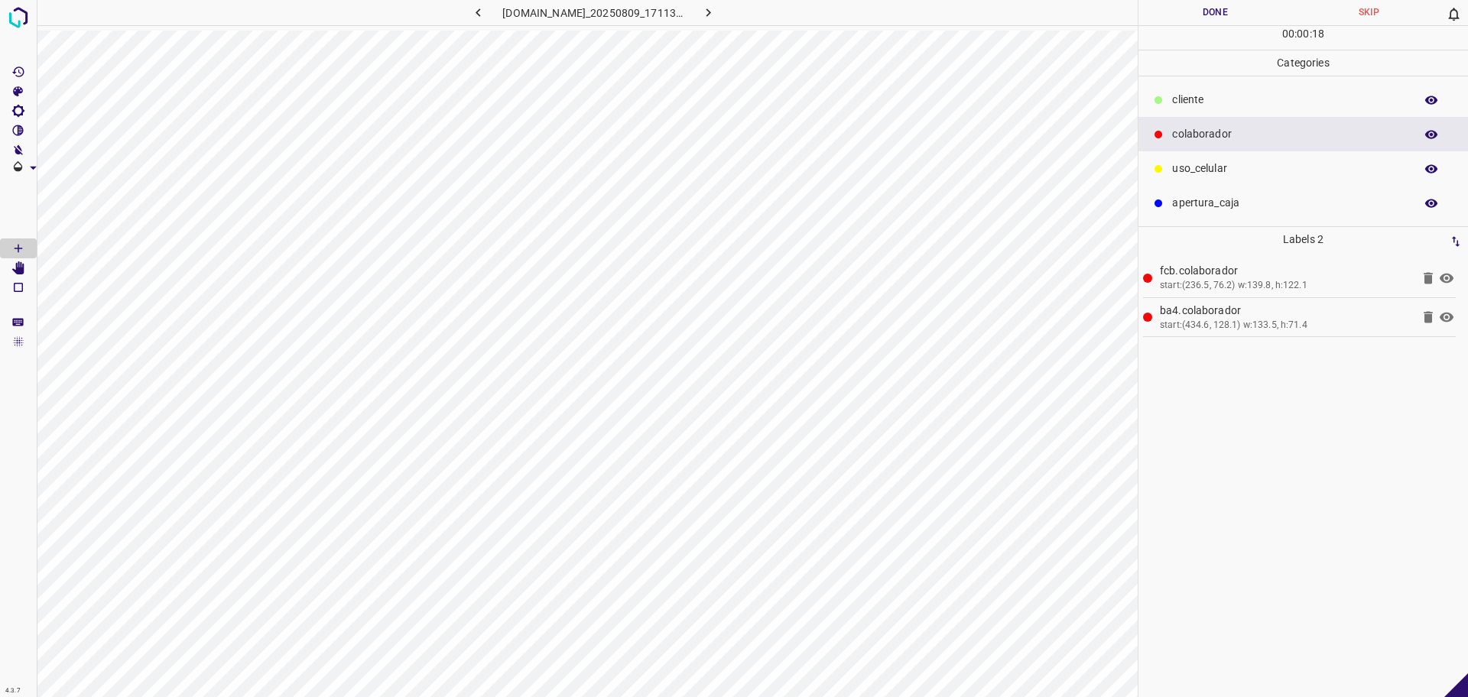
click at [1226, 83] on div "​​cliente" at bounding box center [1304, 100] width 330 height 34
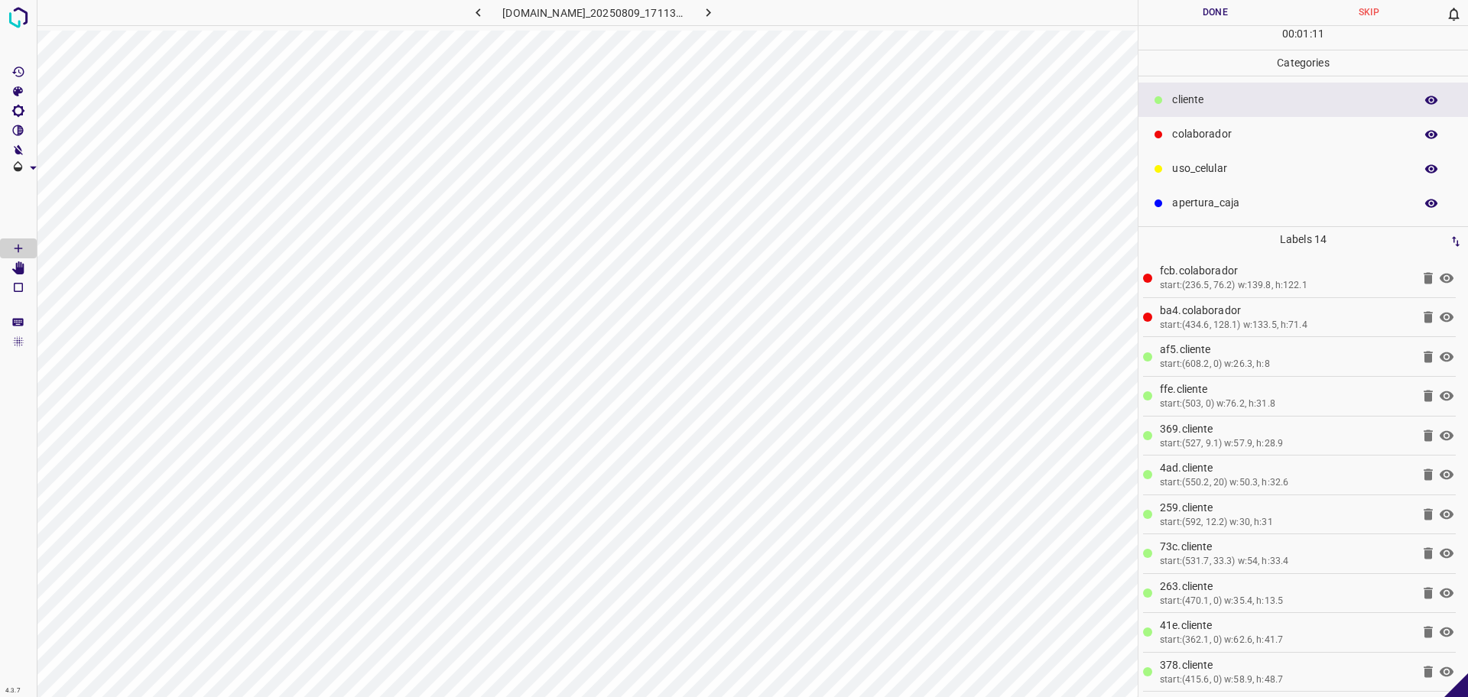
click at [1221, 20] on button "Done" at bounding box center [1216, 12] width 154 height 25
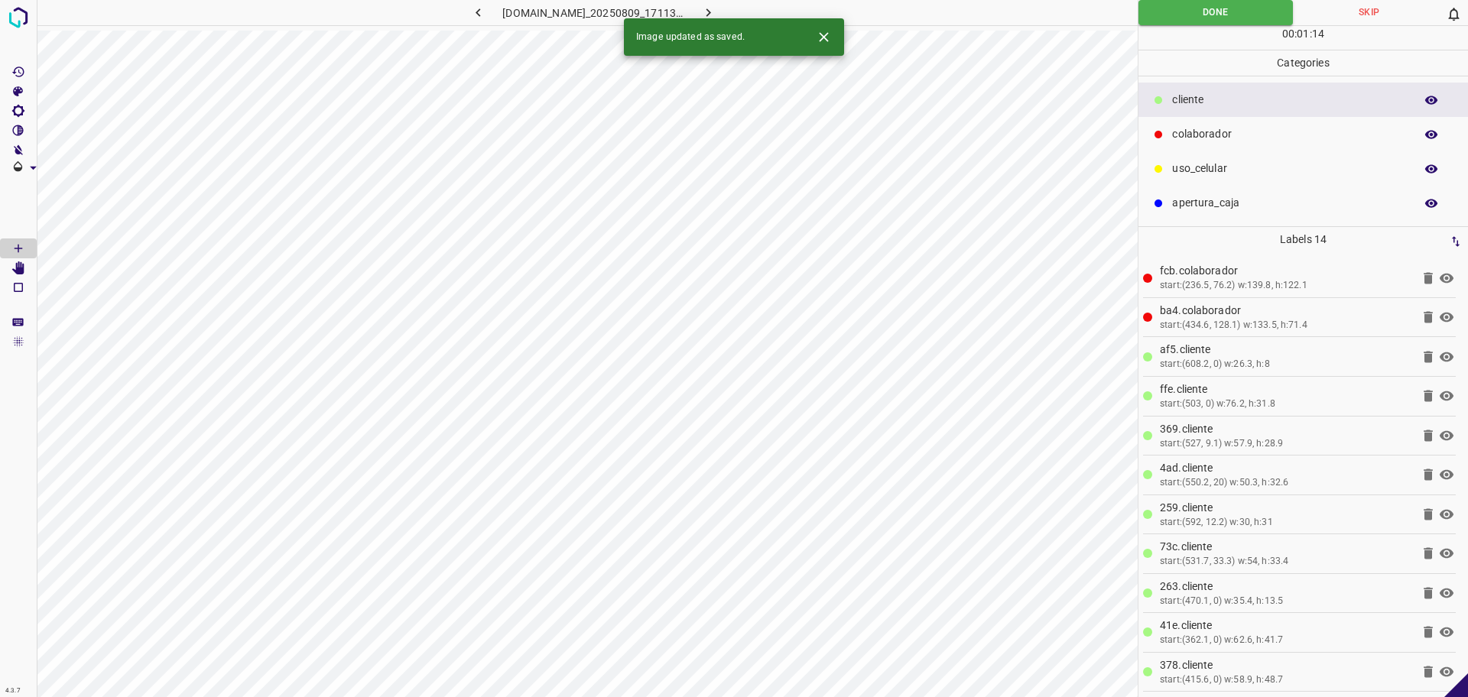
click at [733, 10] on button "button" at bounding box center [708, 12] width 49 height 25
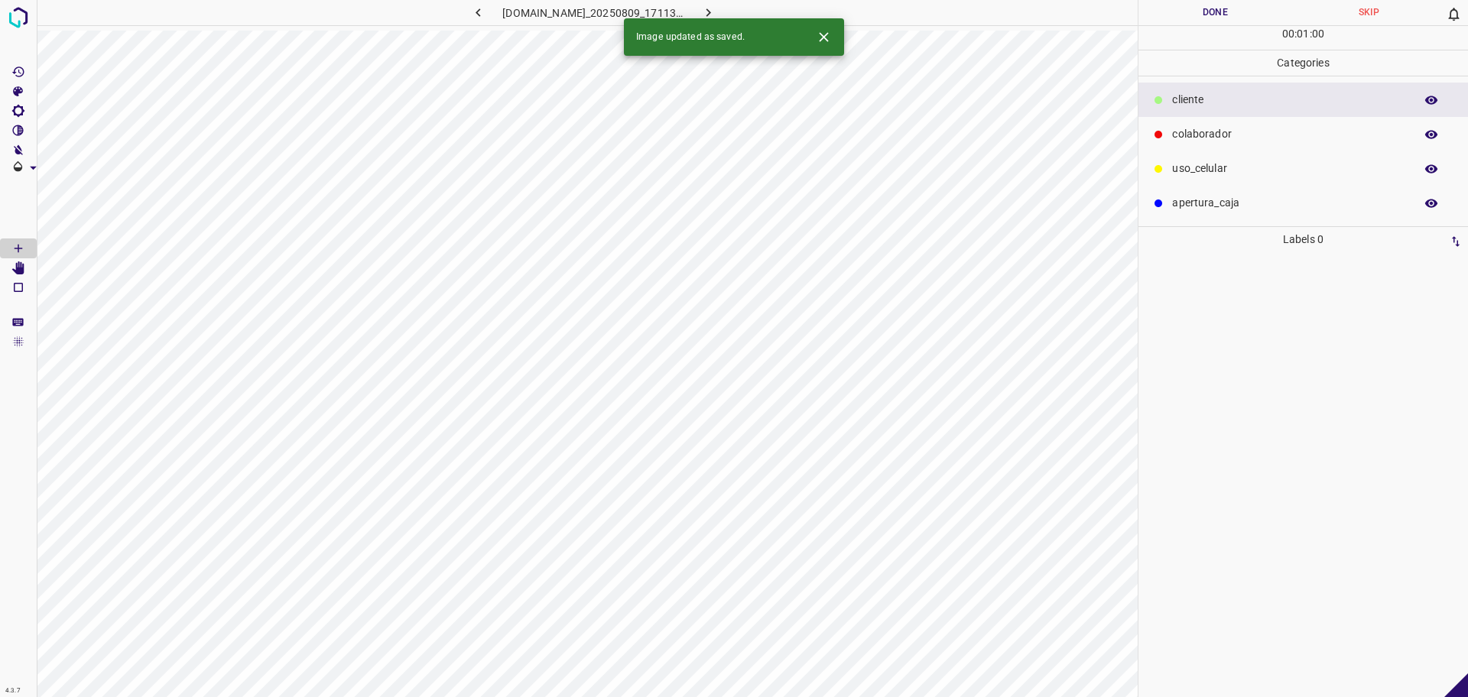
click at [1205, 132] on p "colaborador" at bounding box center [1289, 134] width 235 height 16
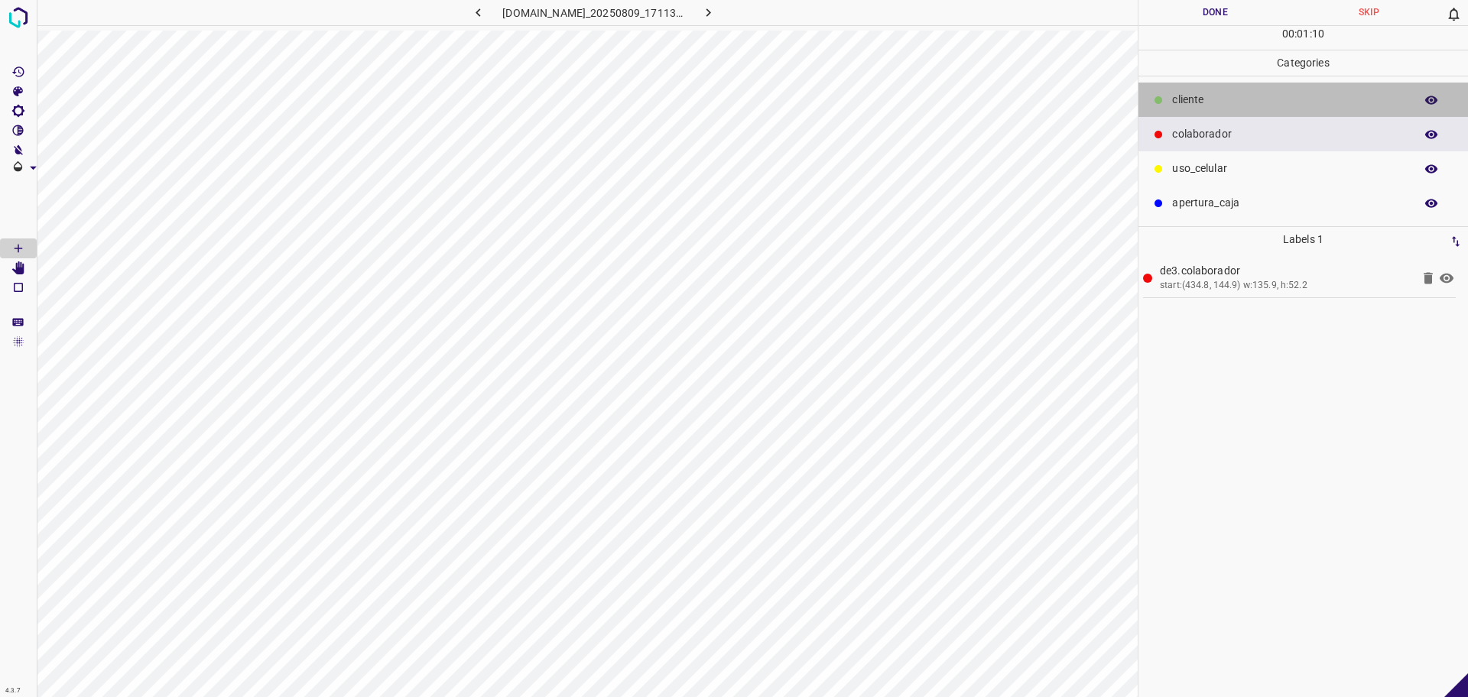
click at [1173, 97] on p "​​cliente" at bounding box center [1289, 100] width 235 height 16
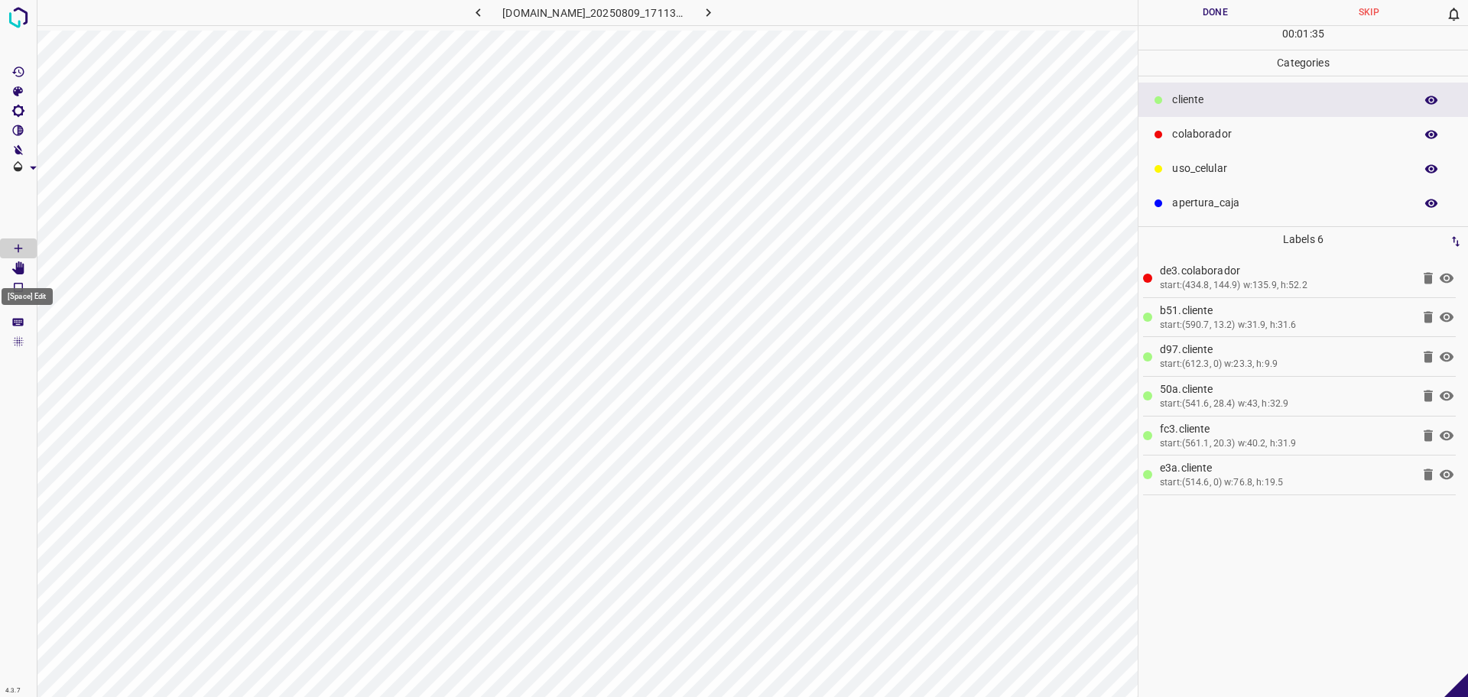
click at [25, 268] on Edit"] "[Space] Edit" at bounding box center [18, 268] width 37 height 20
click at [10, 252] on Draw"] "[Space] Draw" at bounding box center [18, 249] width 37 height 20
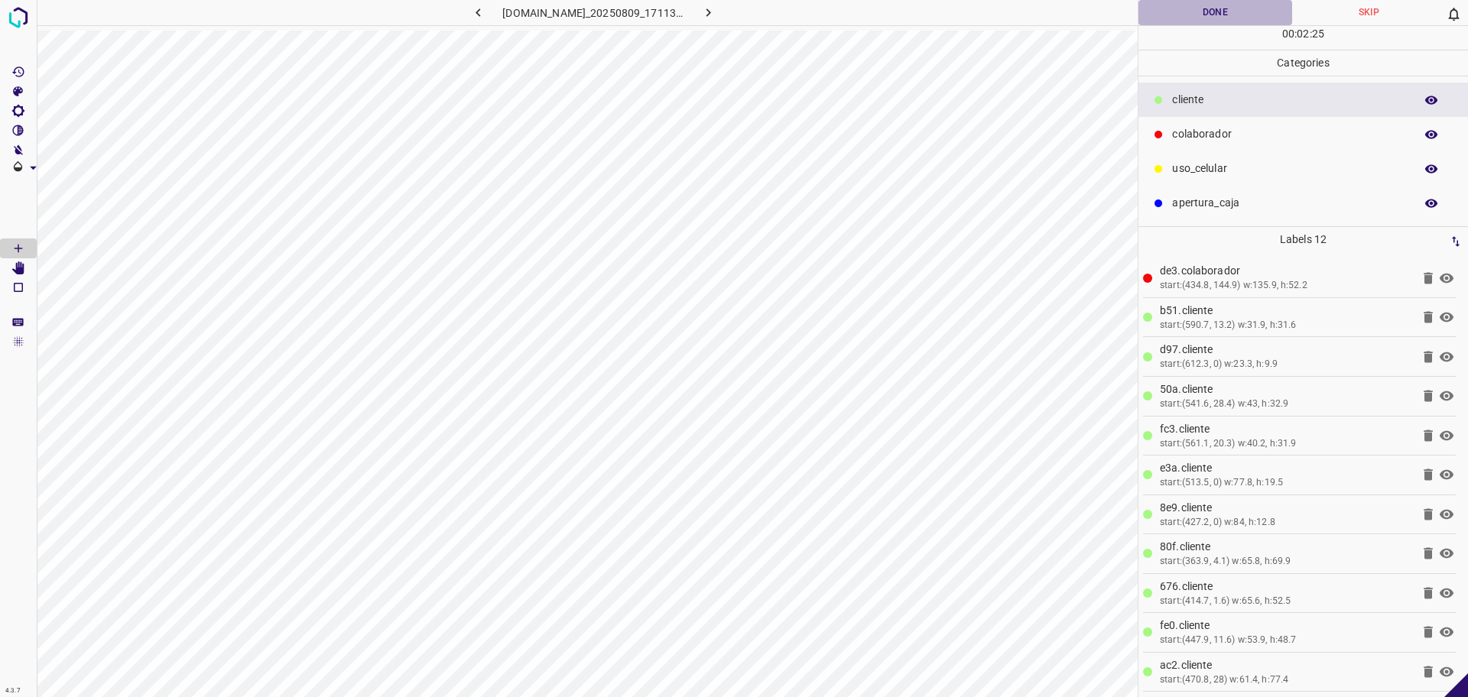
click at [1224, 18] on button "Done" at bounding box center [1216, 12] width 154 height 25
click at [717, 9] on button "button" at bounding box center [708, 12] width 49 height 25
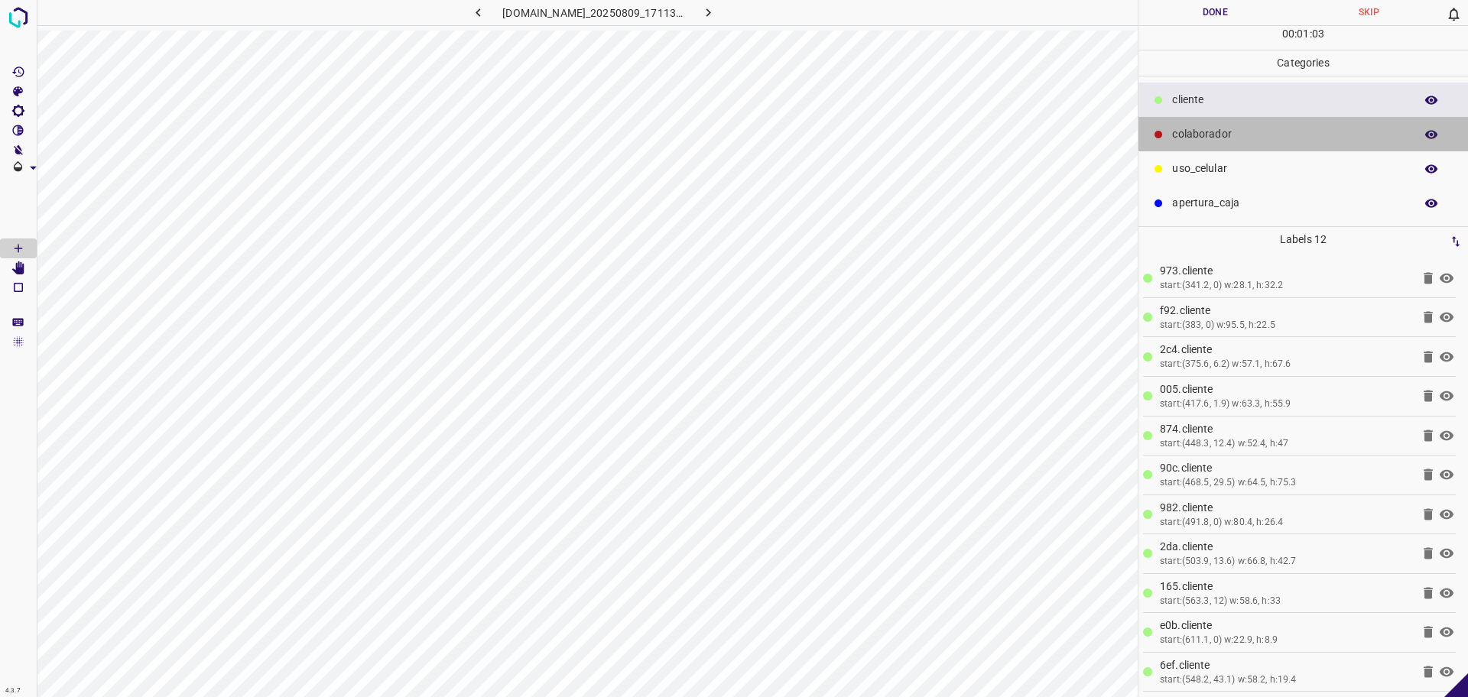
click at [1248, 145] on div "colaborador" at bounding box center [1304, 134] width 330 height 34
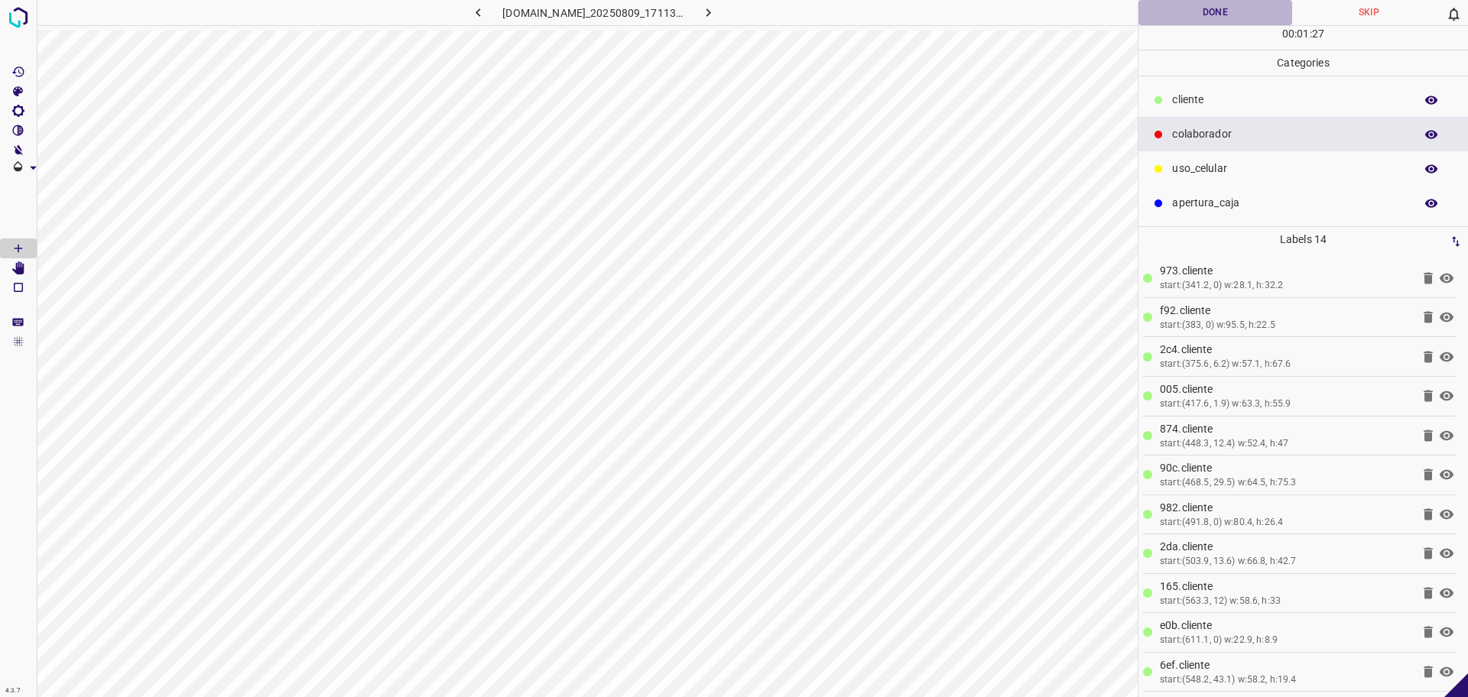
click at [1242, 9] on button "Done" at bounding box center [1216, 12] width 154 height 25
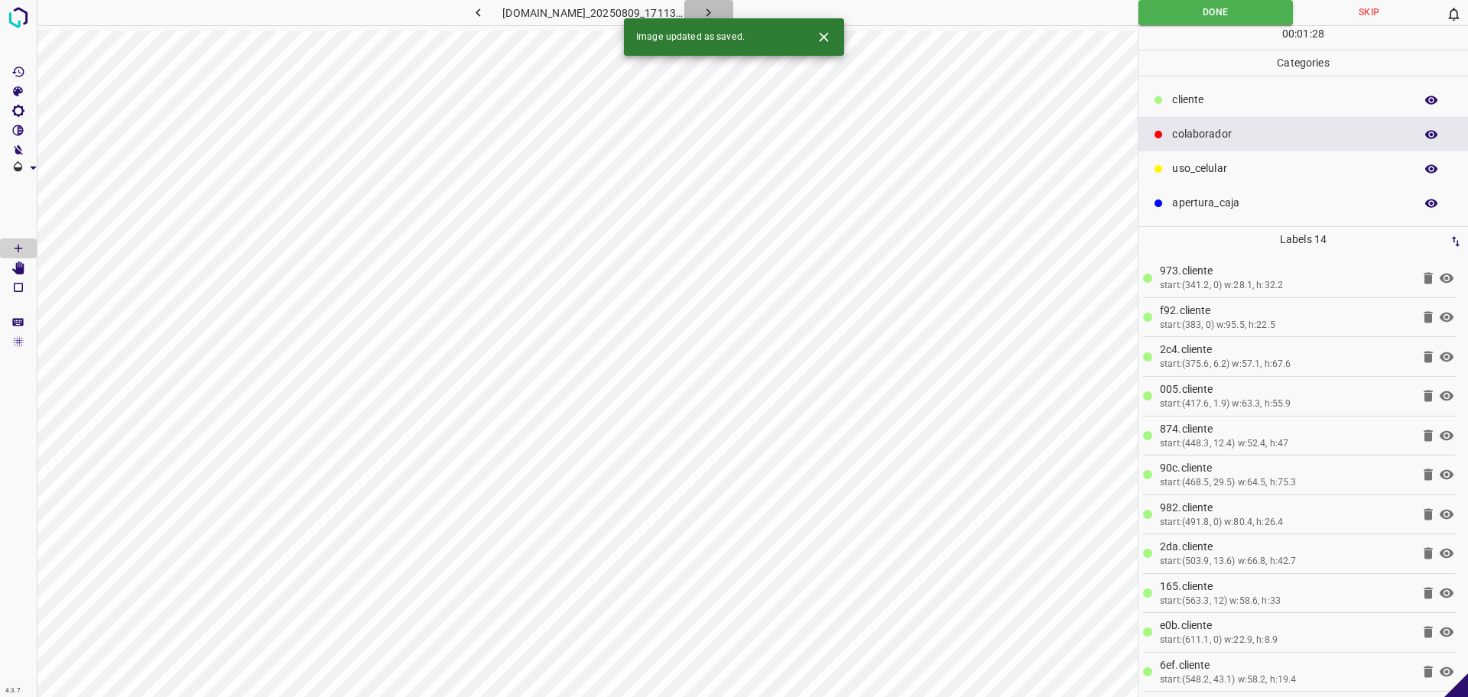
click at [717, 6] on icon "button" at bounding box center [708, 13] width 16 height 16
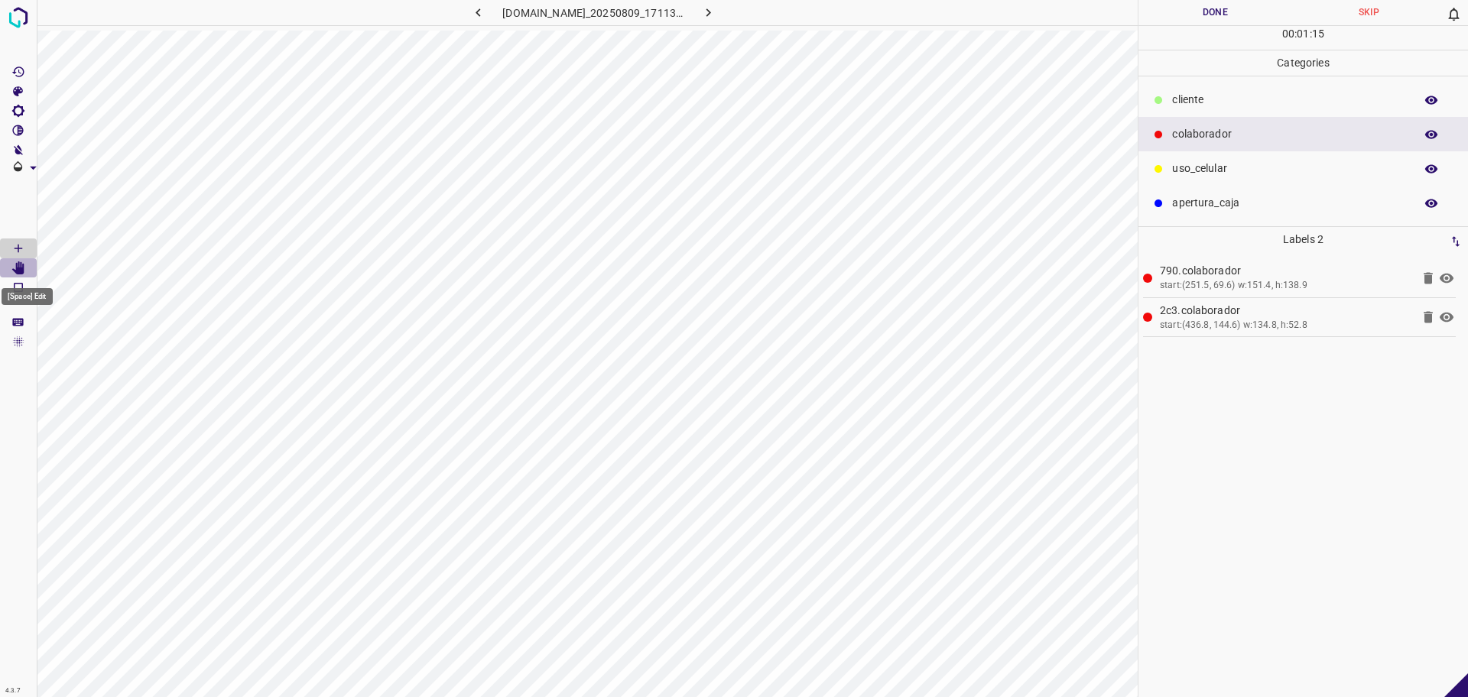
click at [26, 272] on Edit"] "[Space] Edit" at bounding box center [18, 268] width 37 height 20
click at [1230, 88] on div "​​cliente" at bounding box center [1304, 100] width 330 height 34
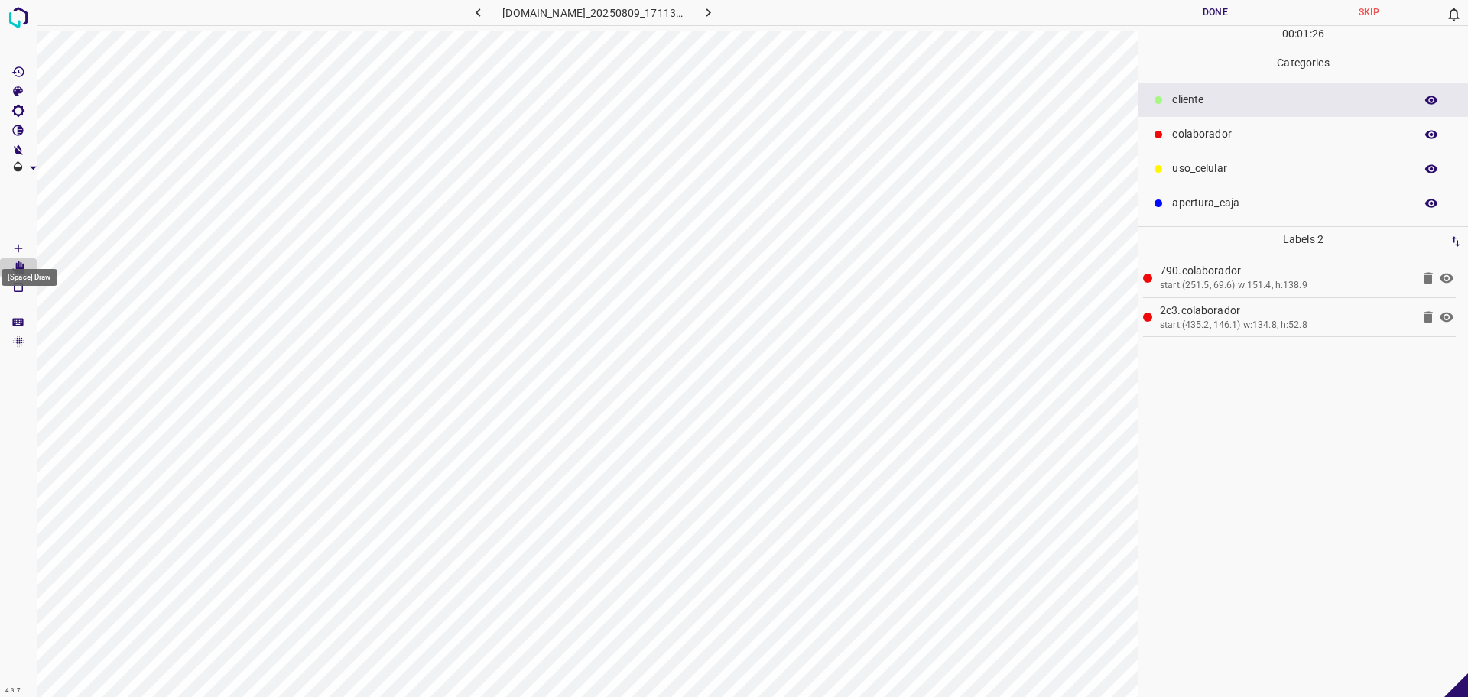
click at [21, 242] on icon "[Space] Draw" at bounding box center [18, 249] width 14 height 14
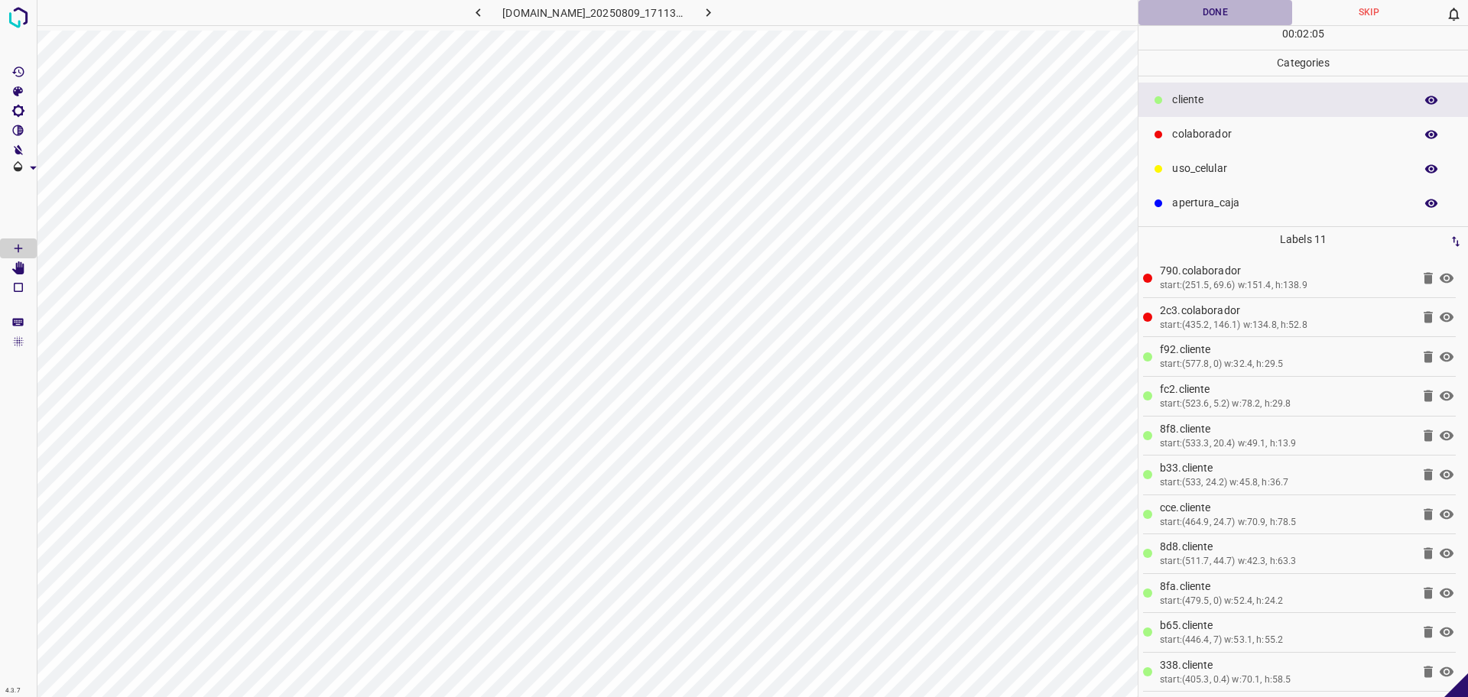
click at [1199, 17] on button "Done" at bounding box center [1216, 12] width 154 height 25
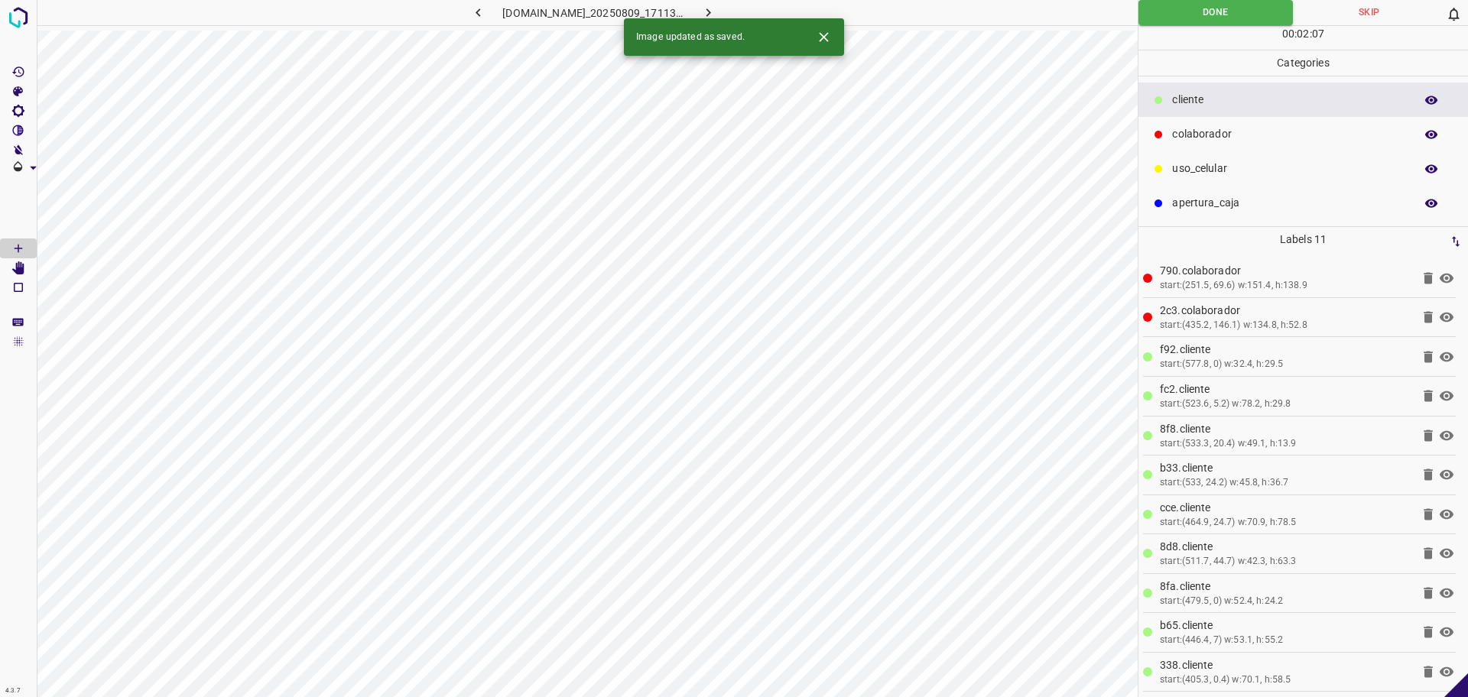
click at [717, 12] on icon "button" at bounding box center [708, 13] width 16 height 16
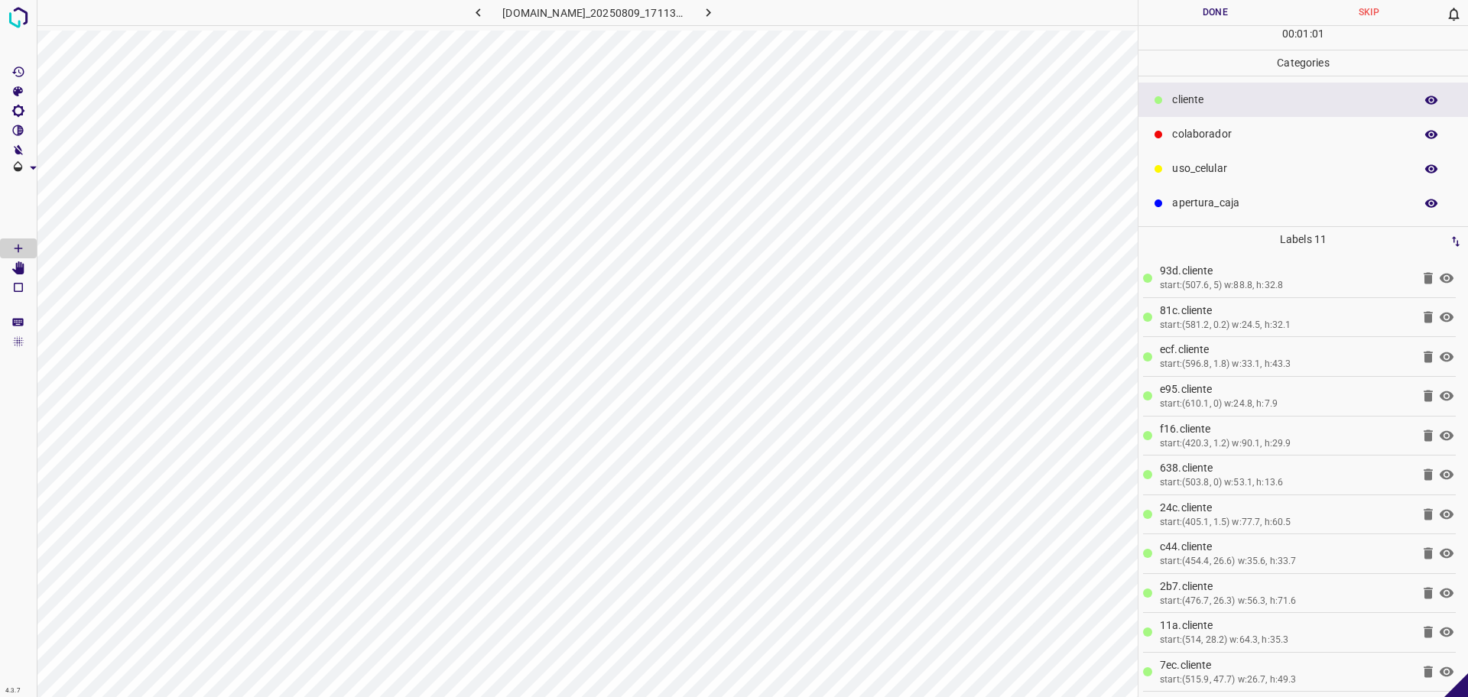
click at [1179, 19] on button "Done" at bounding box center [1216, 12] width 154 height 25
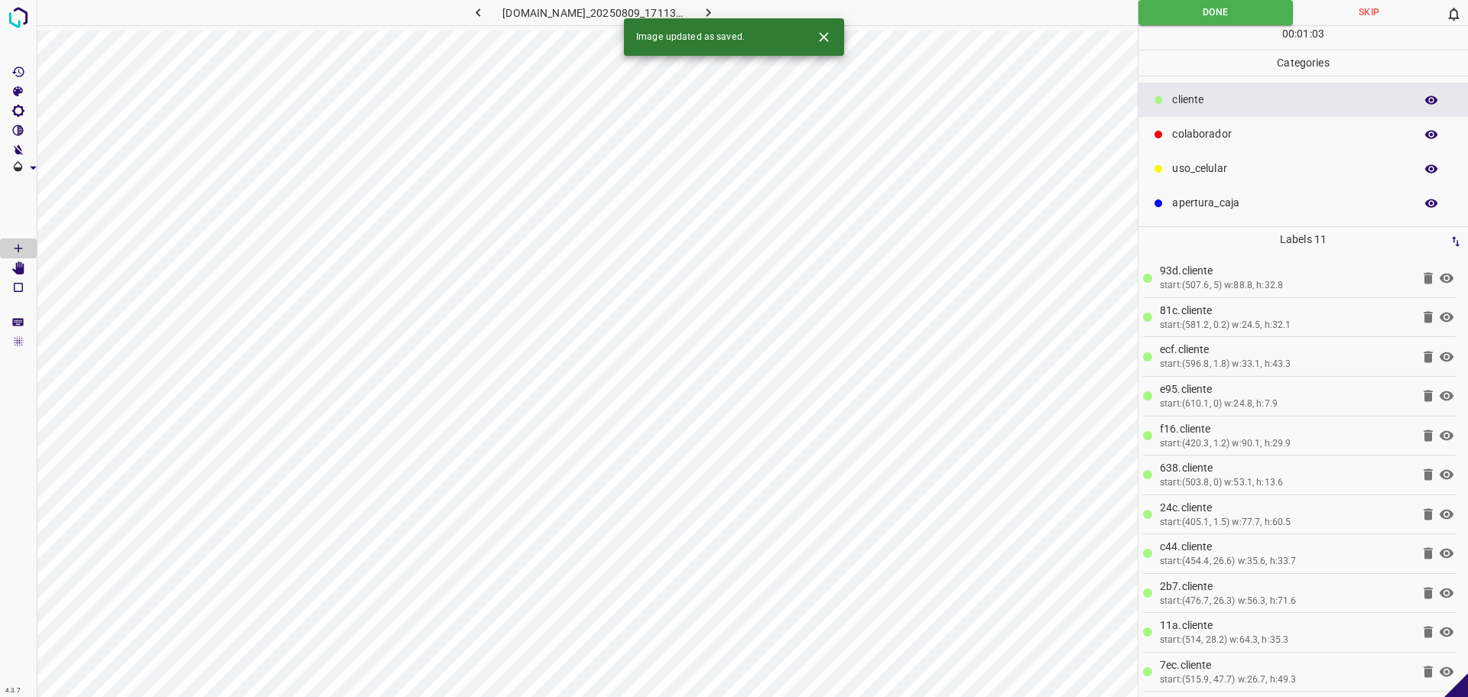
click at [717, 9] on icon "button" at bounding box center [708, 13] width 16 height 16
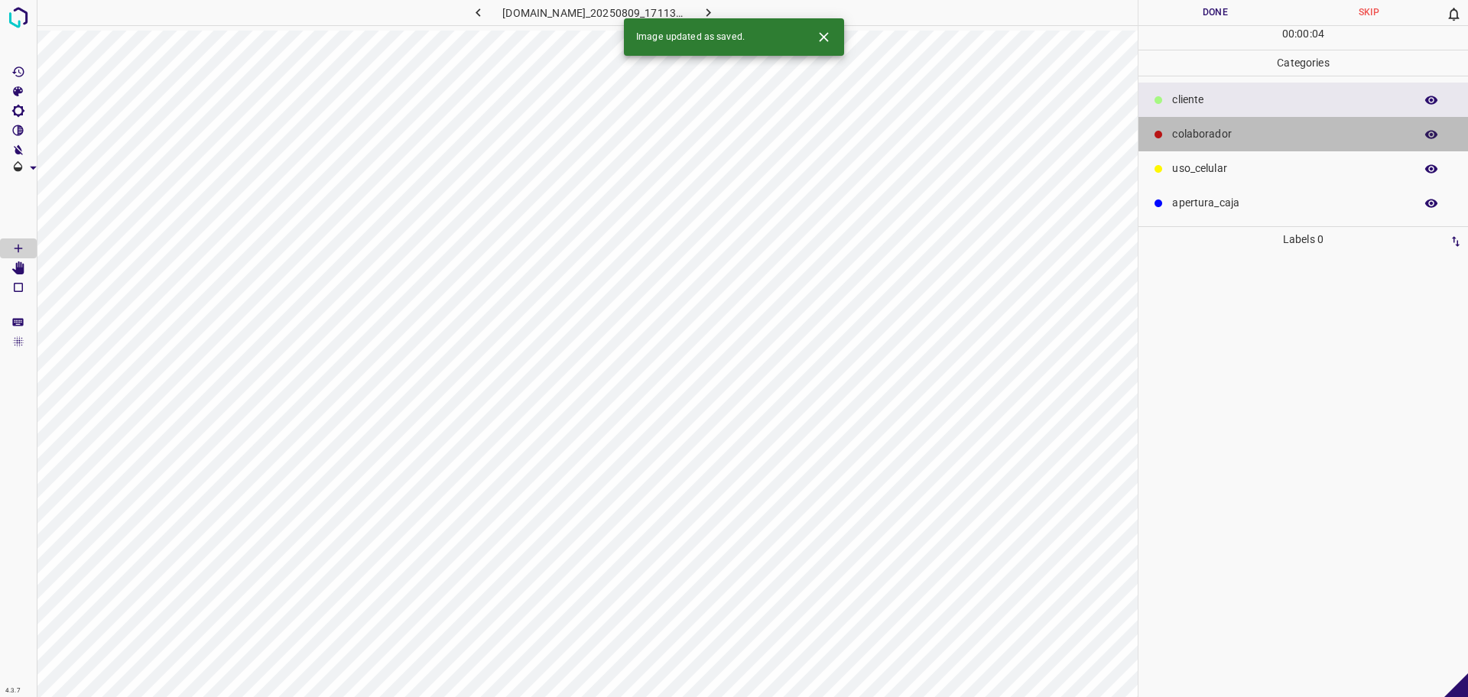
click at [1199, 122] on div "colaborador" at bounding box center [1304, 134] width 330 height 34
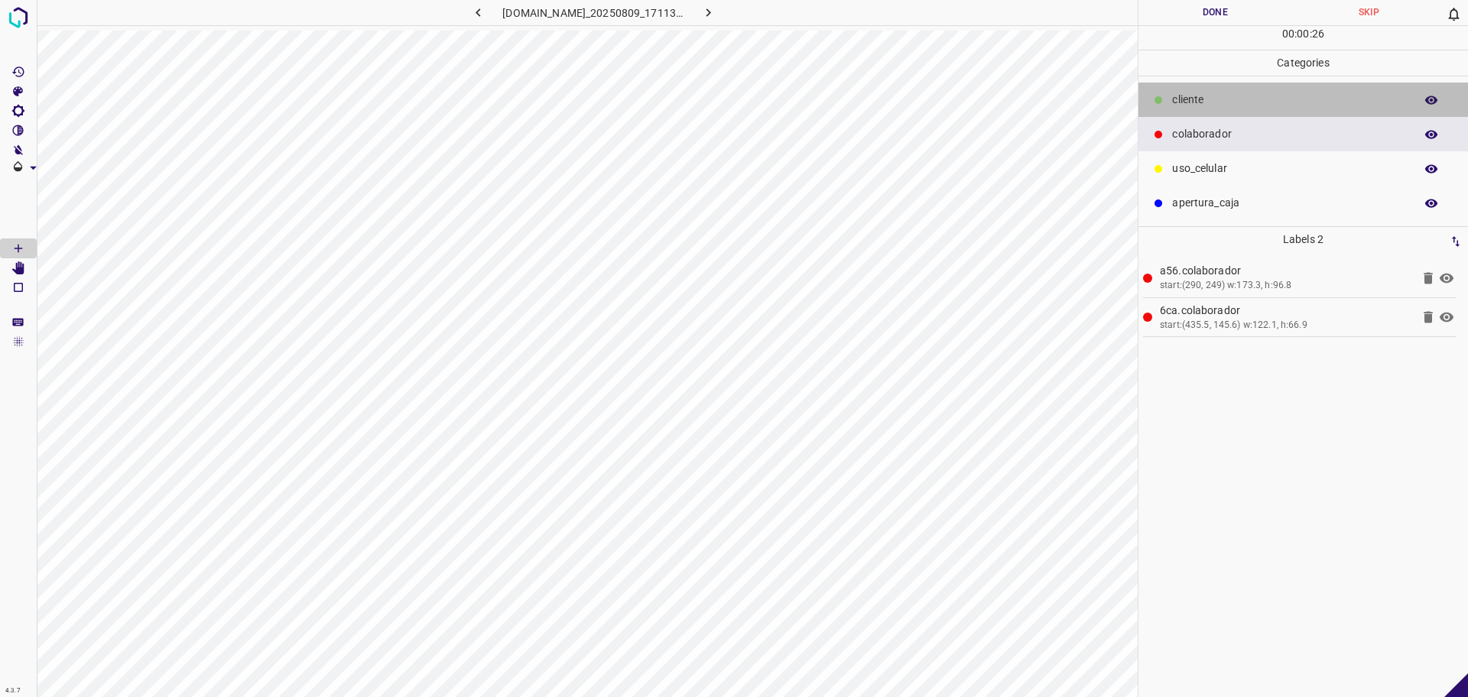
click at [1168, 99] on div "​​cliente" at bounding box center [1304, 100] width 330 height 34
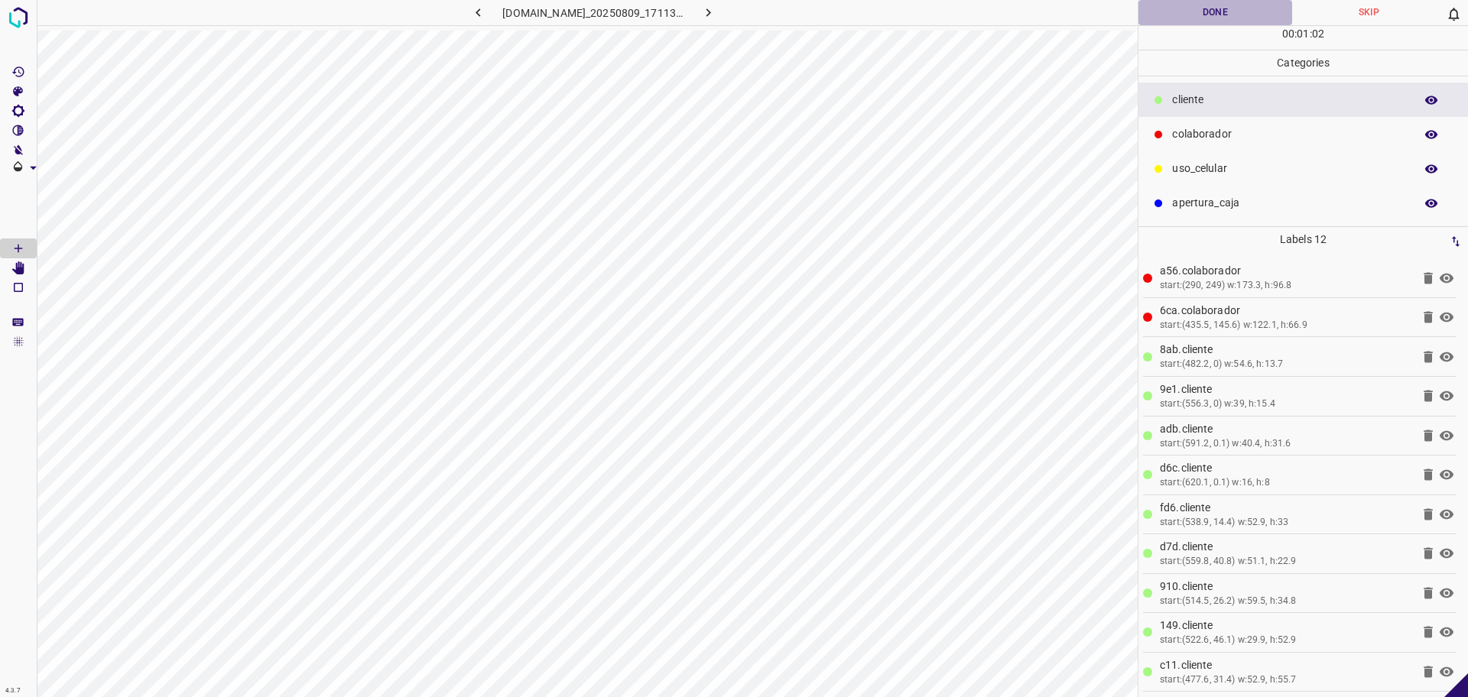
click at [1200, 15] on button "Done" at bounding box center [1216, 12] width 154 height 25
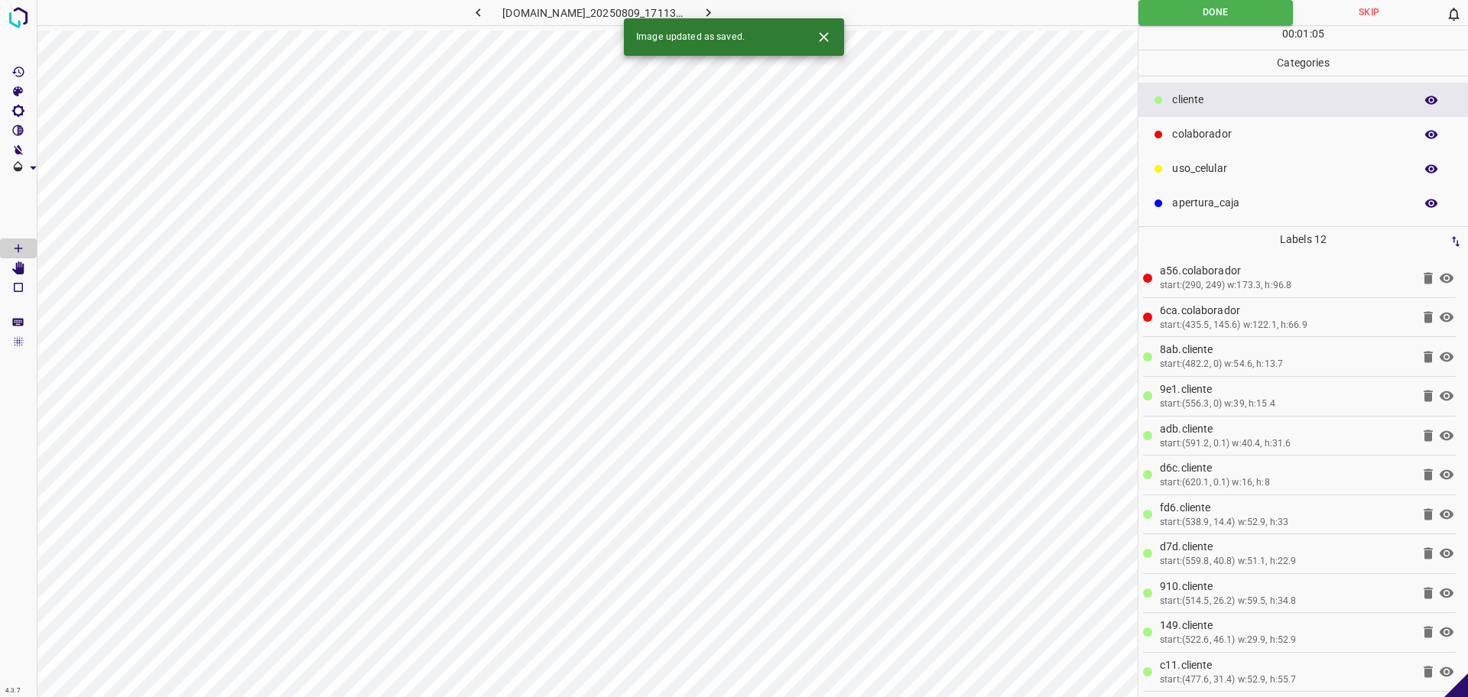
click at [711, 12] on icon "button" at bounding box center [709, 12] width 5 height 8
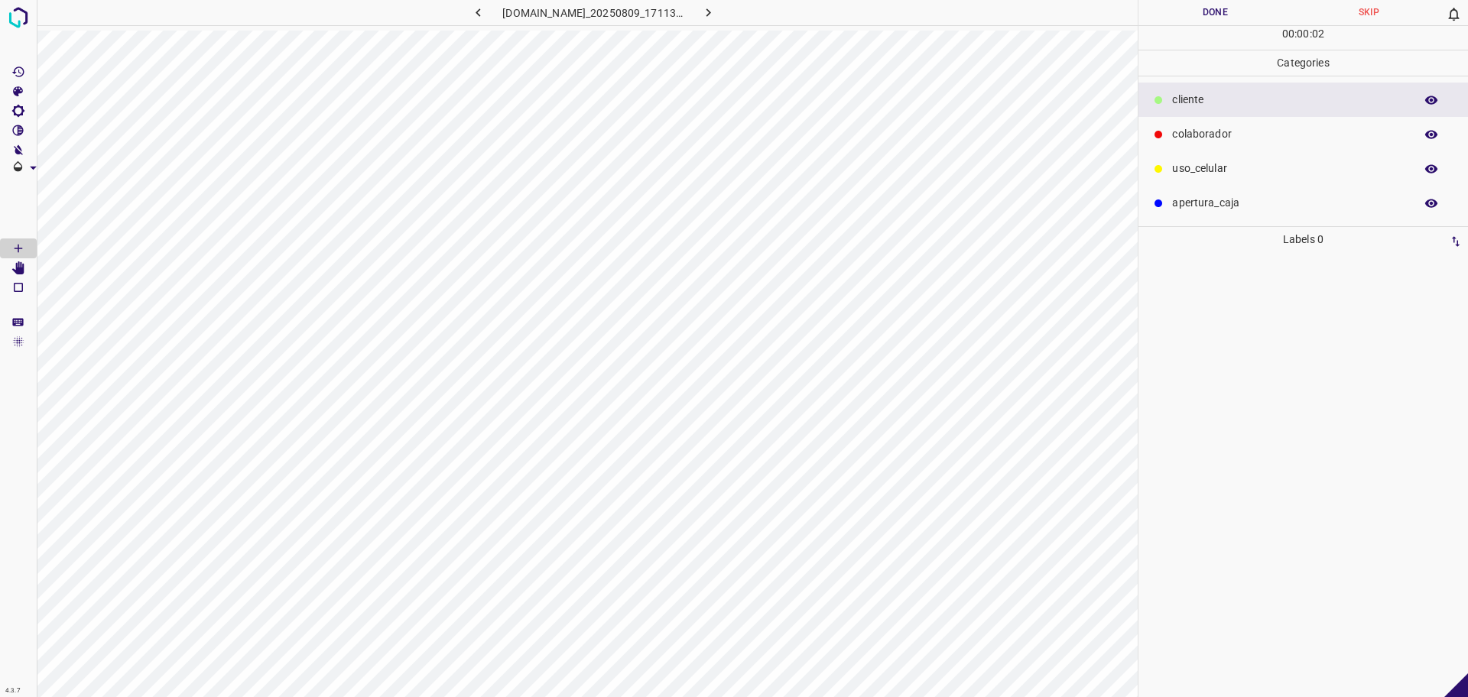
click at [1211, 143] on div "colaborador" at bounding box center [1304, 134] width 330 height 34
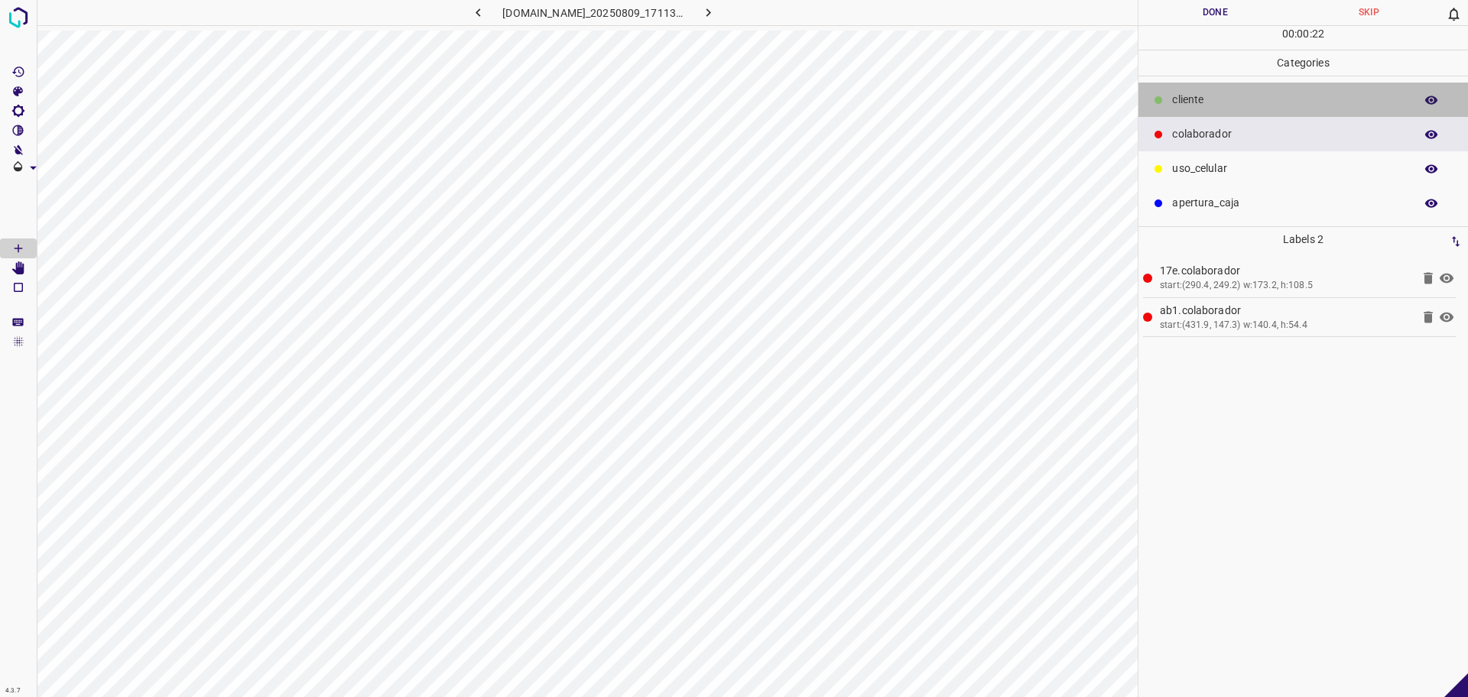
click at [1179, 93] on p "​​cliente" at bounding box center [1289, 100] width 235 height 16
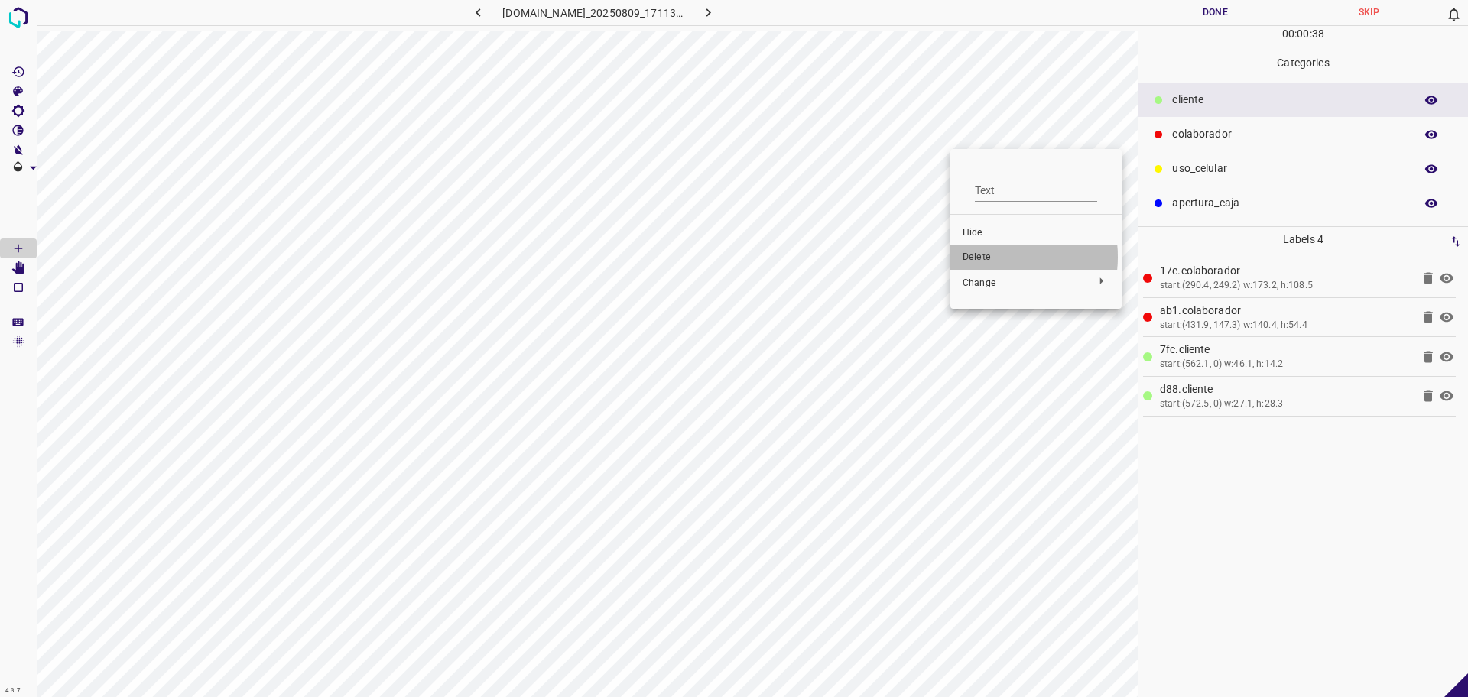
click at [989, 257] on span "Delete" at bounding box center [1036, 258] width 147 height 14
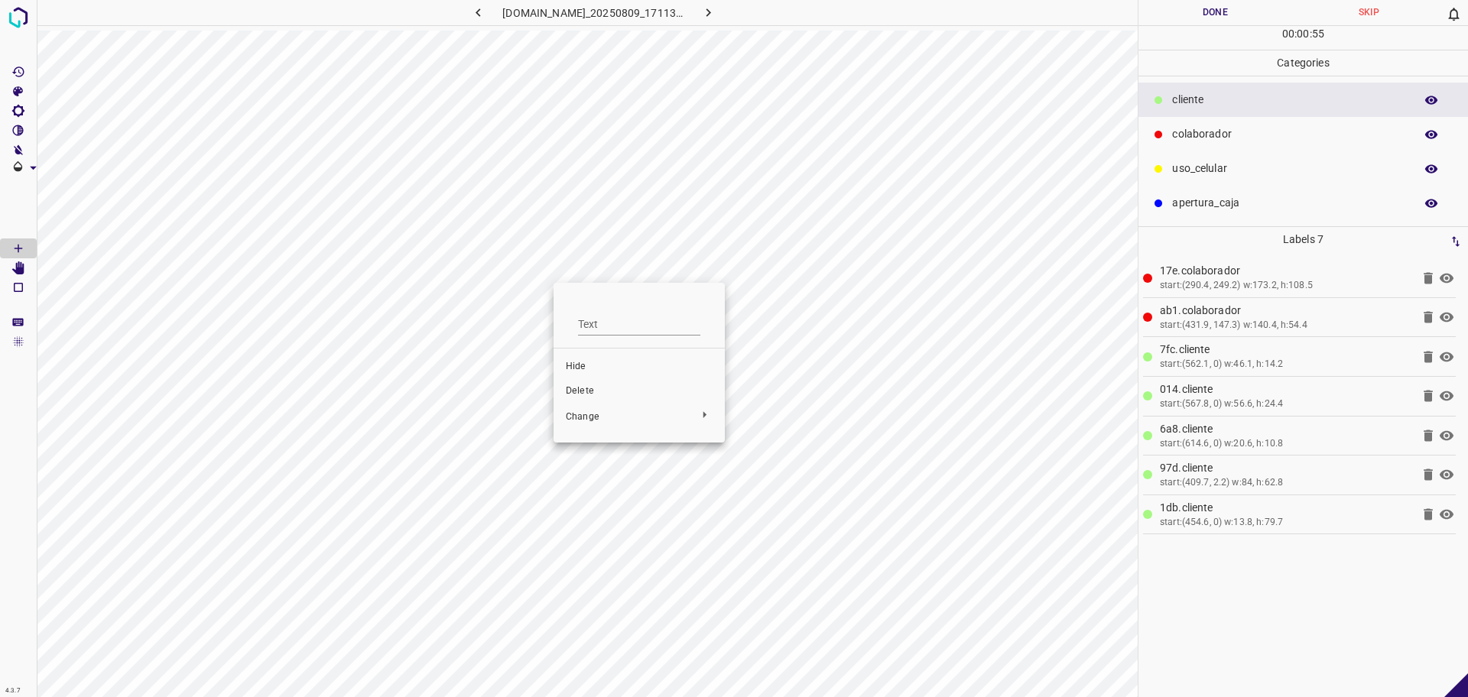
click at [595, 397] on span "Delete" at bounding box center [639, 392] width 147 height 14
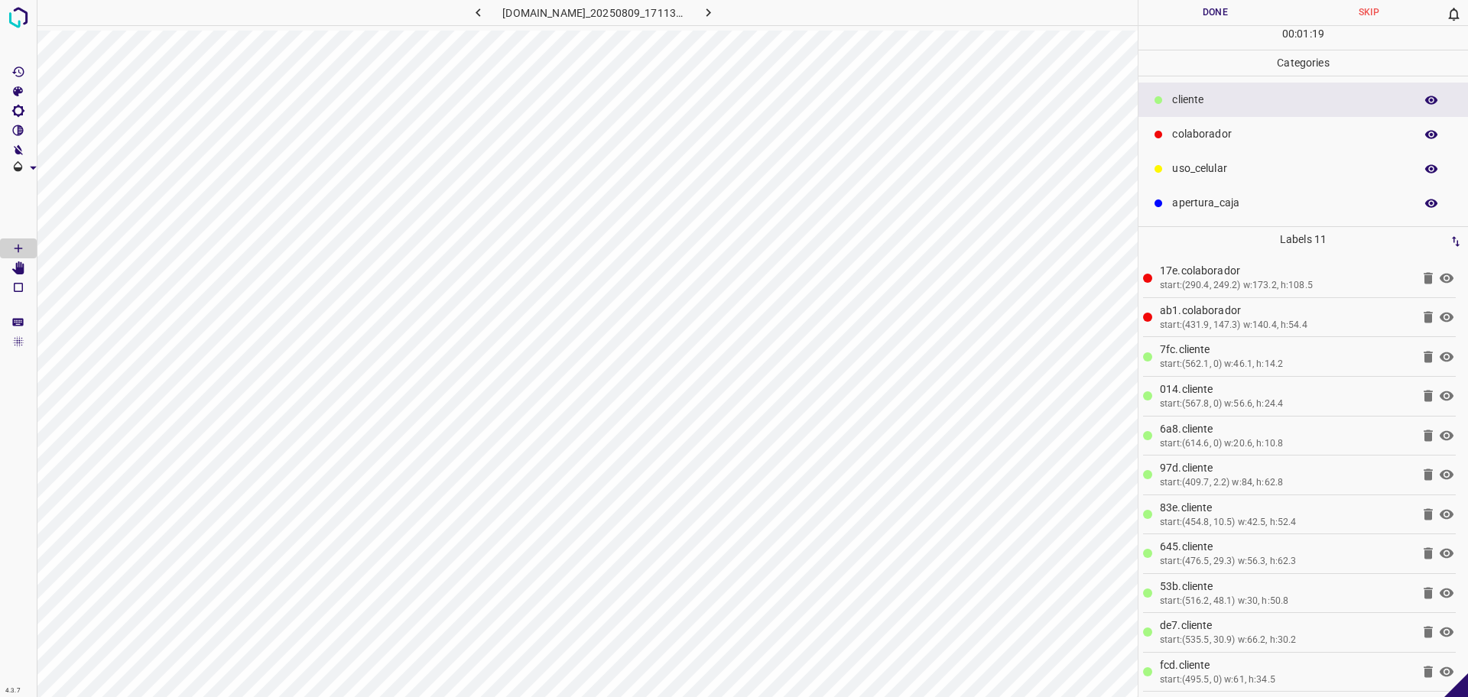
click at [1204, 18] on button "Done" at bounding box center [1216, 12] width 154 height 25
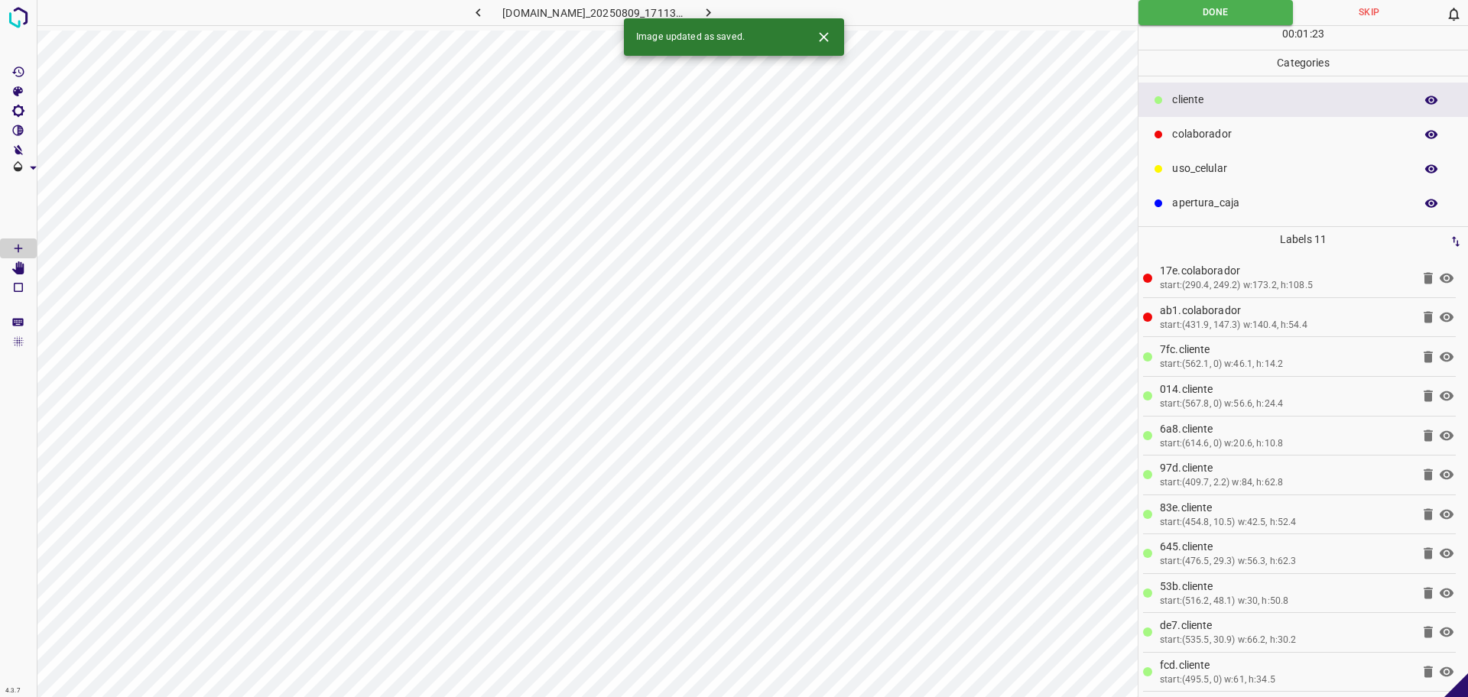
click at [717, 12] on icon "button" at bounding box center [708, 13] width 16 height 16
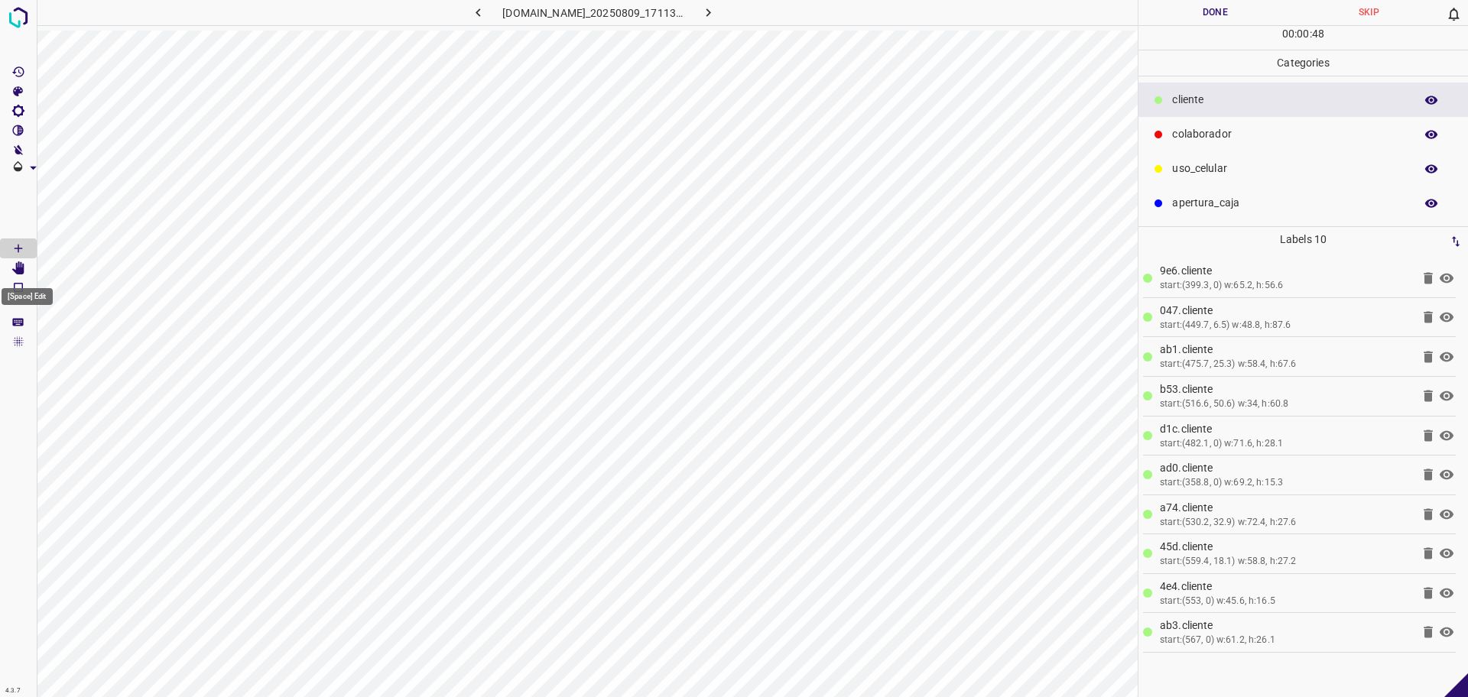
click at [18, 269] on icon "[Space] Edit" at bounding box center [18, 269] width 12 height 14
click at [1214, 16] on button "Done" at bounding box center [1216, 12] width 154 height 25
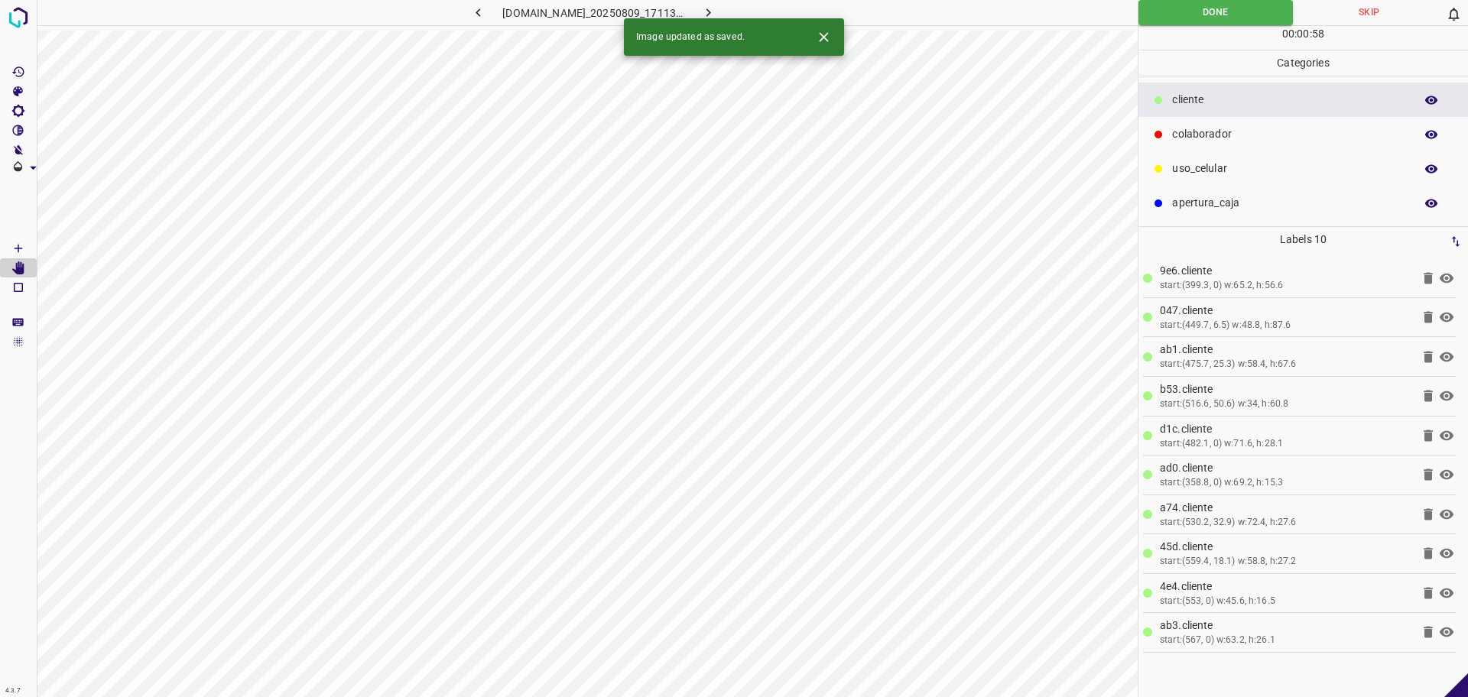
click at [1270, 132] on p "colaborador" at bounding box center [1289, 134] width 235 height 16
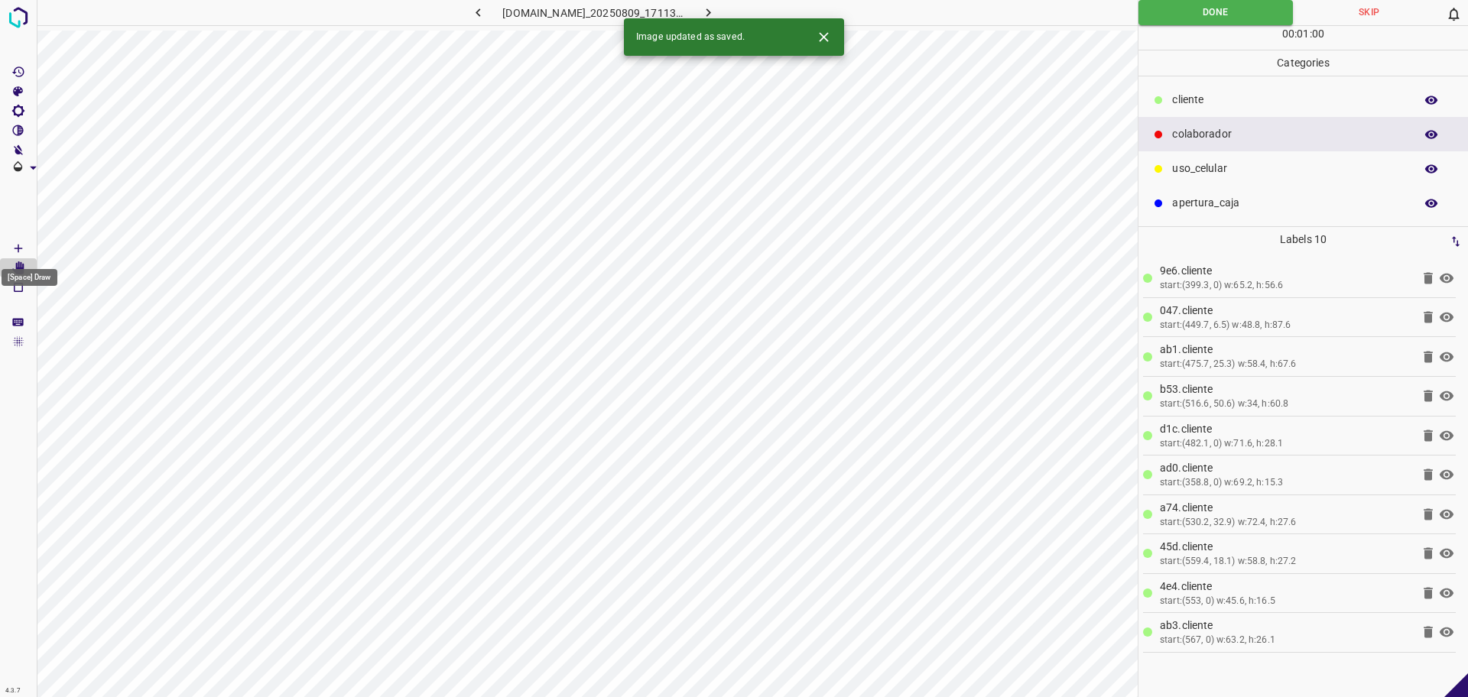
click at [8, 246] on Draw"] "[Space] Draw" at bounding box center [18, 249] width 37 height 20
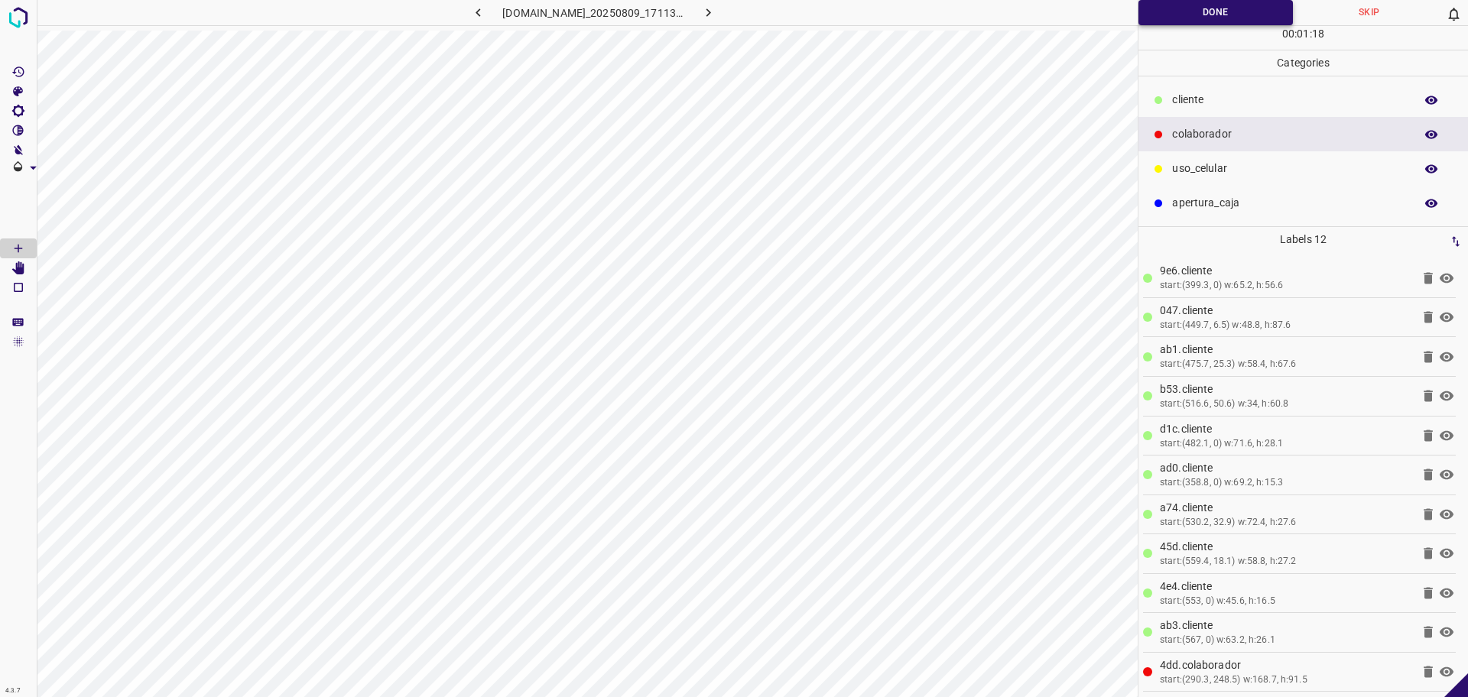
click at [1205, 18] on button "Done" at bounding box center [1216, 12] width 154 height 25
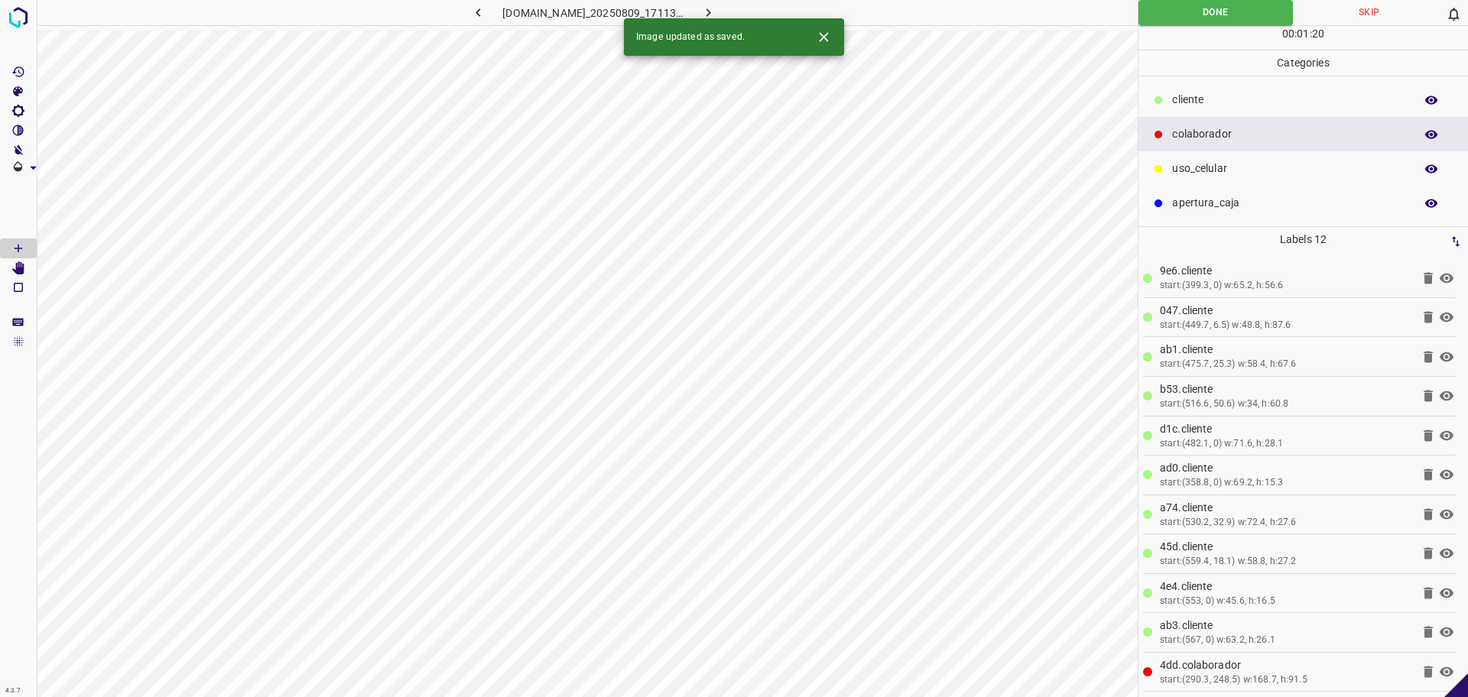
click at [717, 8] on icon "button" at bounding box center [708, 13] width 16 height 16
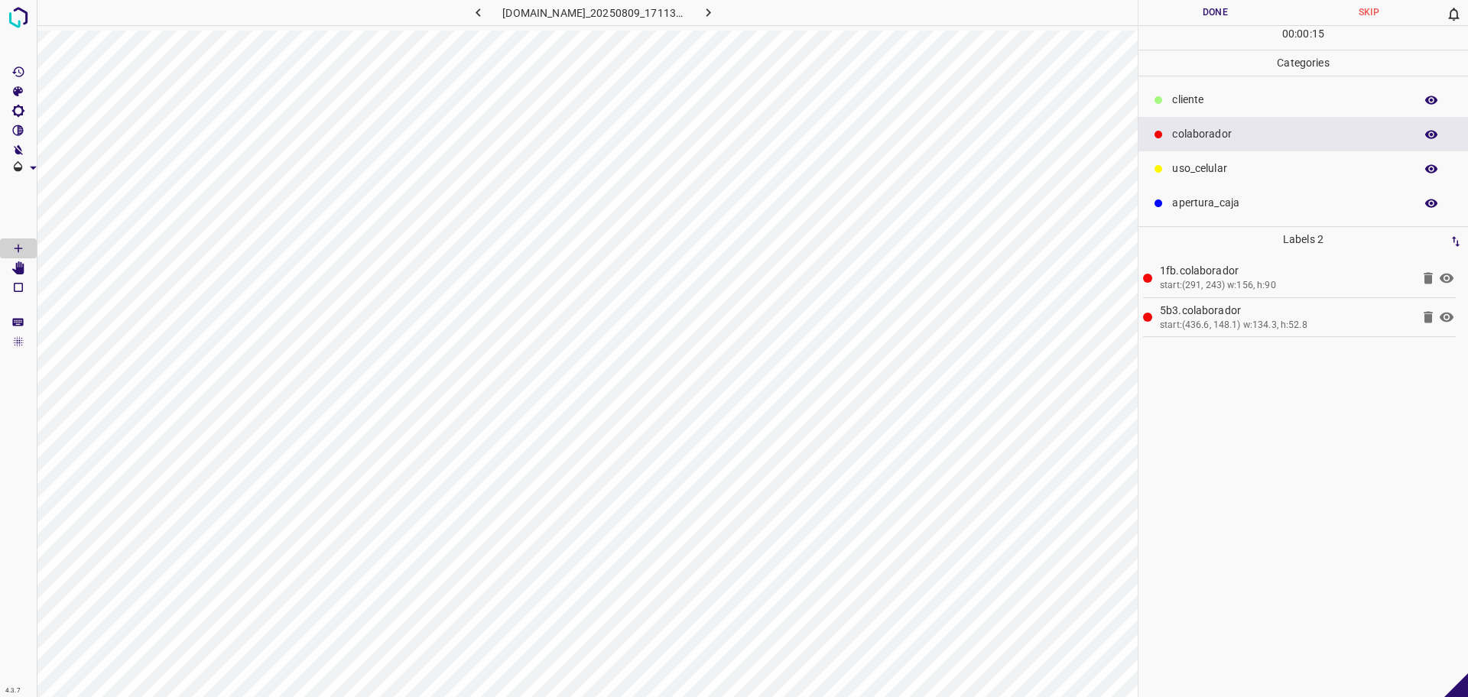
click at [1227, 91] on div "​​cliente" at bounding box center [1304, 100] width 330 height 34
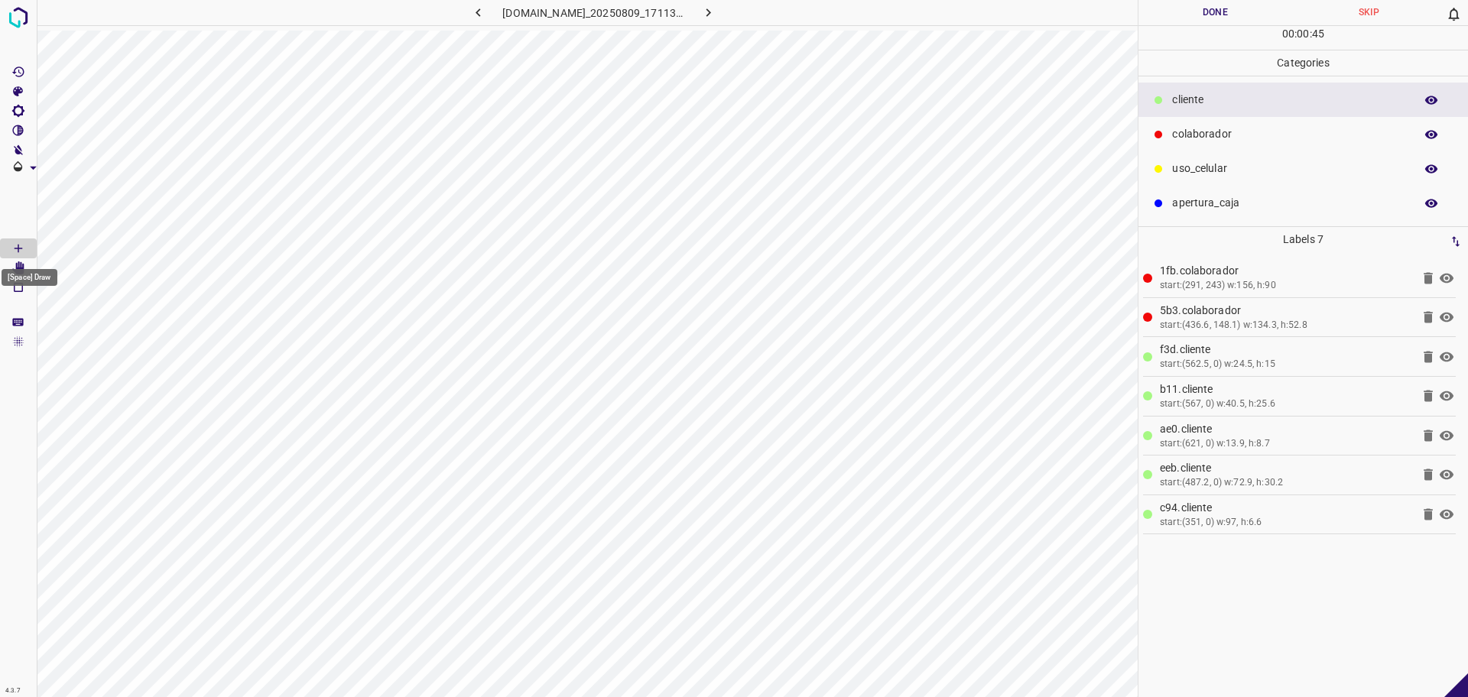
click at [17, 264] on div "[Space] Draw" at bounding box center [29, 272] width 59 height 29
click at [322, 159] on span "Delete" at bounding box center [380, 163] width 147 height 14
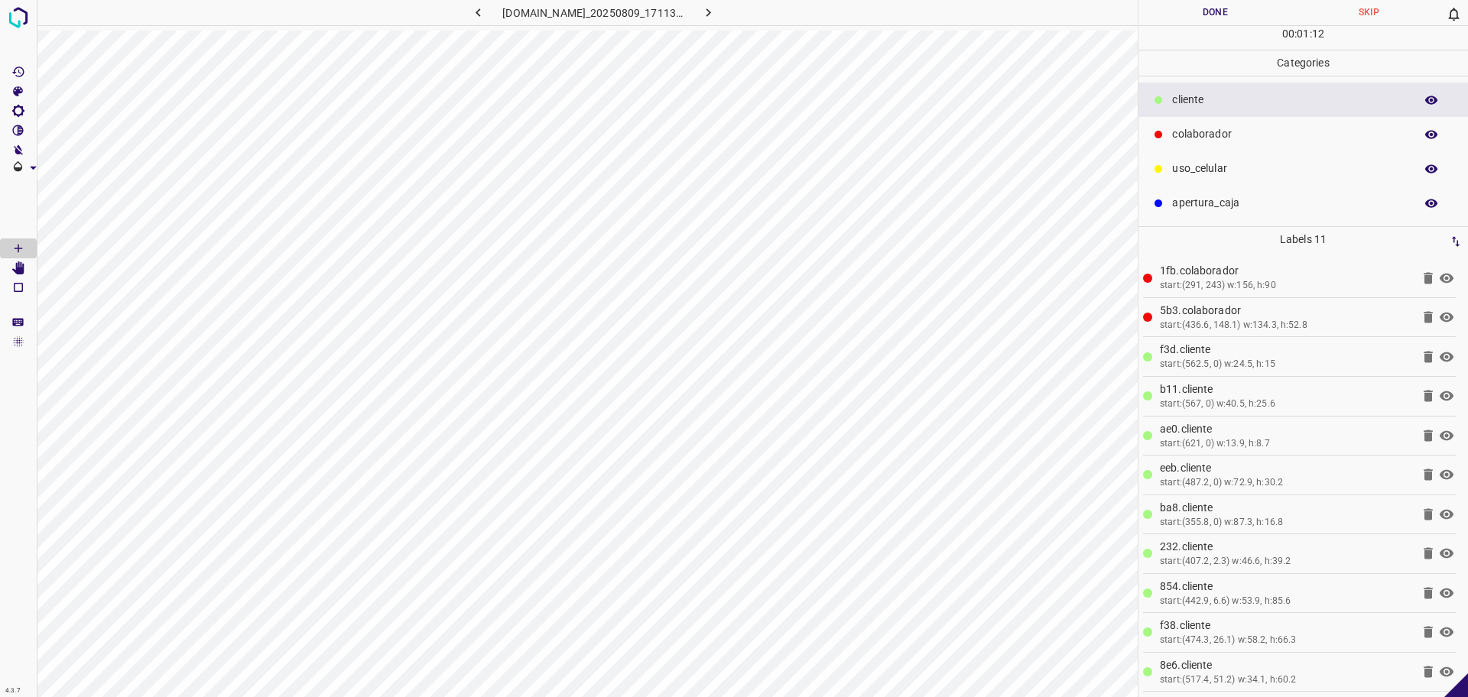
click at [1190, 3] on button "Done" at bounding box center [1216, 12] width 154 height 25
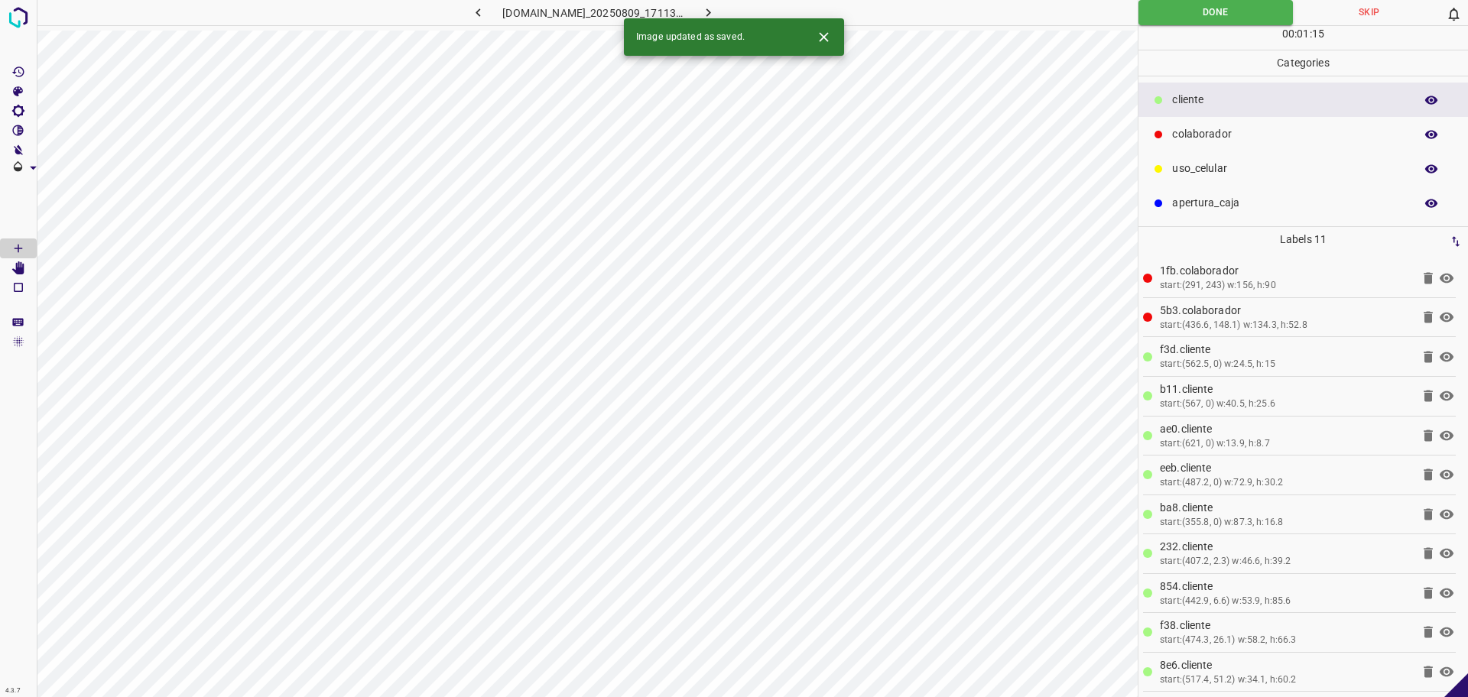
click at [717, 10] on icon "button" at bounding box center [708, 13] width 16 height 16
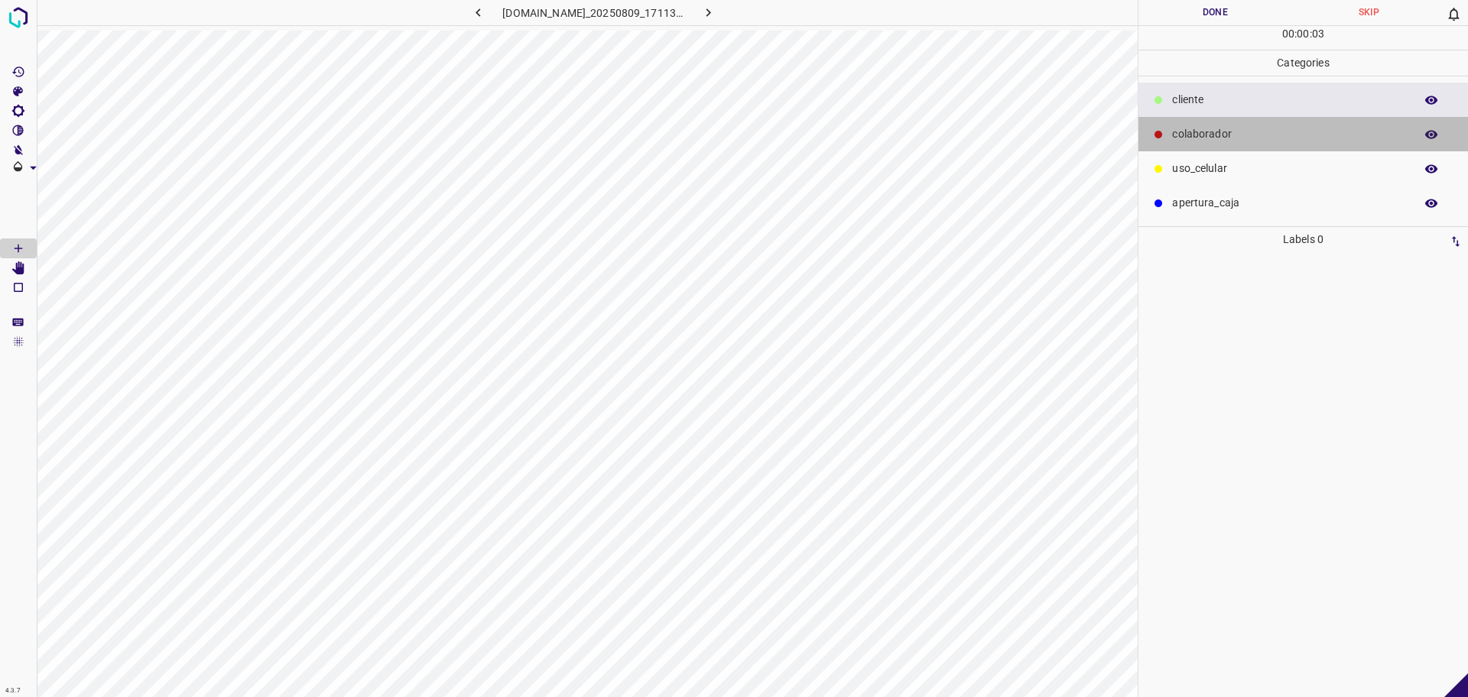
click at [1165, 135] on div at bounding box center [1158, 134] width 15 height 15
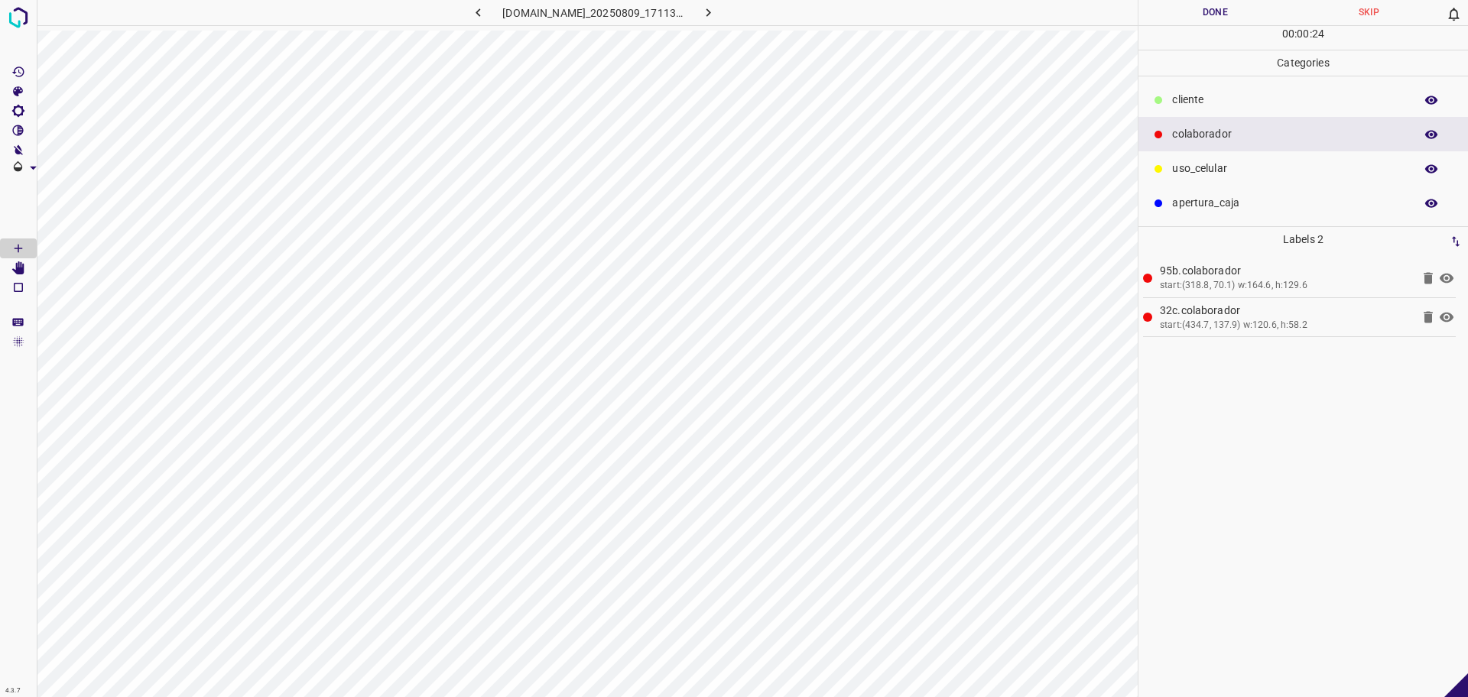
click at [1207, 102] on p "​​cliente" at bounding box center [1289, 100] width 235 height 16
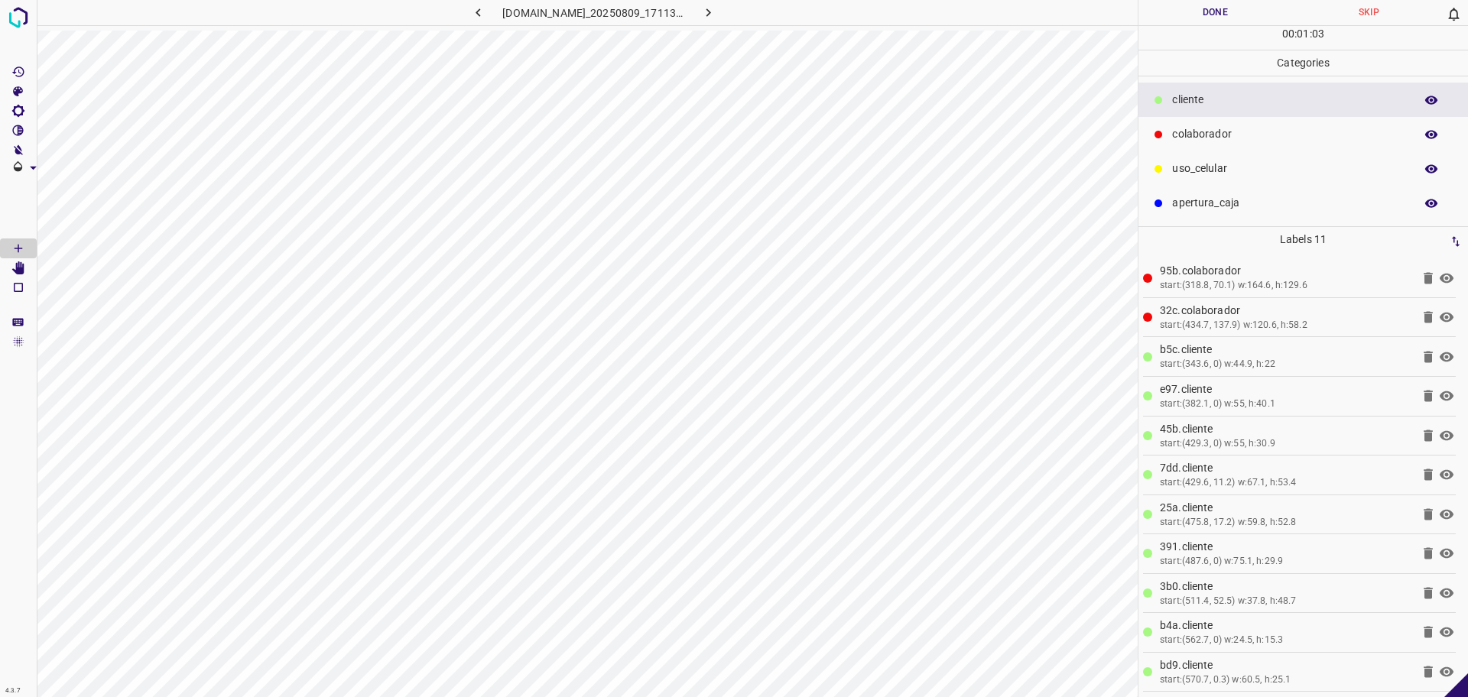
click at [23, 269] on icon "[Space] Edit" at bounding box center [18, 269] width 12 height 14
click at [21, 247] on icon "[Space] Draw" at bounding box center [18, 249] width 14 height 14
click at [17, 262] on icon "[Space] Edit" at bounding box center [18, 269] width 14 height 14
click at [1166, 21] on button "Done" at bounding box center [1216, 12] width 154 height 25
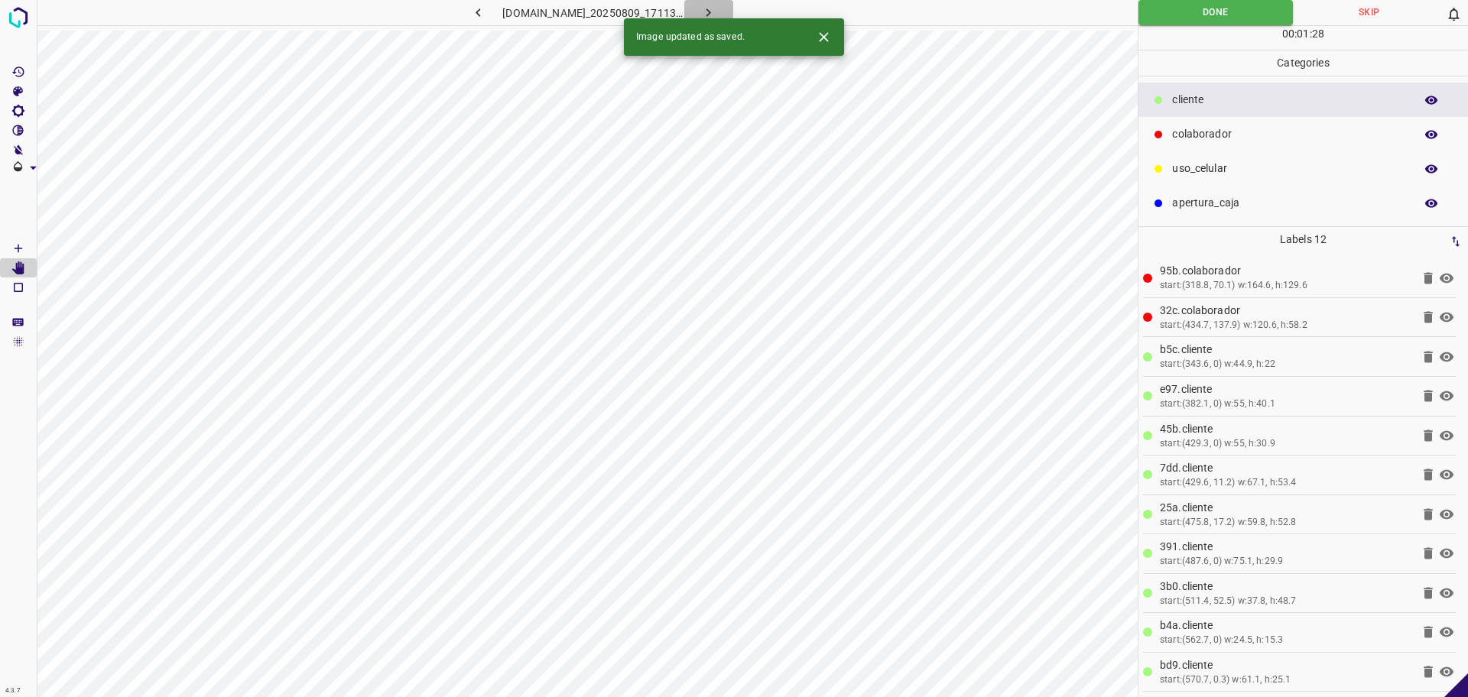
click at [717, 8] on icon "button" at bounding box center [708, 13] width 16 height 16
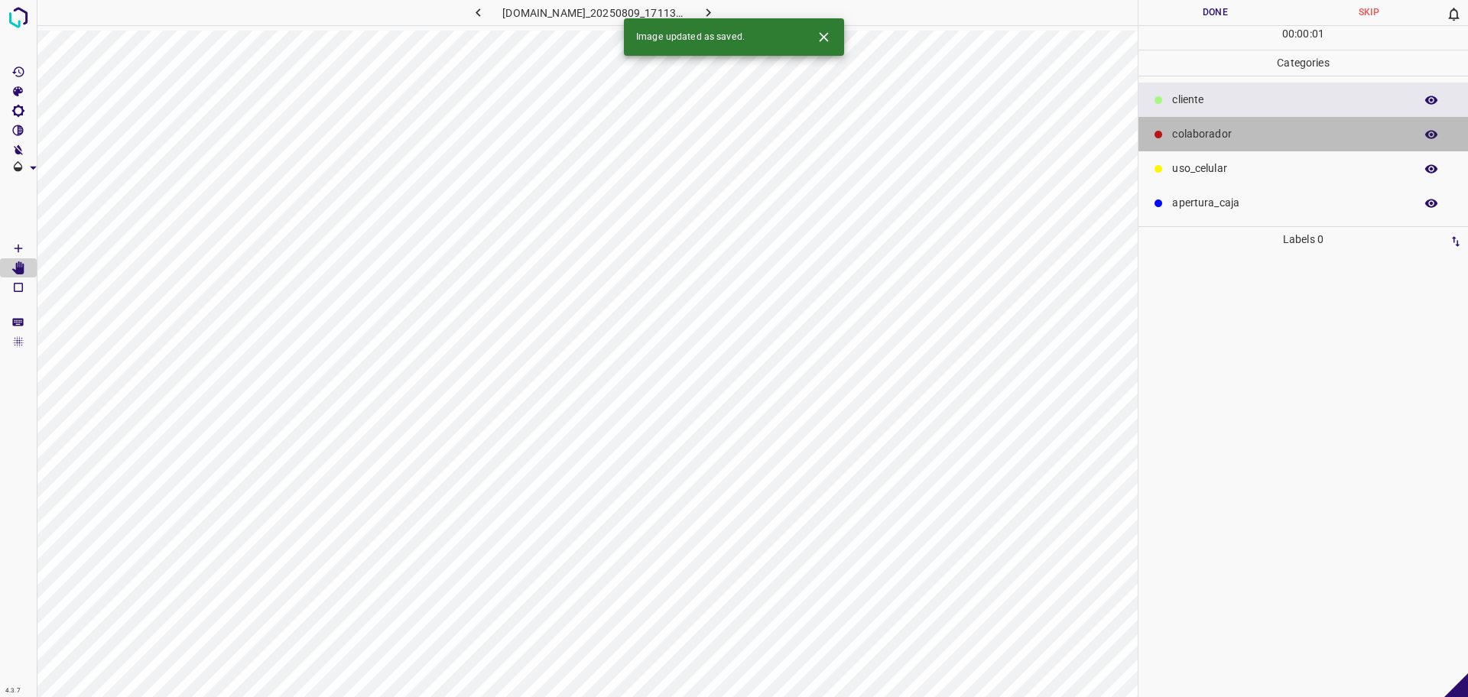
drag, startPoint x: 1181, startPoint y: 133, endPoint x: 1165, endPoint y: 147, distance: 21.7
click at [1181, 132] on p "colaborador" at bounding box center [1289, 134] width 235 height 16
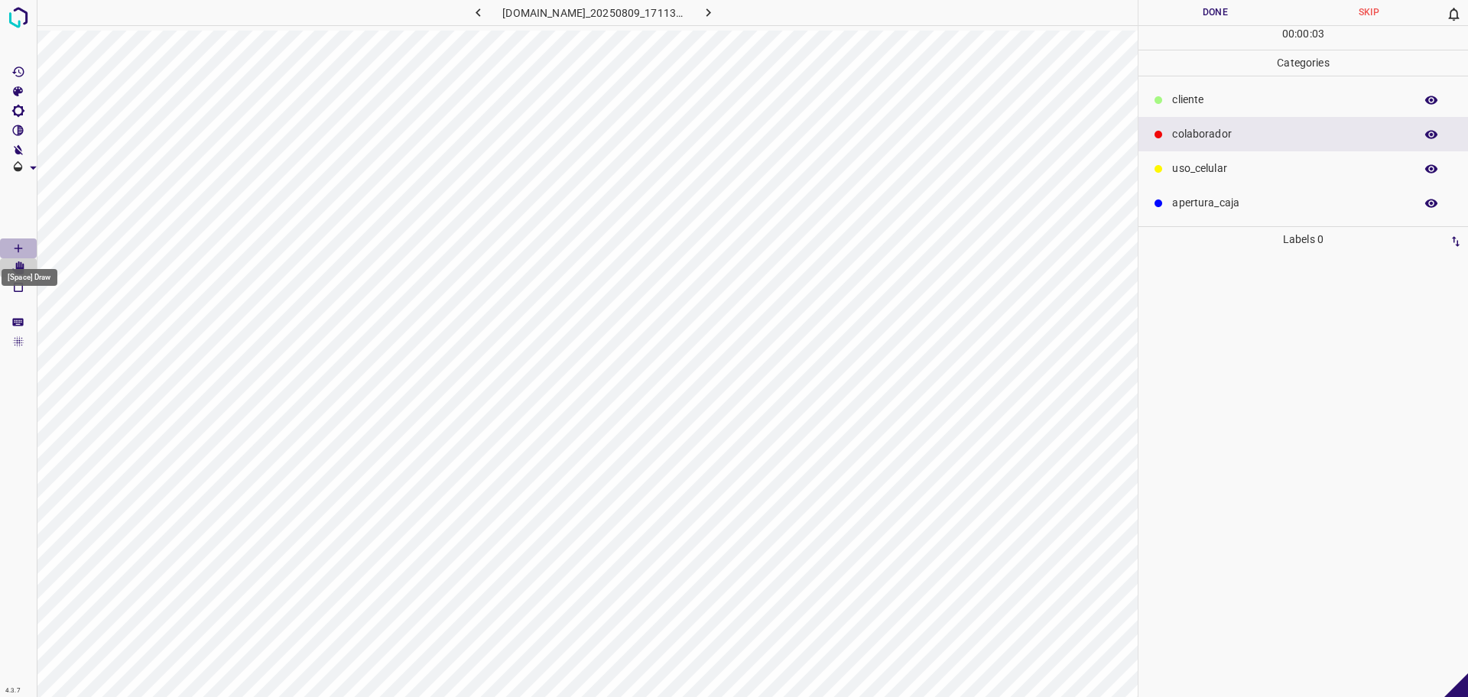
click at [8, 250] on Draw"] "[Space] Draw" at bounding box center [18, 249] width 37 height 20
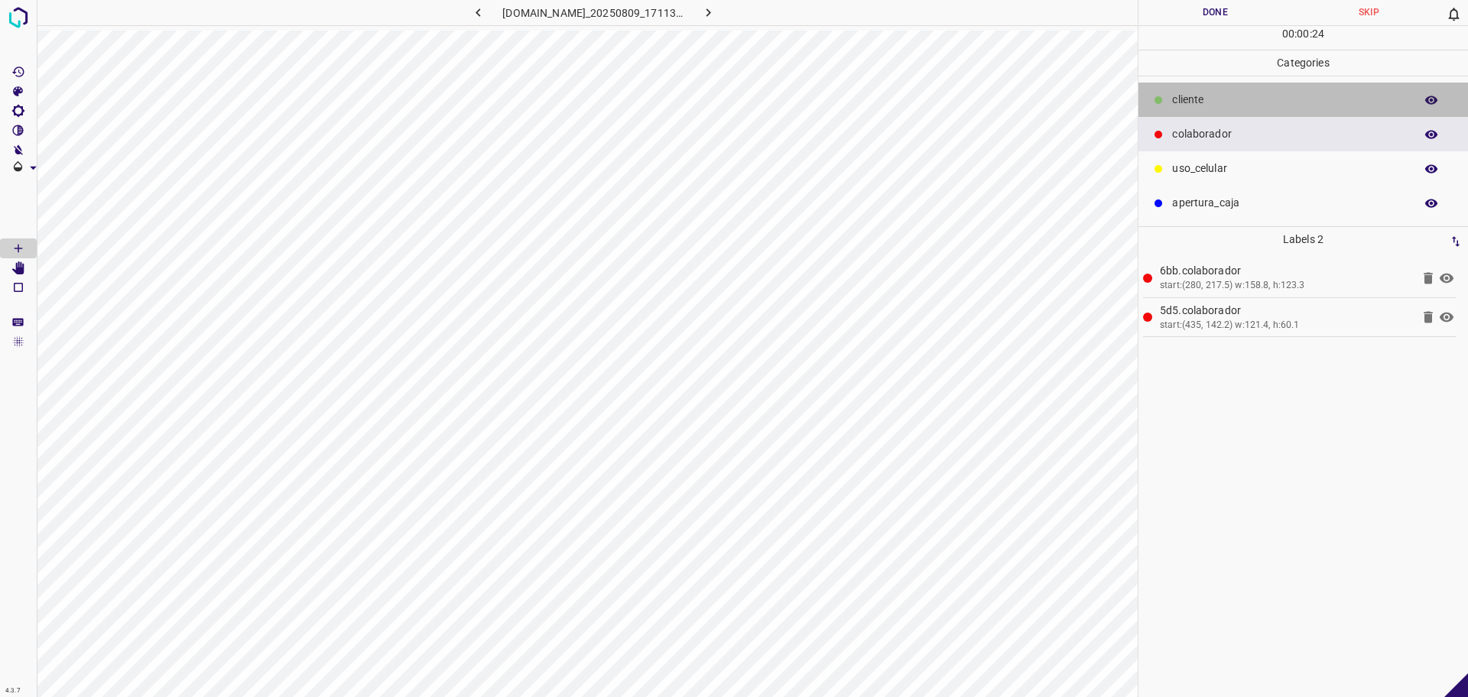
drag, startPoint x: 1227, startPoint y: 101, endPoint x: 1166, endPoint y: 130, distance: 67.0
click at [1227, 100] on p "​​cliente" at bounding box center [1289, 100] width 235 height 16
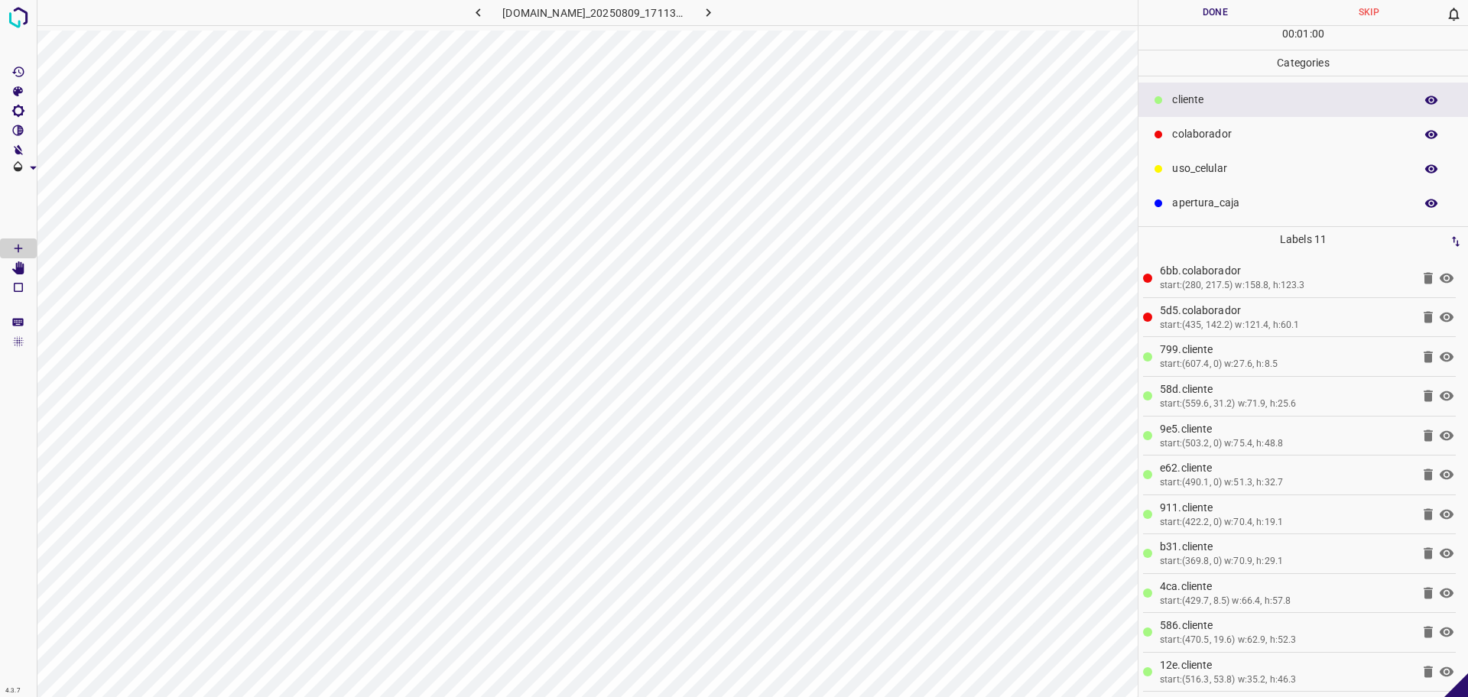
click at [1218, 15] on button "Done" at bounding box center [1216, 12] width 154 height 25
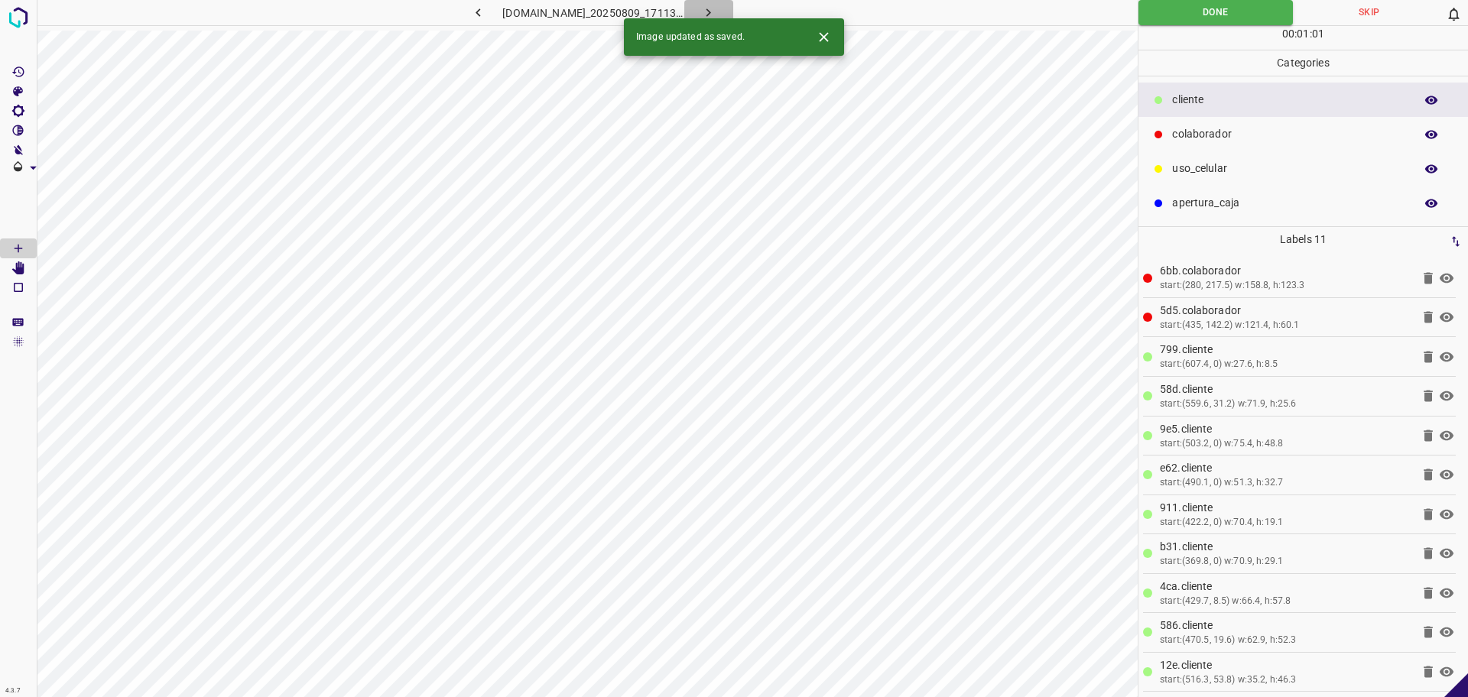
click at [717, 9] on icon "button" at bounding box center [708, 13] width 16 height 16
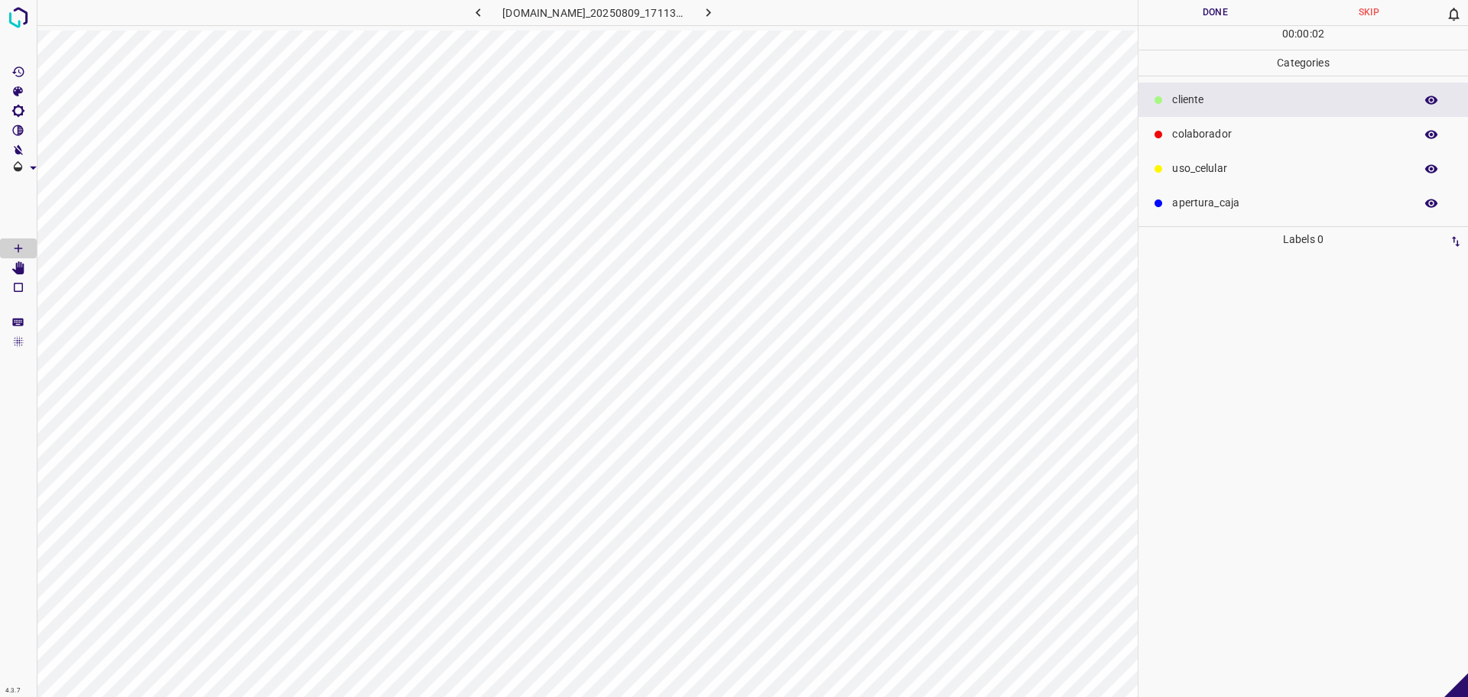
click at [1226, 140] on p "colaborador" at bounding box center [1289, 134] width 235 height 16
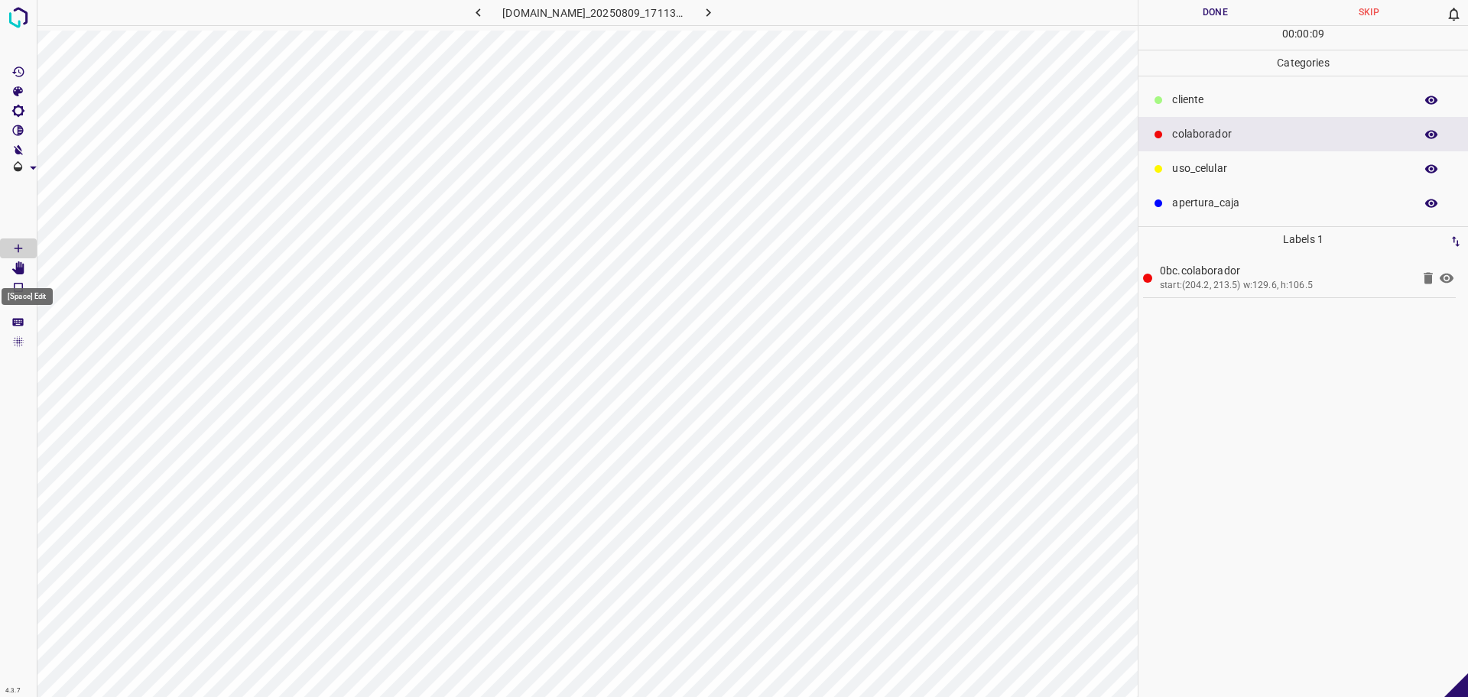
click at [25, 268] on Edit"] "[Space] Edit" at bounding box center [18, 268] width 37 height 20
click at [24, 248] on icon "[Space] Draw" at bounding box center [18, 249] width 14 height 14
click at [1224, 99] on p "​​cliente" at bounding box center [1289, 100] width 235 height 16
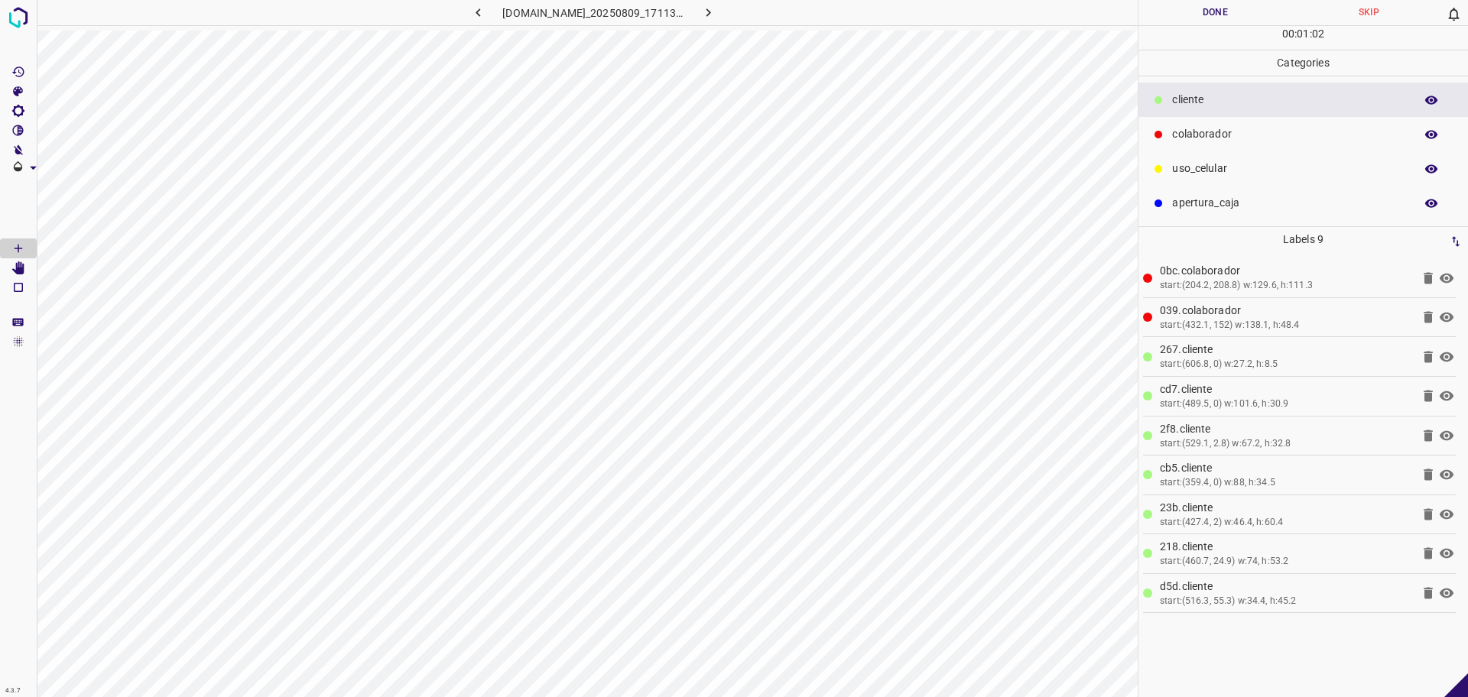
click at [1168, 22] on button "Done" at bounding box center [1216, 12] width 154 height 25
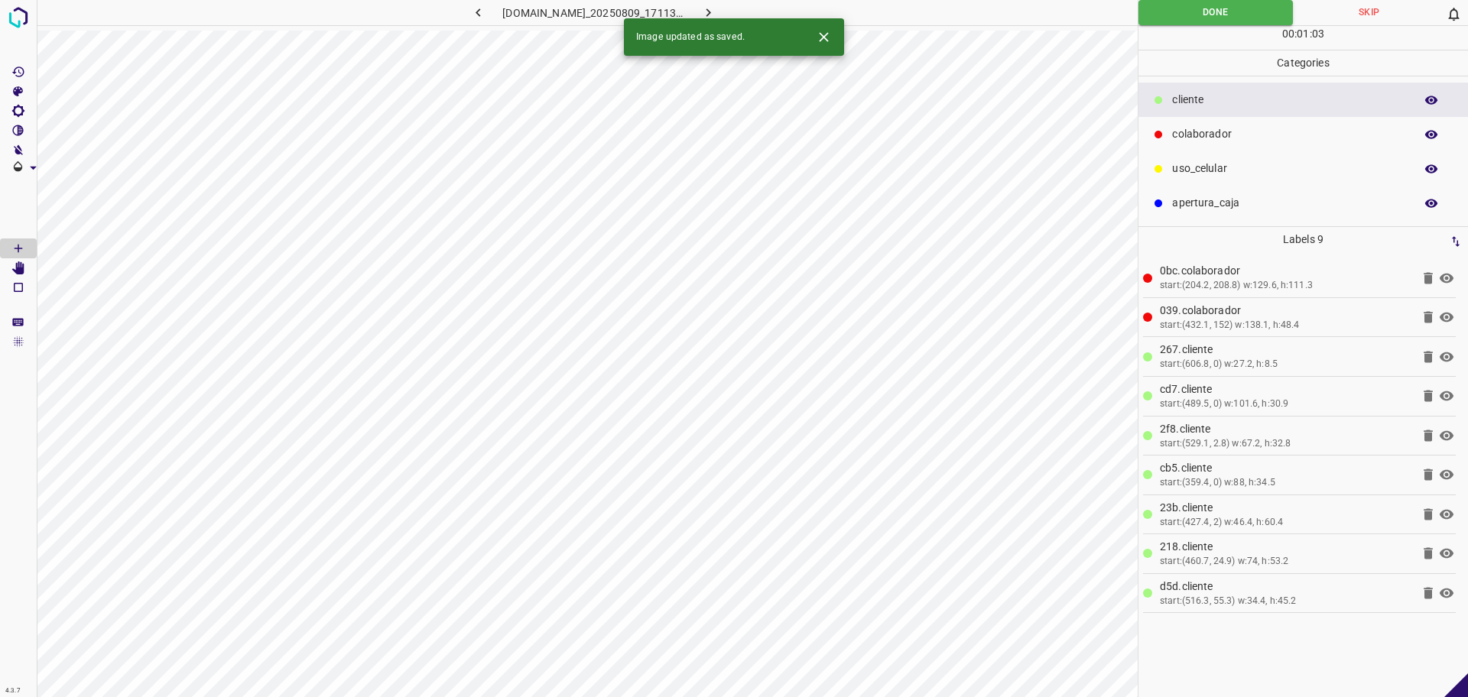
click at [717, 11] on icon "button" at bounding box center [708, 13] width 16 height 16
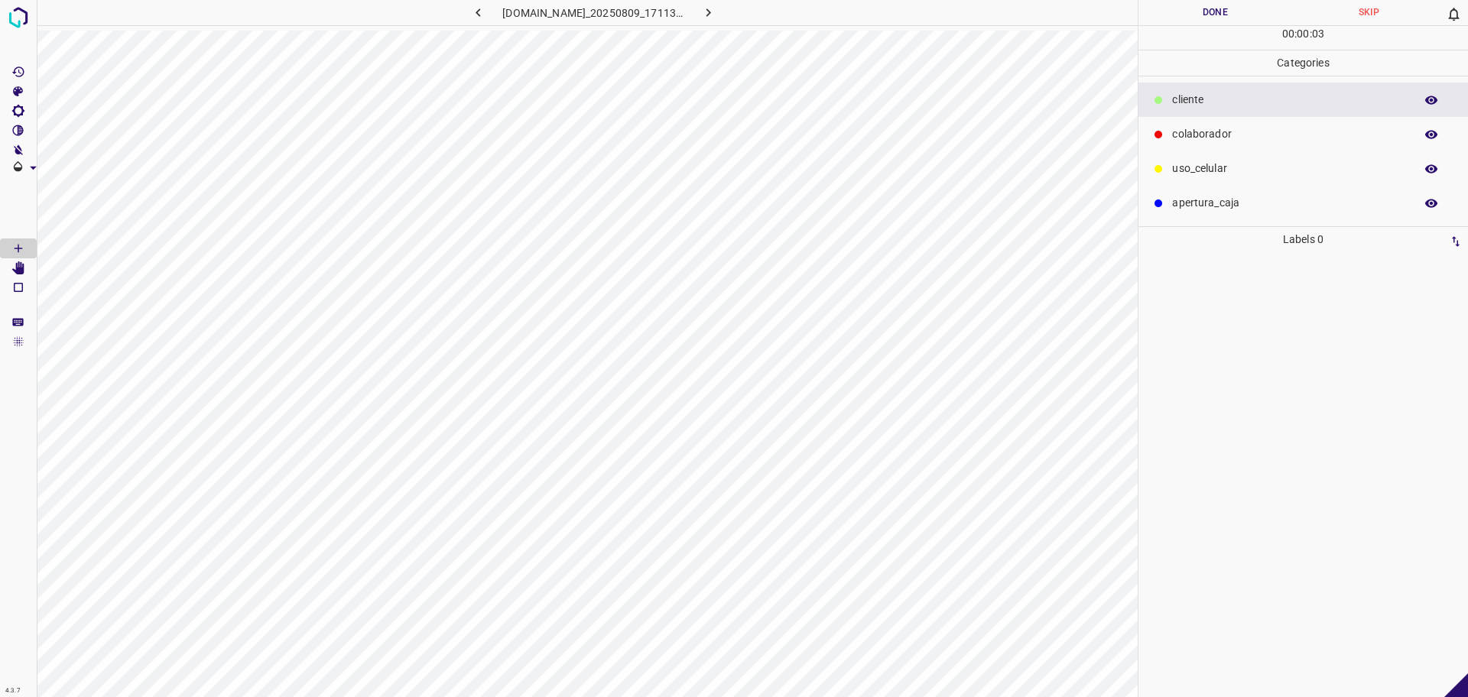
click at [1235, 131] on p "colaborador" at bounding box center [1289, 134] width 235 height 16
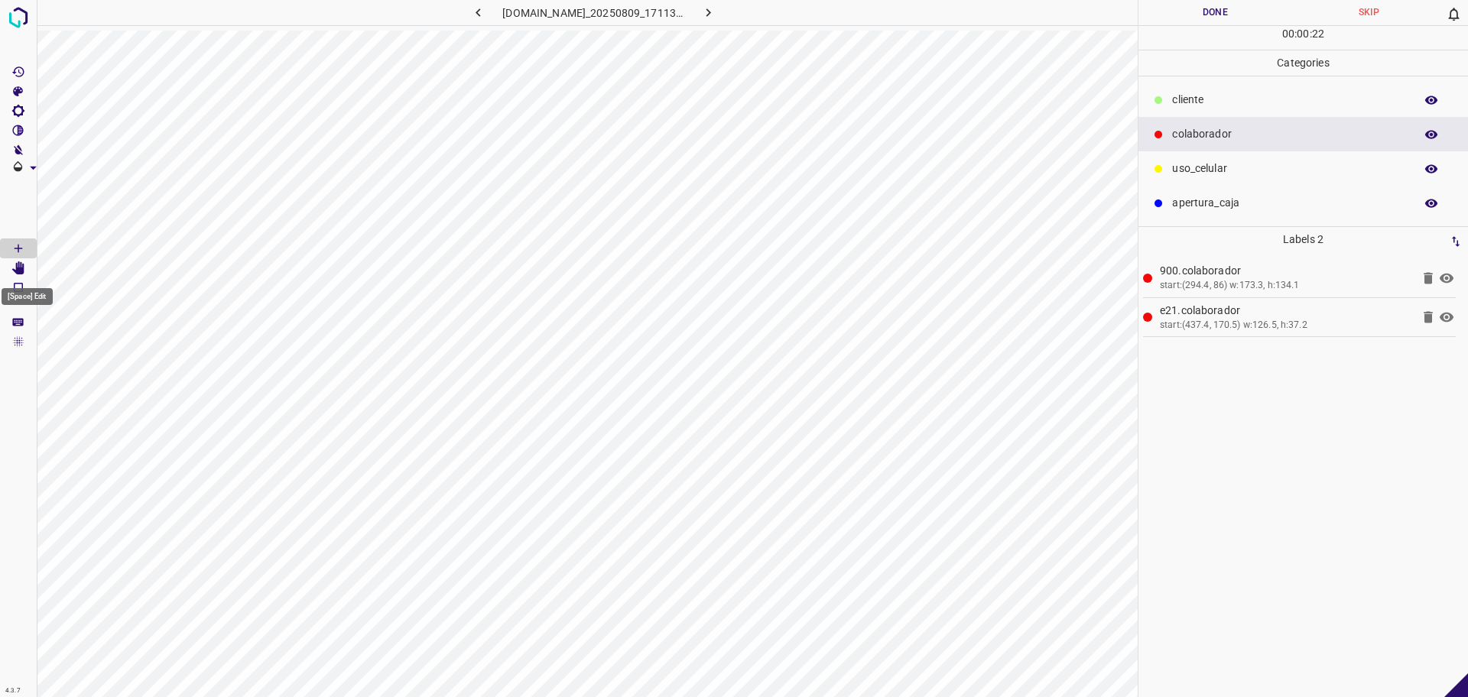
click at [16, 268] on icon "[Space] Edit" at bounding box center [18, 269] width 14 height 14
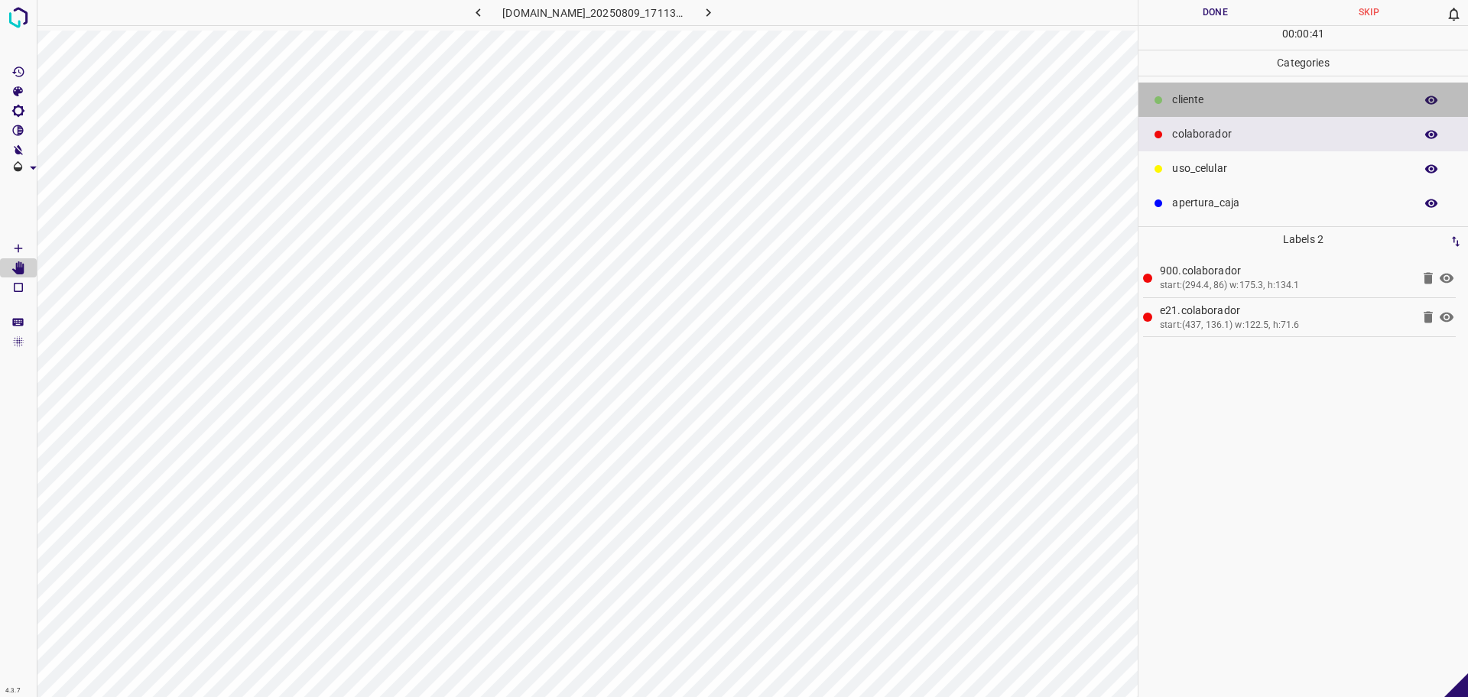
drag, startPoint x: 1268, startPoint y: 102, endPoint x: 1143, endPoint y: 173, distance: 143.5
click at [1268, 101] on p "​​cliente" at bounding box center [1289, 100] width 235 height 16
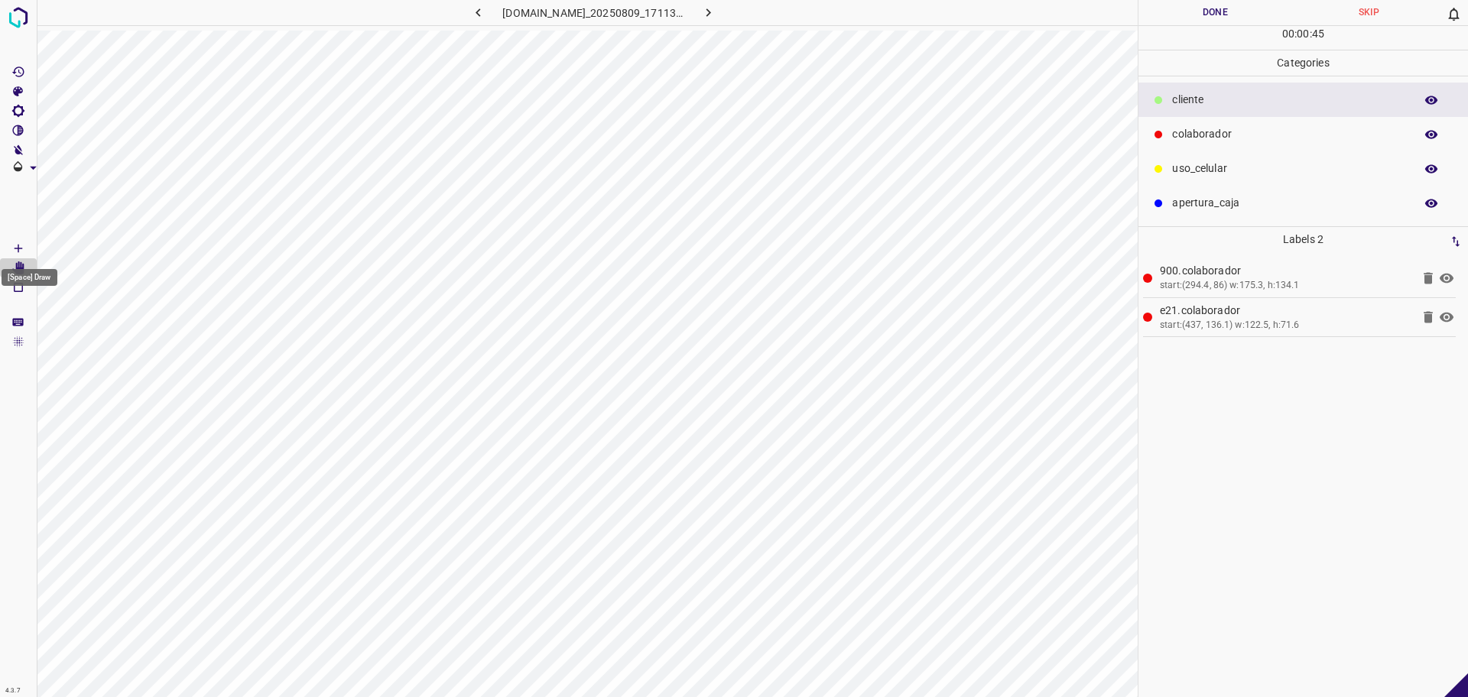
click at [17, 245] on icon "[Space] Draw" at bounding box center [18, 249] width 14 height 14
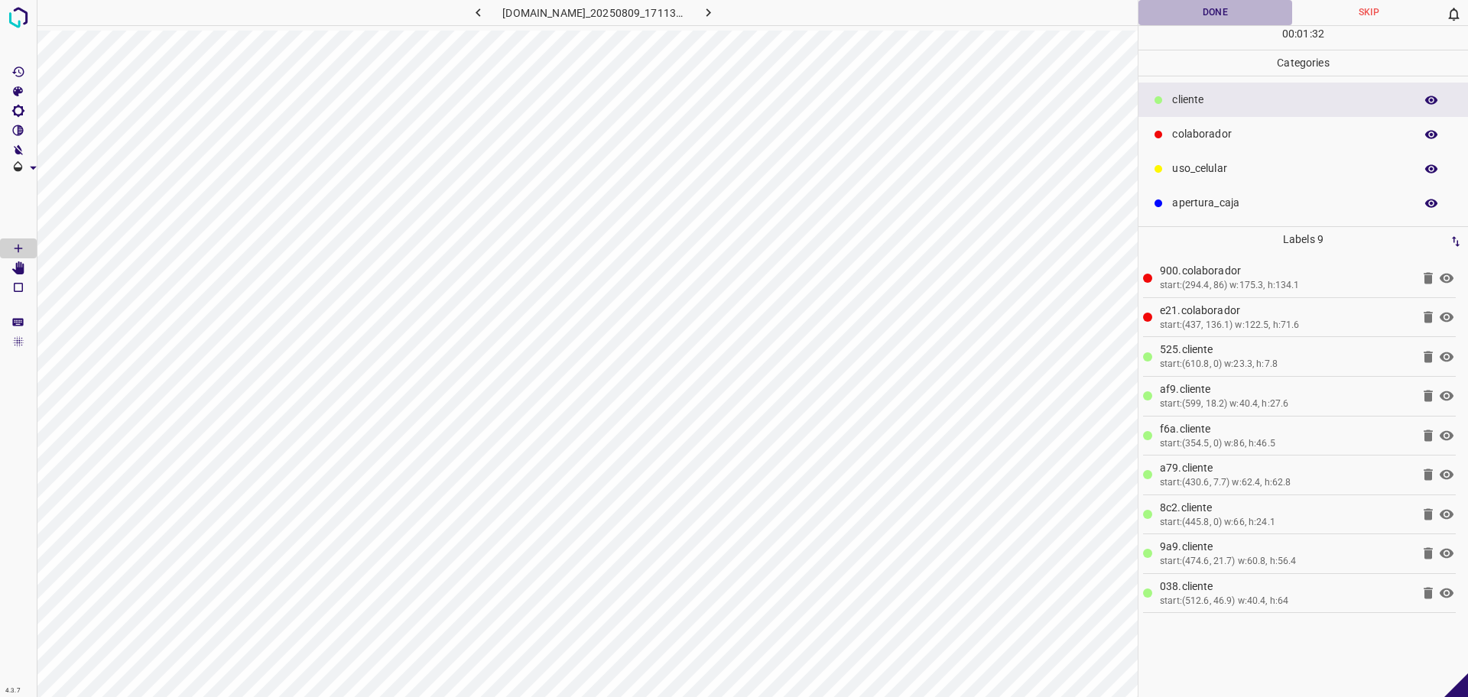
click at [1203, 22] on button "Done" at bounding box center [1216, 12] width 154 height 25
click at [717, 13] on icon "button" at bounding box center [708, 13] width 16 height 16
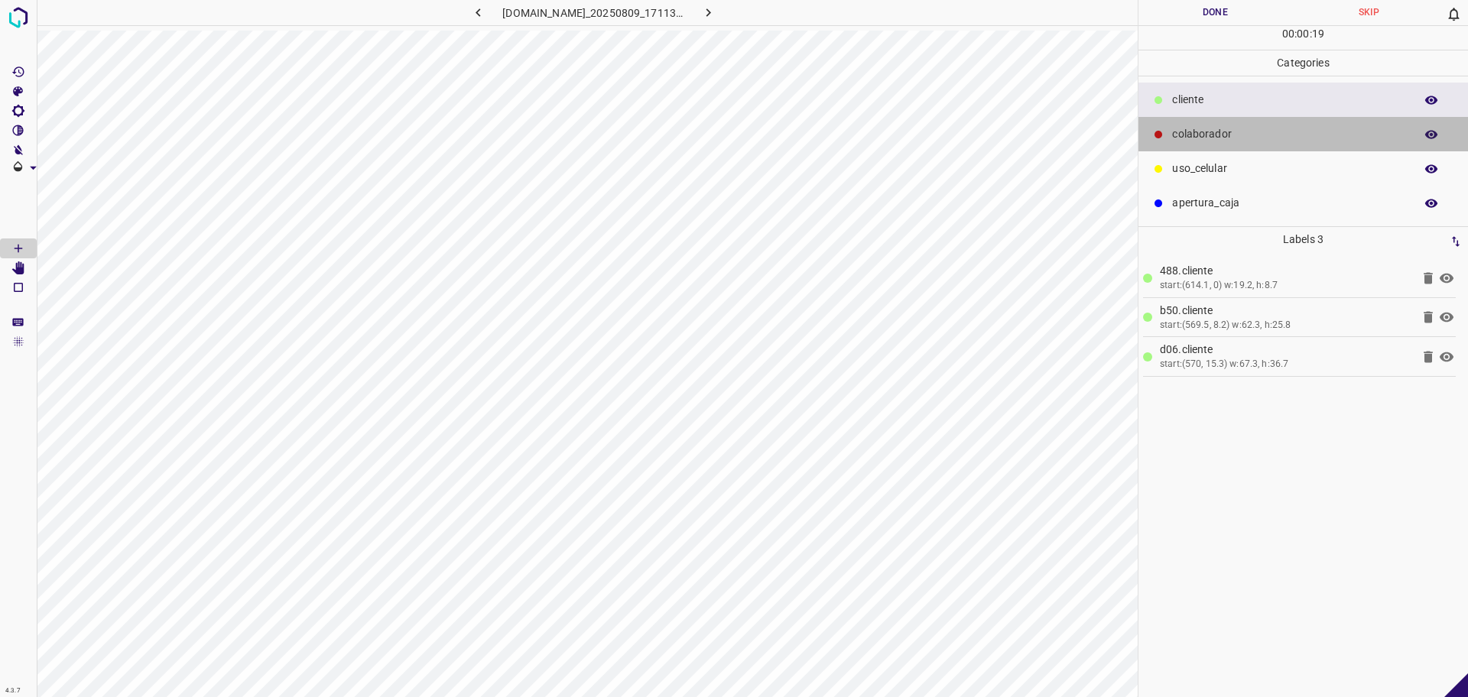
click at [1246, 129] on p "colaborador" at bounding box center [1289, 134] width 235 height 16
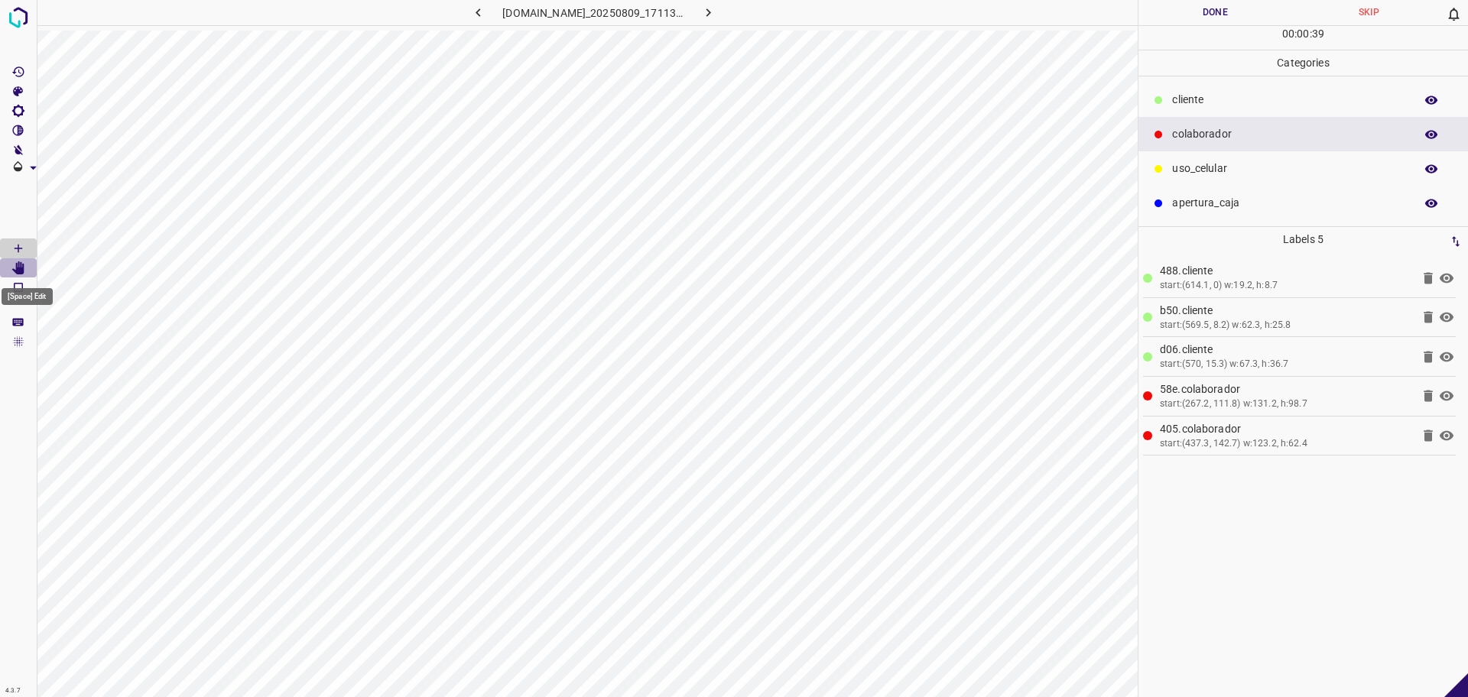
click at [25, 275] on Edit"] "[Space] Edit" at bounding box center [18, 268] width 37 height 20
click at [1253, 117] on div "colaborador" at bounding box center [1304, 134] width 330 height 34
click at [1208, 99] on p "​​cliente" at bounding box center [1289, 100] width 235 height 16
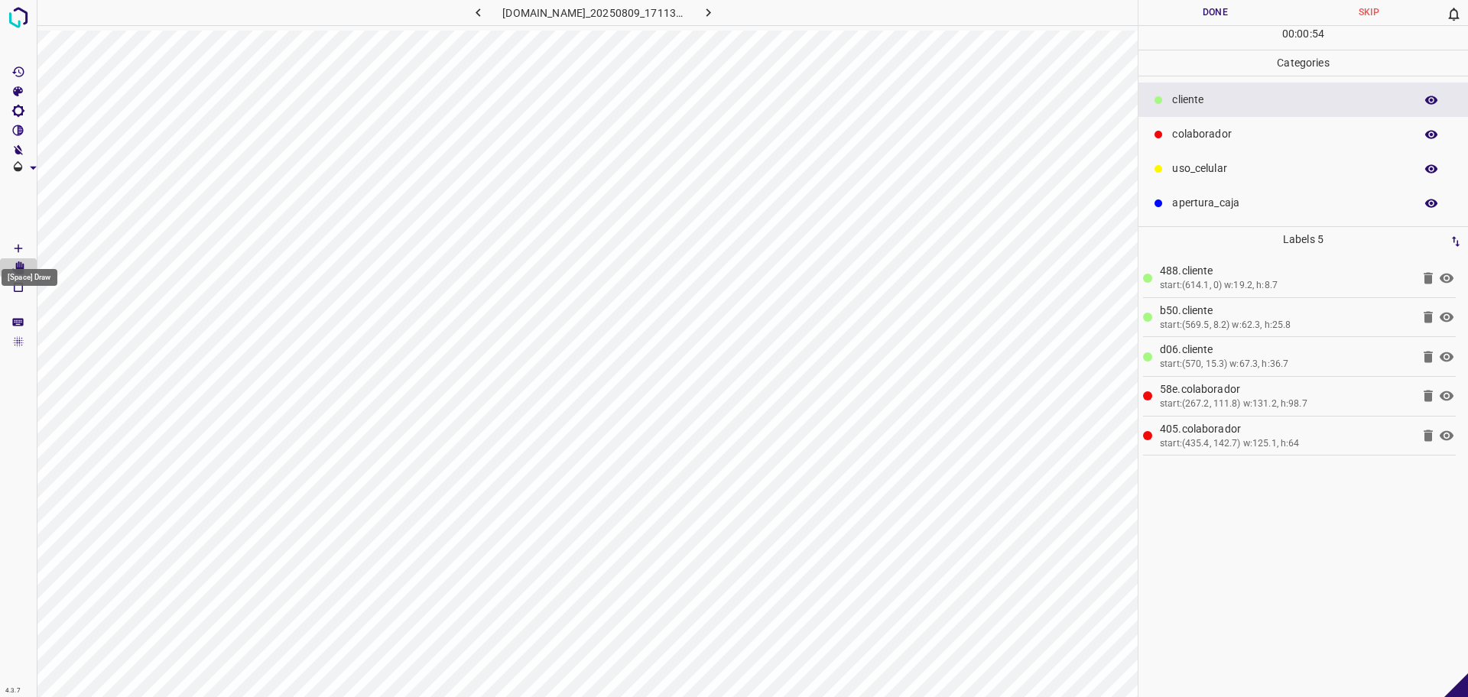
click at [20, 248] on icon "[Space] Draw" at bounding box center [19, 249] width 8 height 8
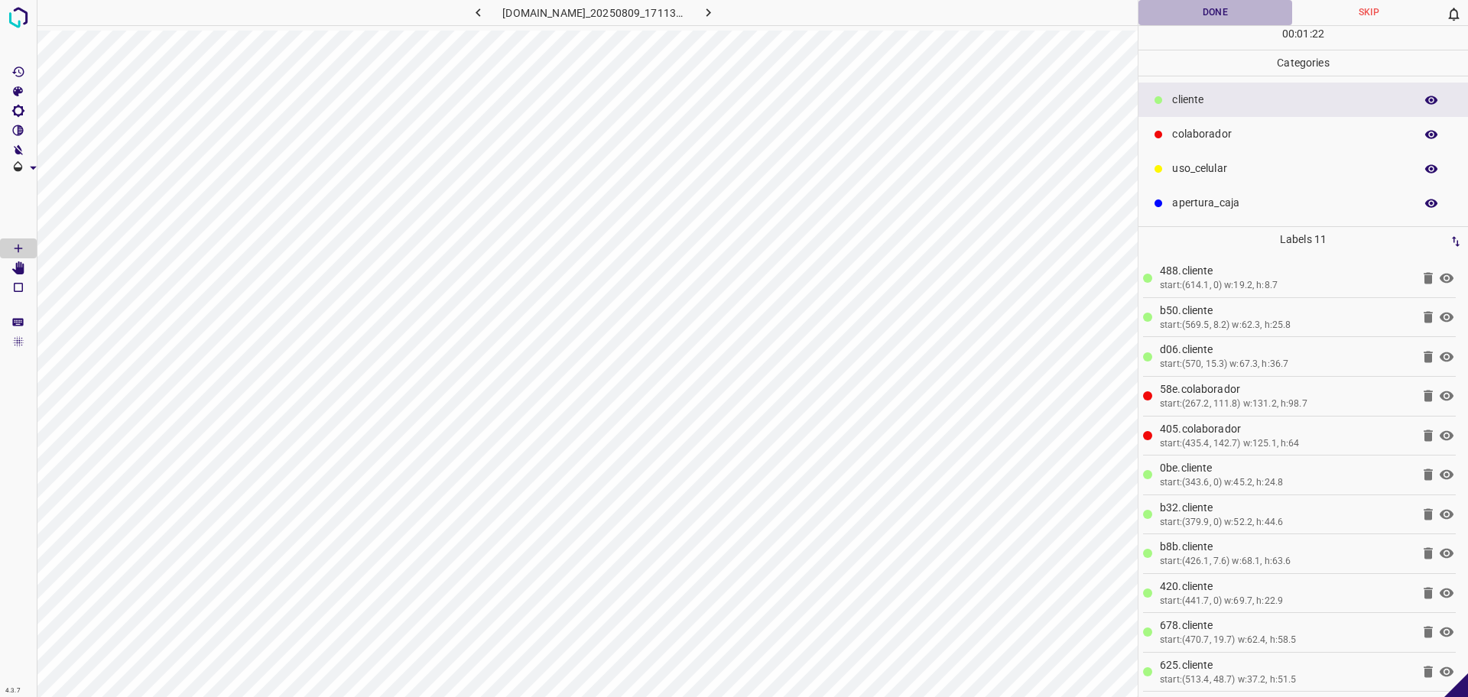
click at [1192, 13] on button "Done" at bounding box center [1216, 12] width 154 height 25
click at [1193, 13] on button "Done" at bounding box center [1216, 12] width 154 height 25
drag, startPoint x: 1193, startPoint y: 13, endPoint x: 1116, endPoint y: 28, distance: 77.8
click at [1196, 11] on button "Done" at bounding box center [1216, 12] width 154 height 25
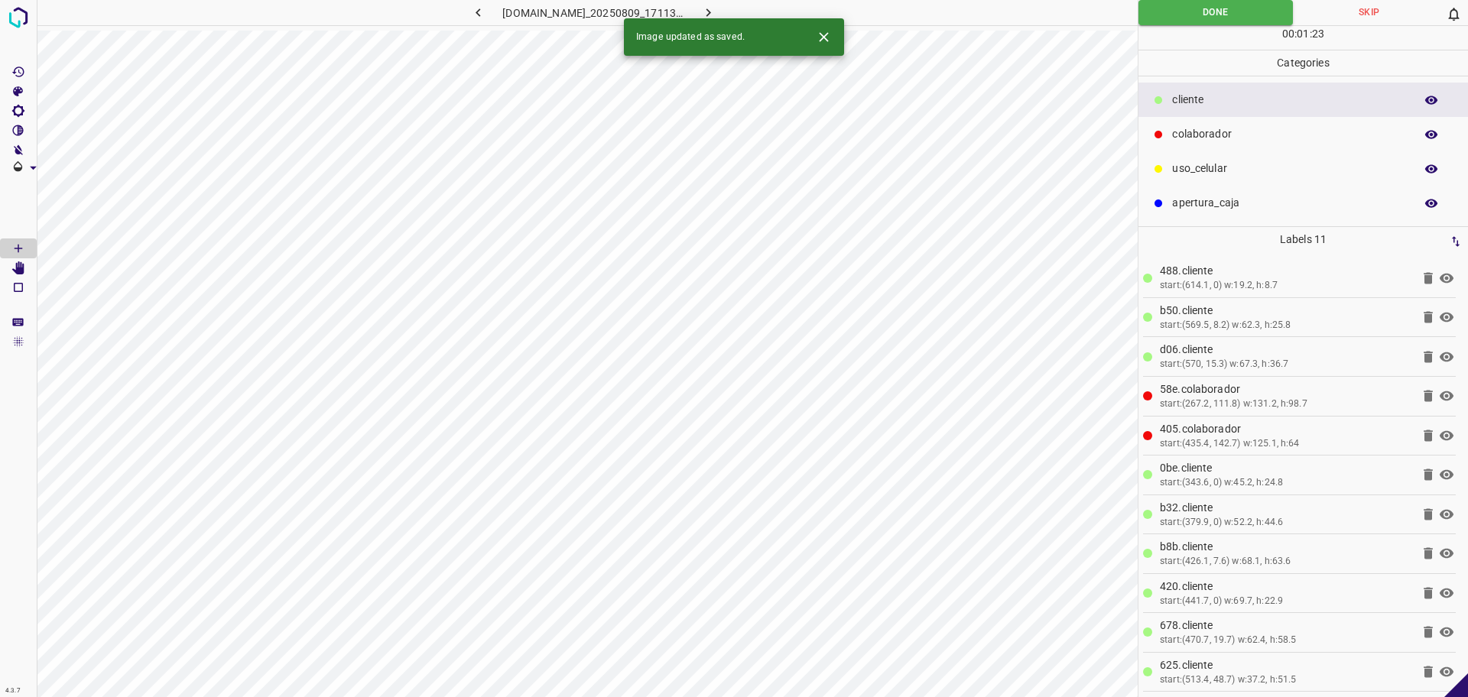
click at [733, 14] on button "button" at bounding box center [708, 12] width 49 height 25
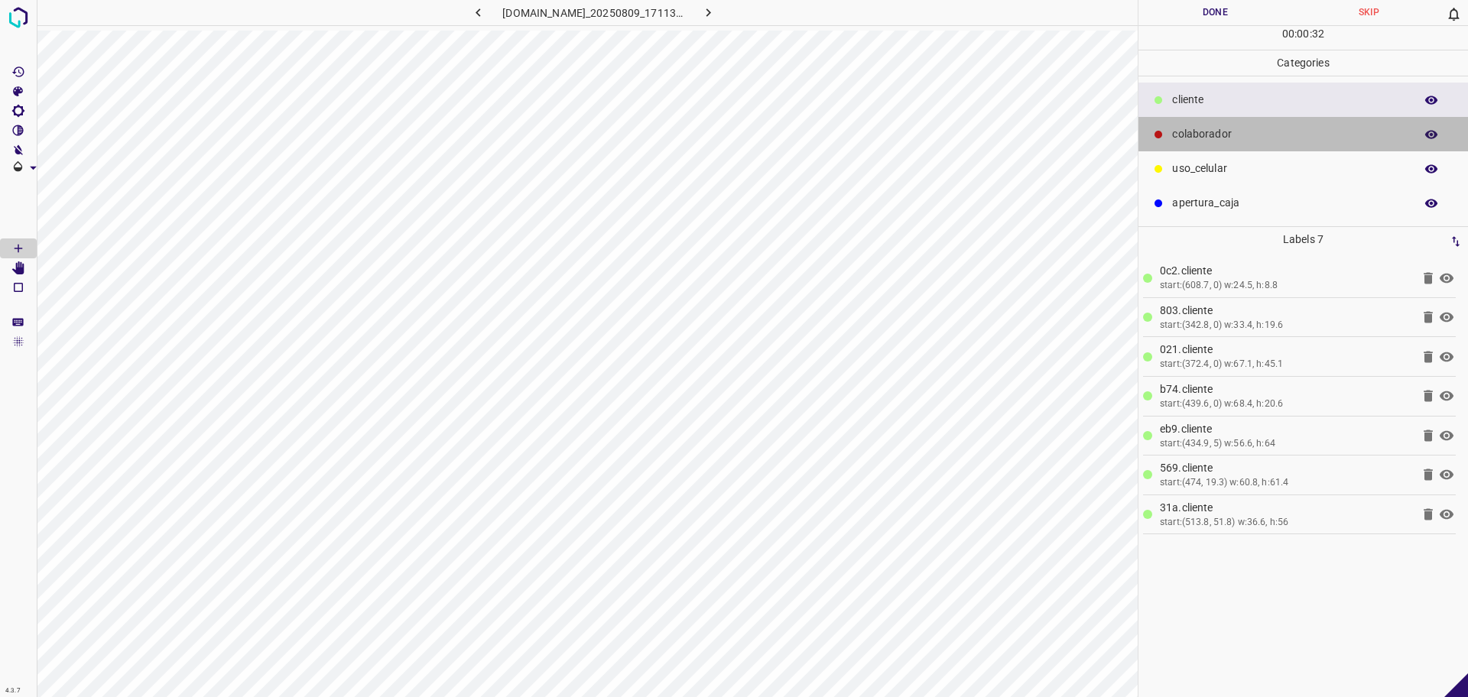
click at [1278, 128] on p "colaborador" at bounding box center [1289, 134] width 235 height 16
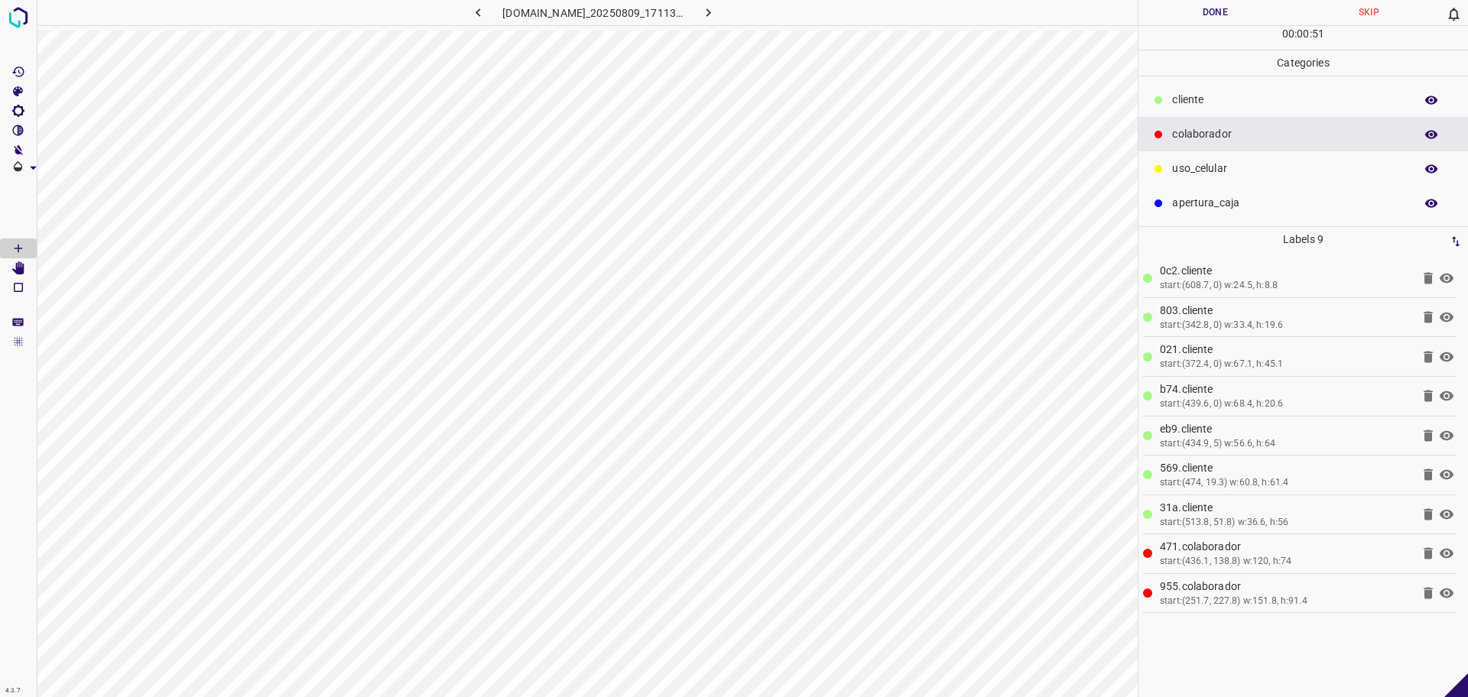
click at [1181, 15] on button "Done" at bounding box center [1216, 12] width 154 height 25
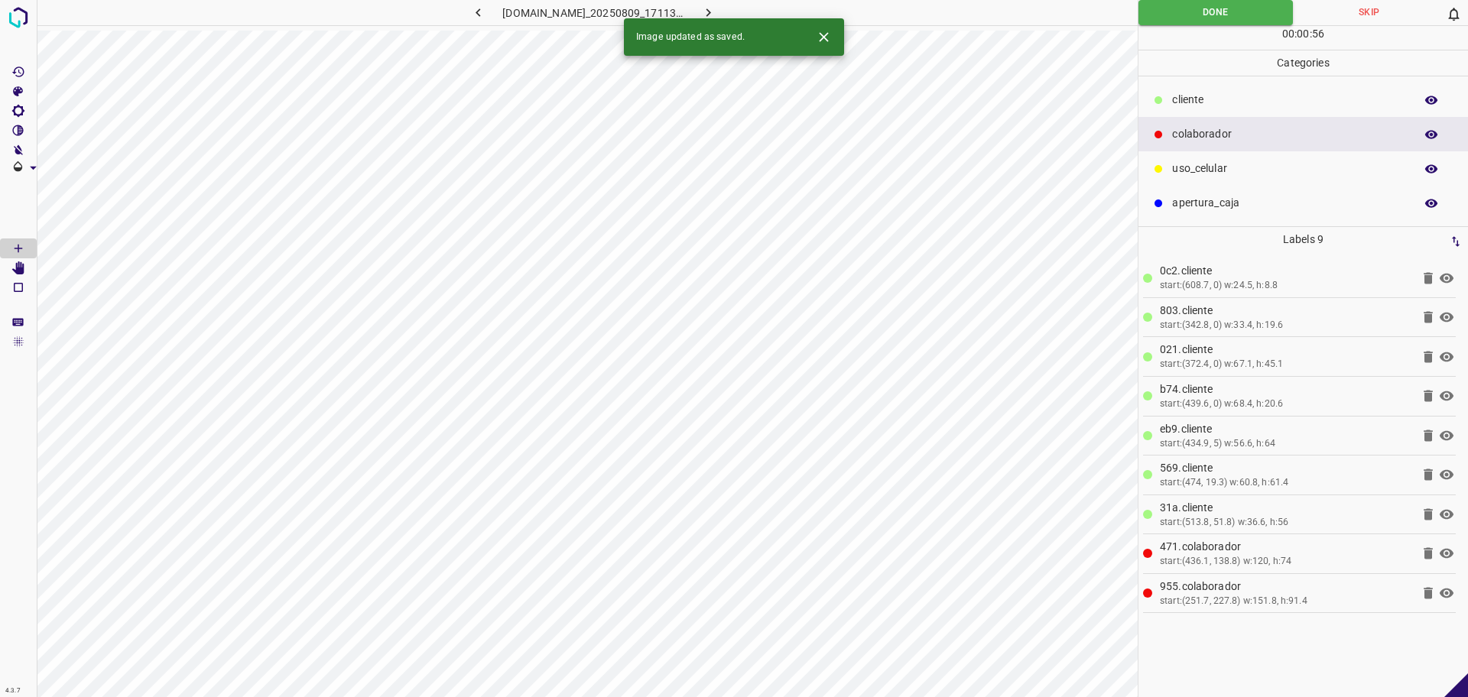
click at [717, 10] on icon "button" at bounding box center [708, 13] width 16 height 16
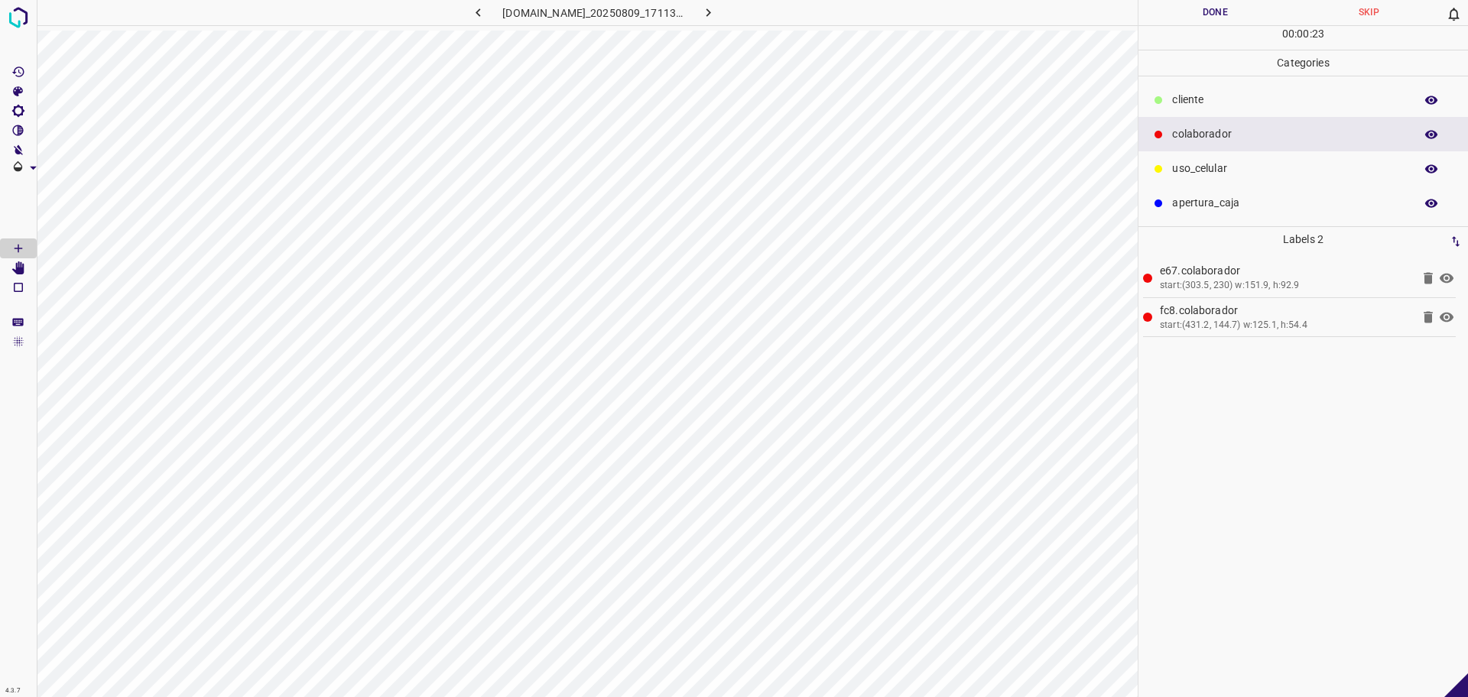
click at [1166, 95] on div at bounding box center [1158, 100] width 15 height 15
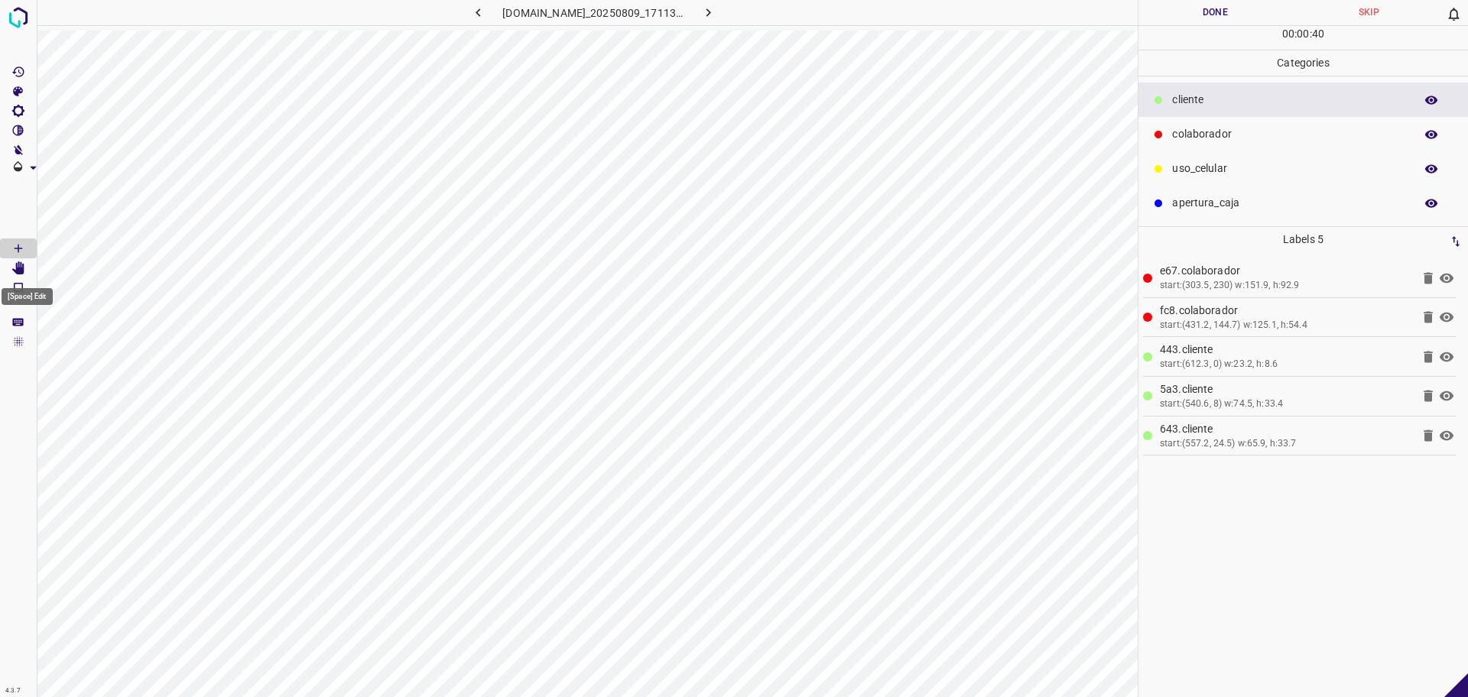
click at [20, 271] on icon "[Space] Edit" at bounding box center [18, 269] width 12 height 14
click at [20, 245] on icon "[Space] Draw" at bounding box center [18, 249] width 14 height 14
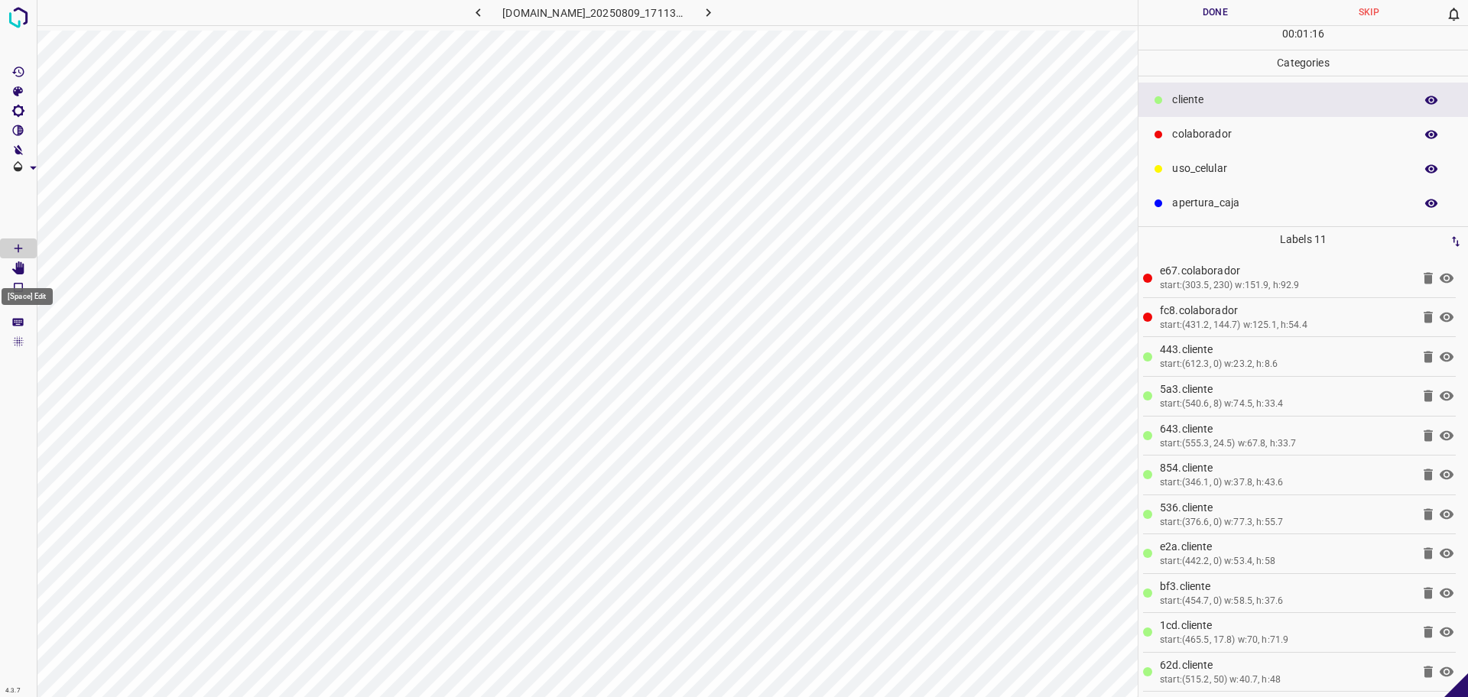
click at [21, 266] on icon "[Space] Edit" at bounding box center [18, 269] width 12 height 14
click at [1199, 7] on button "Done" at bounding box center [1216, 12] width 154 height 25
click at [1199, 6] on button "Done" at bounding box center [1216, 12] width 154 height 25
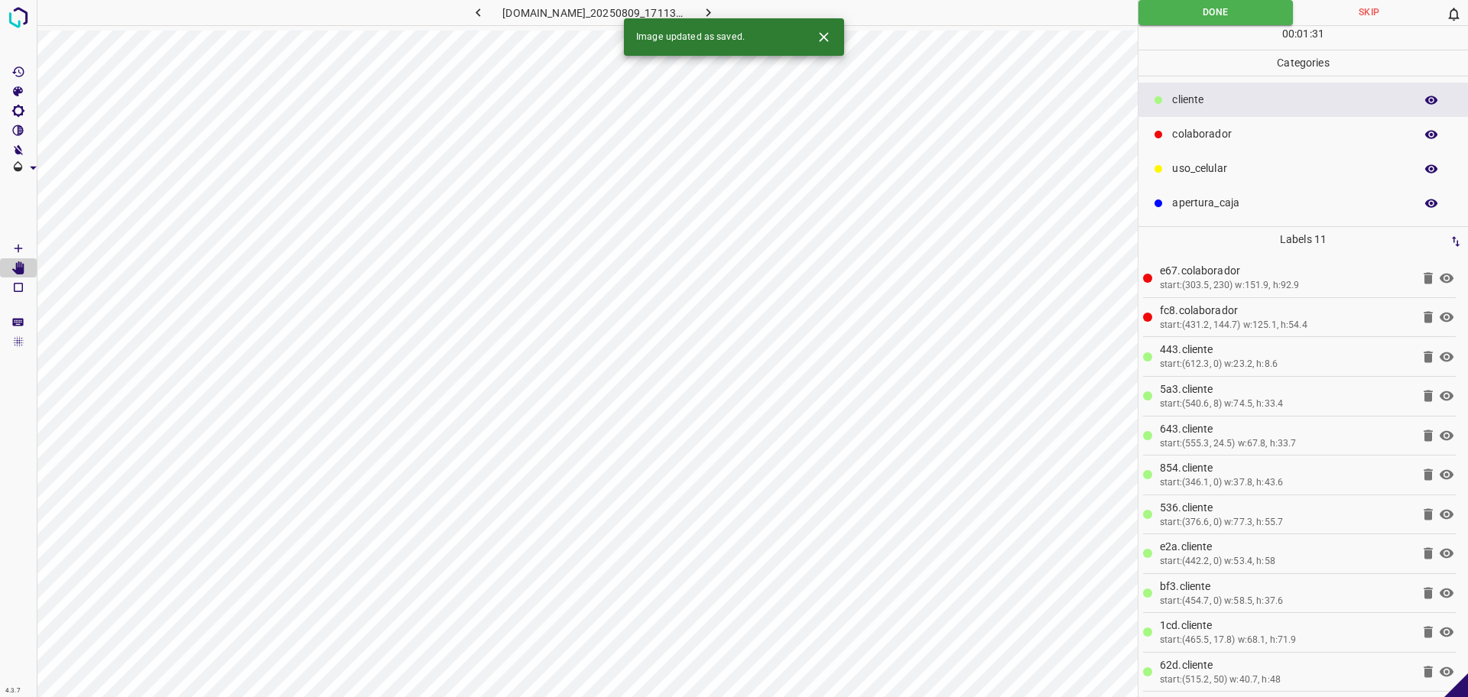
click at [717, 5] on icon "button" at bounding box center [708, 13] width 16 height 16
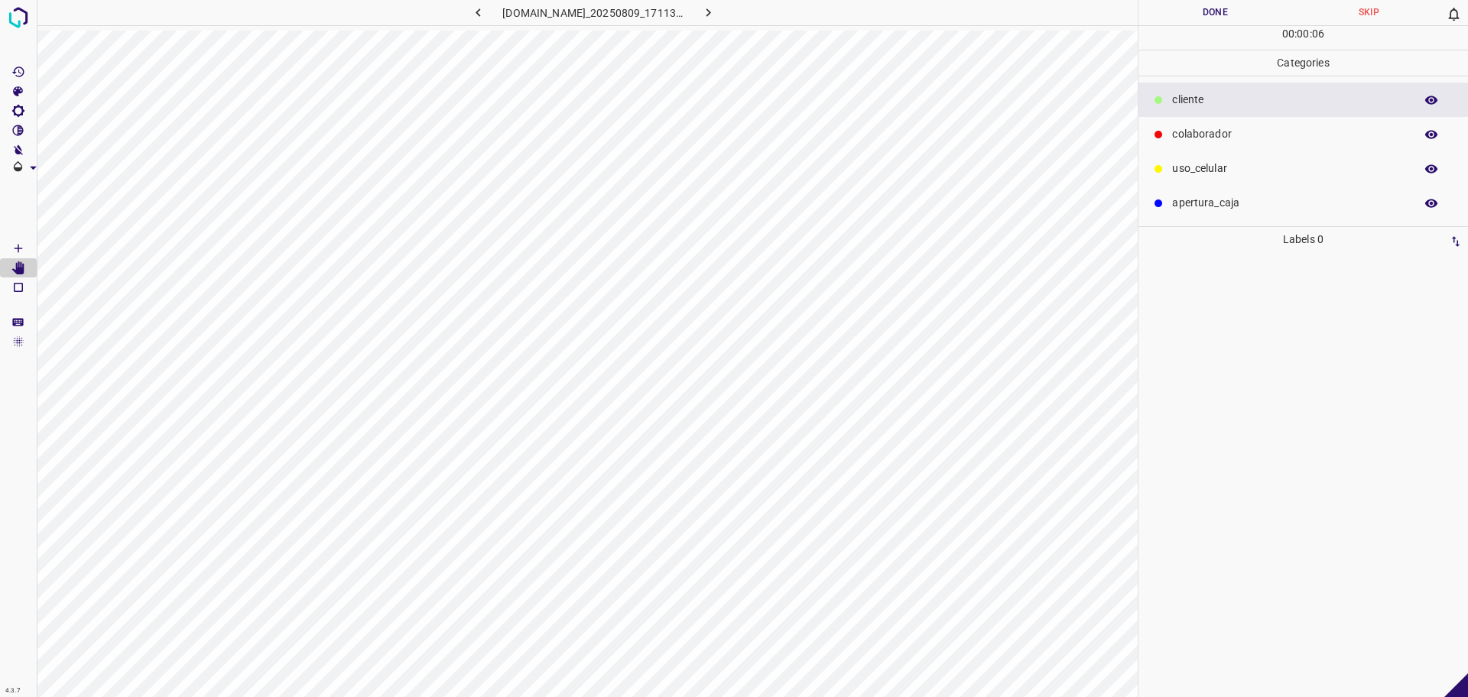
click at [14, 248] on icon "[Space] Draw" at bounding box center [18, 249] width 14 height 14
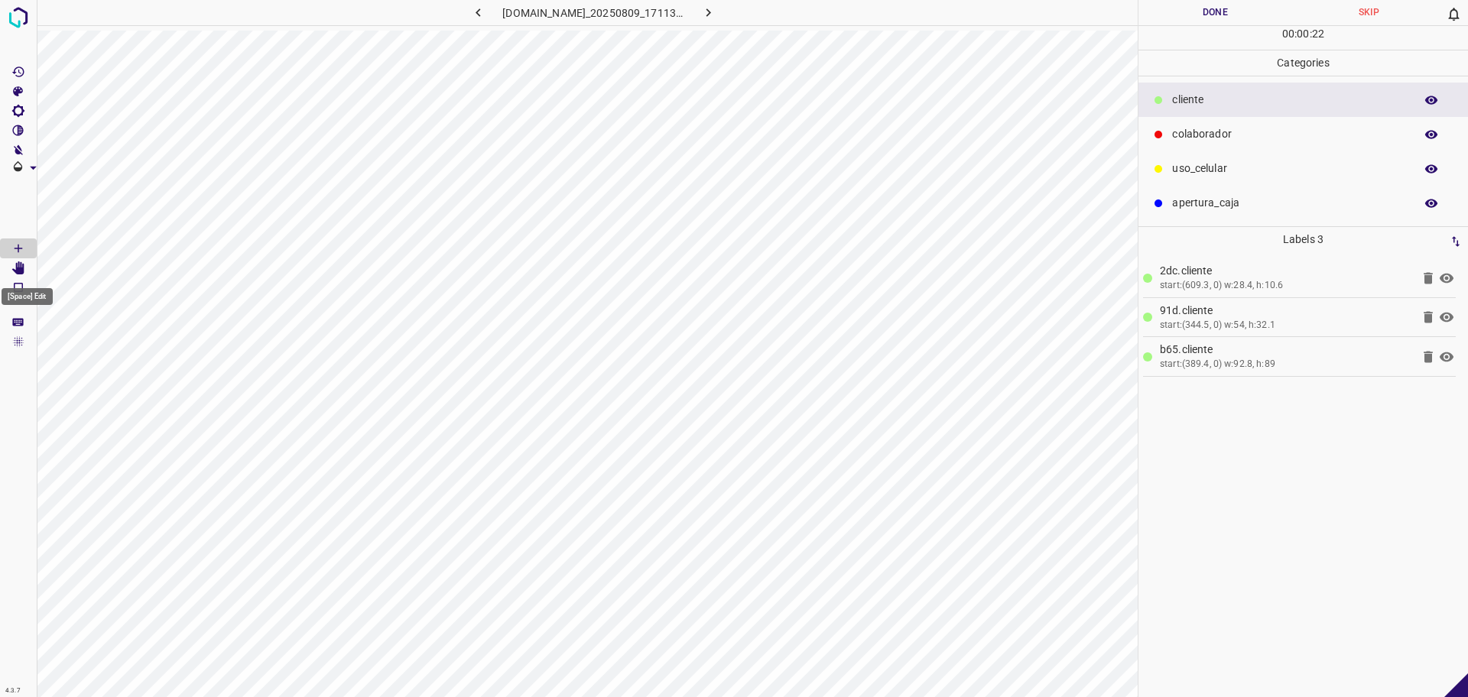
click at [21, 268] on icon "[Space] Edit" at bounding box center [18, 269] width 12 height 14
click at [13, 239] on Draw"] "[Space] Draw" at bounding box center [18, 249] width 37 height 20
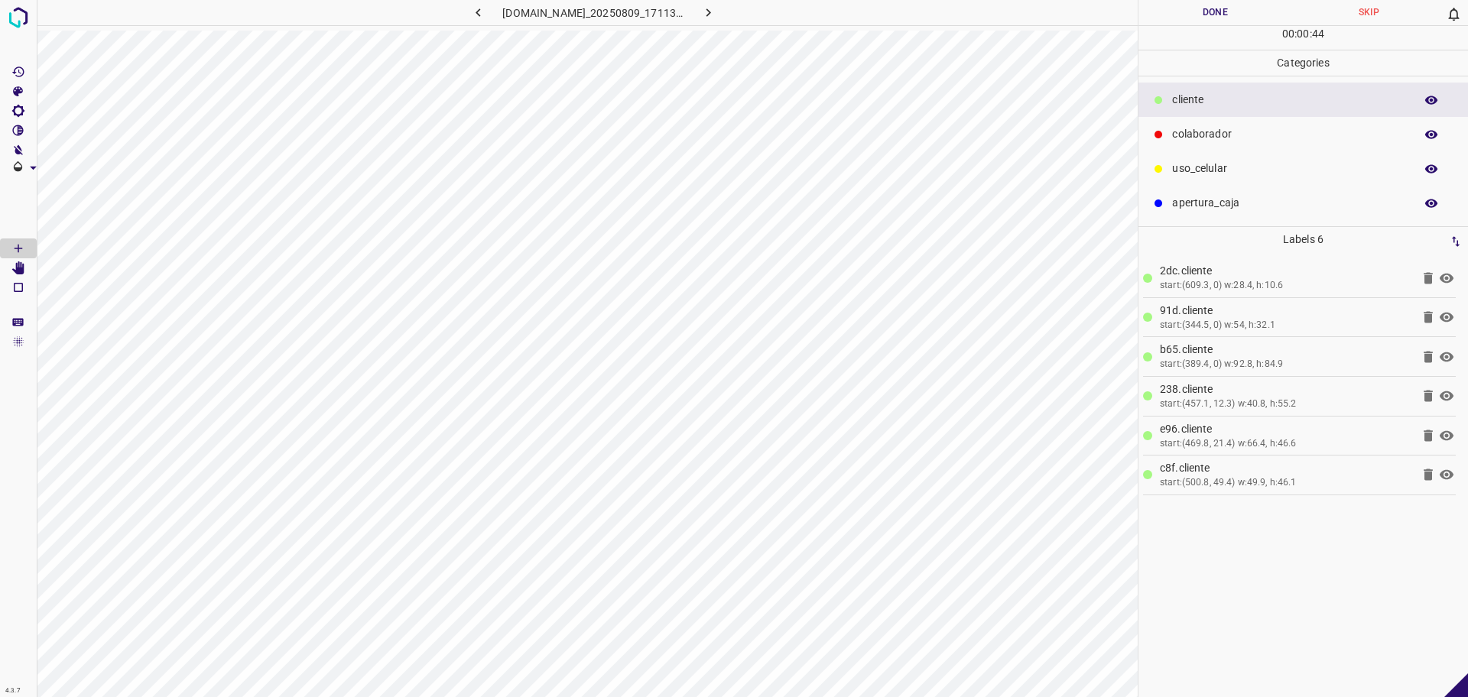
click at [1320, 134] on p "colaborador" at bounding box center [1289, 134] width 235 height 16
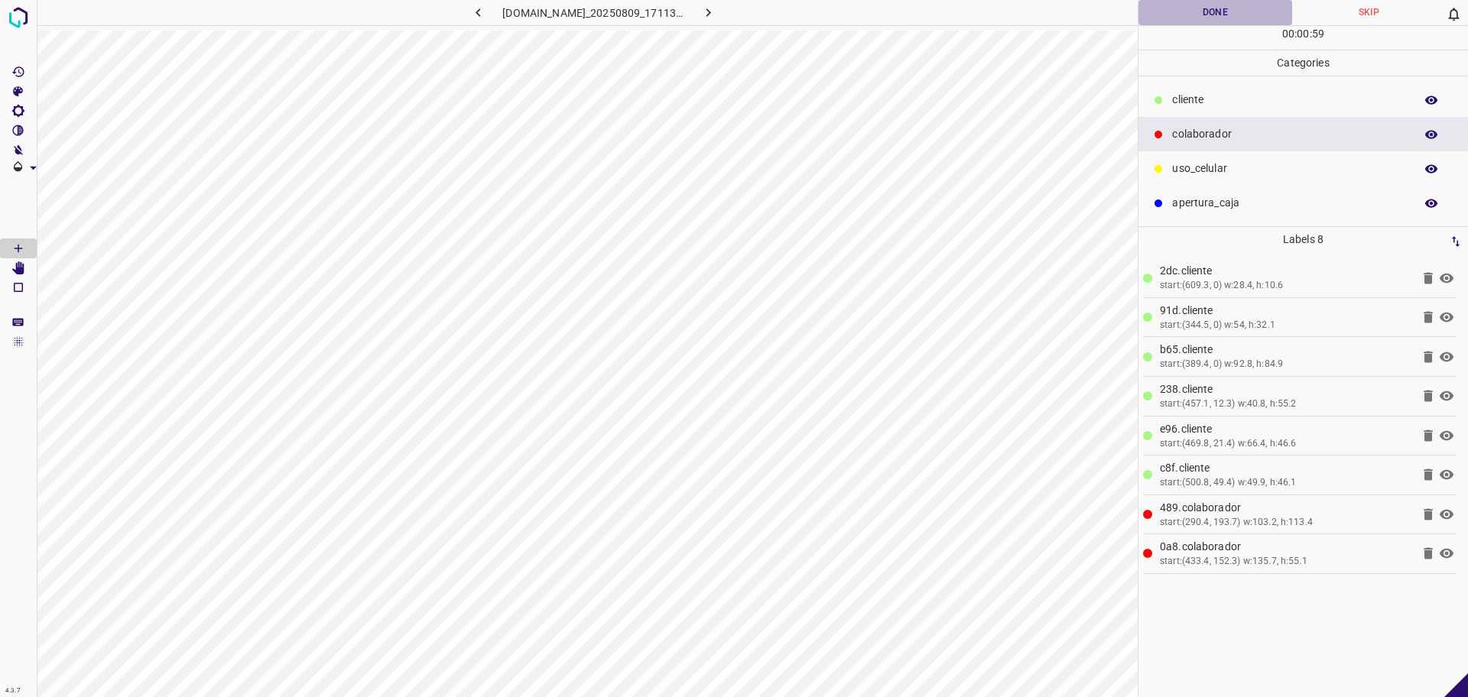
click at [1212, 16] on button "Done" at bounding box center [1216, 12] width 154 height 25
click at [1211, 16] on button "Done" at bounding box center [1216, 12] width 154 height 25
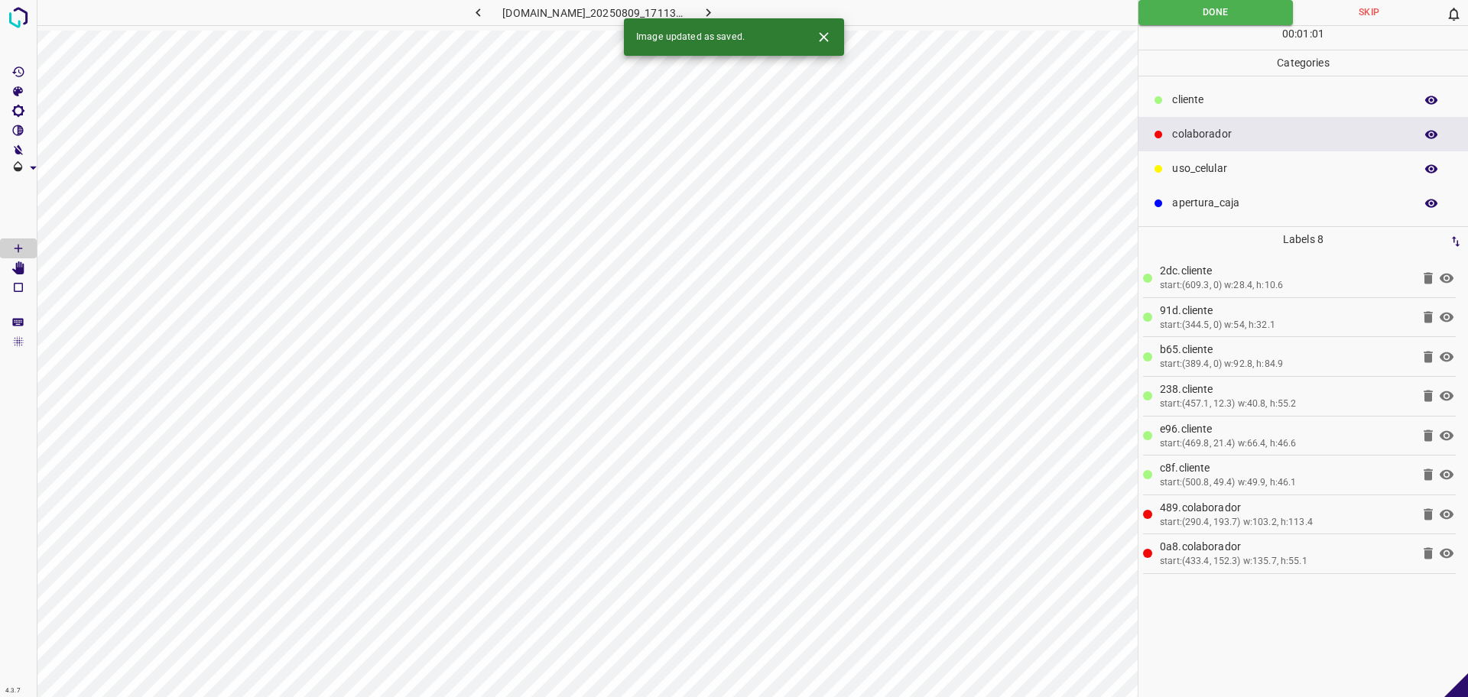
click at [717, 17] on icon "button" at bounding box center [708, 13] width 16 height 16
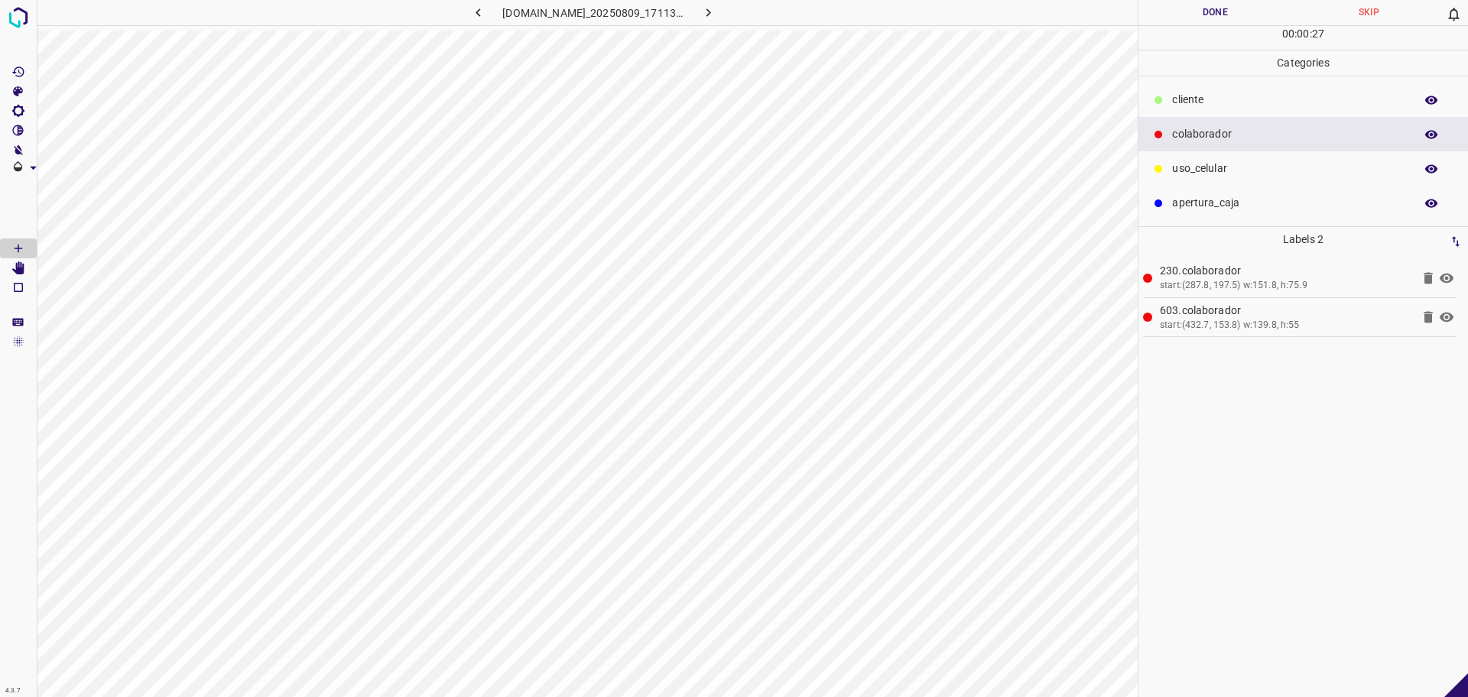
click at [1240, 99] on p "​​cliente" at bounding box center [1289, 100] width 235 height 16
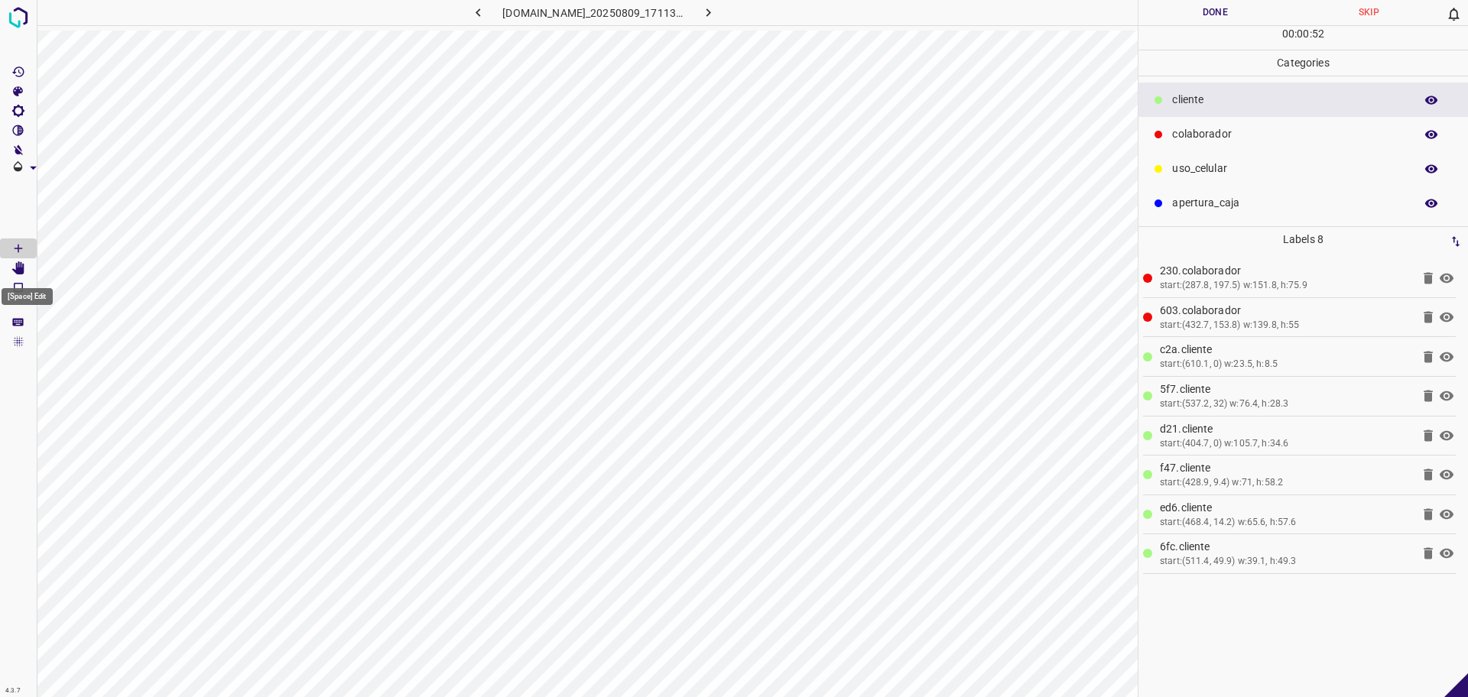
click at [5, 268] on Edit"] "[Space] Edit" at bounding box center [18, 268] width 37 height 20
click at [1214, 21] on button "Done" at bounding box center [1216, 12] width 154 height 25
click at [1214, 16] on button "Done" at bounding box center [1216, 12] width 154 height 25
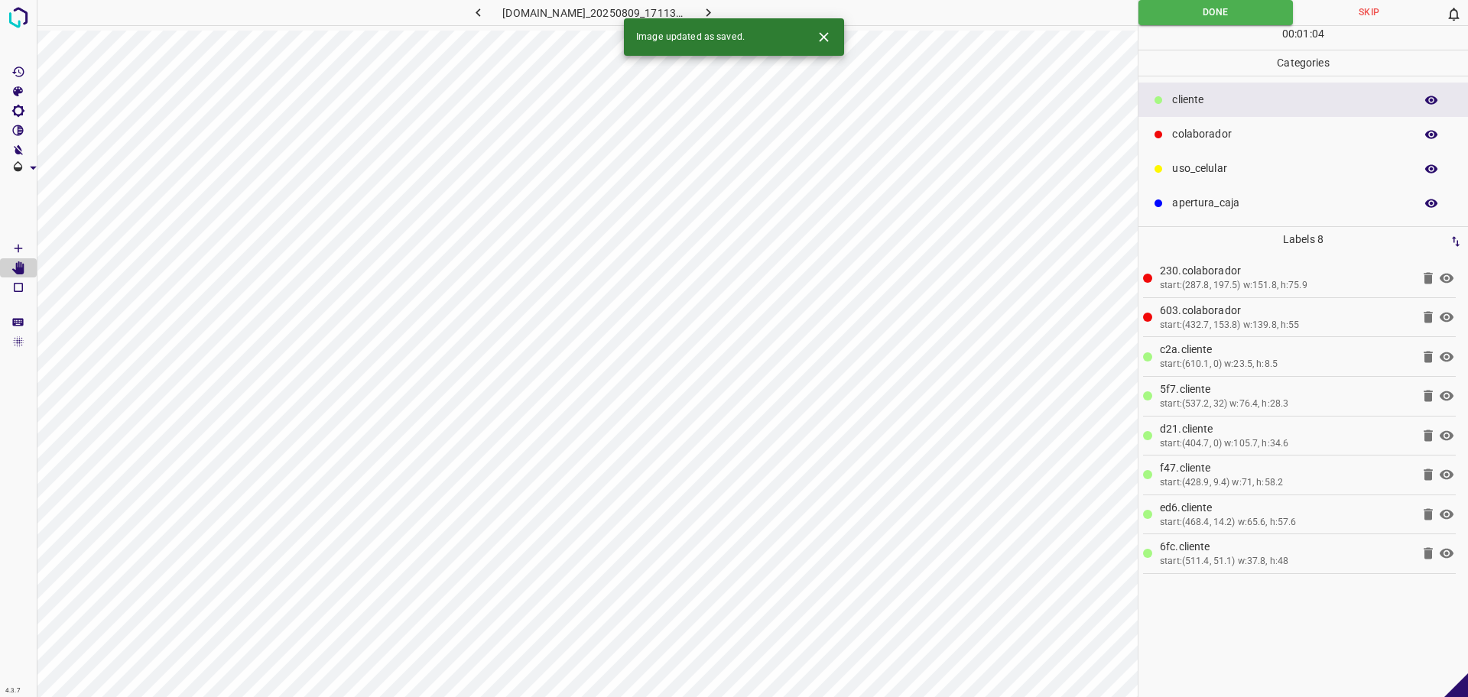
click at [717, 5] on icon "button" at bounding box center [708, 13] width 16 height 16
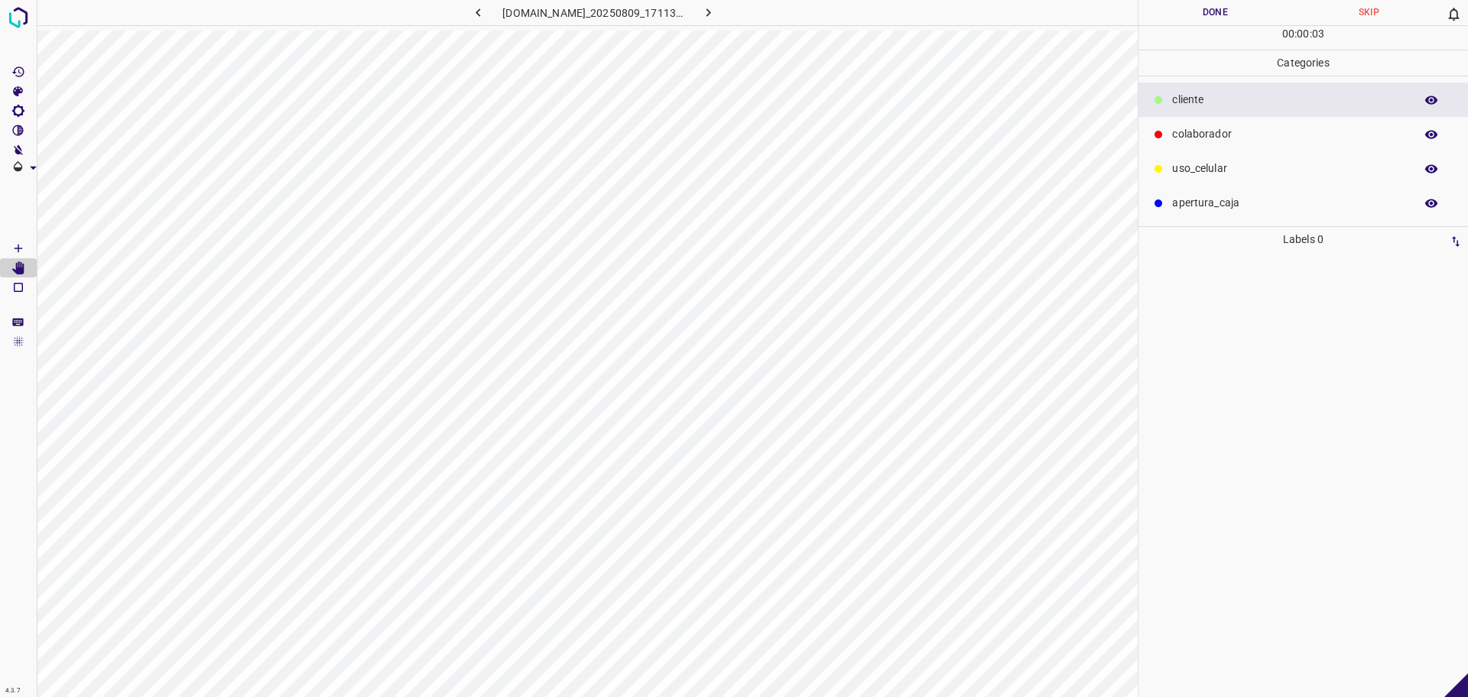
click at [1266, 138] on p "colaborador" at bounding box center [1289, 134] width 235 height 16
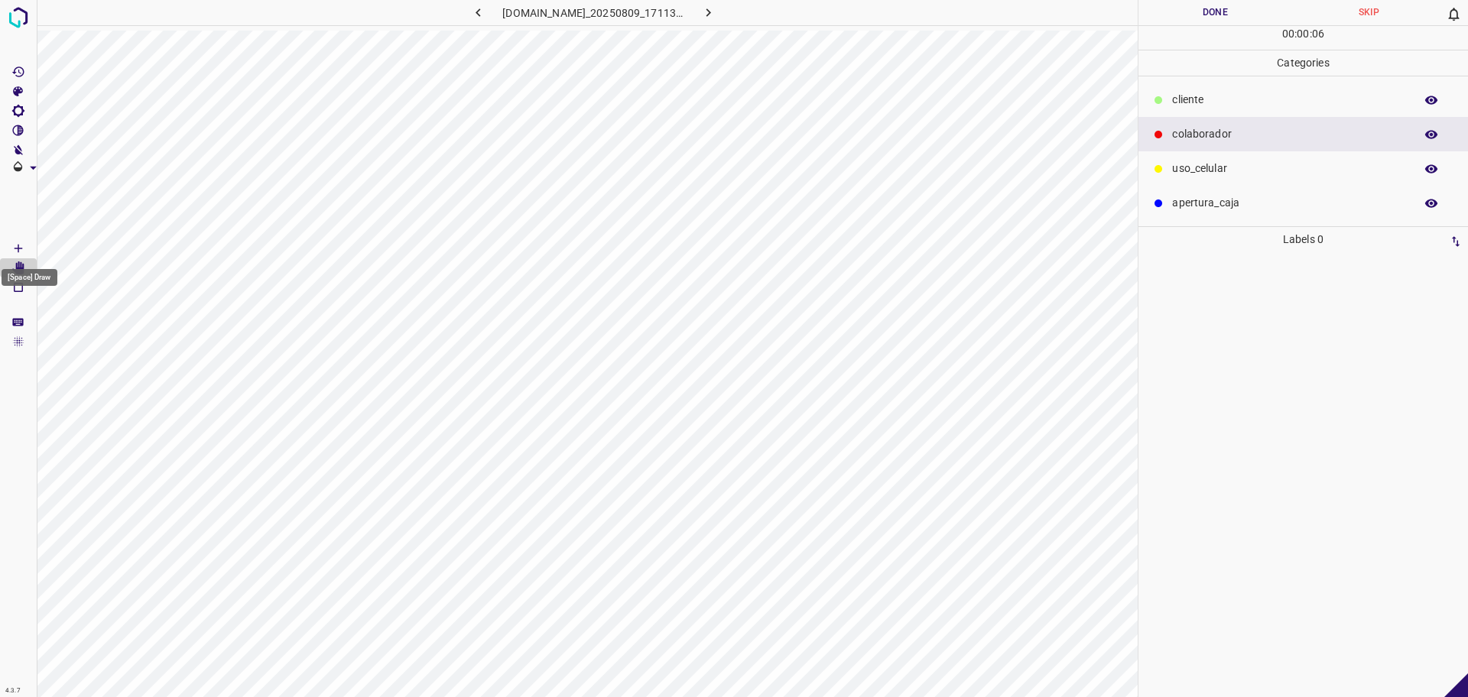
click at [18, 247] on icon "[Space] Draw" at bounding box center [18, 249] width 14 height 14
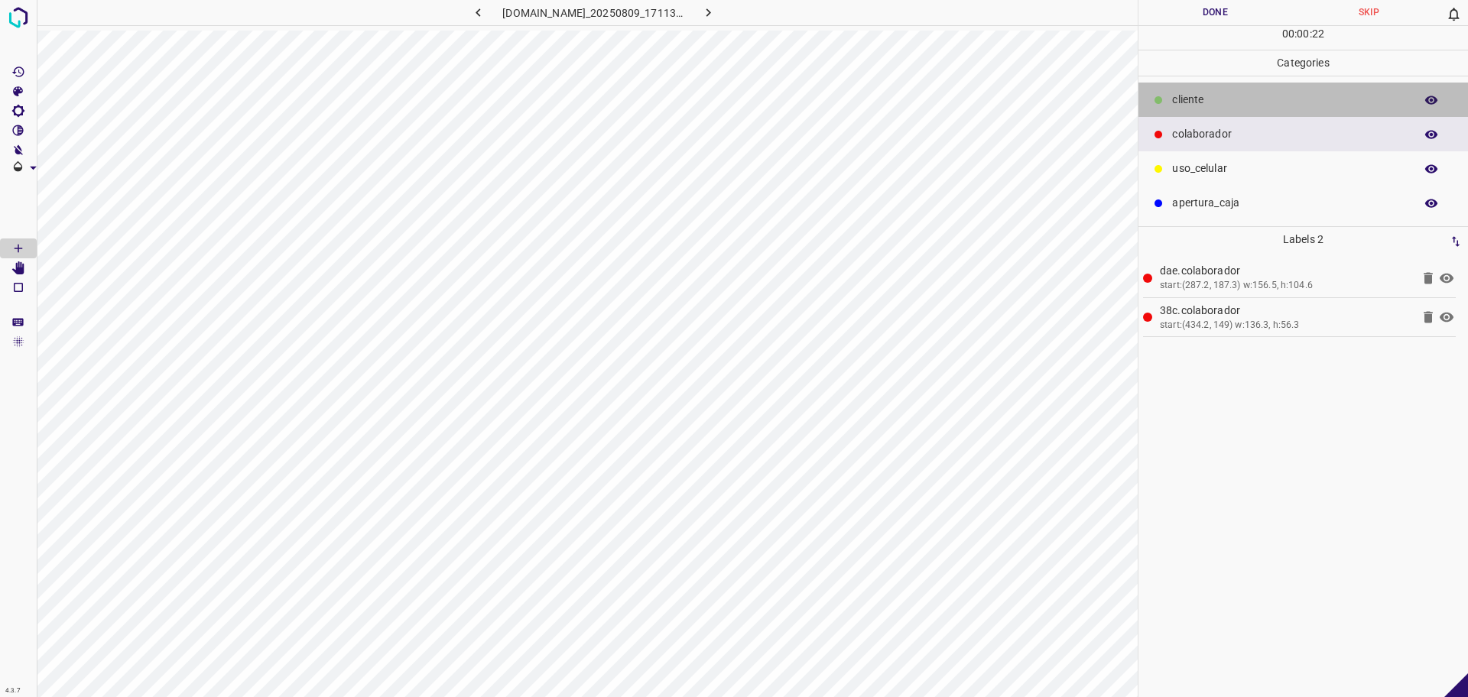
click at [1209, 93] on p "​​cliente" at bounding box center [1289, 100] width 235 height 16
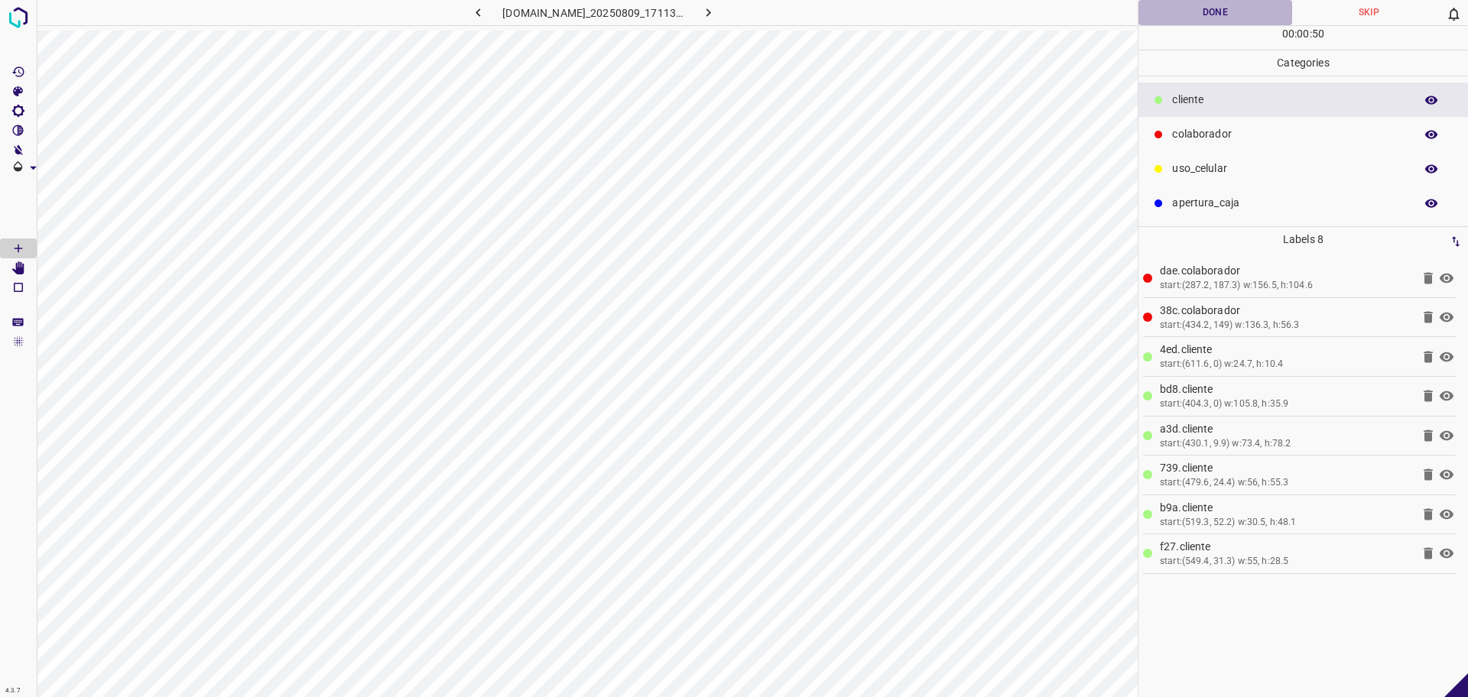
click at [1196, 9] on button "Done" at bounding box center [1216, 12] width 154 height 25
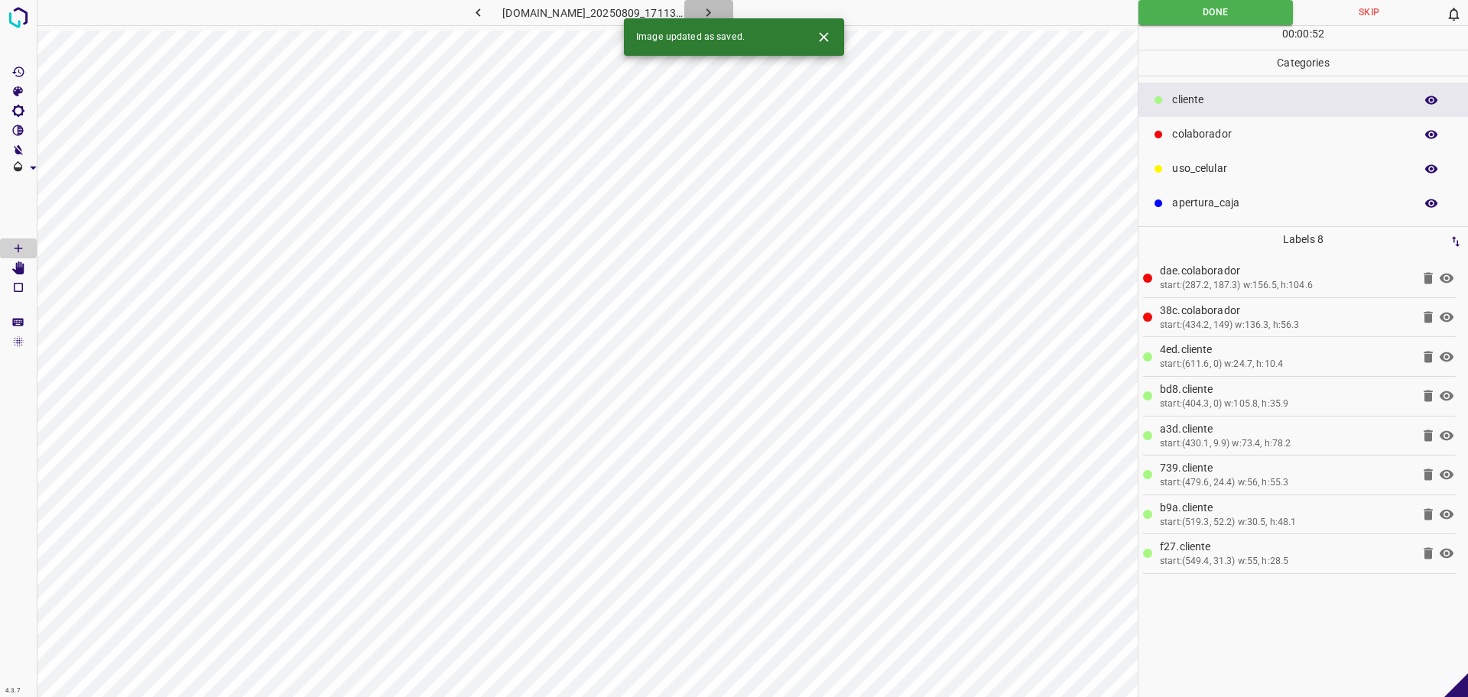
click at [717, 15] on icon "button" at bounding box center [708, 13] width 16 height 16
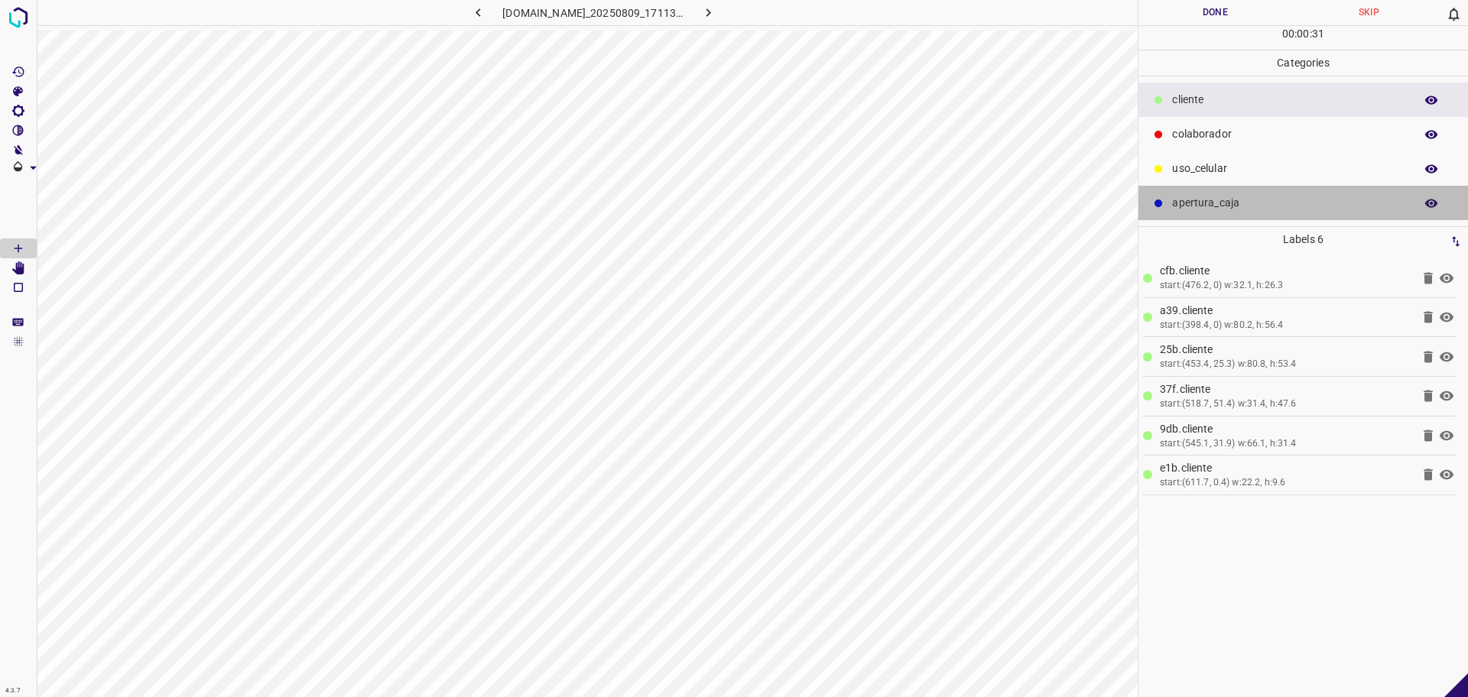
click at [1207, 211] on p "apertura_caja" at bounding box center [1289, 203] width 235 height 16
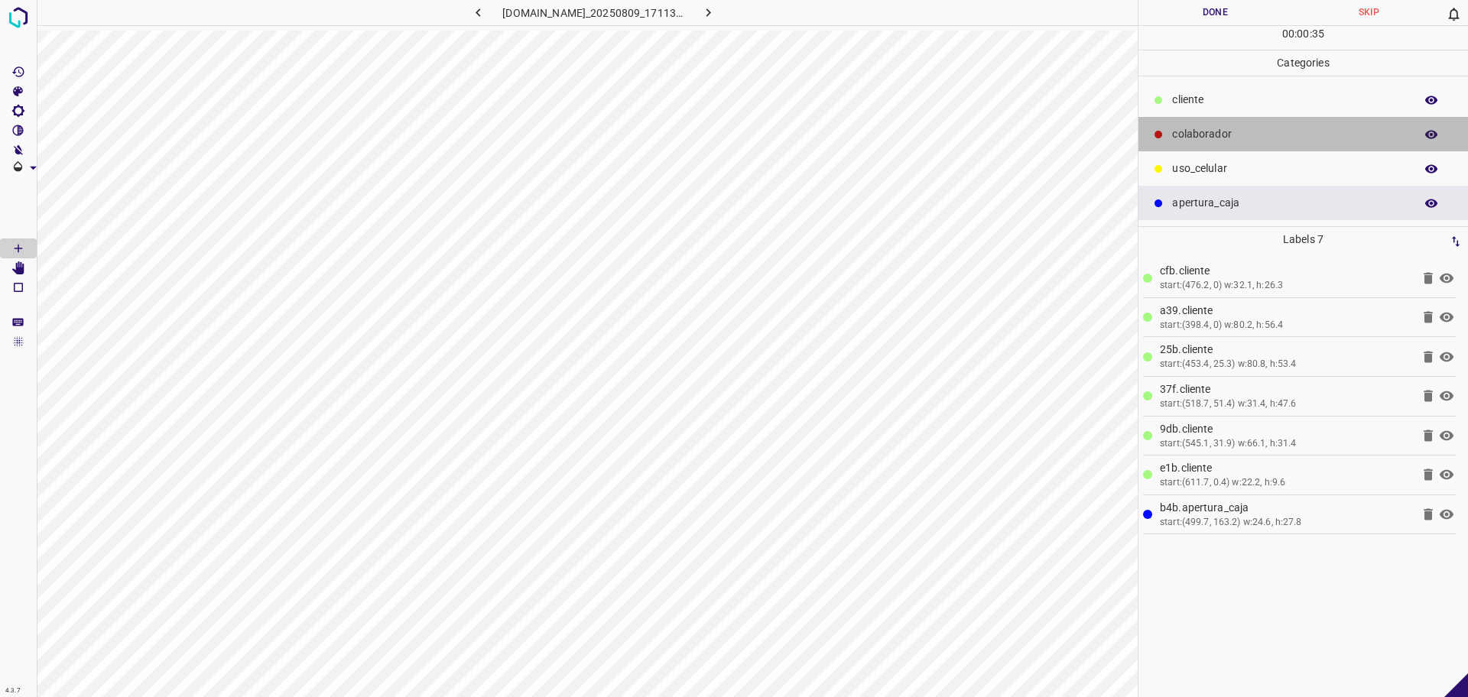
click at [1197, 128] on p "colaborador" at bounding box center [1289, 134] width 235 height 16
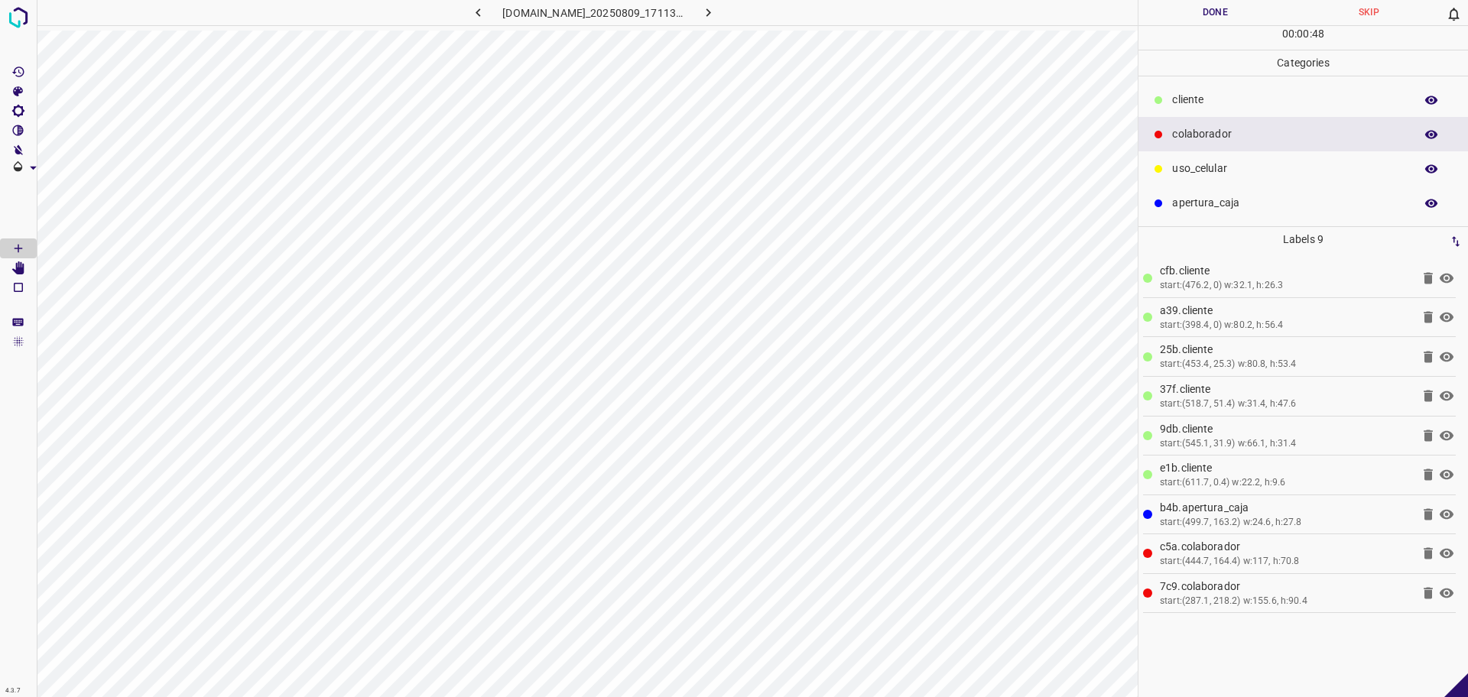
click at [1220, 5] on button "Done" at bounding box center [1216, 12] width 154 height 25
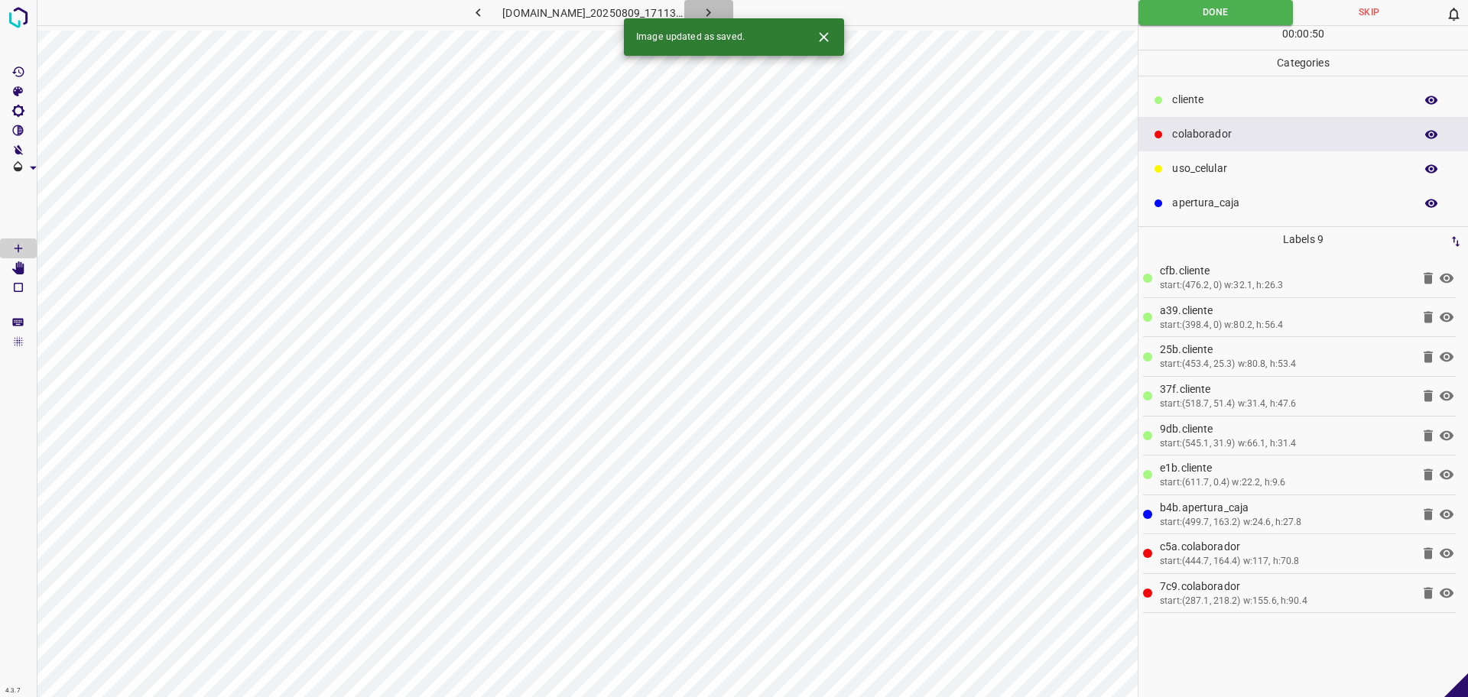
click at [717, 7] on icon "button" at bounding box center [708, 13] width 16 height 16
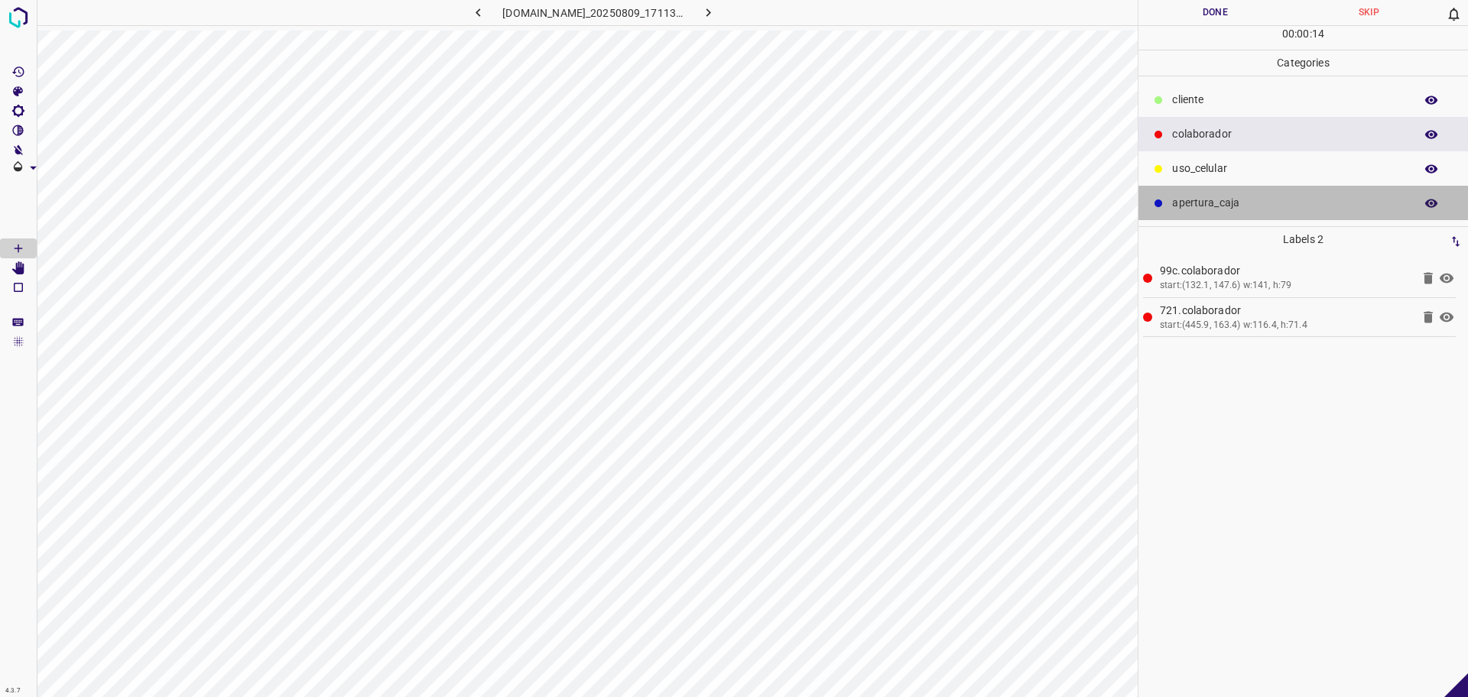
click at [1248, 198] on p "apertura_caja" at bounding box center [1289, 203] width 235 height 16
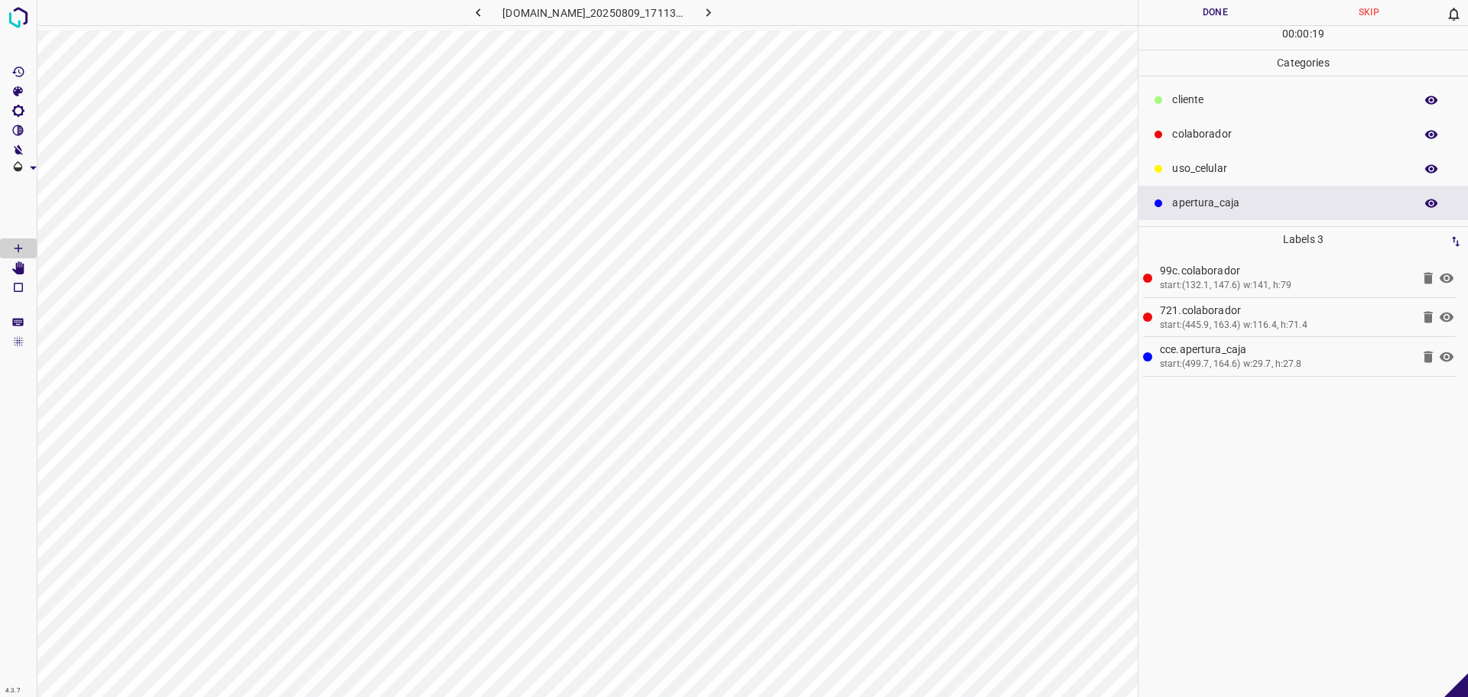
click at [1230, 106] on p "​​cliente" at bounding box center [1289, 100] width 235 height 16
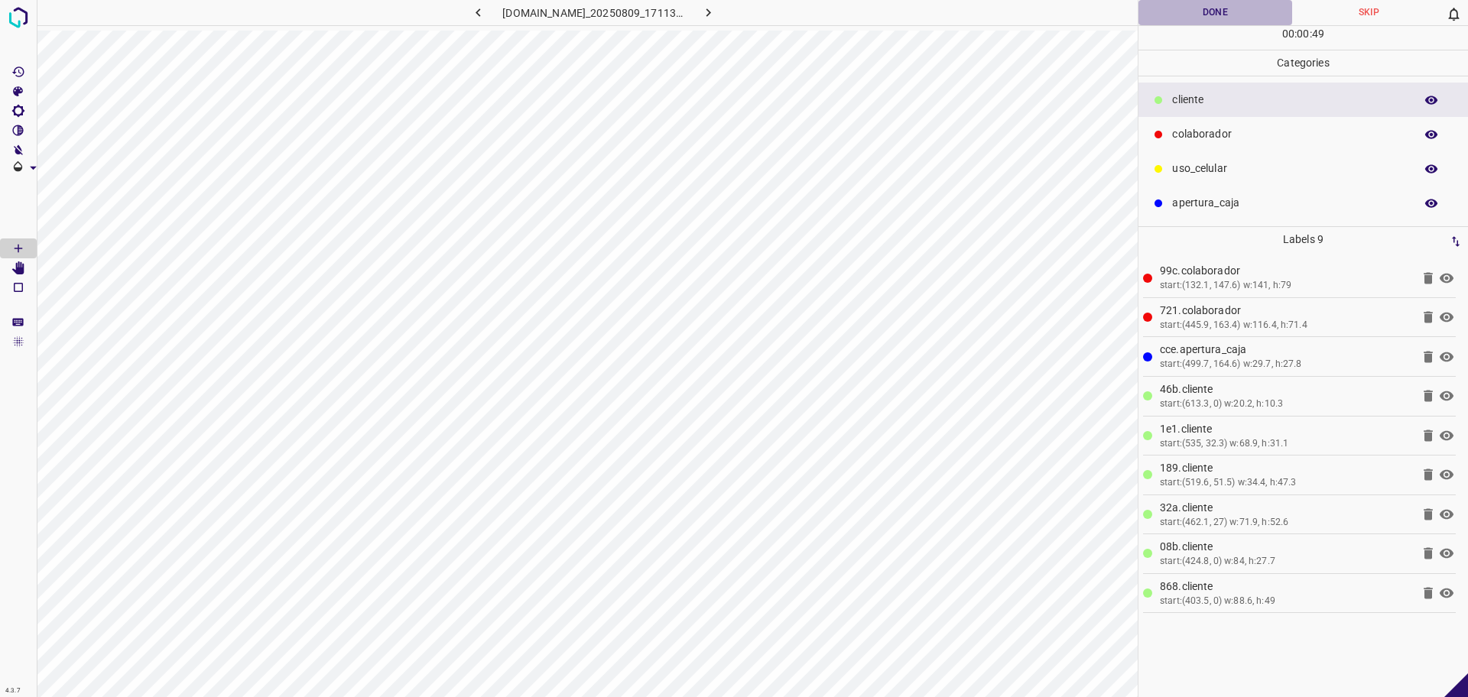
click at [1178, 13] on button "Done" at bounding box center [1216, 12] width 154 height 25
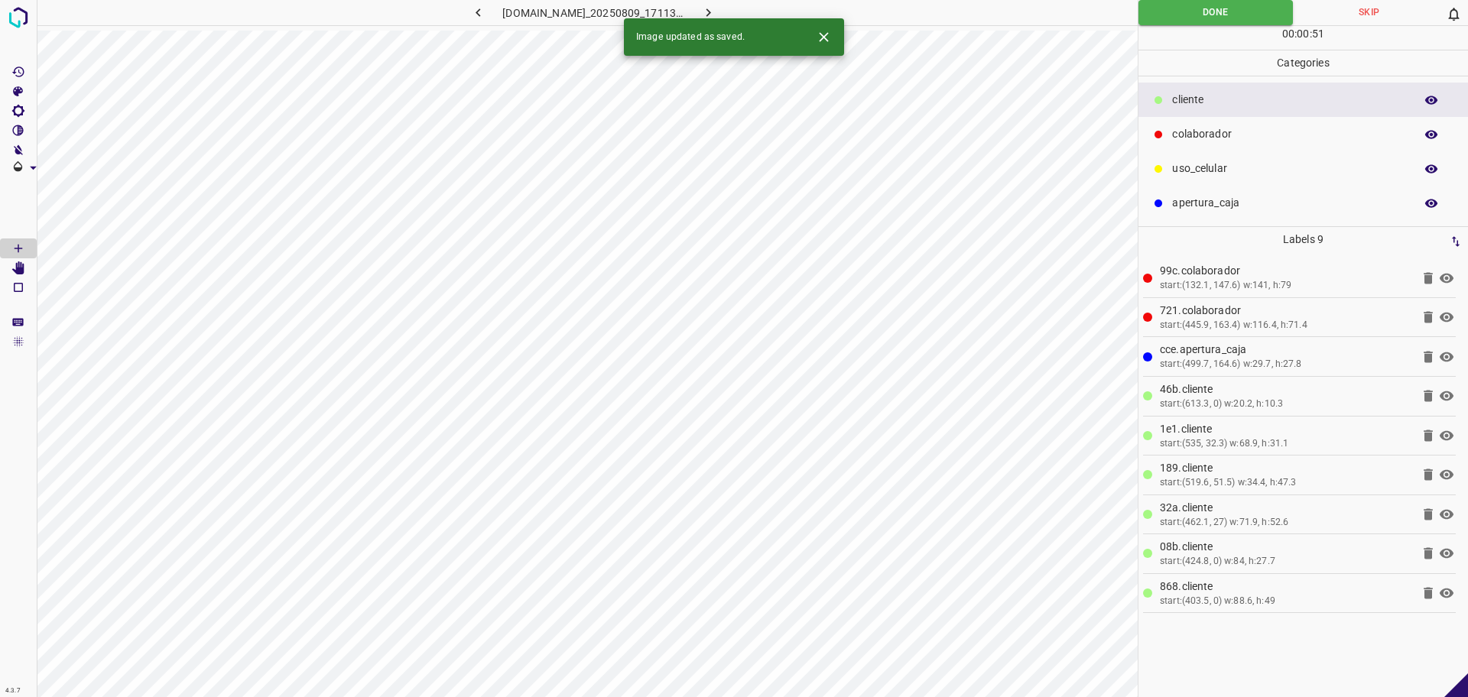
click at [711, 10] on icon "button" at bounding box center [709, 12] width 5 height 8
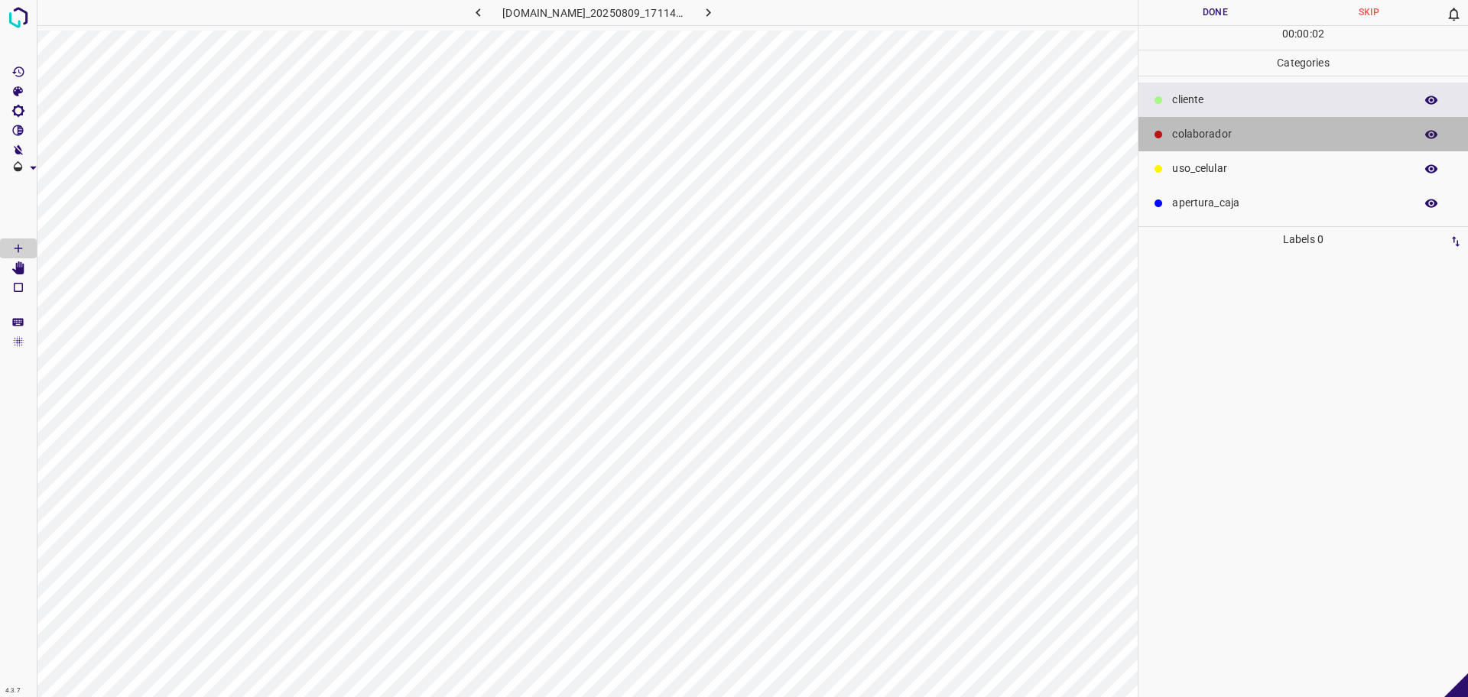
click at [1214, 145] on div "colaborador" at bounding box center [1304, 134] width 330 height 34
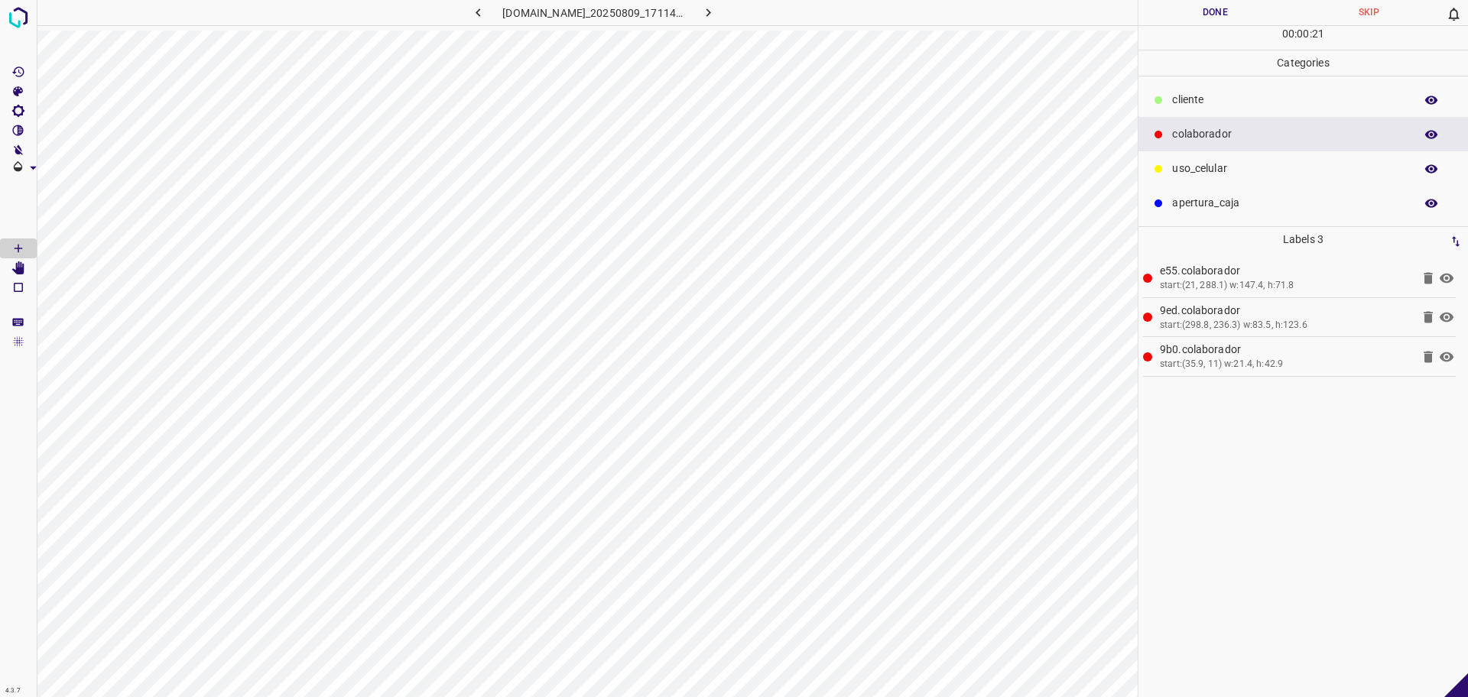
click at [1210, 99] on p "​​cliente" at bounding box center [1289, 100] width 235 height 16
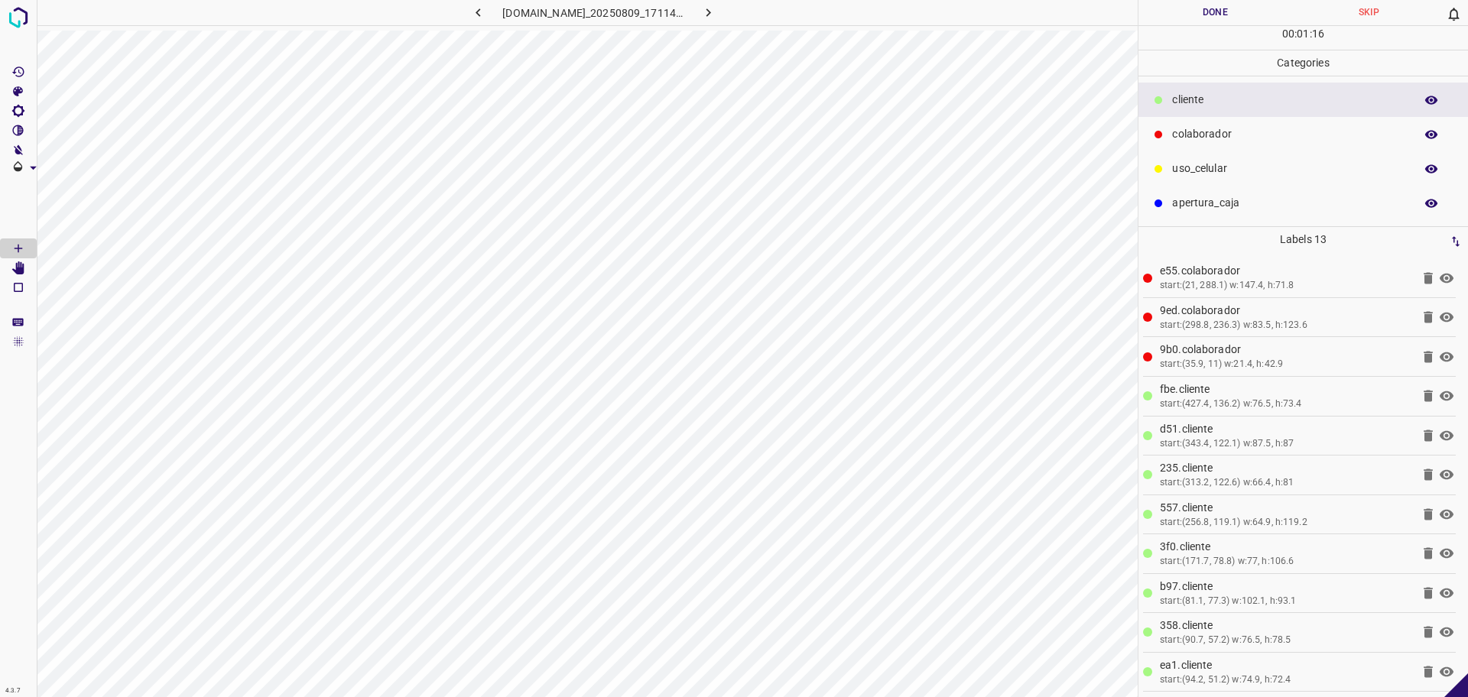
click at [691, 26] on div "[DOMAIN_NAME]_20250809_171149_000000090.jpg" at bounding box center [587, 15] width 1101 height 31
click at [784, 29] on div "[DOMAIN_NAME]_20250809_171149_000000090.jpg" at bounding box center [587, 15] width 1101 height 31
click at [902, 28] on div "[DOMAIN_NAME]_20250809_171149_000000090.jpg" at bounding box center [587, 15] width 1101 height 31
click at [964, 28] on div "[DOMAIN_NAME]_20250809_171149_000000090.jpg" at bounding box center [587, 348] width 1101 height 697
click at [15, 271] on icon "[Space] Edit" at bounding box center [18, 269] width 12 height 14
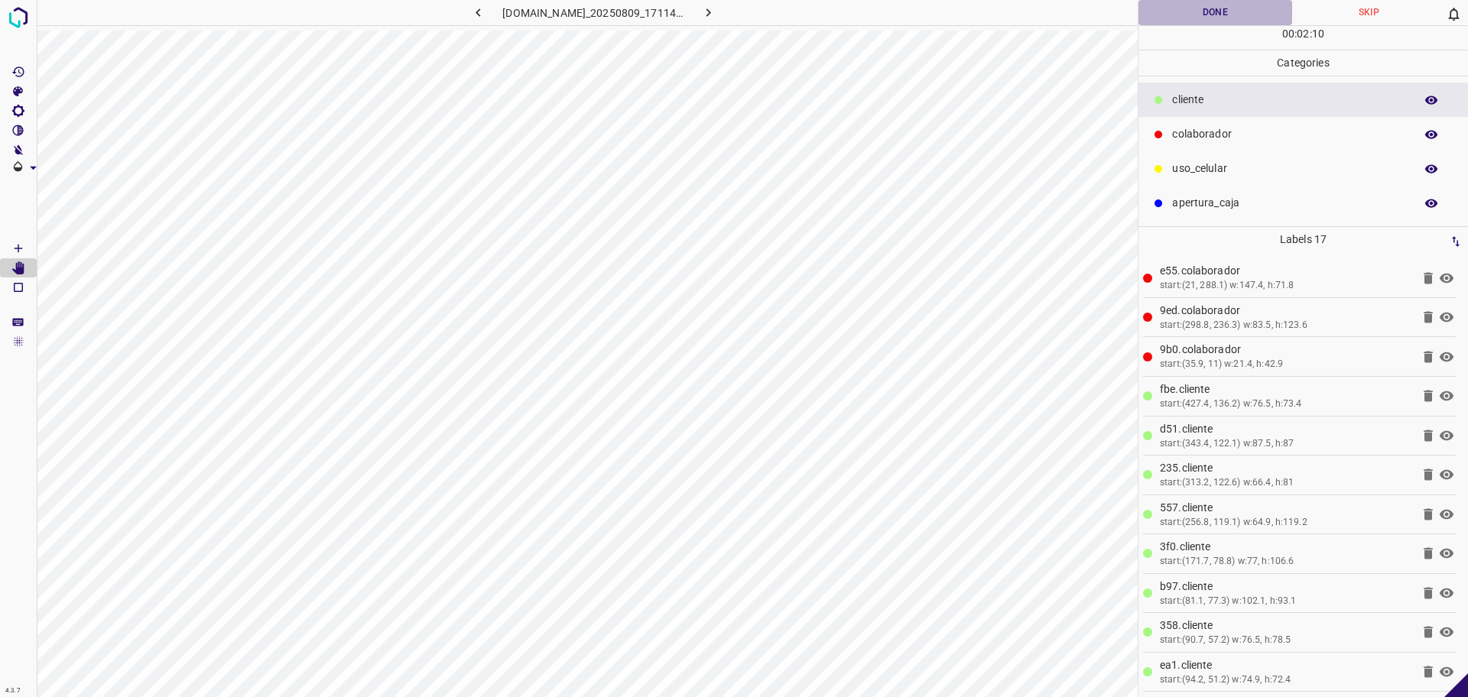
click at [1197, 5] on button "Done" at bounding box center [1216, 12] width 154 height 25
click at [27, 245] on Draw"] "[Space] Draw" at bounding box center [18, 249] width 37 height 20
click at [22, 265] on icon "[Space] Edit" at bounding box center [18, 269] width 12 height 14
click at [1207, 5] on button "Done" at bounding box center [1216, 12] width 154 height 25
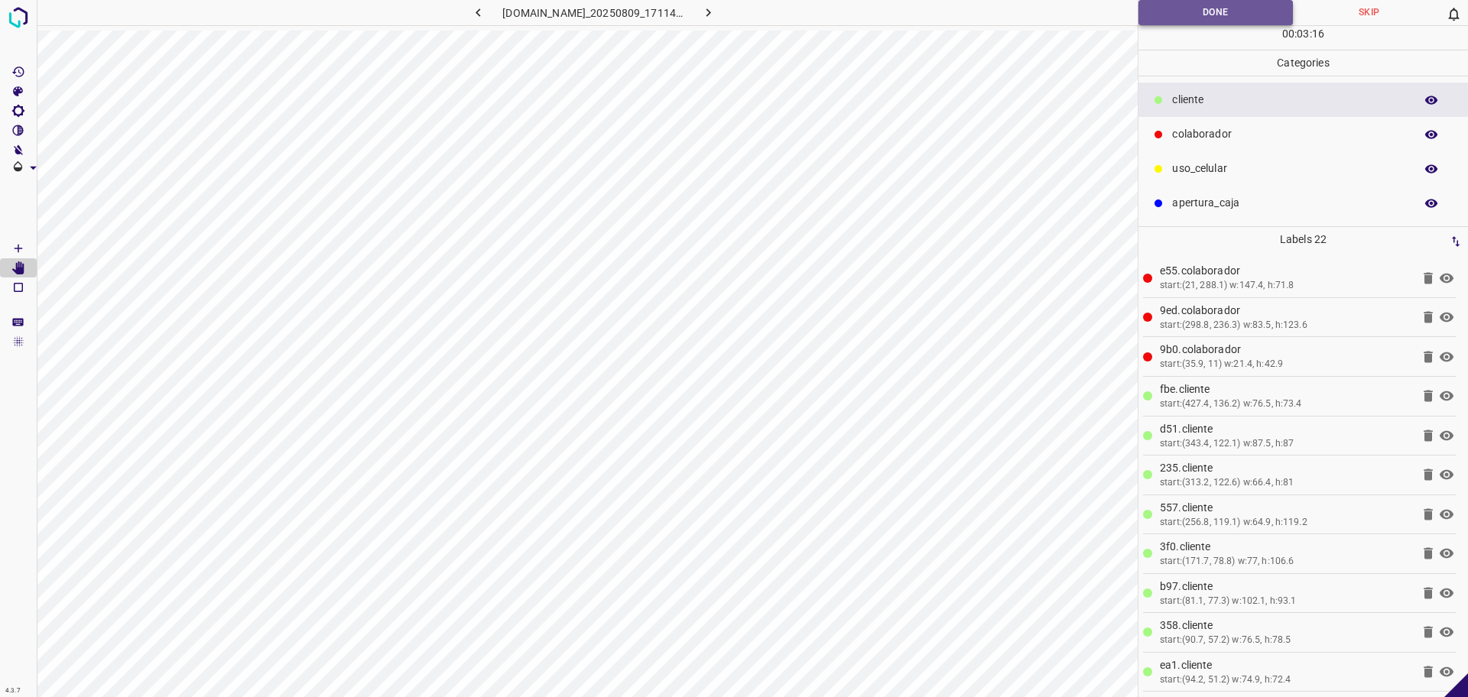
click at [1207, 5] on button "Done" at bounding box center [1216, 12] width 154 height 25
click at [1207, 8] on button "Done" at bounding box center [1216, 12] width 154 height 25
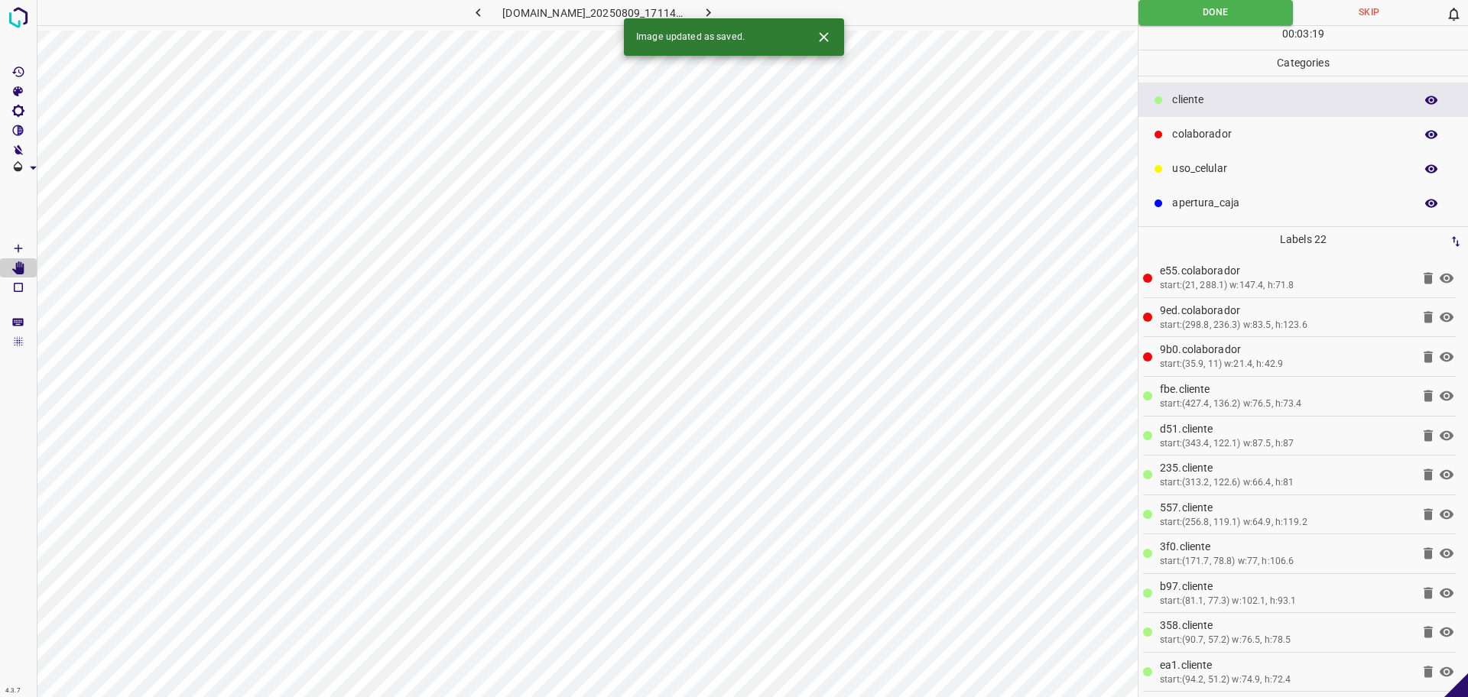
click at [717, 15] on icon "button" at bounding box center [708, 13] width 16 height 16
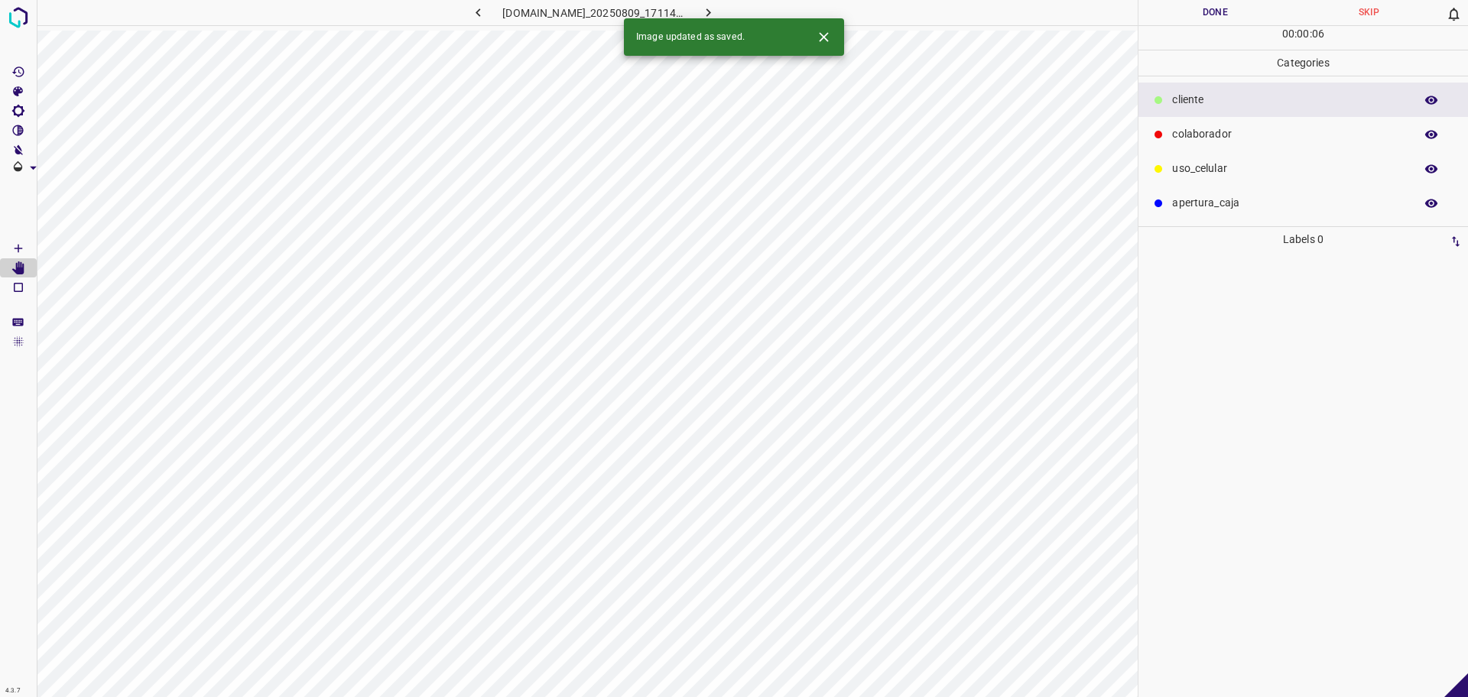
click at [1294, 147] on div "colaborador" at bounding box center [1304, 134] width 330 height 34
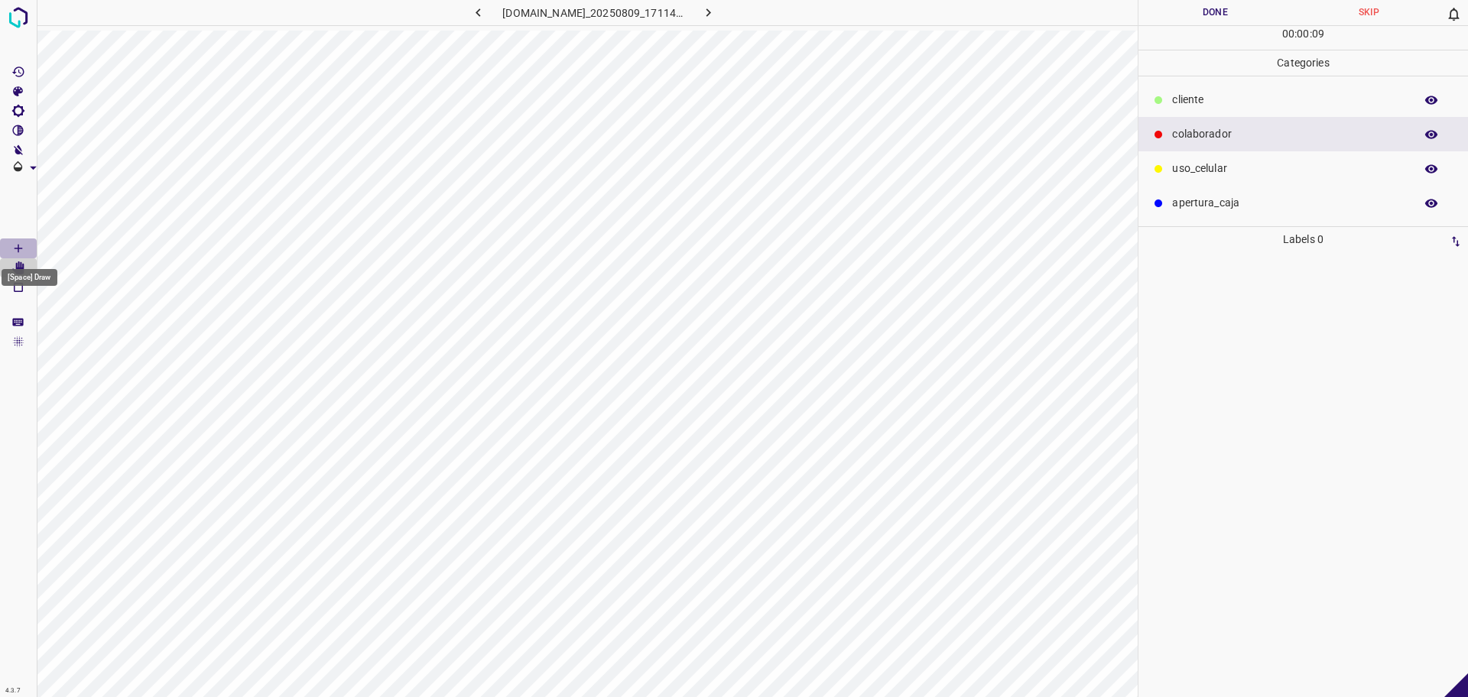
click at [22, 255] on Draw"] "[Space] Draw" at bounding box center [18, 249] width 37 height 20
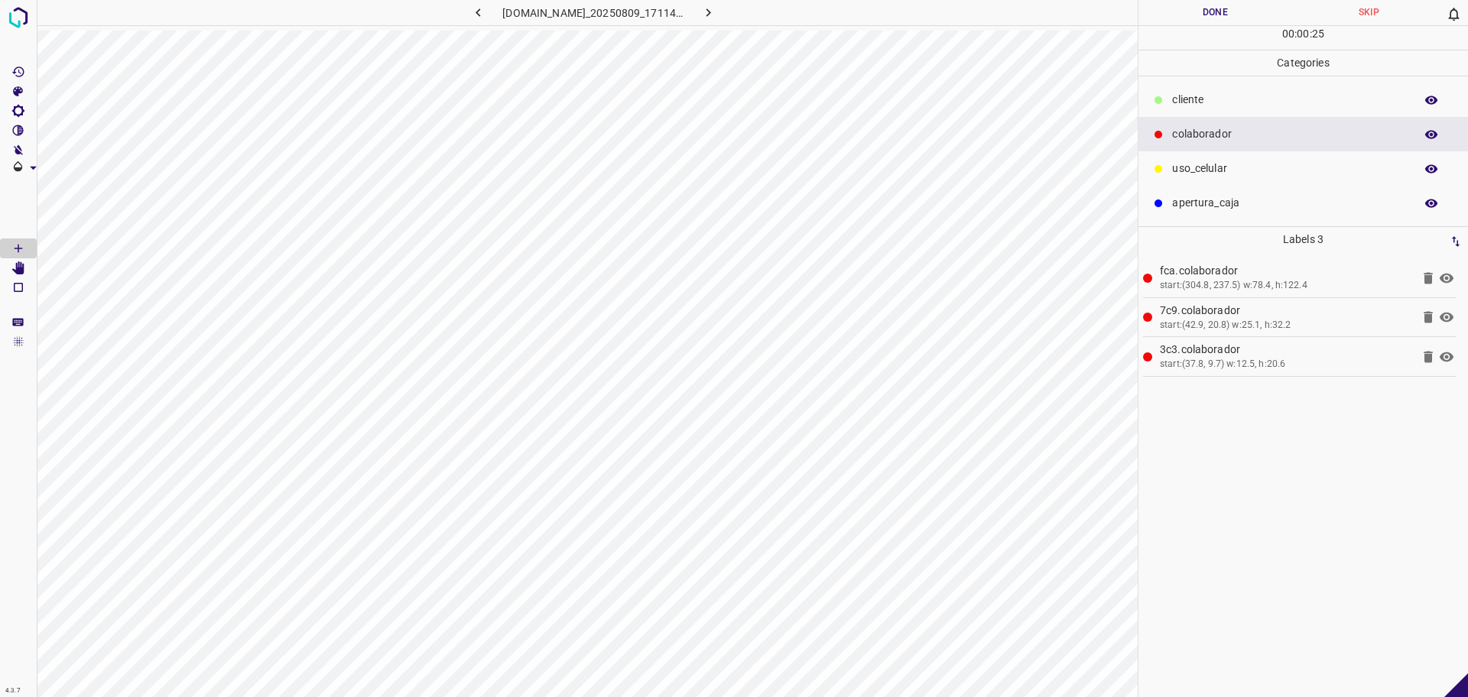
click at [1220, 109] on div "​​cliente" at bounding box center [1304, 100] width 330 height 34
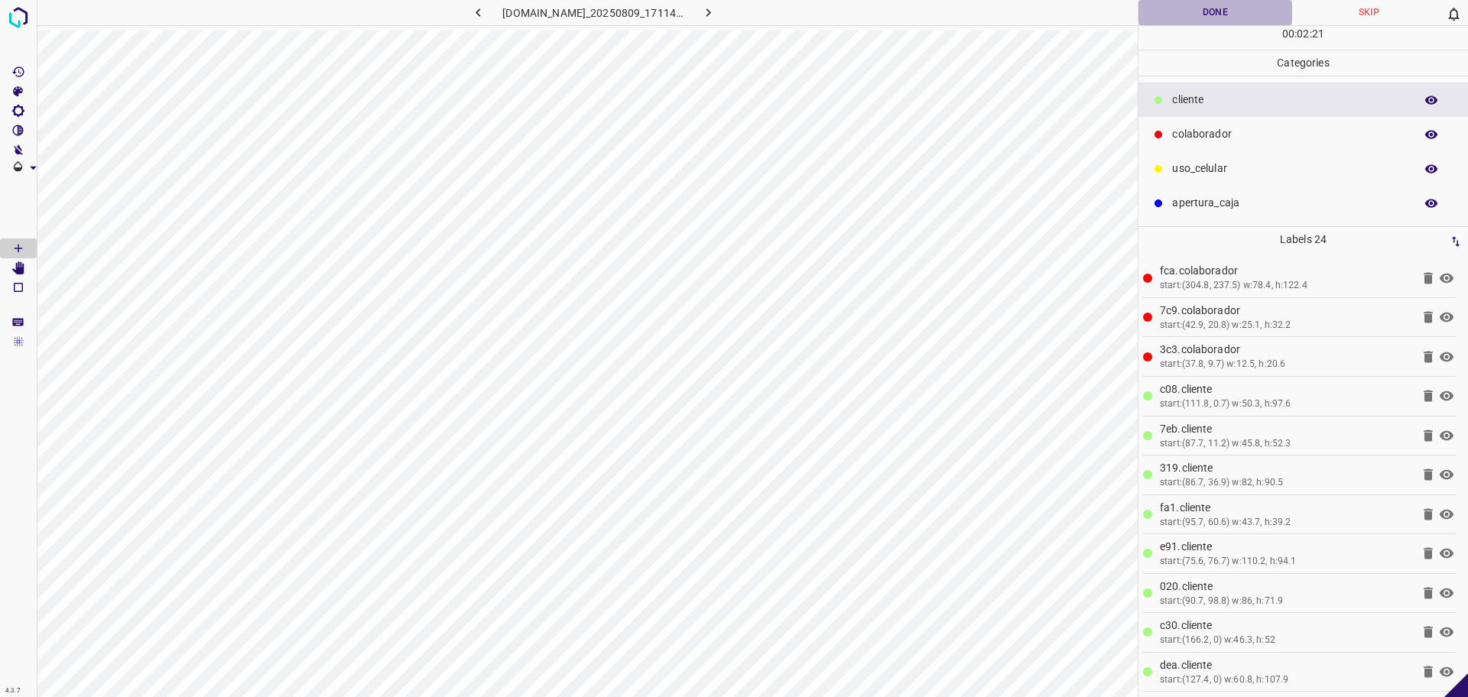
click at [1176, 11] on button "Done" at bounding box center [1216, 12] width 154 height 25
click at [1178, 11] on button "Done" at bounding box center [1216, 12] width 154 height 25
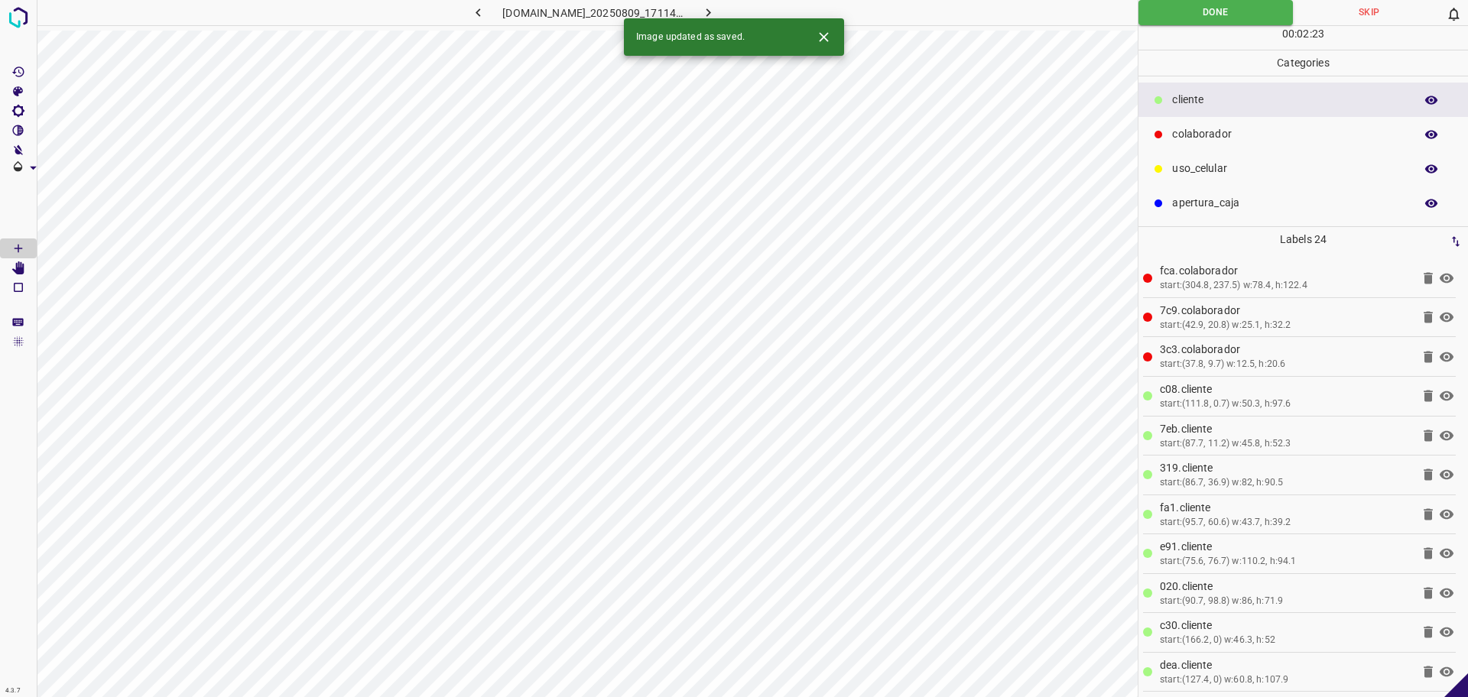
click at [717, 12] on icon "button" at bounding box center [708, 13] width 16 height 16
